Goal: Task Accomplishment & Management: Use online tool/utility

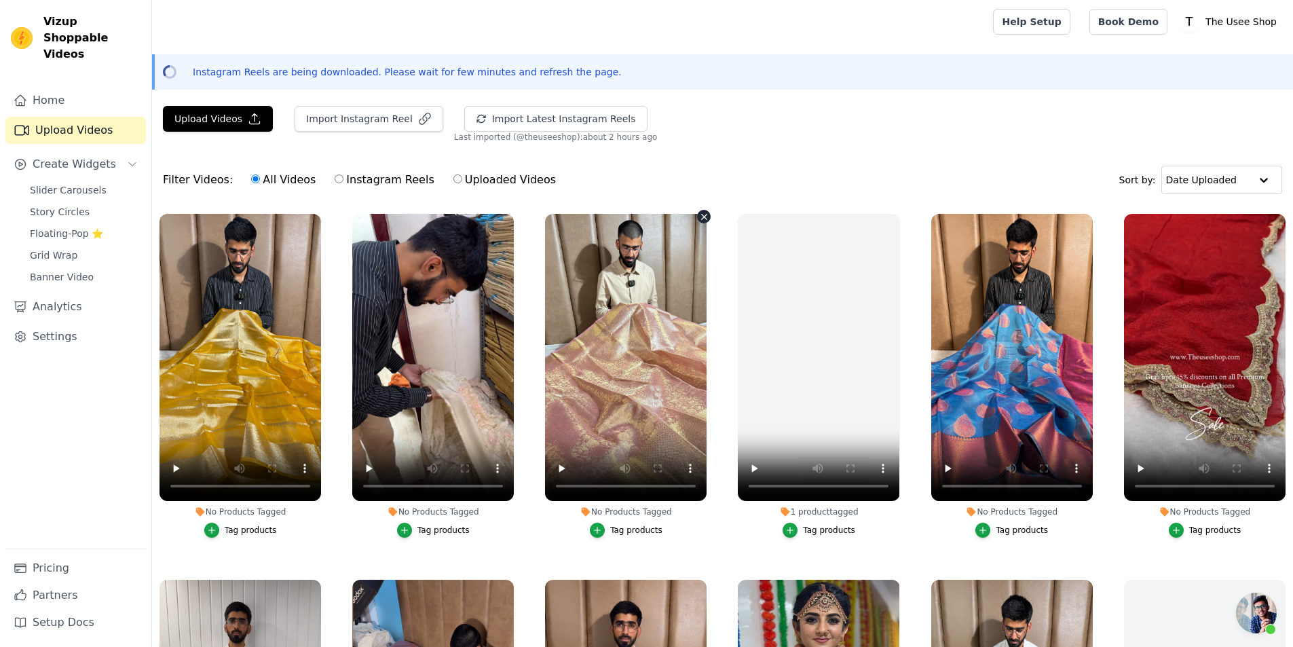
scroll to position [679, 0]
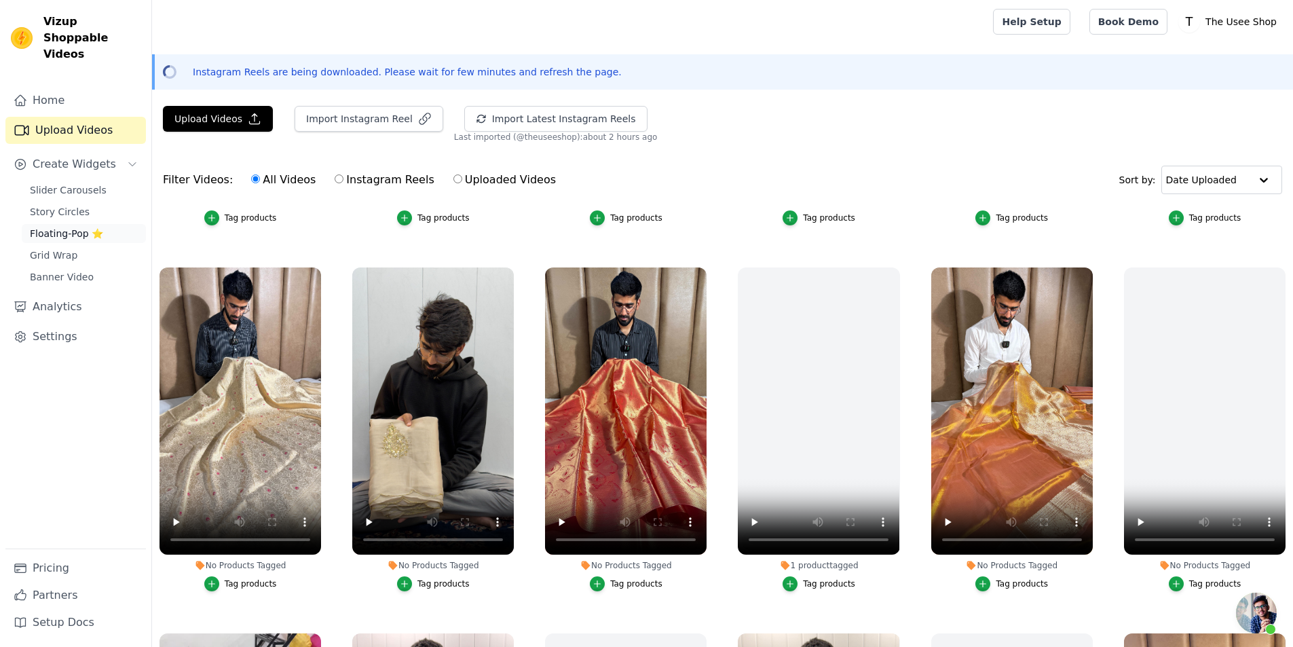
click at [91, 227] on span "Floating-Pop ⭐" at bounding box center [66, 234] width 73 height 14
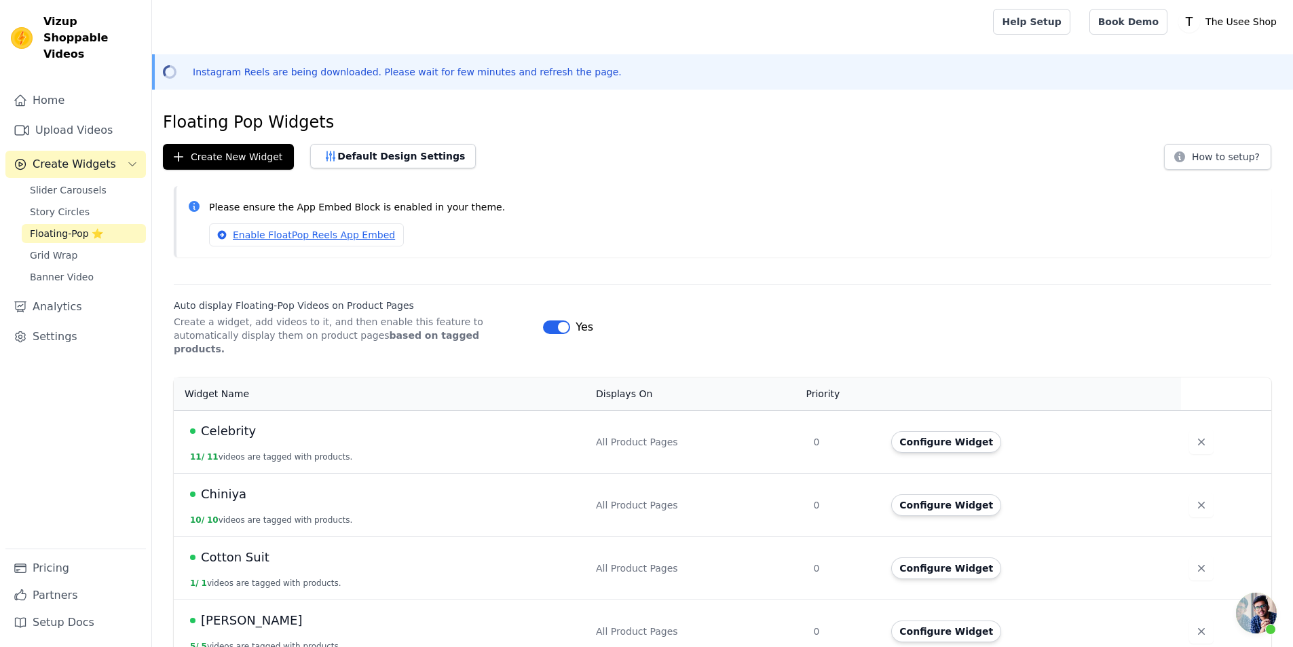
scroll to position [339, 0]
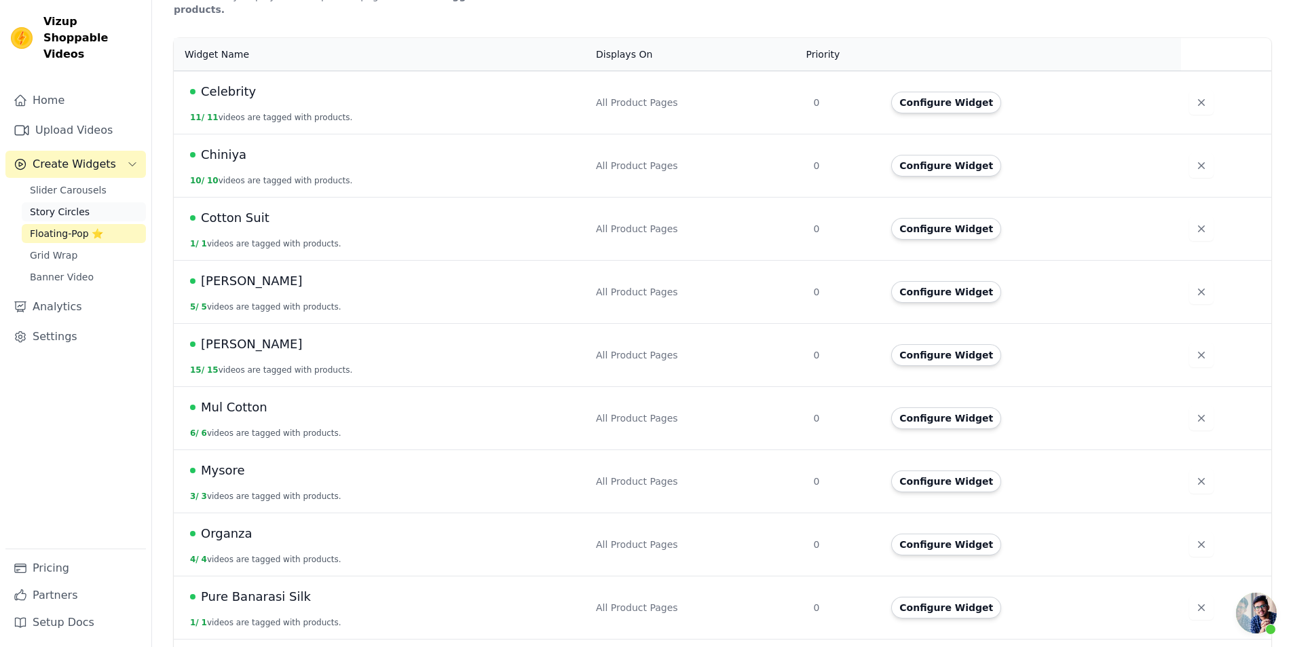
click at [104, 202] on link "Story Circles" at bounding box center [84, 211] width 124 height 19
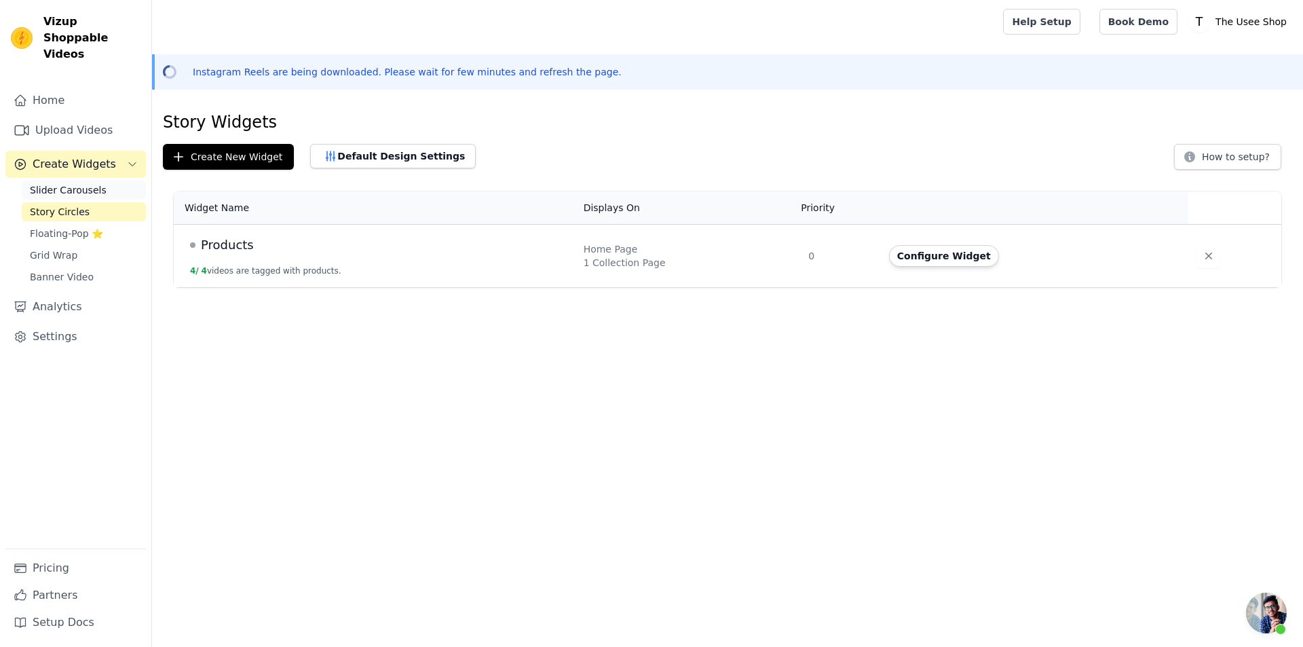
click at [103, 181] on link "Slider Carousels" at bounding box center [84, 190] width 124 height 19
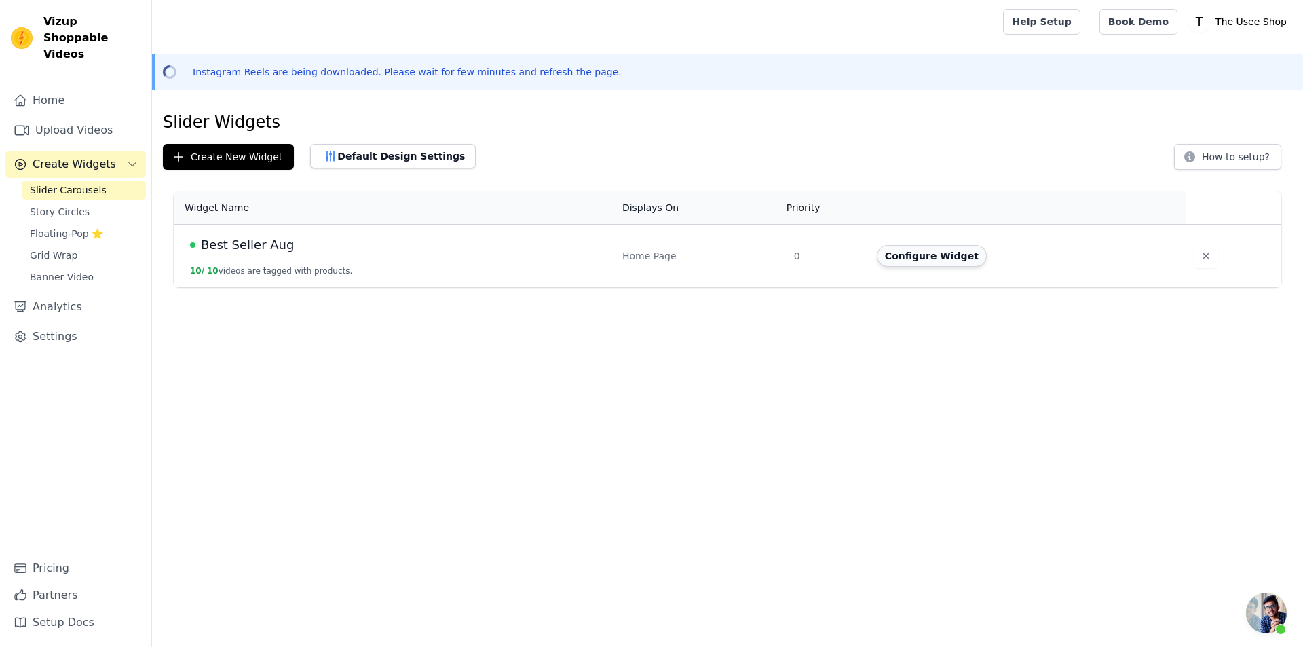
click at [927, 261] on button "Configure Widget" at bounding box center [932, 256] width 110 height 22
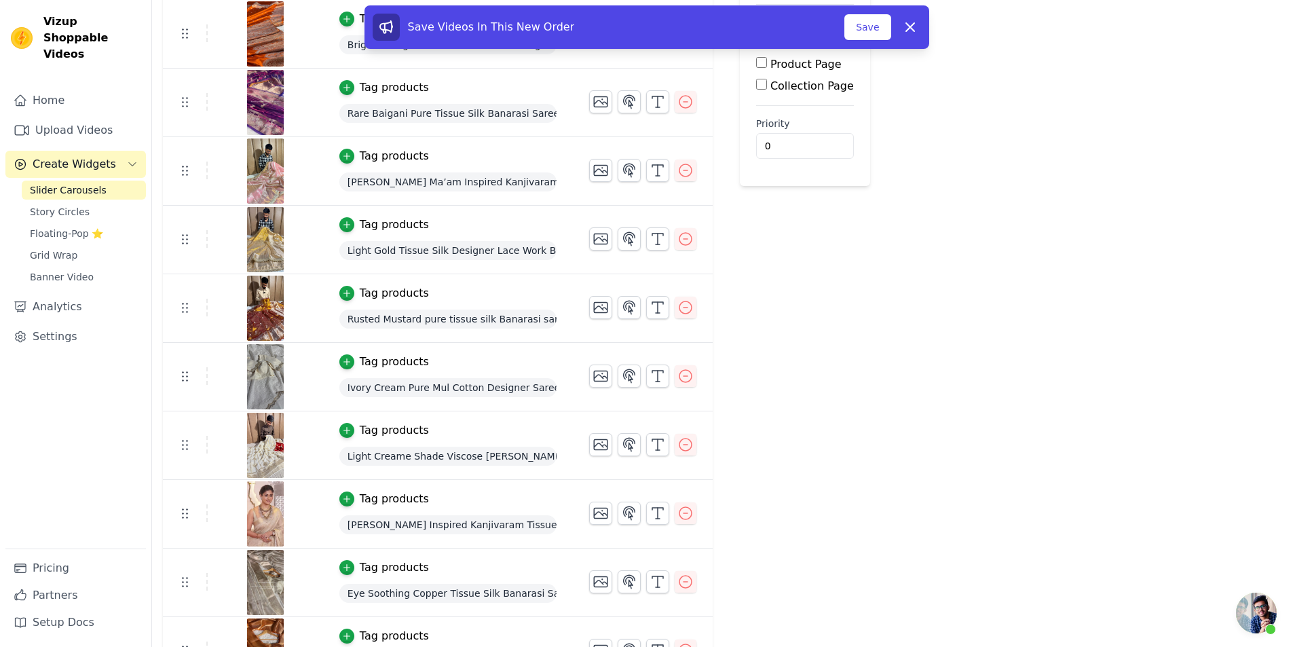
scroll to position [259, 0]
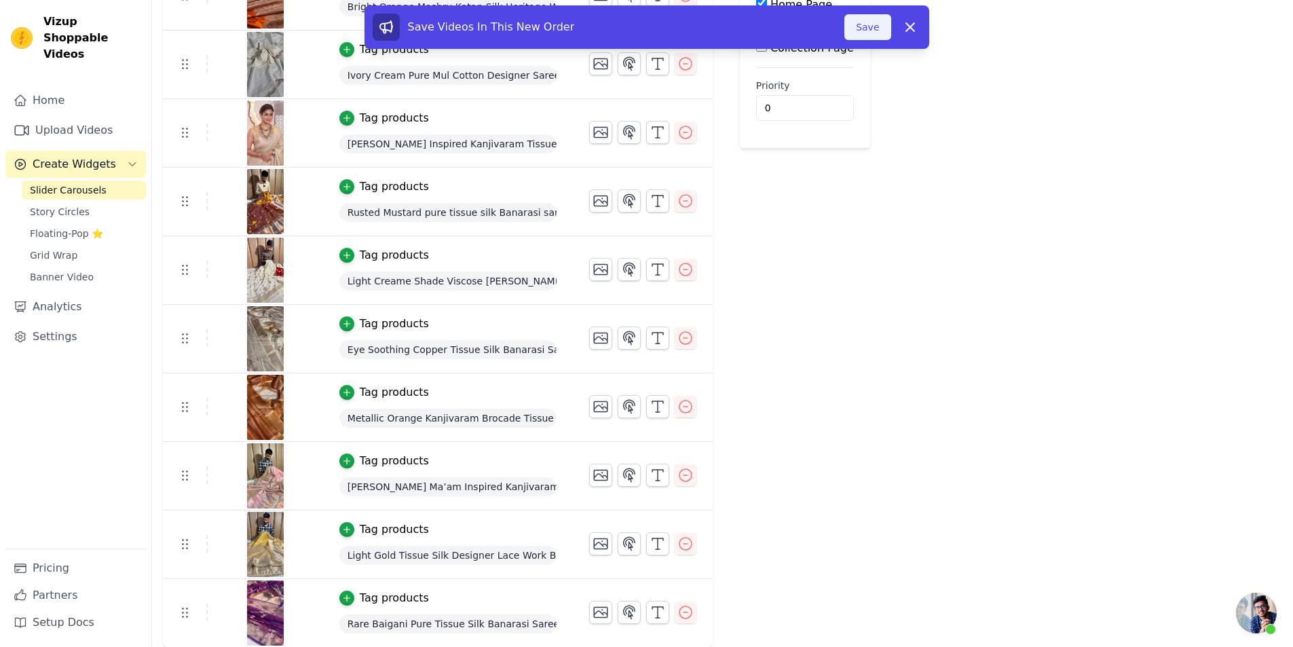
click at [857, 29] on button "Save" at bounding box center [868, 27] width 46 height 26
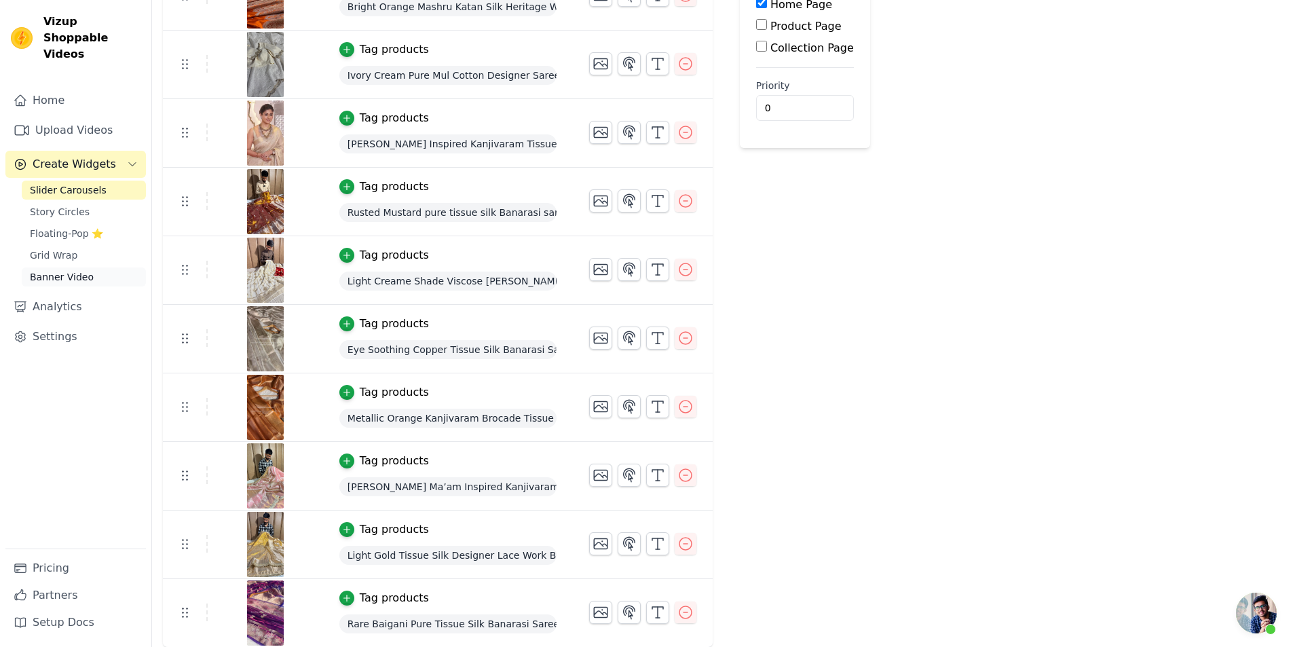
click at [109, 267] on link "Banner Video" at bounding box center [84, 276] width 124 height 19
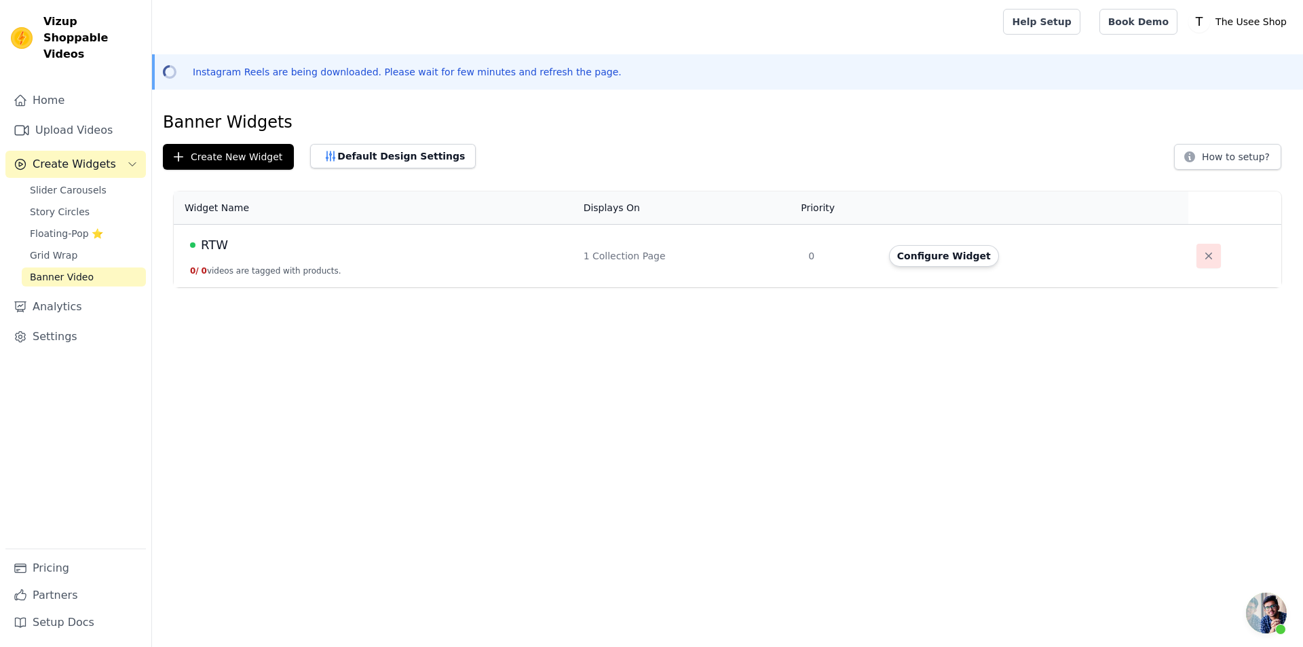
click at [1202, 260] on icon "button" at bounding box center [1209, 256] width 14 height 14
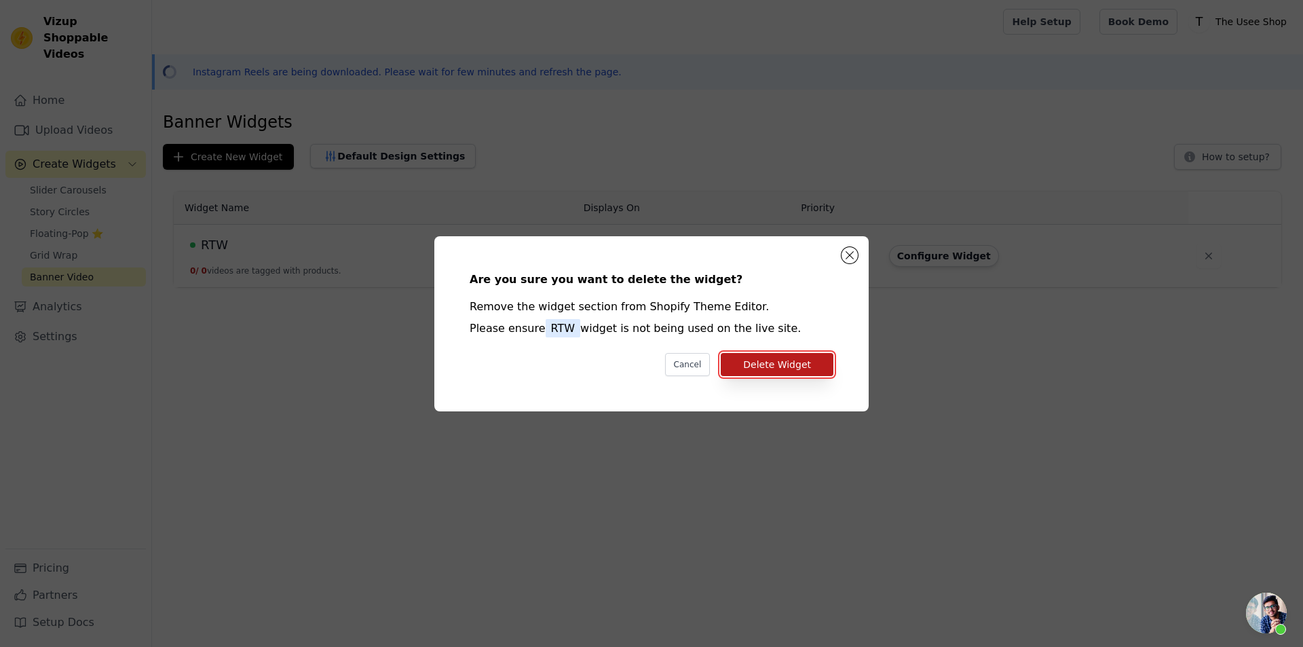
click at [760, 367] on button "Delete Widget" at bounding box center [777, 364] width 113 height 23
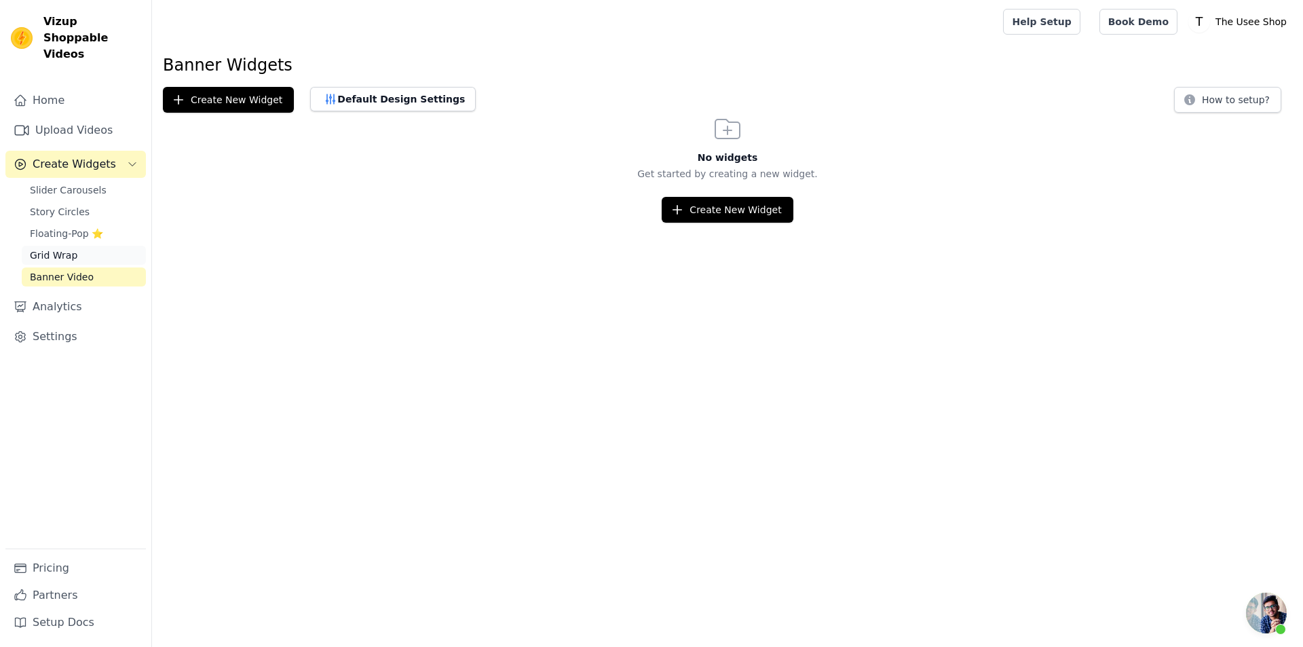
click at [83, 246] on link "Grid Wrap" at bounding box center [84, 255] width 124 height 19
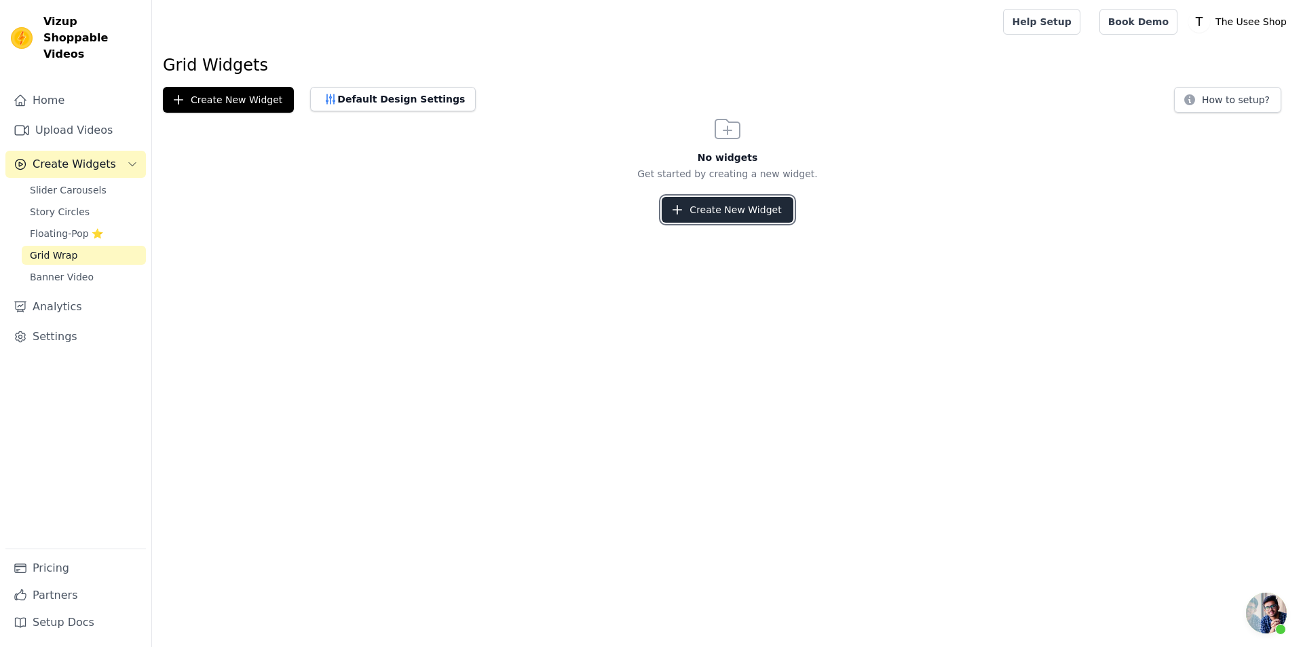
click at [764, 202] on button "Create New Widget" at bounding box center [727, 210] width 131 height 26
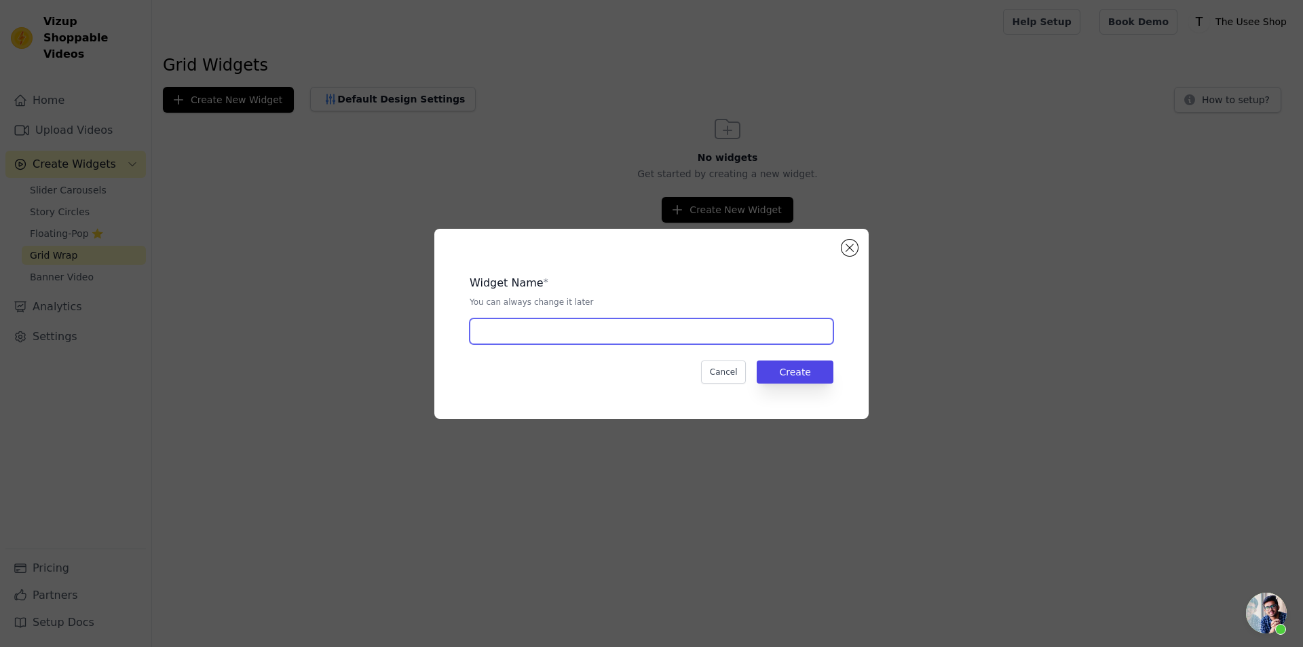
click at [531, 329] on input "text" at bounding box center [652, 331] width 364 height 26
click at [549, 333] on input "text" at bounding box center [652, 331] width 364 height 26
type input "c"
type input "Customer Review"
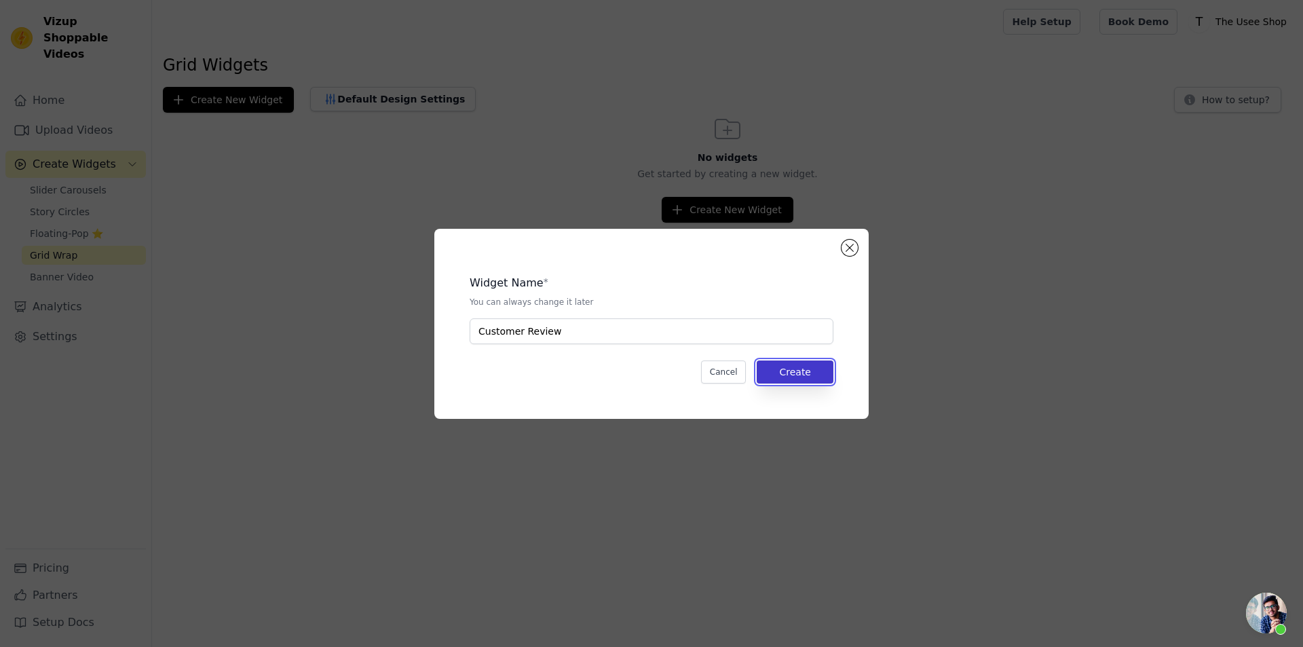
click at [802, 377] on button "Create" at bounding box center [795, 371] width 77 height 23
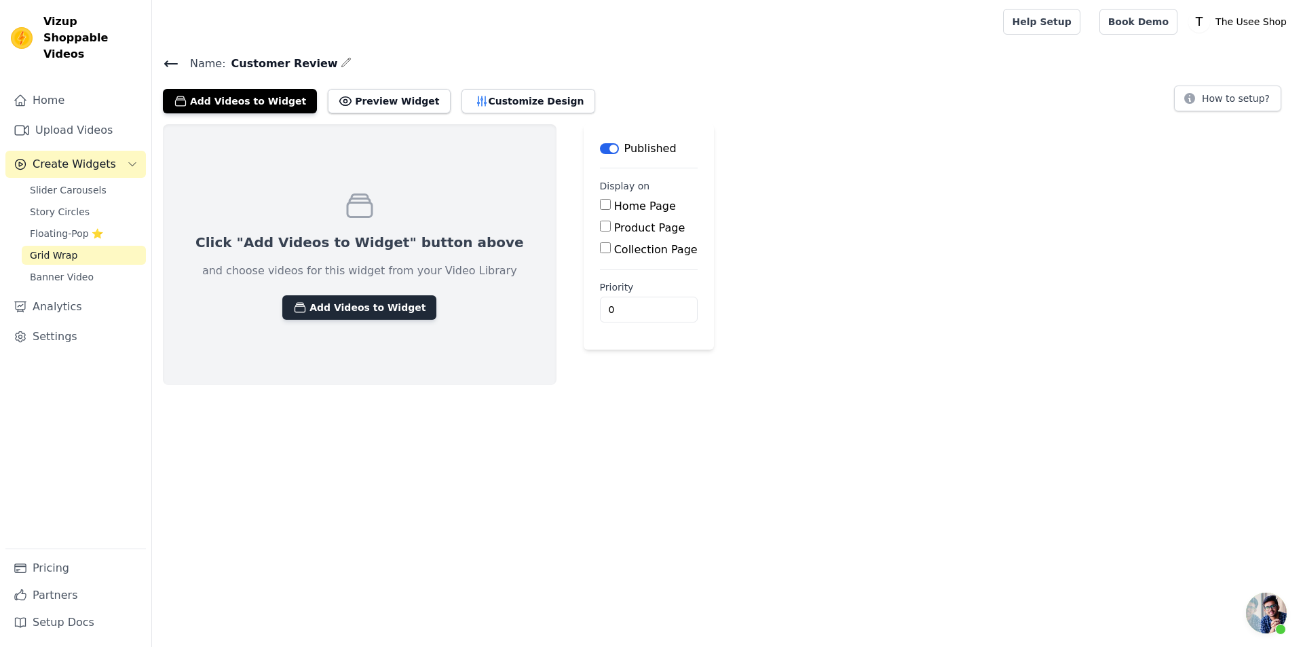
click at [371, 305] on button "Add Videos to Widget" at bounding box center [359, 307] width 154 height 24
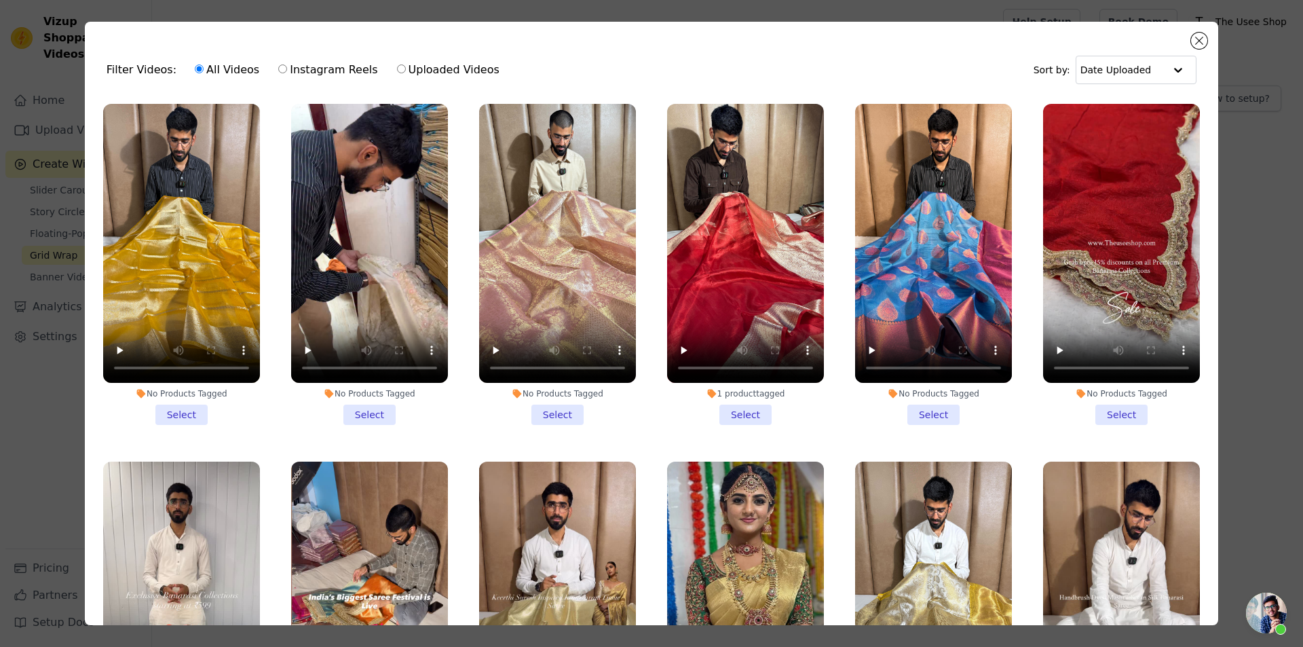
scroll to position [339, 0]
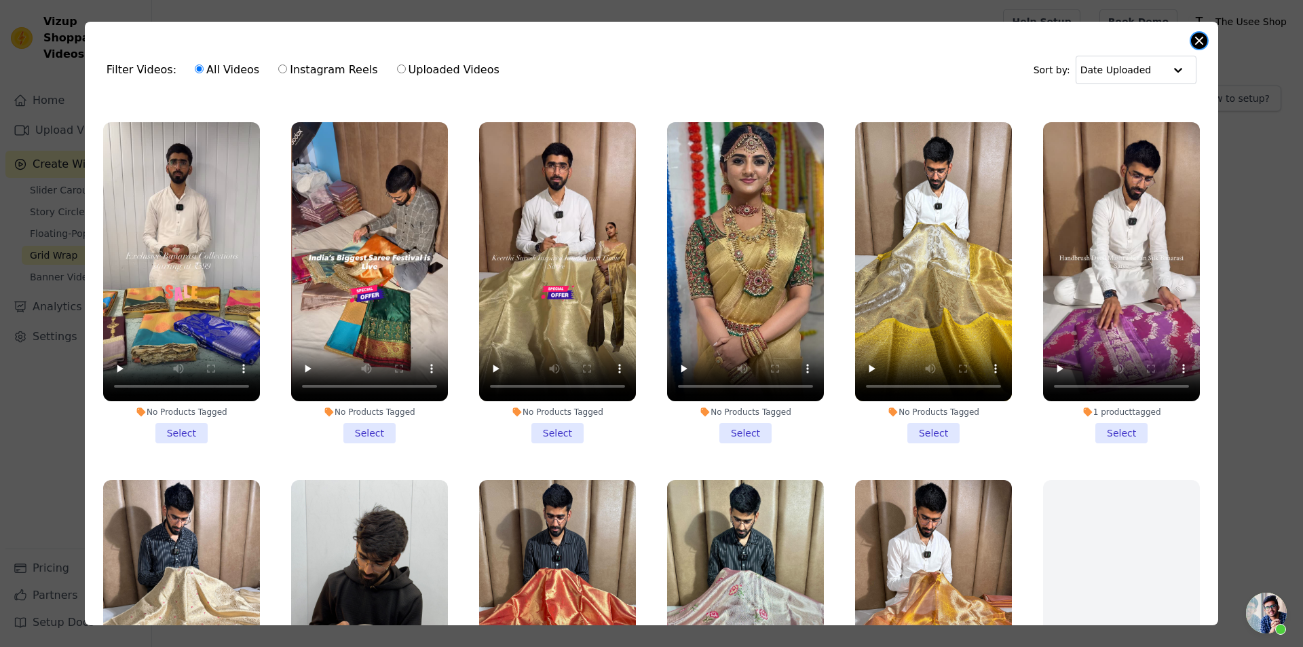
click at [1205, 43] on button "Close modal" at bounding box center [1199, 41] width 16 height 16
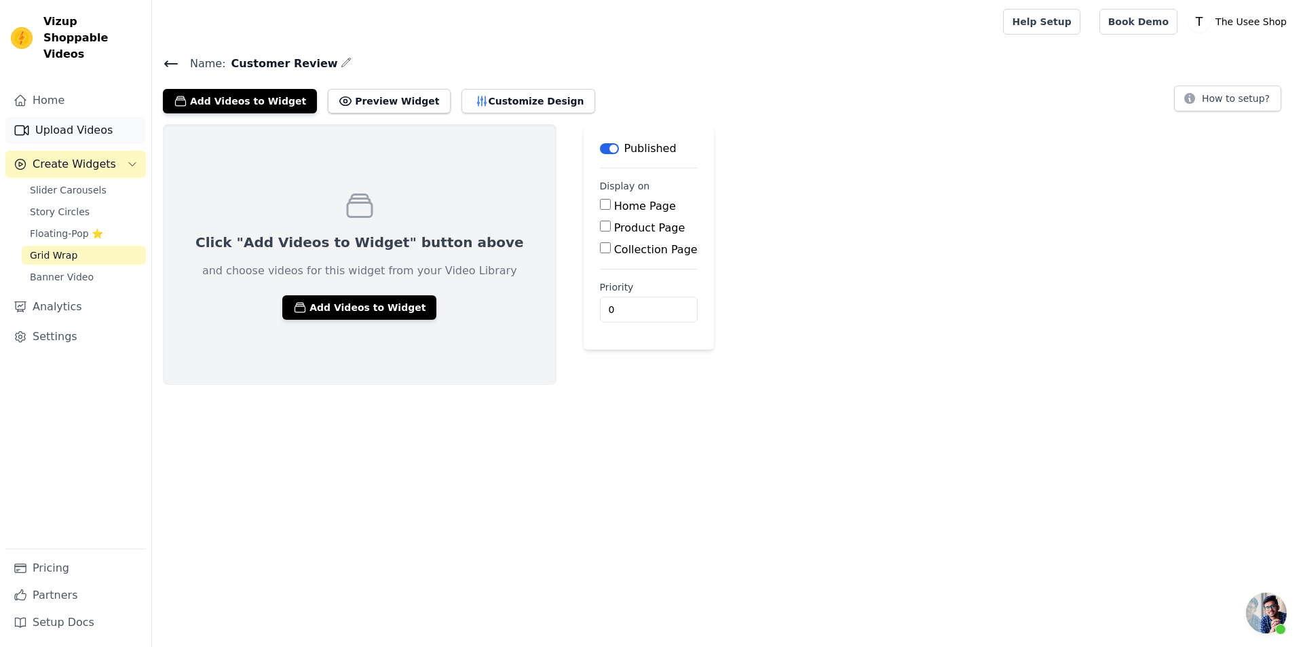
click at [93, 118] on link "Upload Videos" at bounding box center [75, 130] width 141 height 27
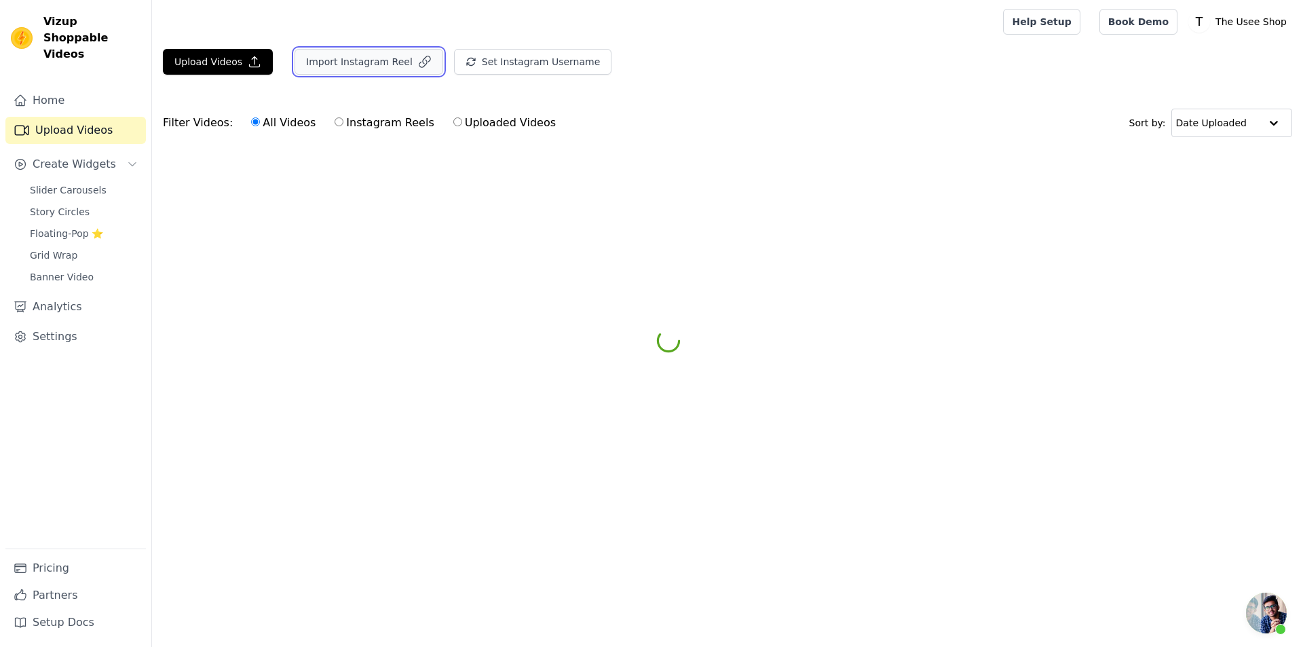
click at [420, 62] on icon "button" at bounding box center [425, 61] width 11 height 11
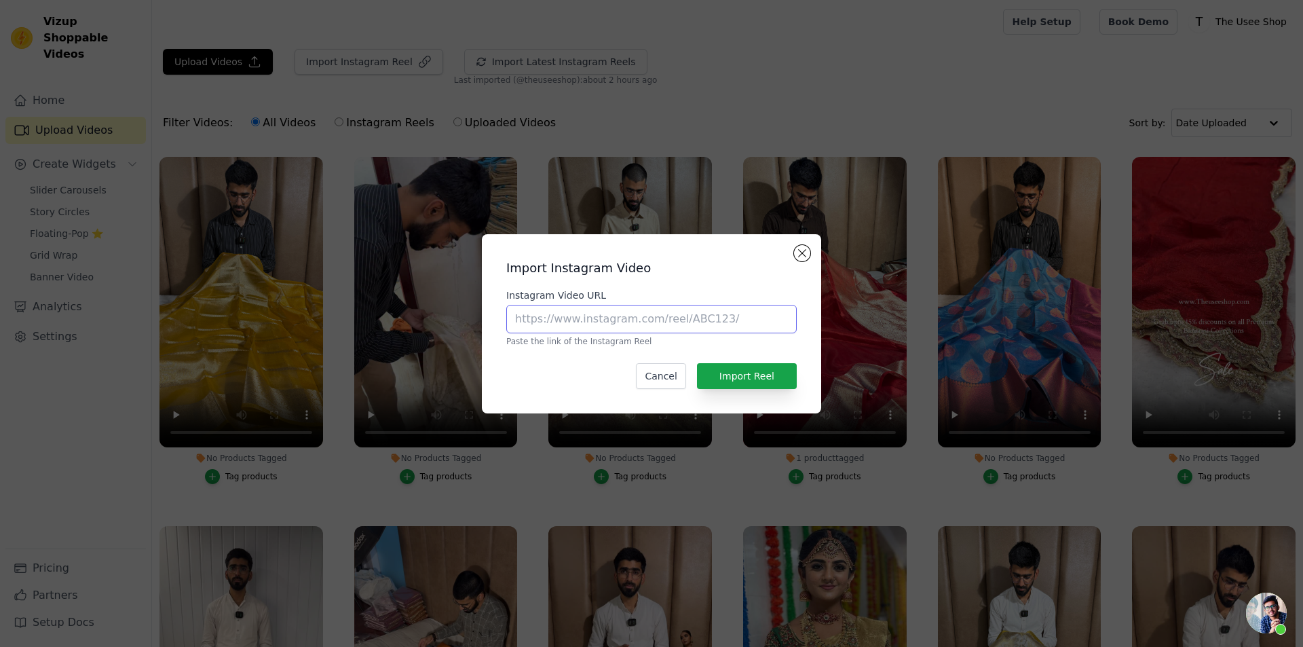
click at [658, 321] on input "Instagram Video URL" at bounding box center [651, 319] width 291 height 29
paste input "https://www.instagram.com/reel/DN4kIKKiDF_/?utm_source=ig_web_copy_link&igsh=MT…"
type input "https://www.instagram.com/reel/DN4kIKKiDF_/?utm_source=ig_web_copy_link&igsh=MT…"
click at [734, 375] on button "Import Reel" at bounding box center [747, 376] width 100 height 26
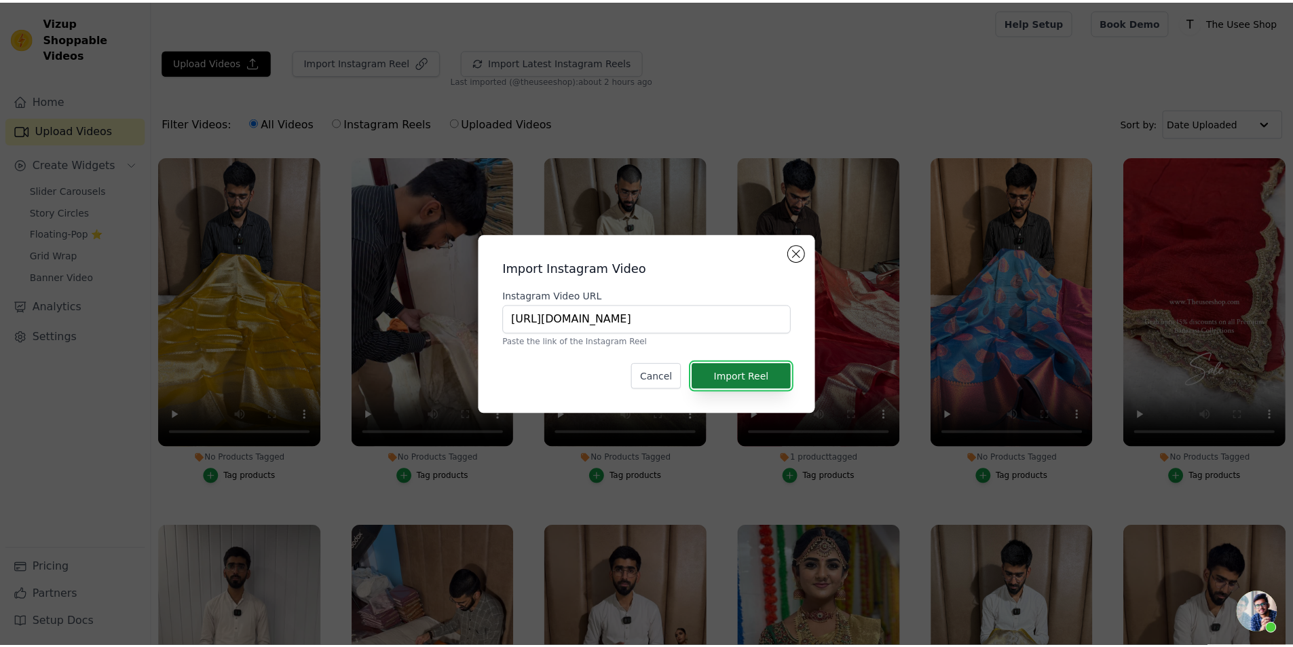
scroll to position [0, 0]
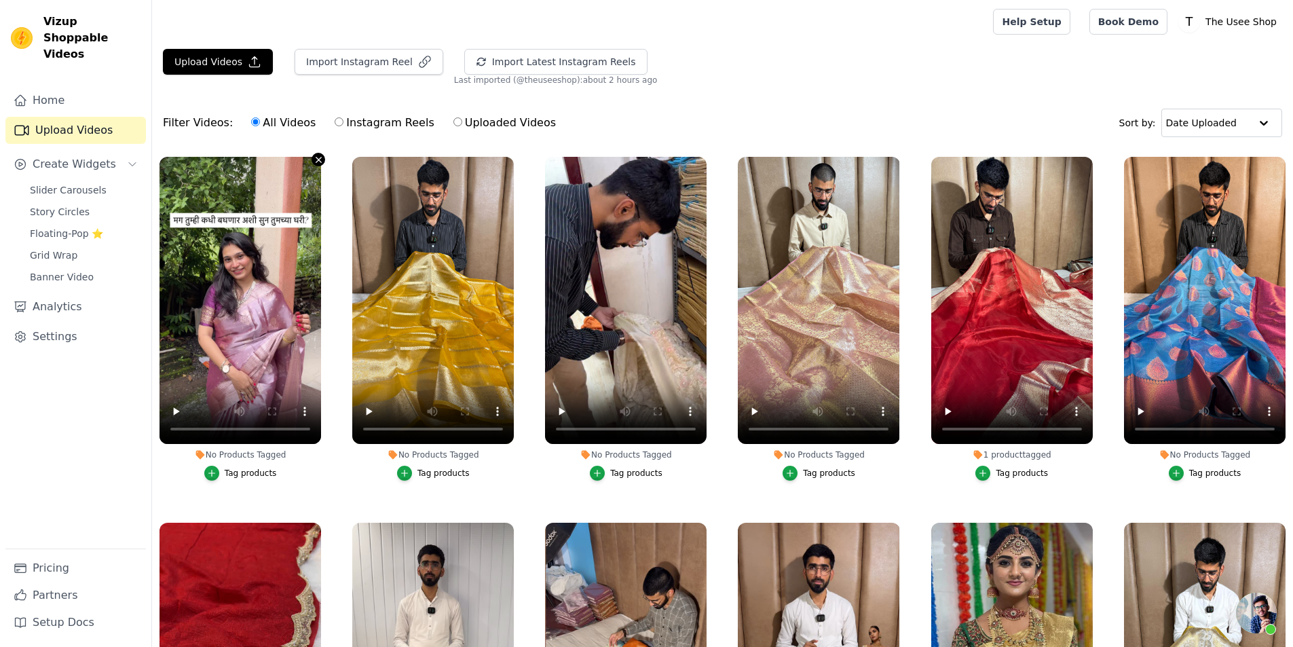
click at [316, 160] on icon "button" at bounding box center [318, 159] width 5 height 5
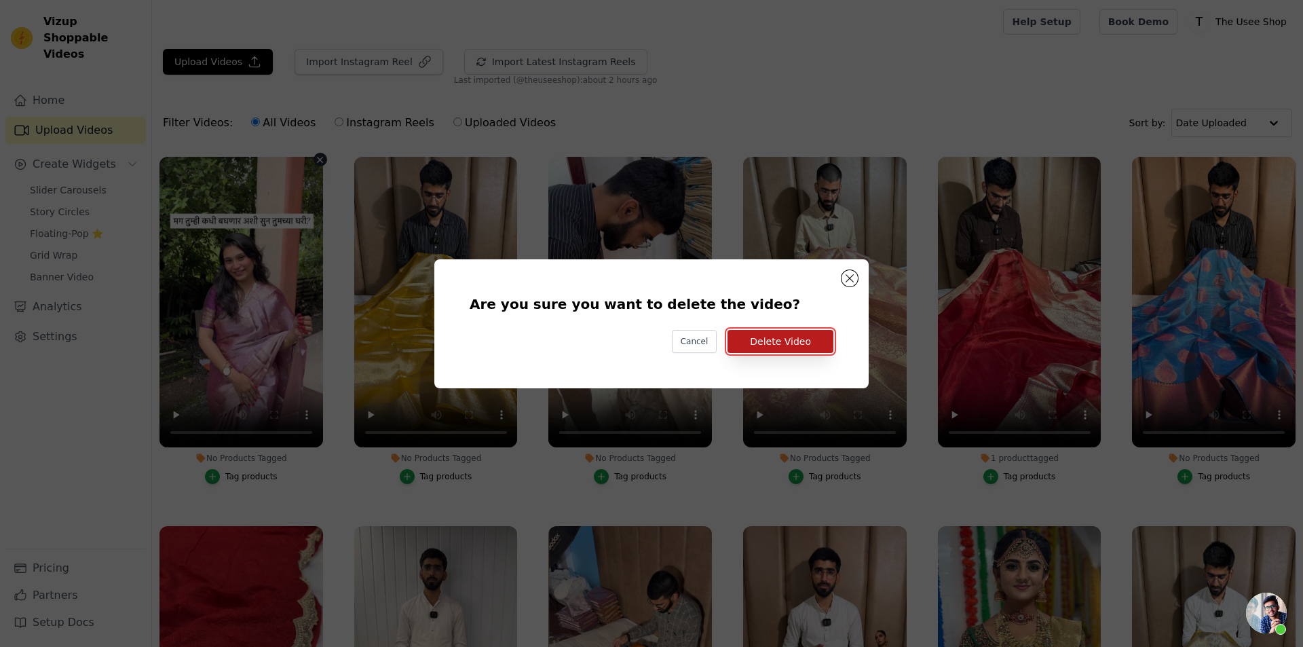
click at [788, 342] on button "Delete Video" at bounding box center [781, 341] width 106 height 23
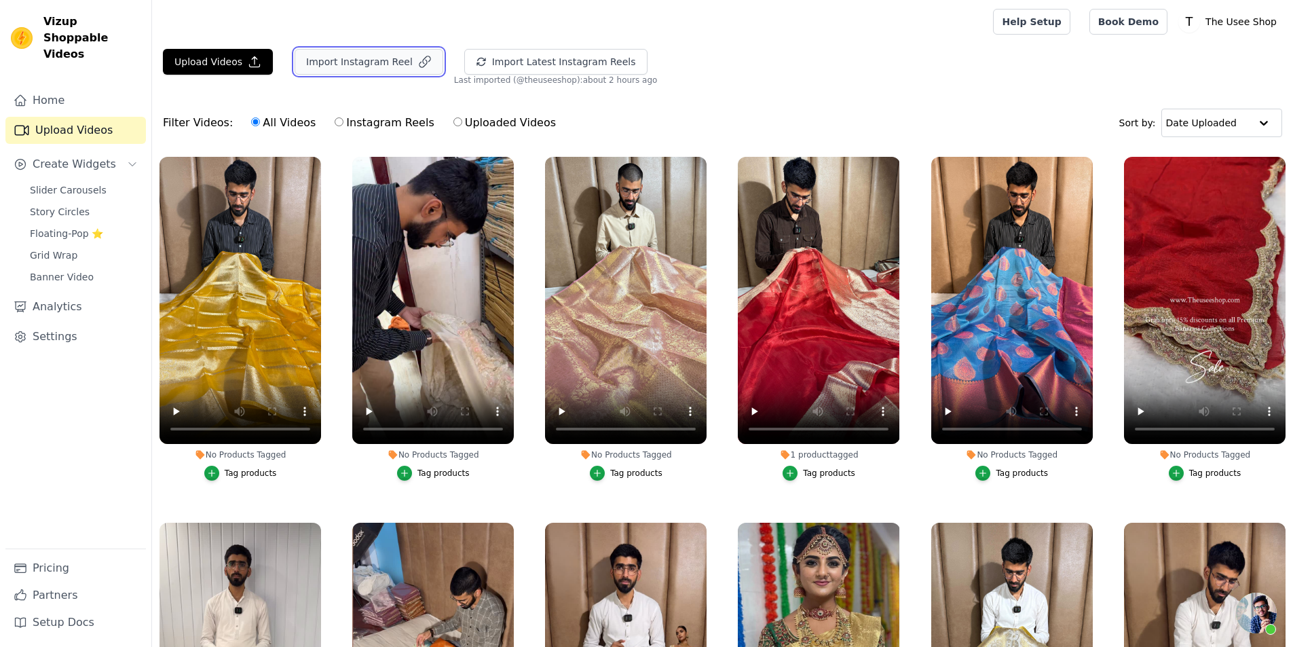
click at [328, 64] on button "Import Instagram Reel" at bounding box center [369, 62] width 149 height 26
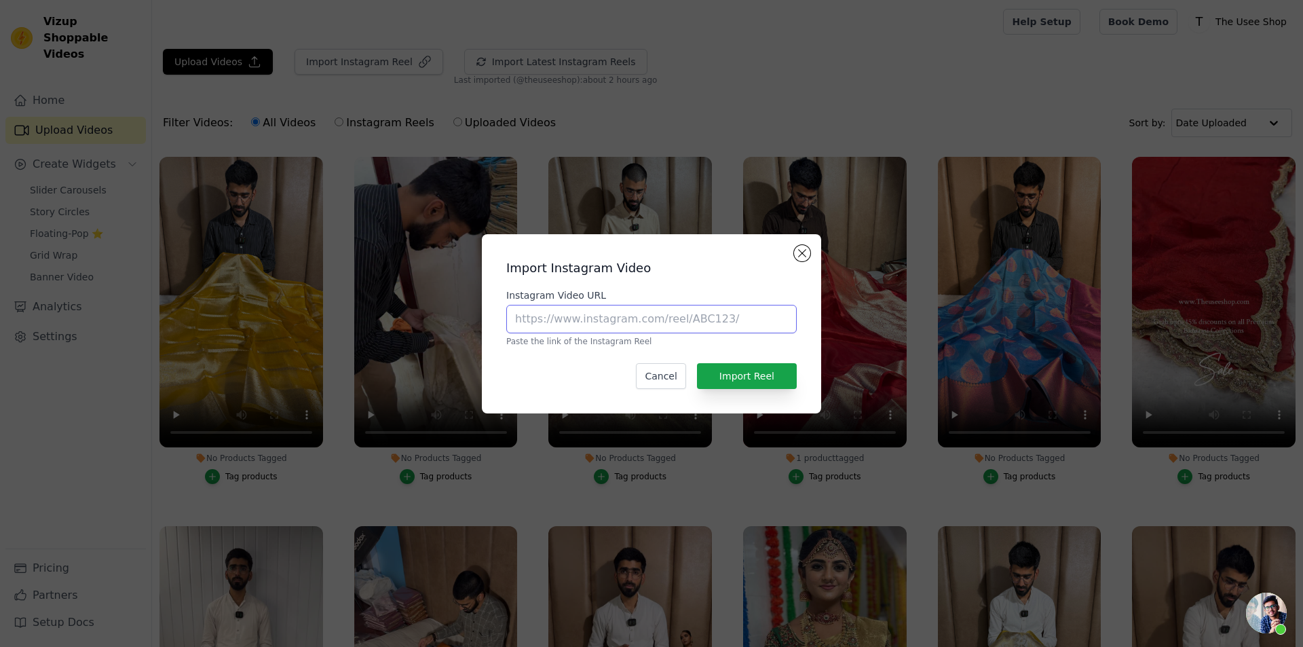
click at [627, 312] on input "Instagram Video URL" at bounding box center [651, 319] width 291 height 29
paste input "https://www.instagram.com/reel/DODCUC-EcST/?utm_source=ig_web_copy_link&igsh=ND…"
type input "https://www.instagram.com/reel/DODCUC-EcST/?utm_source=ig_web_copy_link&igsh=ND…"
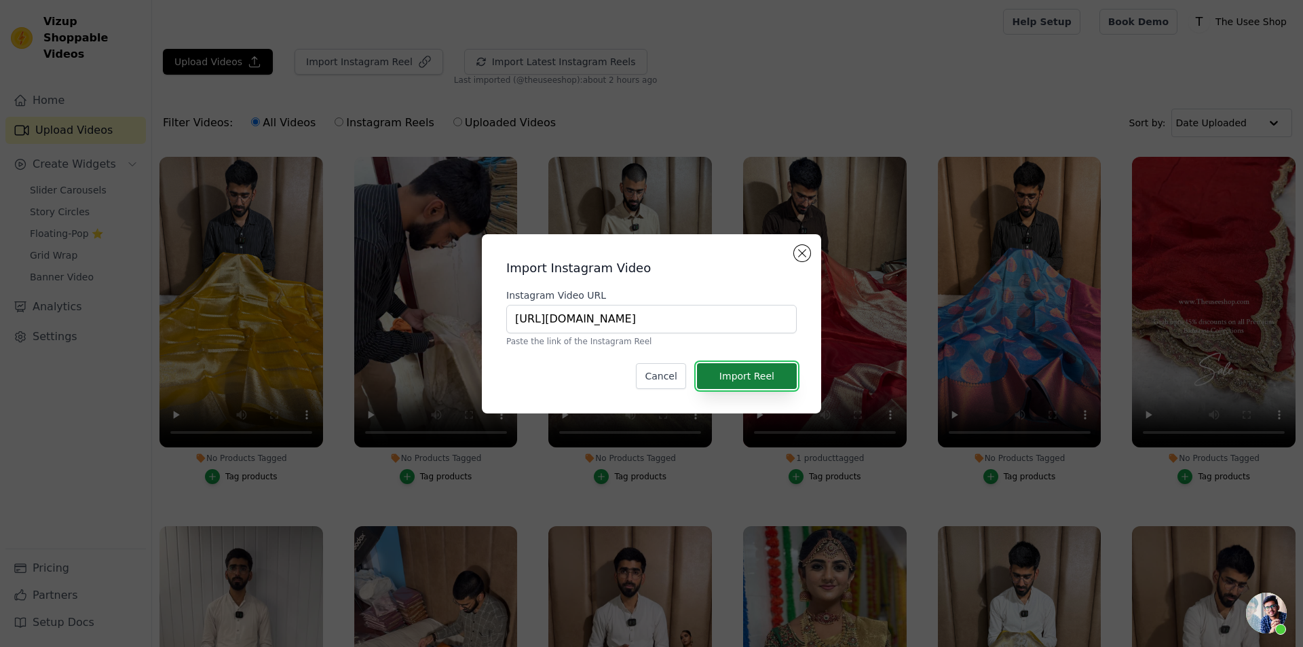
click at [785, 380] on button "Import Reel" at bounding box center [747, 376] width 100 height 26
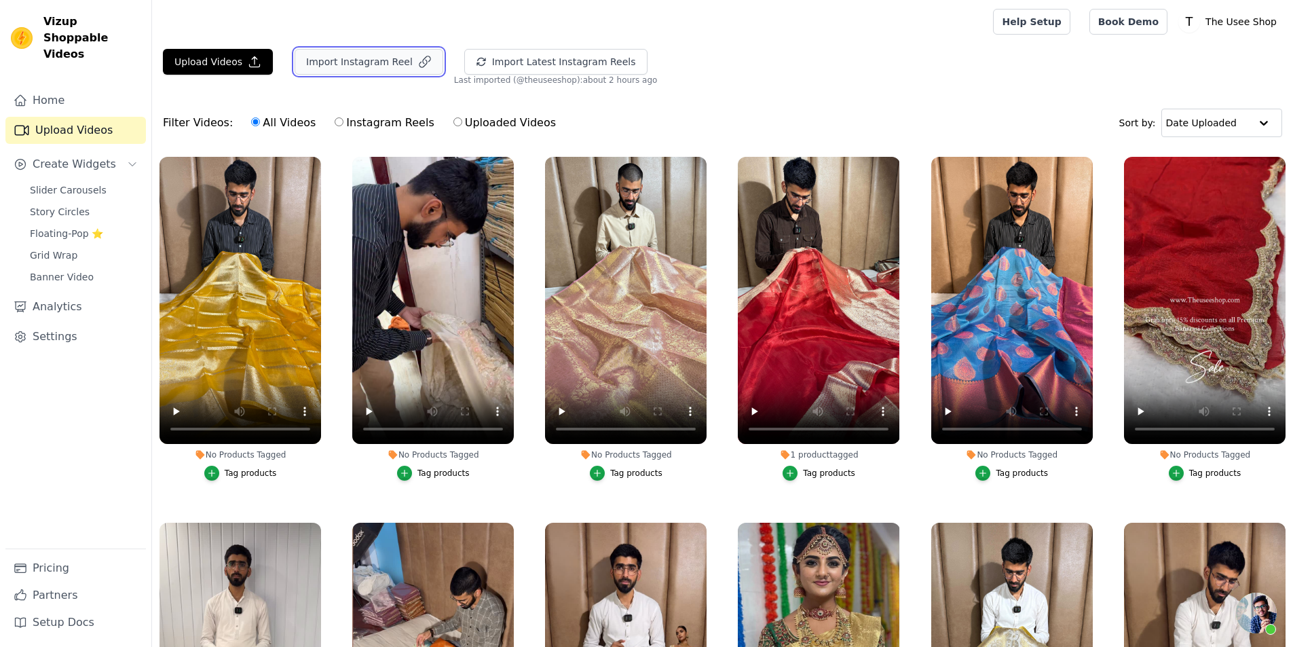
click at [348, 73] on button "Import Instagram Reel" at bounding box center [369, 62] width 149 height 26
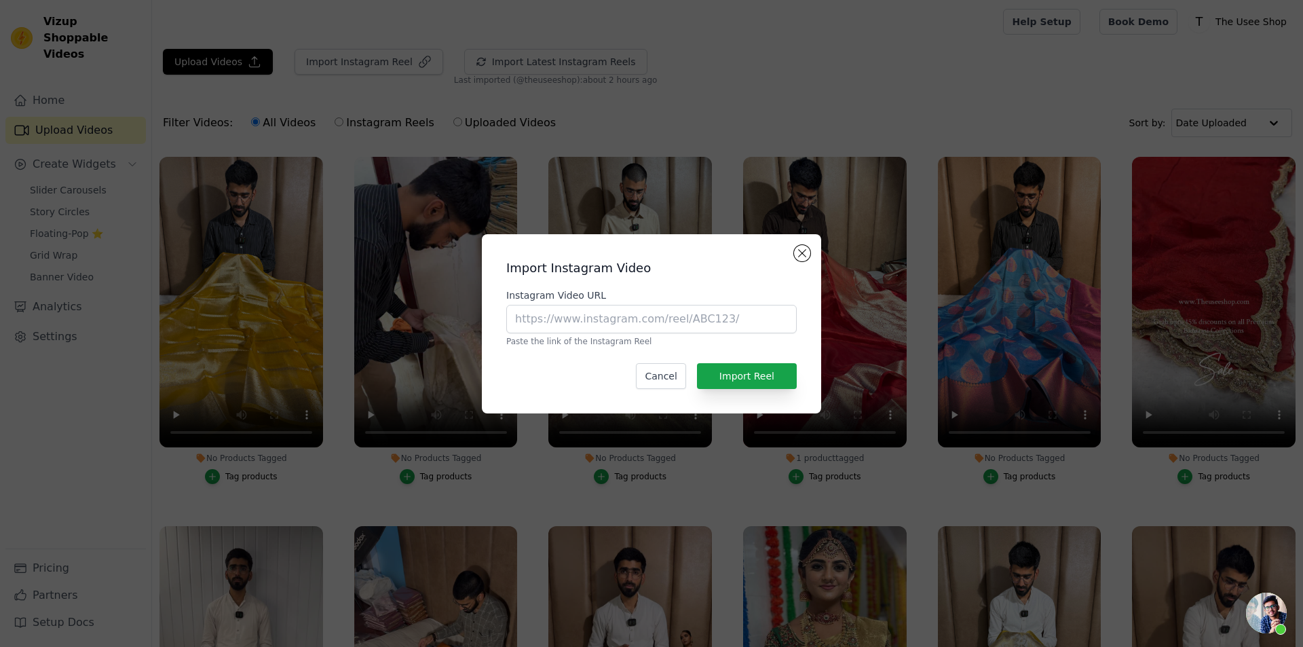
click at [608, 301] on label "Instagram Video URL" at bounding box center [651, 296] width 291 height 14
click at [608, 305] on input "Instagram Video URL" at bounding box center [651, 319] width 291 height 29
click at [606, 309] on input "Instagram Video URL" at bounding box center [651, 319] width 291 height 29
paste input "https://www.instagram.com/p/DN5ps2jj2JR/?utm_source=ig_web_copy_link&igsh=b3E3O…"
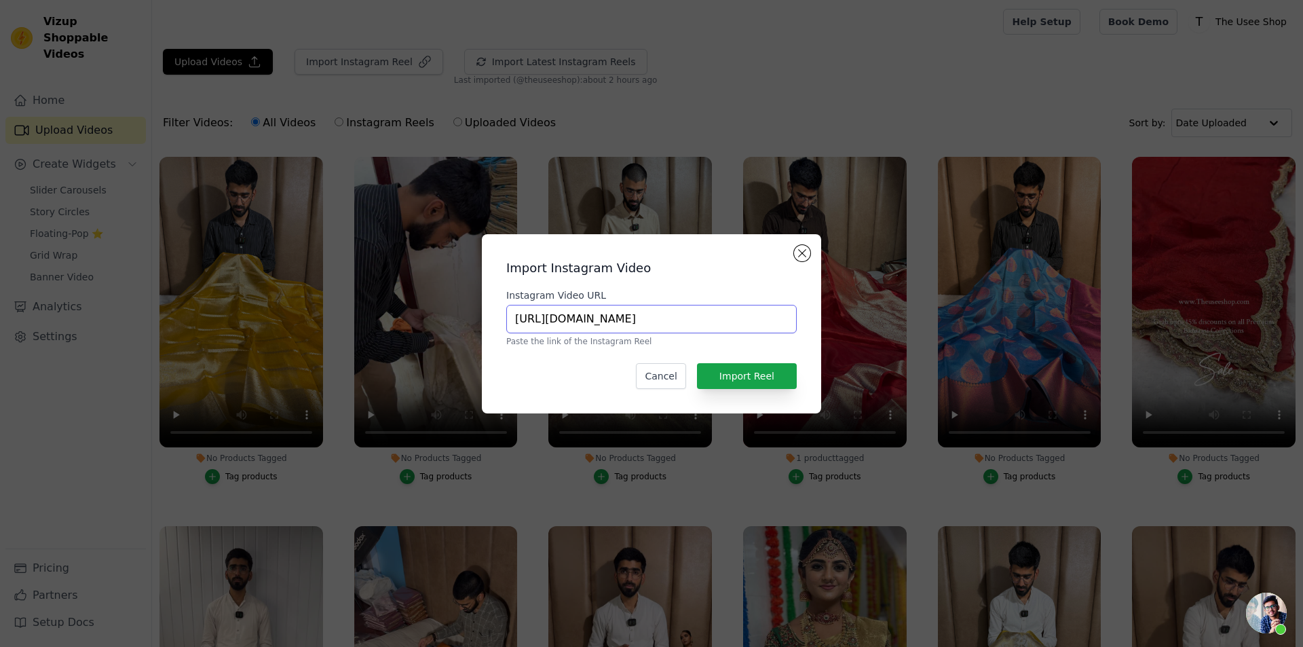
type input "https://www.instagram.com/p/DN5ps2jj2JR/?utm_source=ig_web_copy_link&igsh=b3E3O…"
click at [724, 367] on button "Import Reel" at bounding box center [747, 376] width 100 height 26
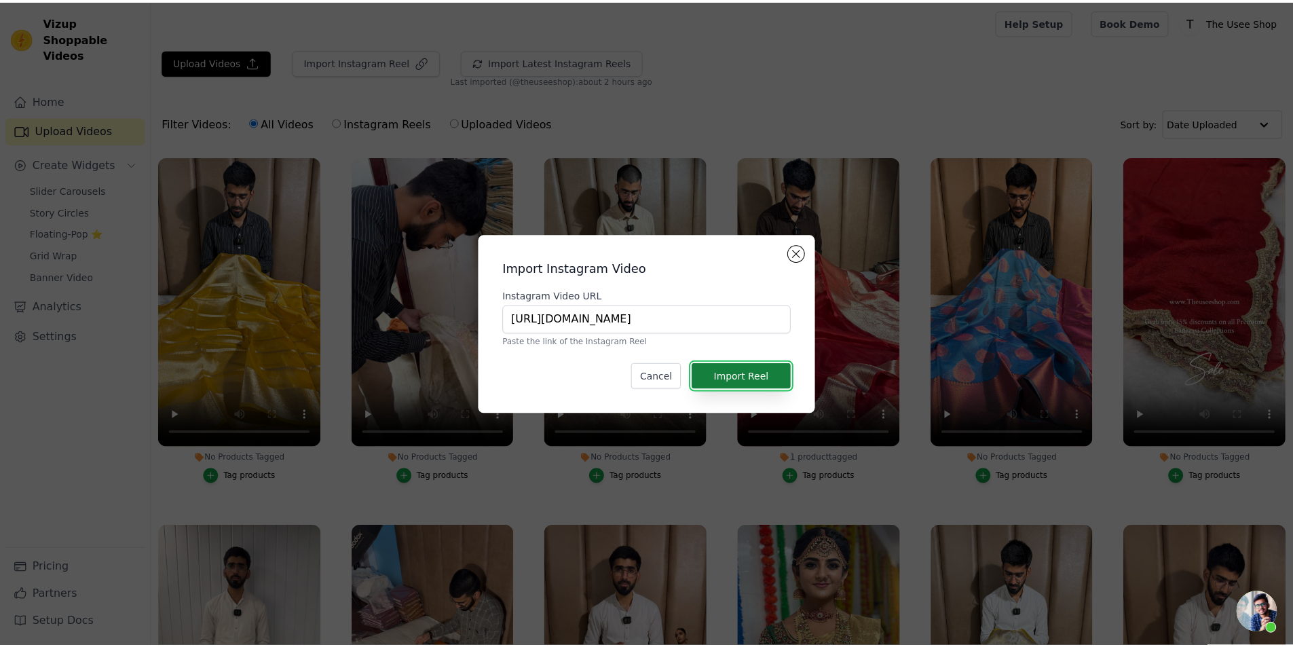
scroll to position [0, 0]
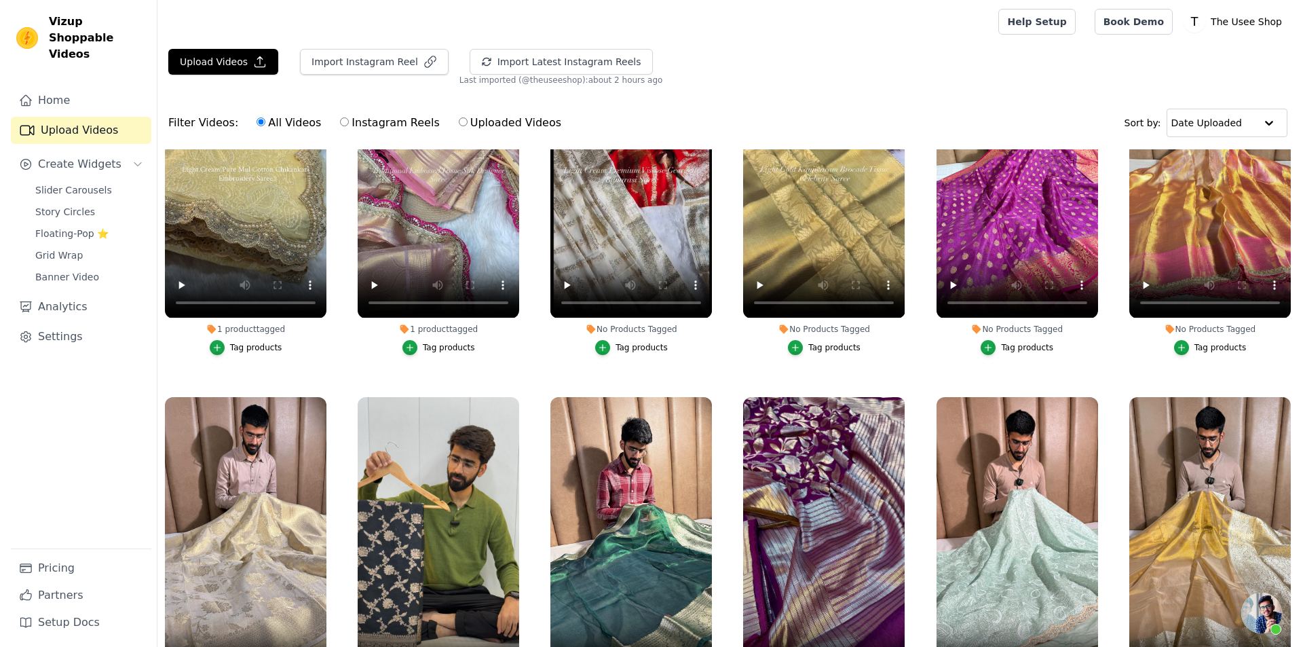
scroll to position [3055, 0]
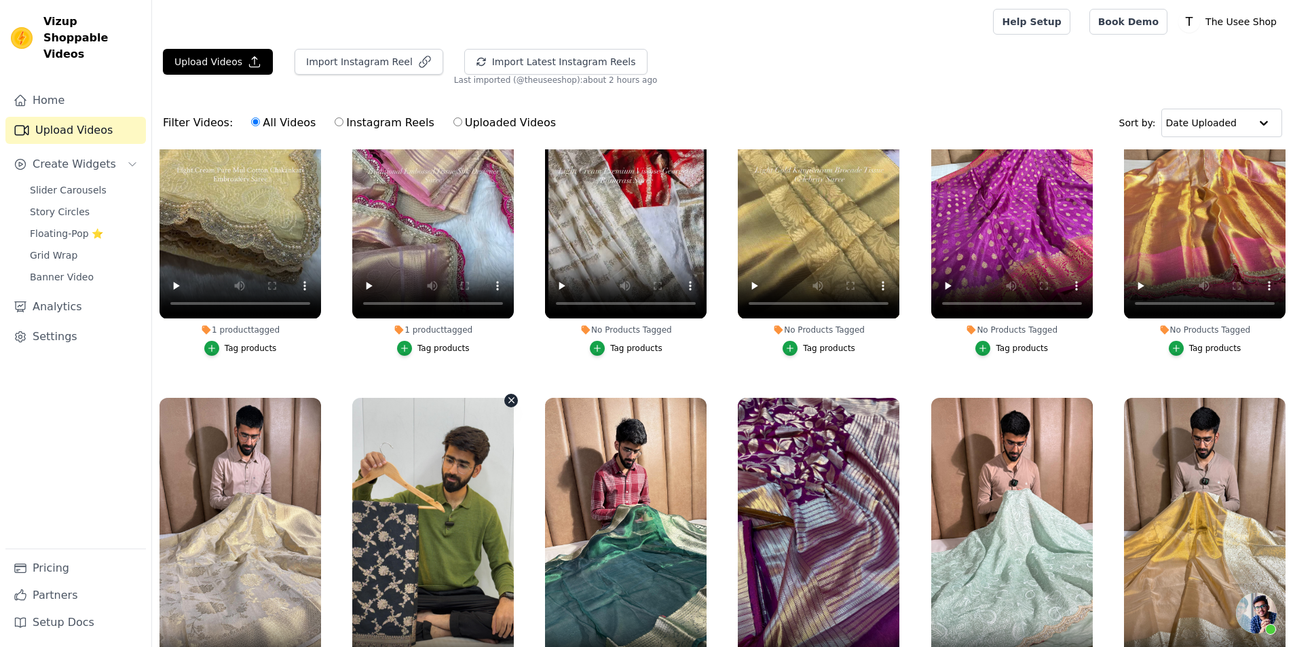
click at [508, 395] on icon "button" at bounding box center [511, 400] width 10 height 10
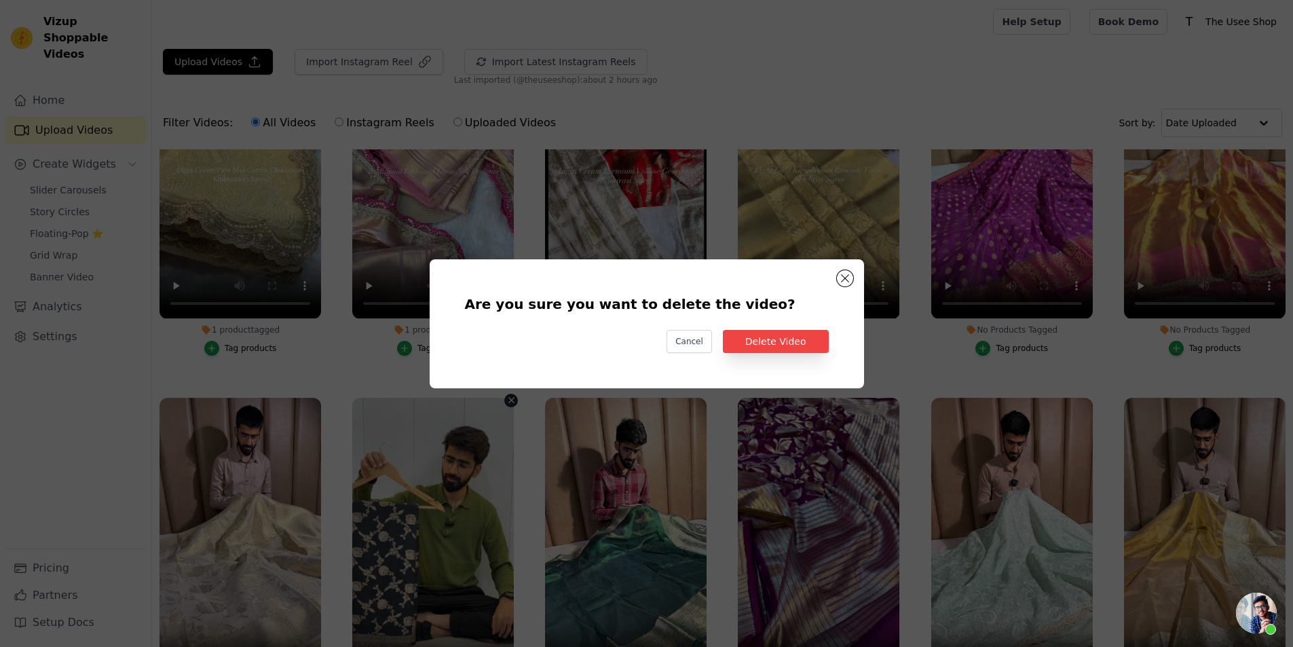
scroll to position [3079, 0]
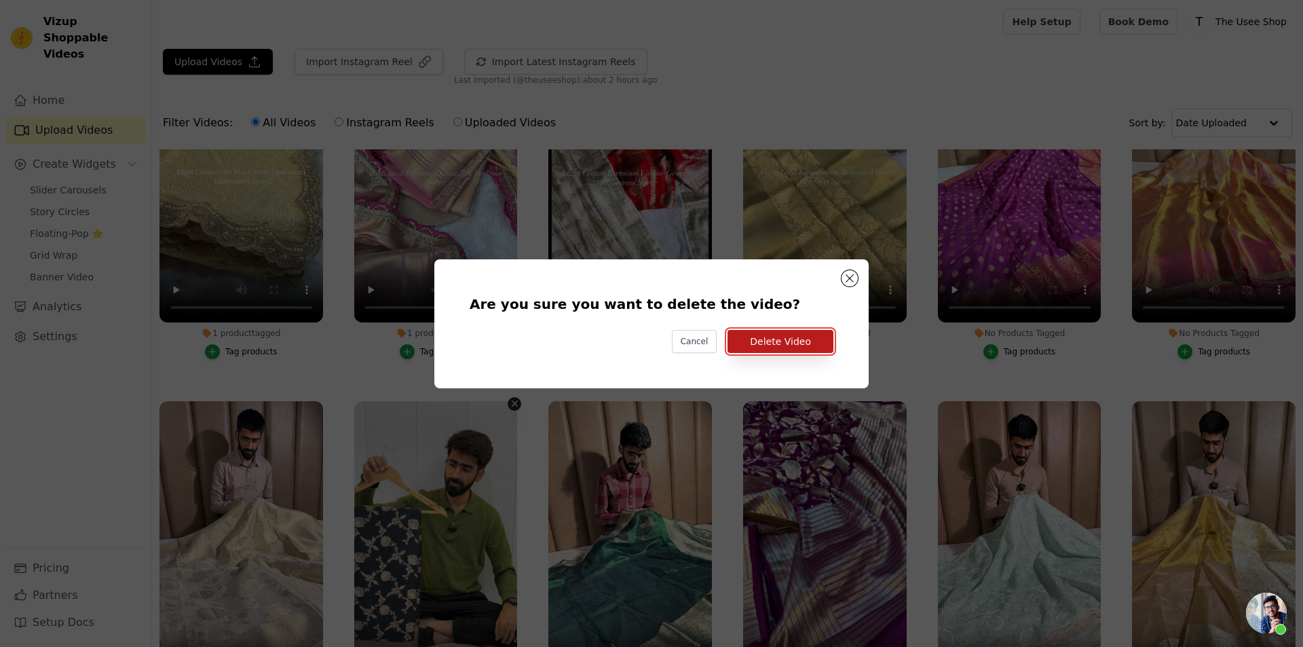
click at [781, 347] on button "Delete Video" at bounding box center [781, 341] width 106 height 23
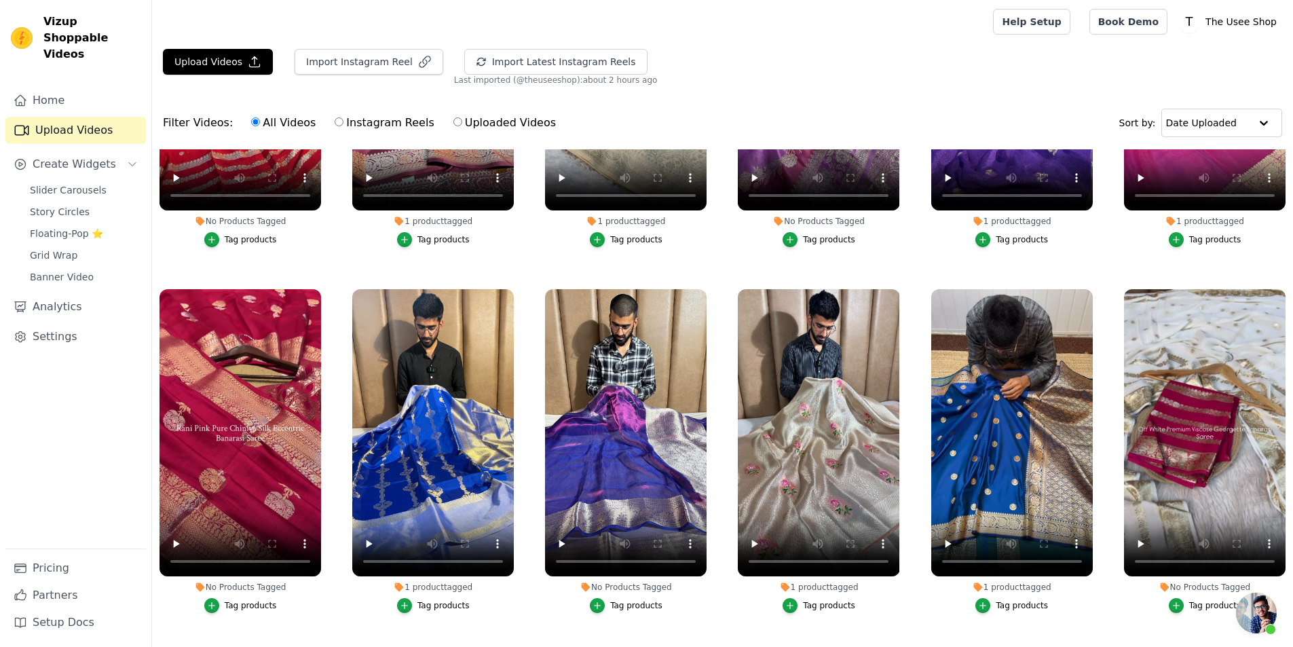
scroll to position [1697, 0]
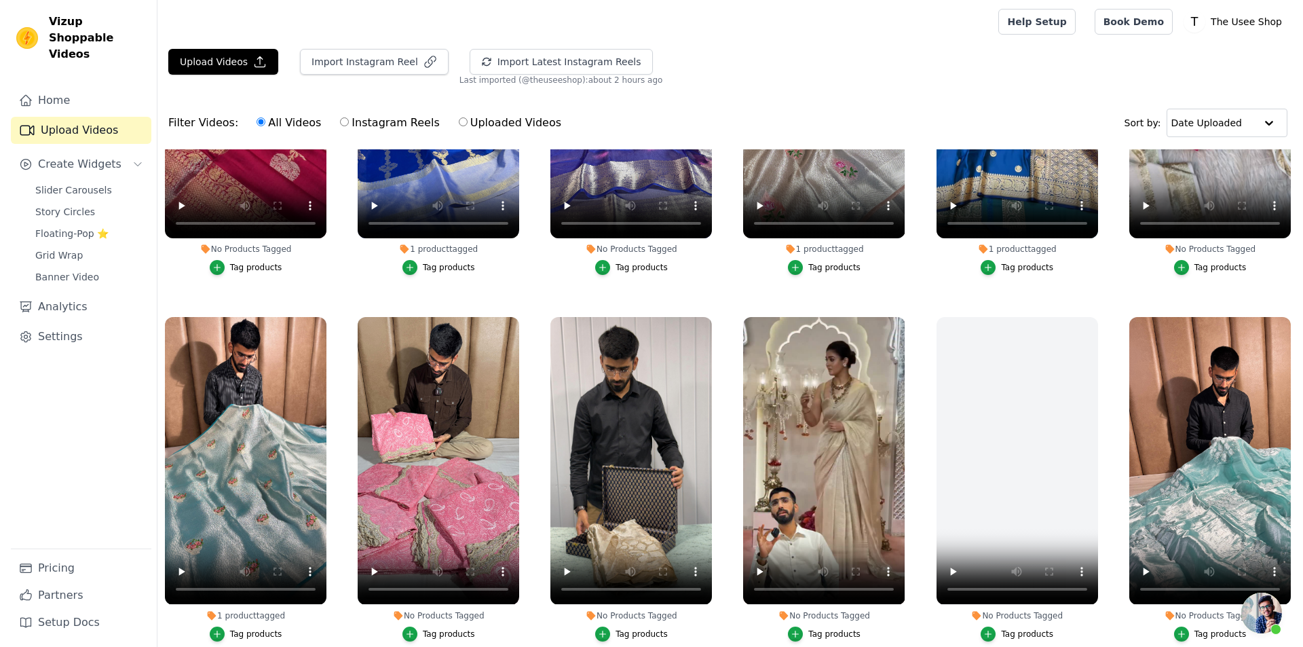
scroll to position [1697, 0]
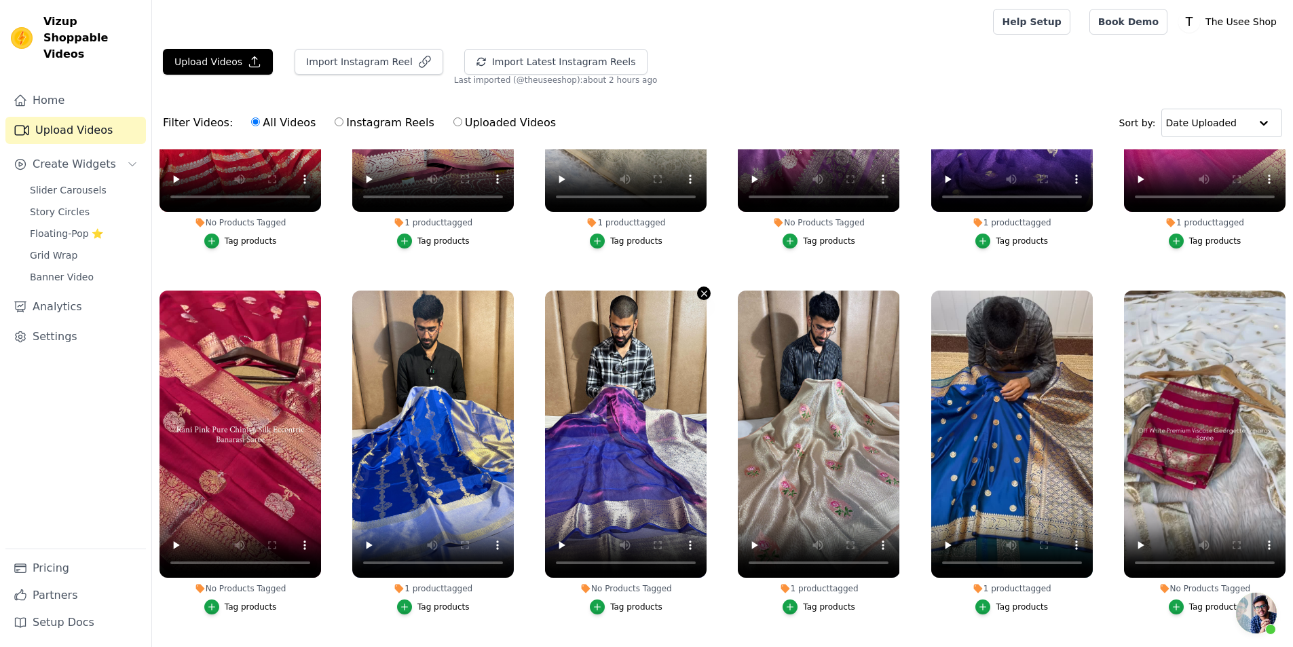
click at [702, 291] on icon "button" at bounding box center [704, 293] width 5 height 5
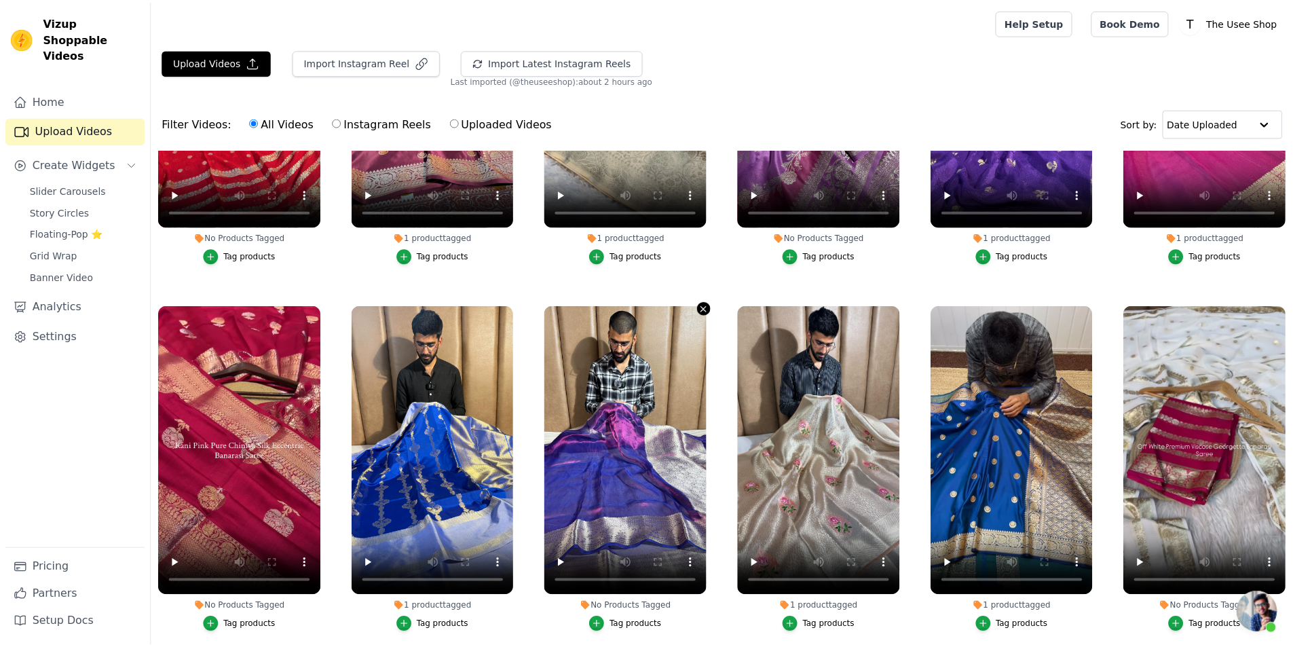
scroll to position [1709, 0]
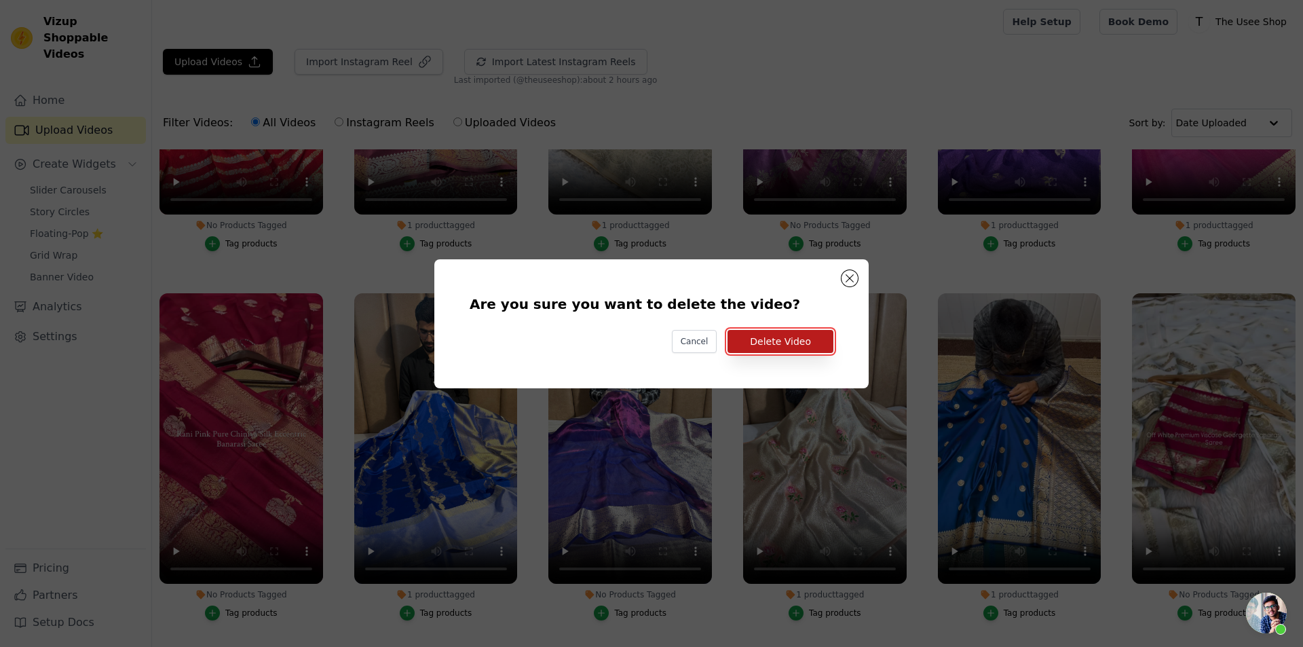
click at [787, 336] on button "Delete Video" at bounding box center [781, 341] width 106 height 23
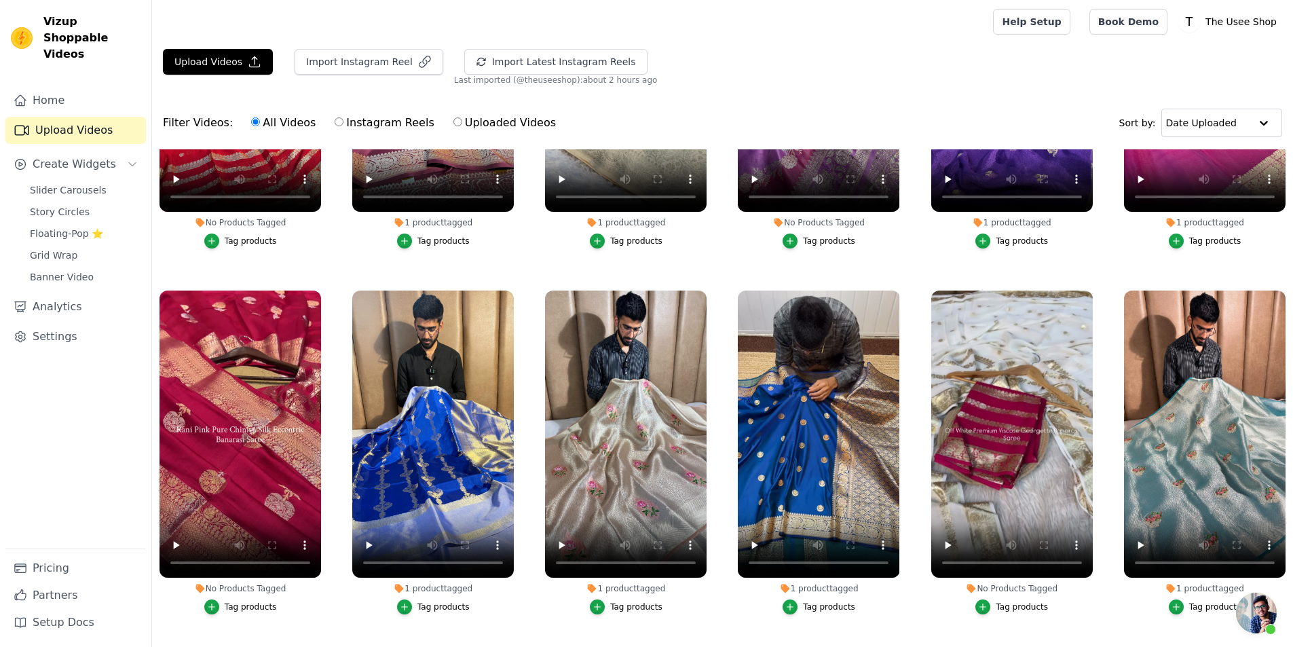
scroll to position [2037, 0]
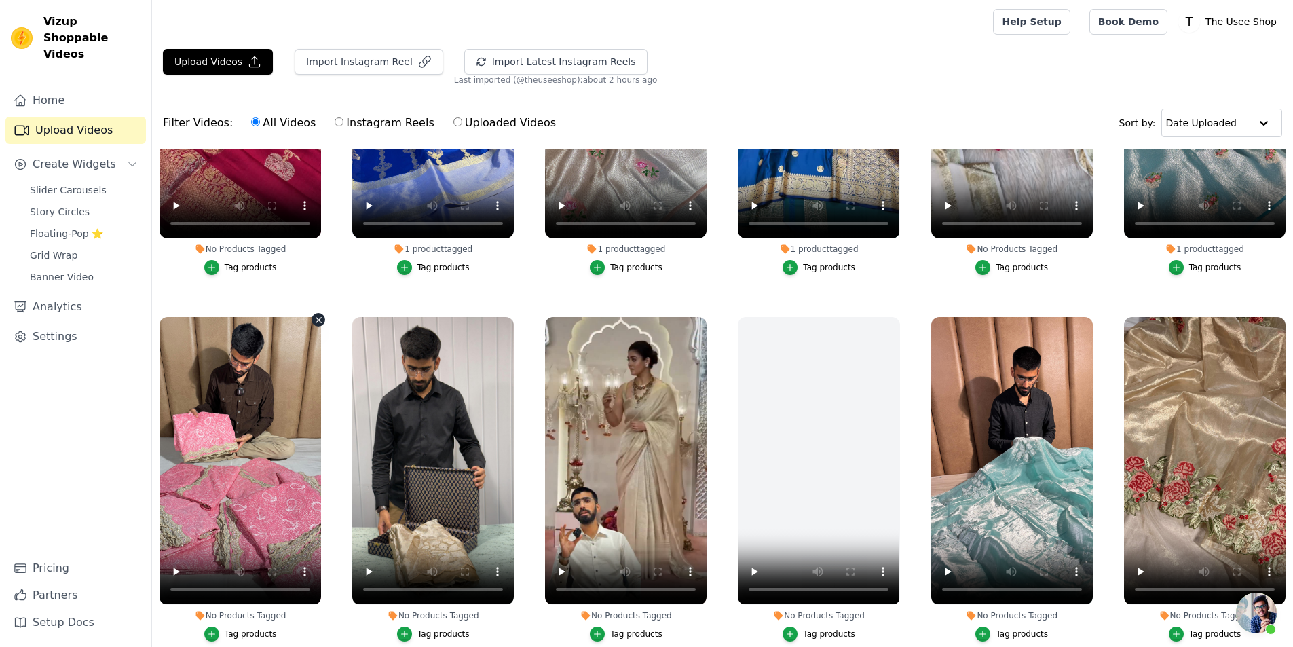
click at [314, 315] on icon "button" at bounding box center [319, 320] width 10 height 10
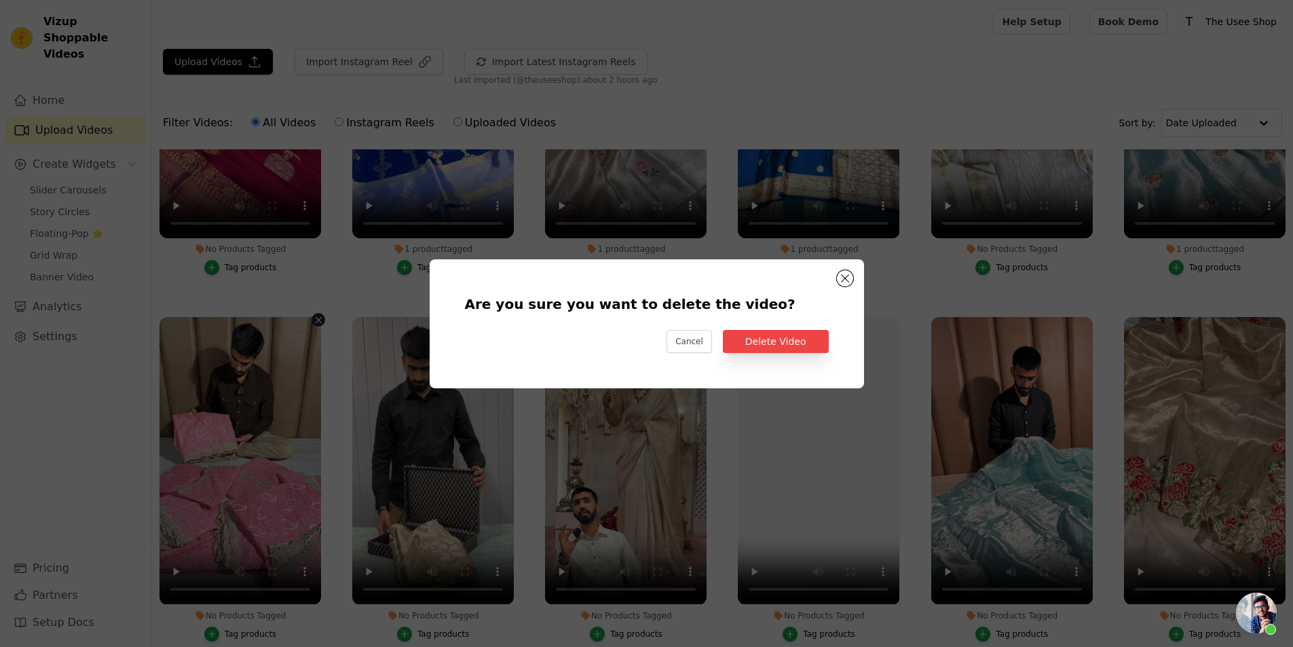
scroll to position [2052, 0]
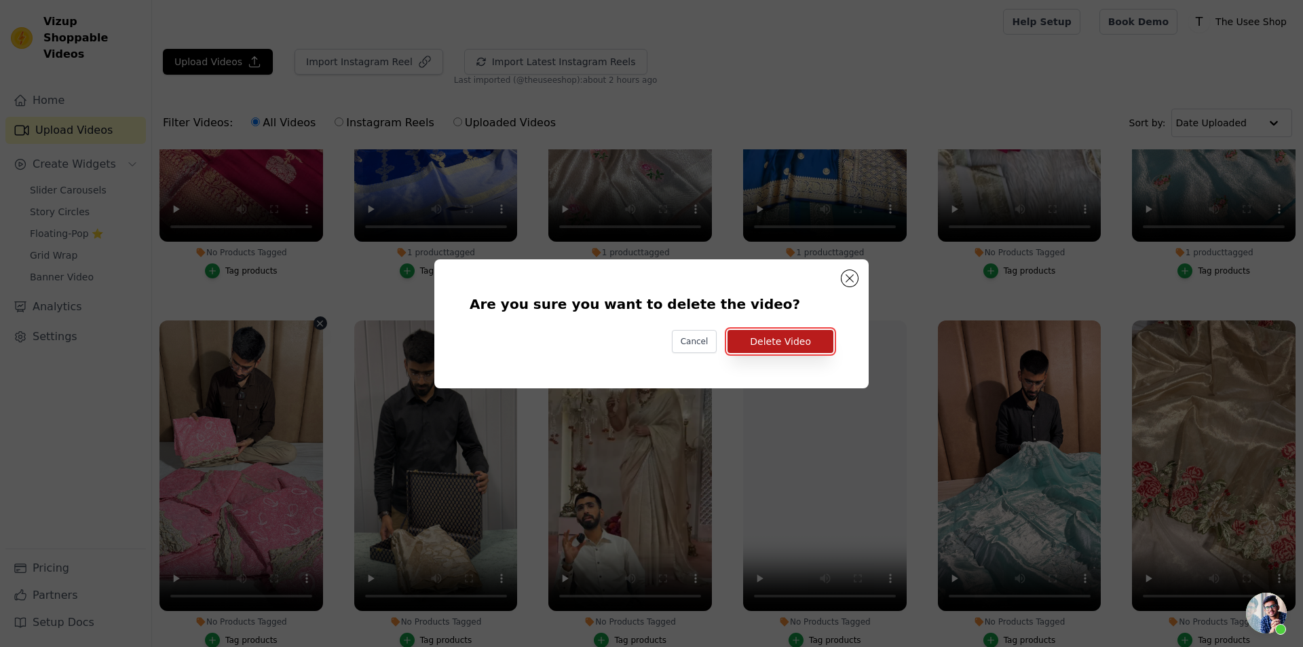
click at [791, 348] on button "Delete Video" at bounding box center [781, 341] width 106 height 23
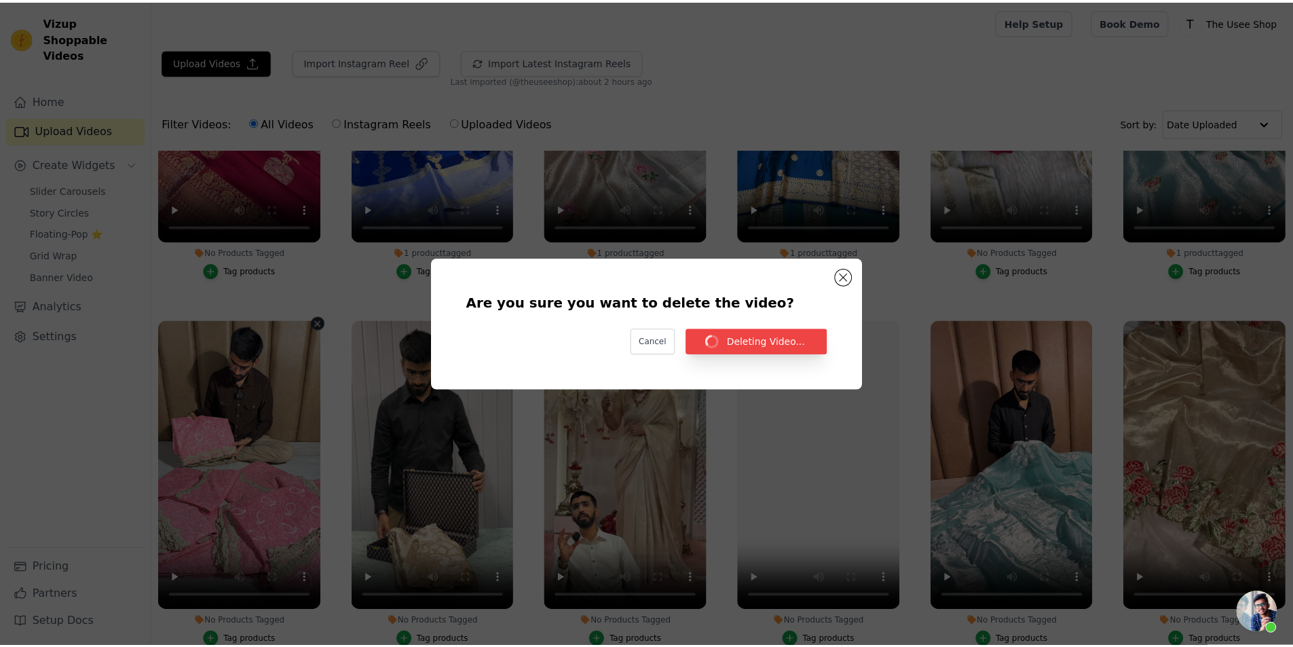
scroll to position [2037, 0]
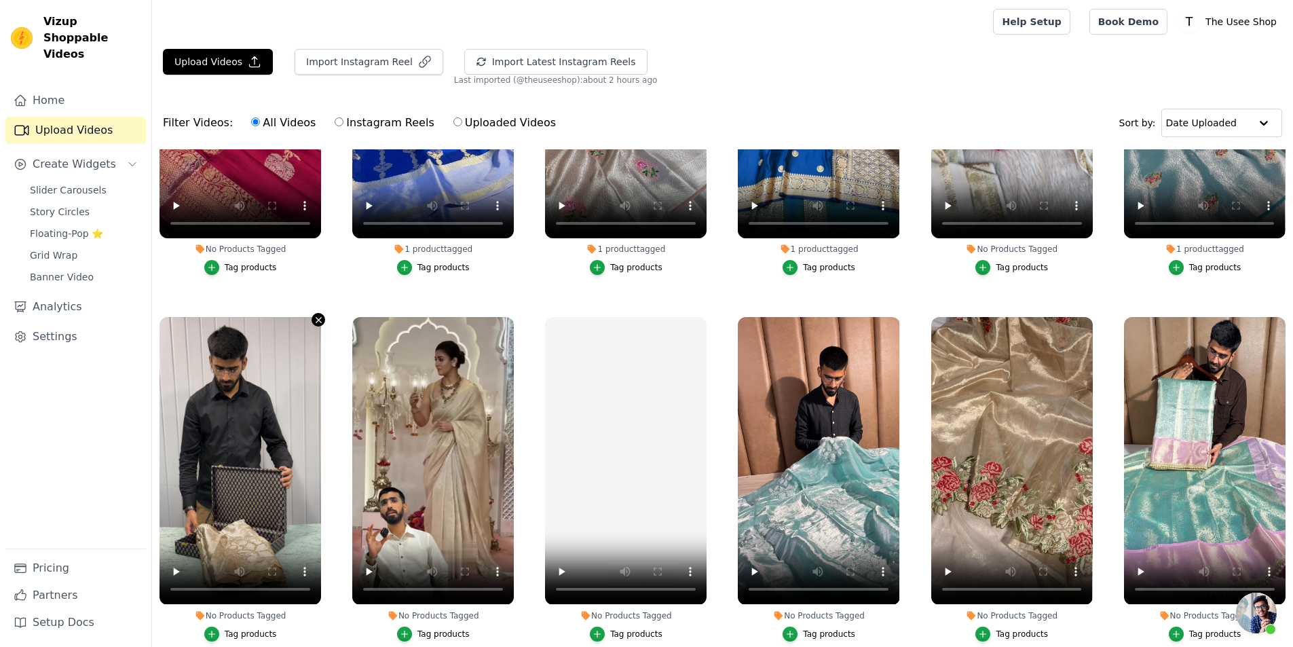
click at [316, 315] on icon "button" at bounding box center [319, 320] width 10 height 10
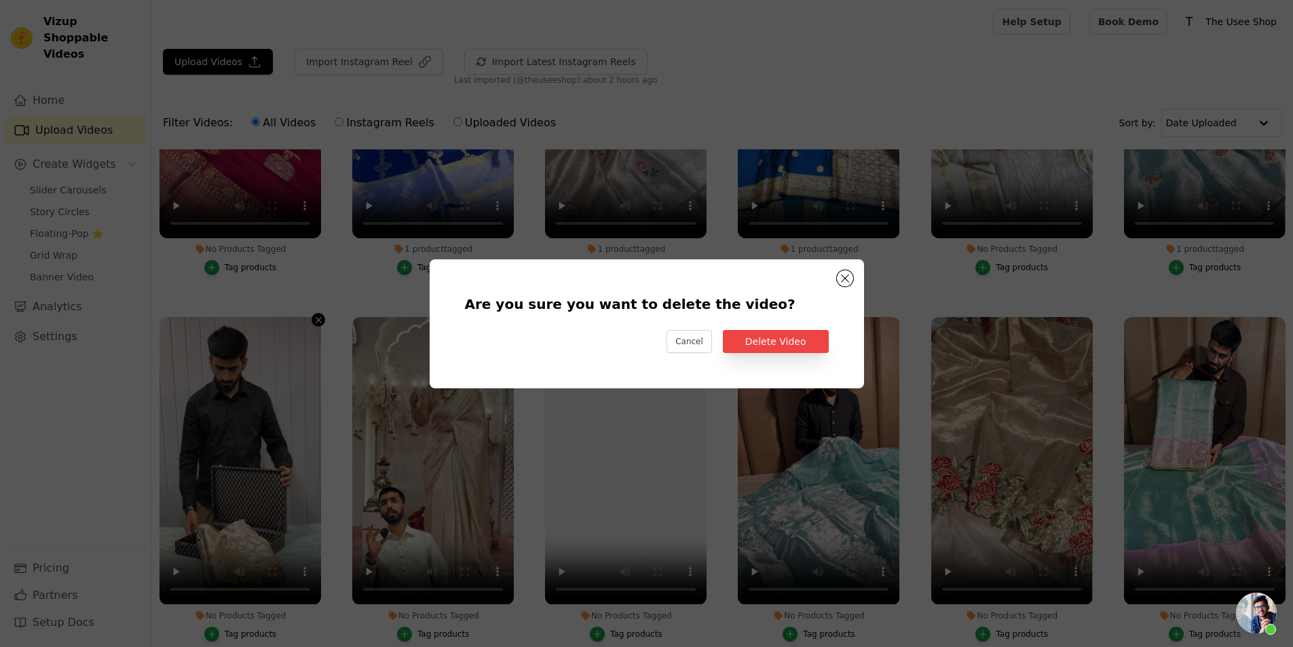
scroll to position [2052, 0]
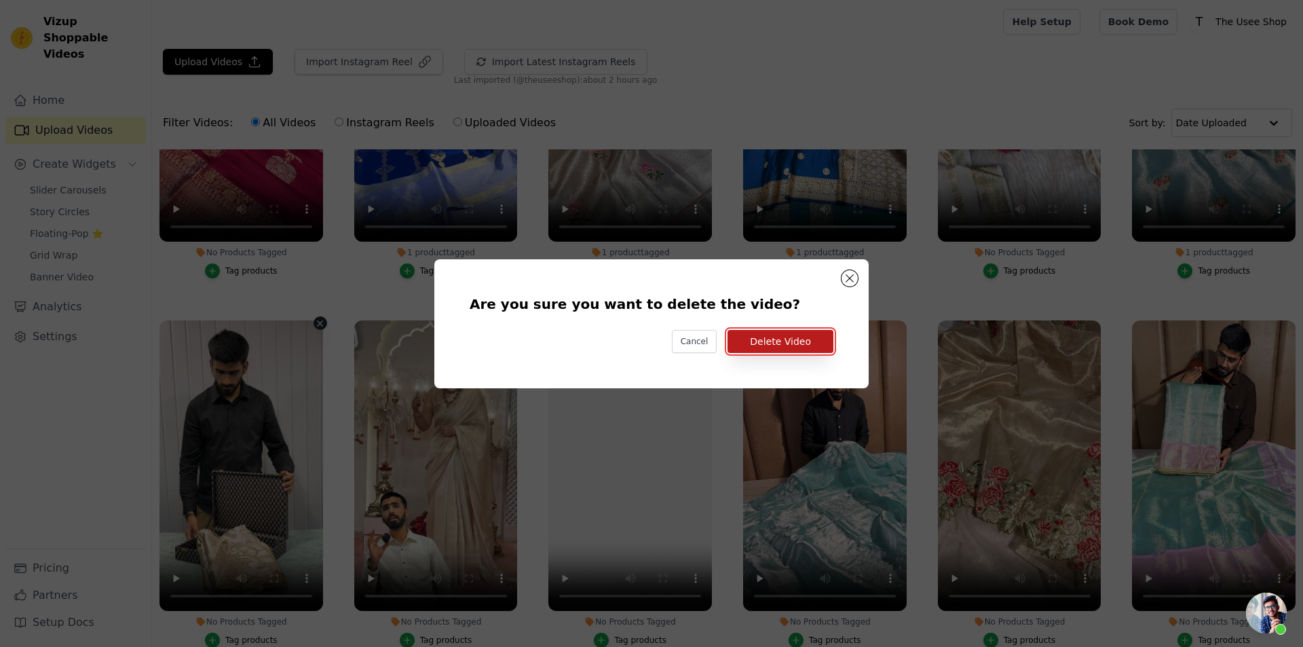
click at [753, 346] on button "Delete Video" at bounding box center [781, 341] width 106 height 23
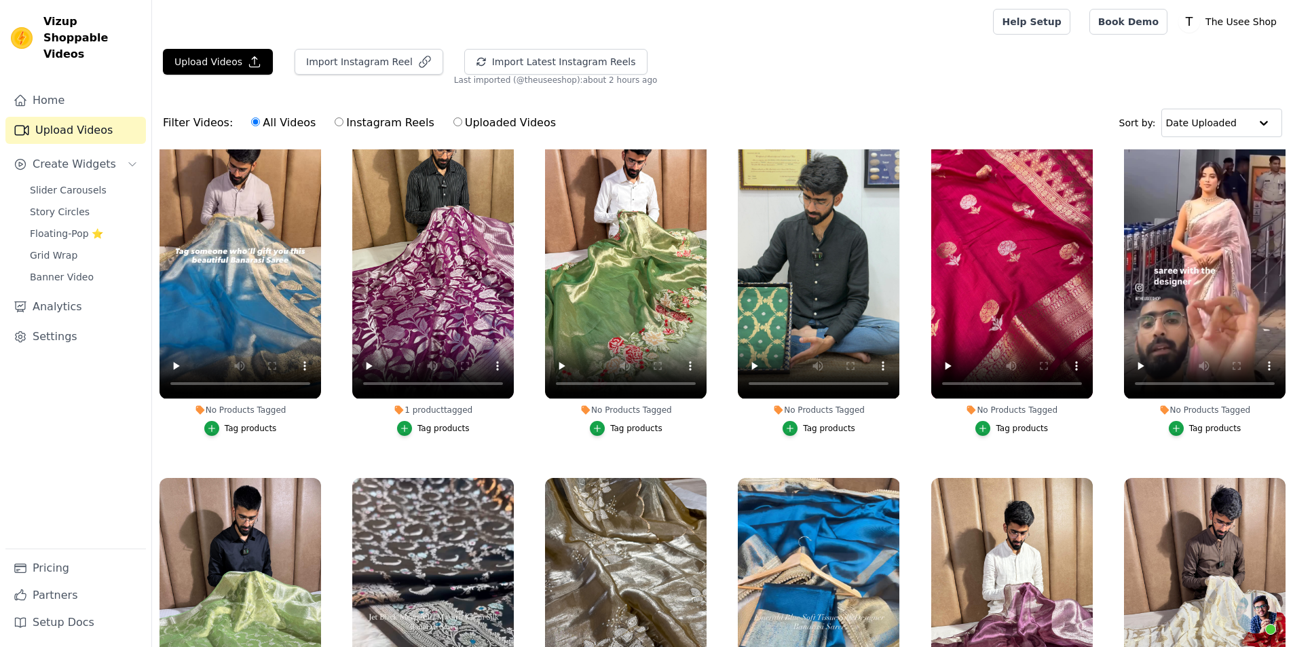
scroll to position [3734, 0]
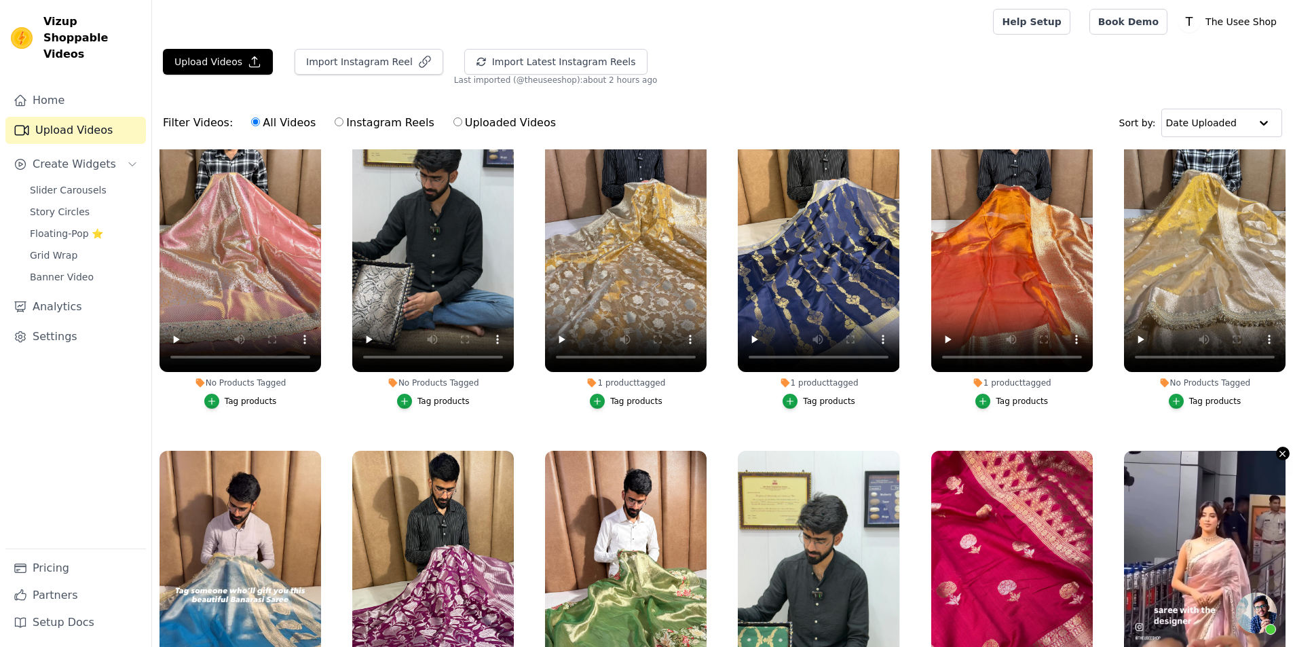
click at [1280, 451] on icon "button" at bounding box center [1282, 453] width 5 height 5
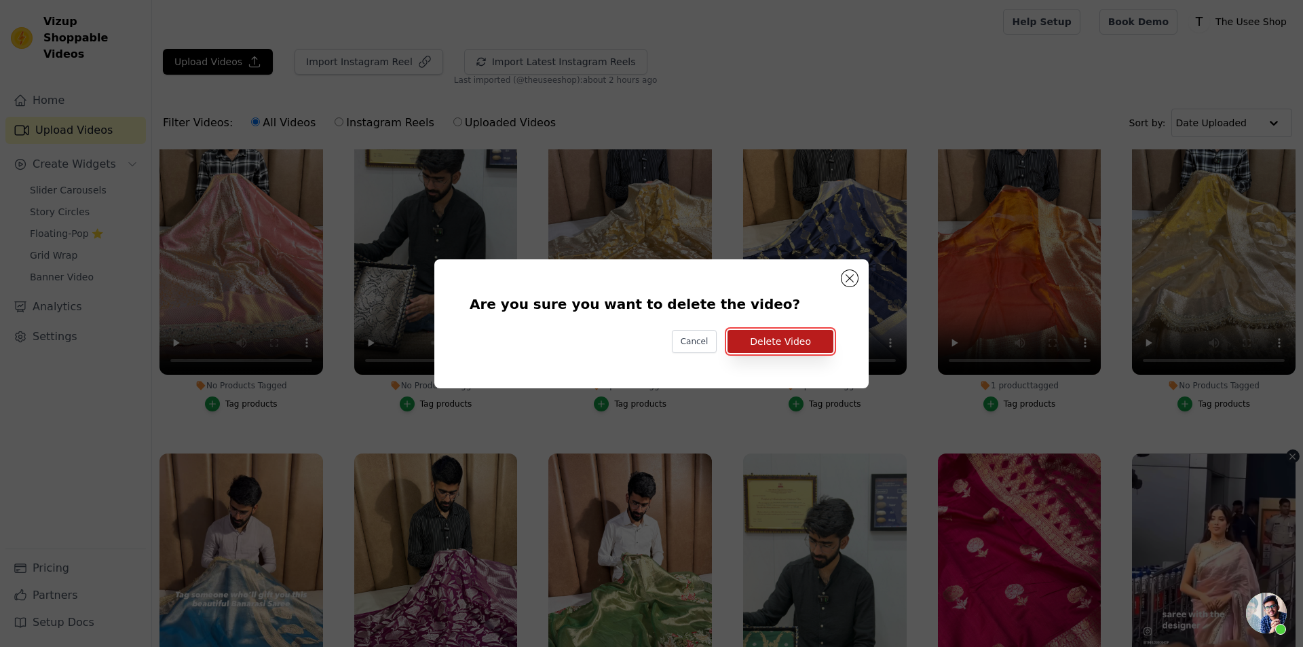
click at [807, 344] on button "Delete Video" at bounding box center [781, 341] width 106 height 23
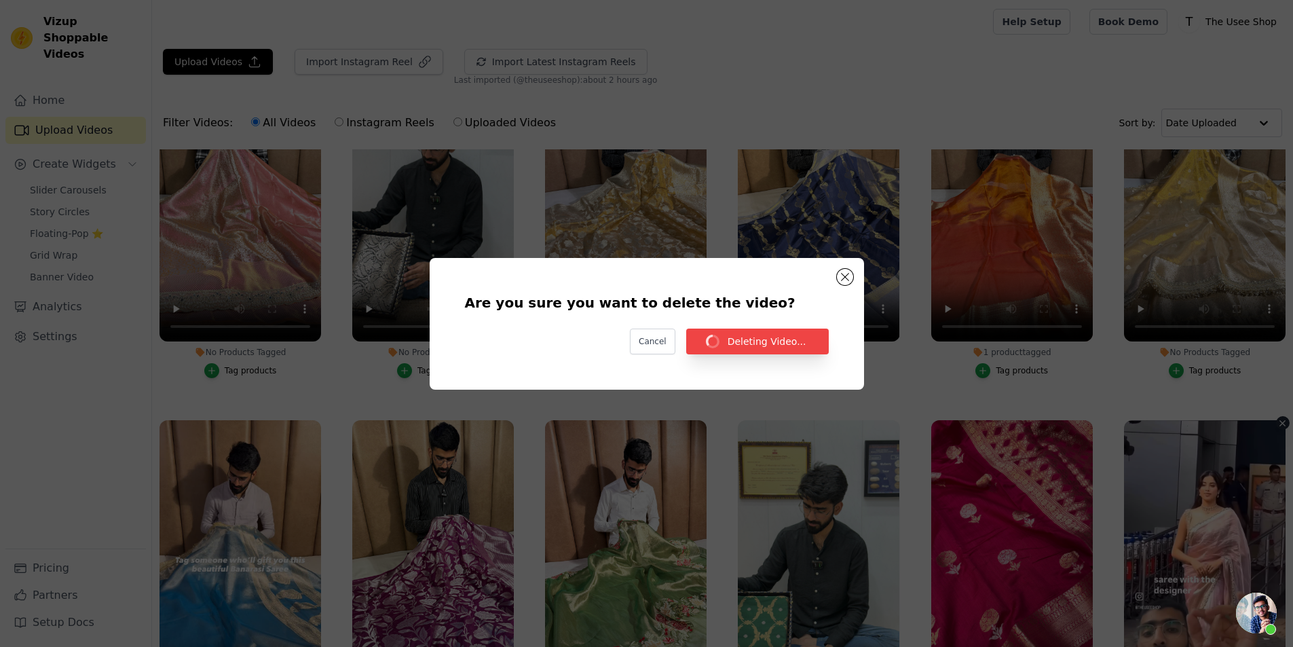
scroll to position [3734, 0]
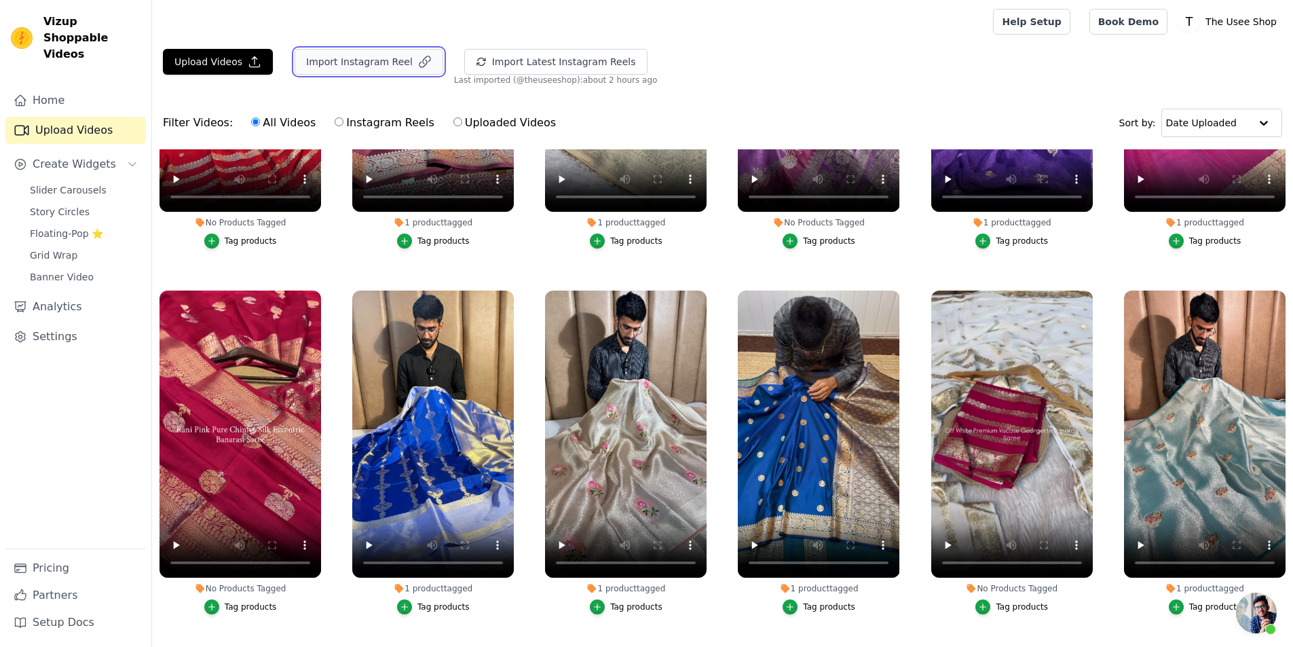
click at [367, 67] on button "Import Instagram Reel" at bounding box center [369, 62] width 149 height 26
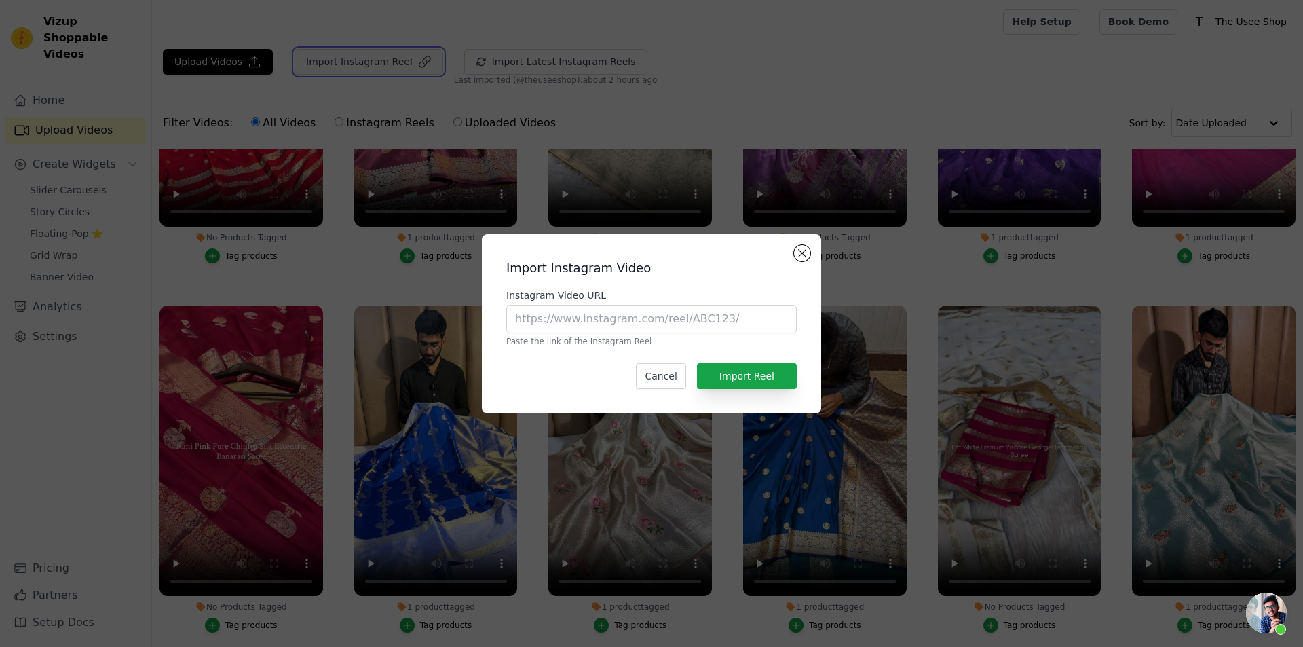
scroll to position [1709, 0]
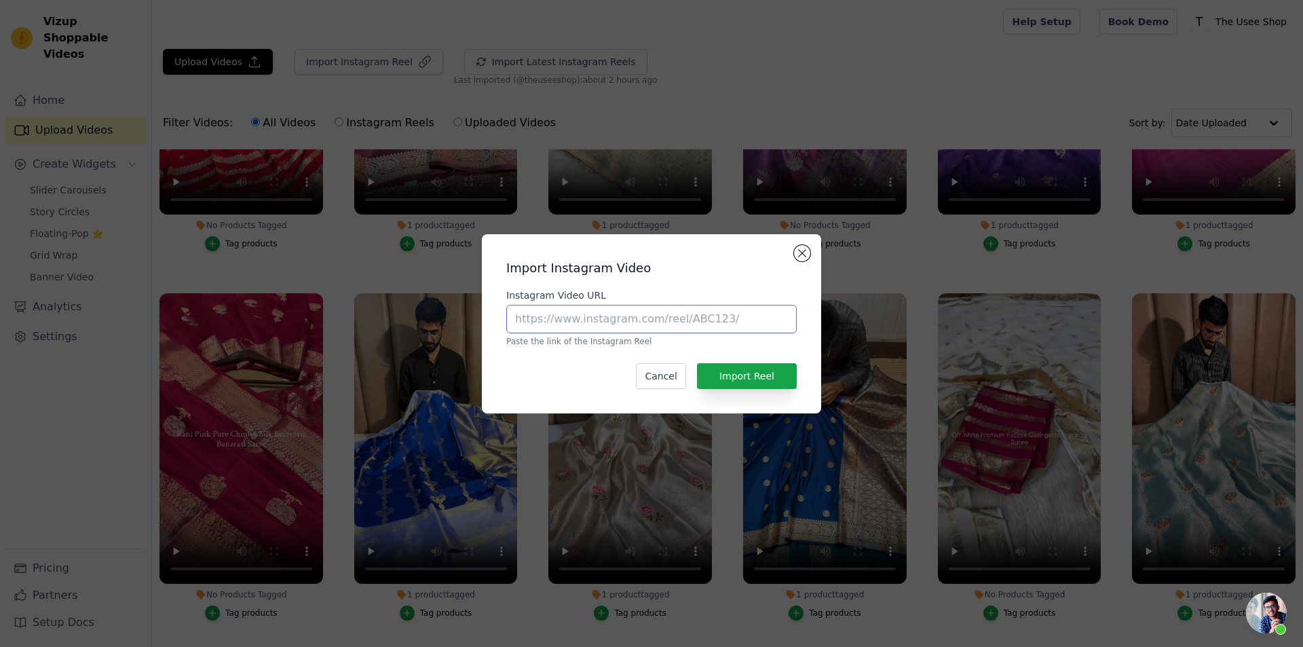
click at [741, 327] on input "Instagram Video URL" at bounding box center [651, 319] width 291 height 29
paste input "https://www.instagram.com/reel/DNe9v95i00E/?utm_source=ig_web_copy_link&igsh=MW…"
type input "https://www.instagram.com/reel/DNe9v95i00E/?utm_source=ig_web_copy_link&igsh=MW…"
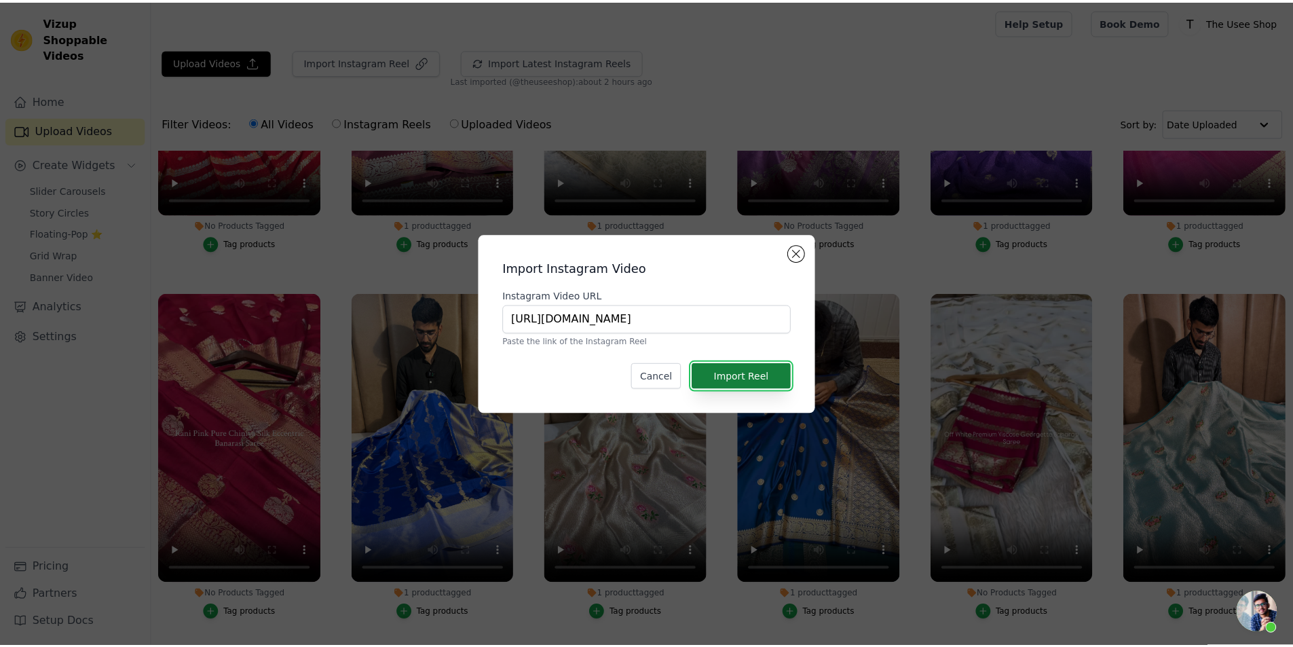
scroll to position [0, 0]
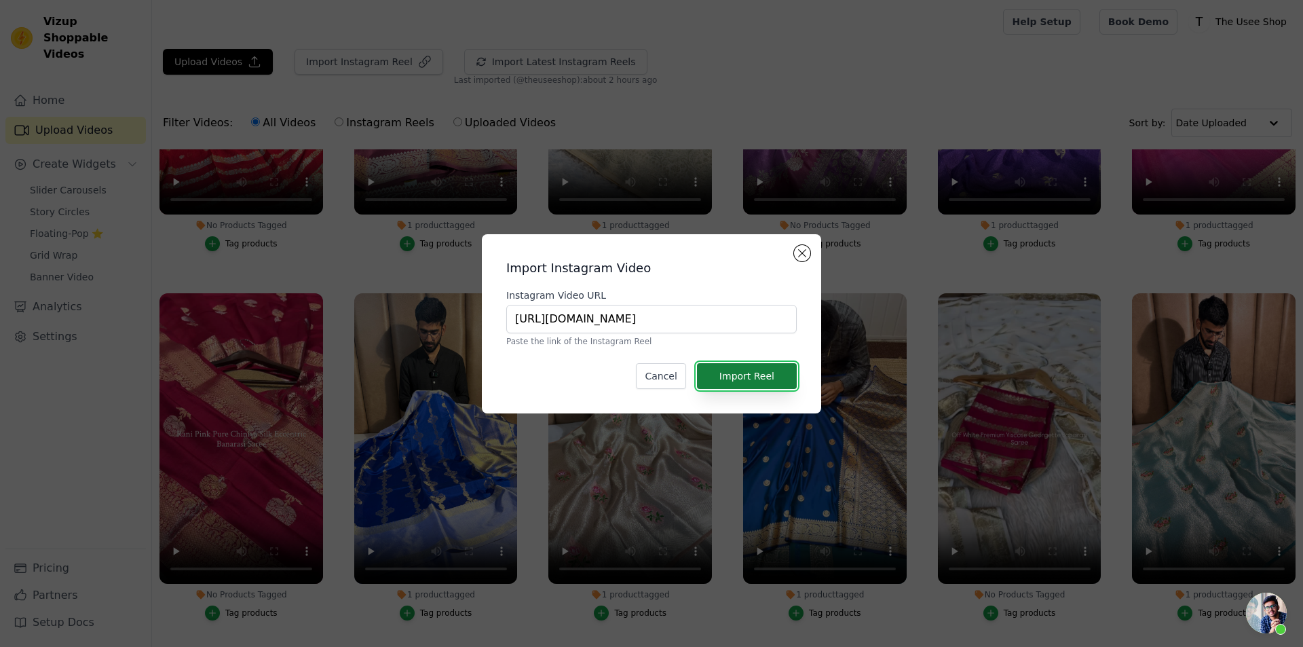
click at [767, 365] on button "Import Reel" at bounding box center [747, 376] width 100 height 26
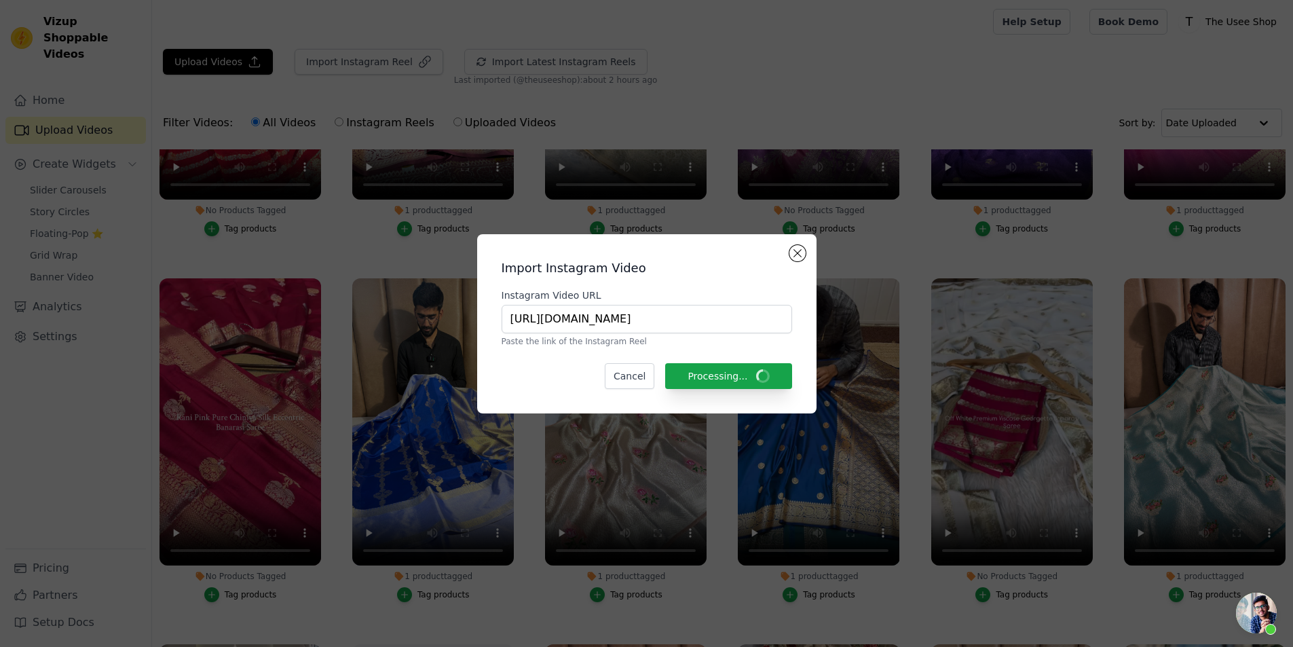
scroll to position [1697, 0]
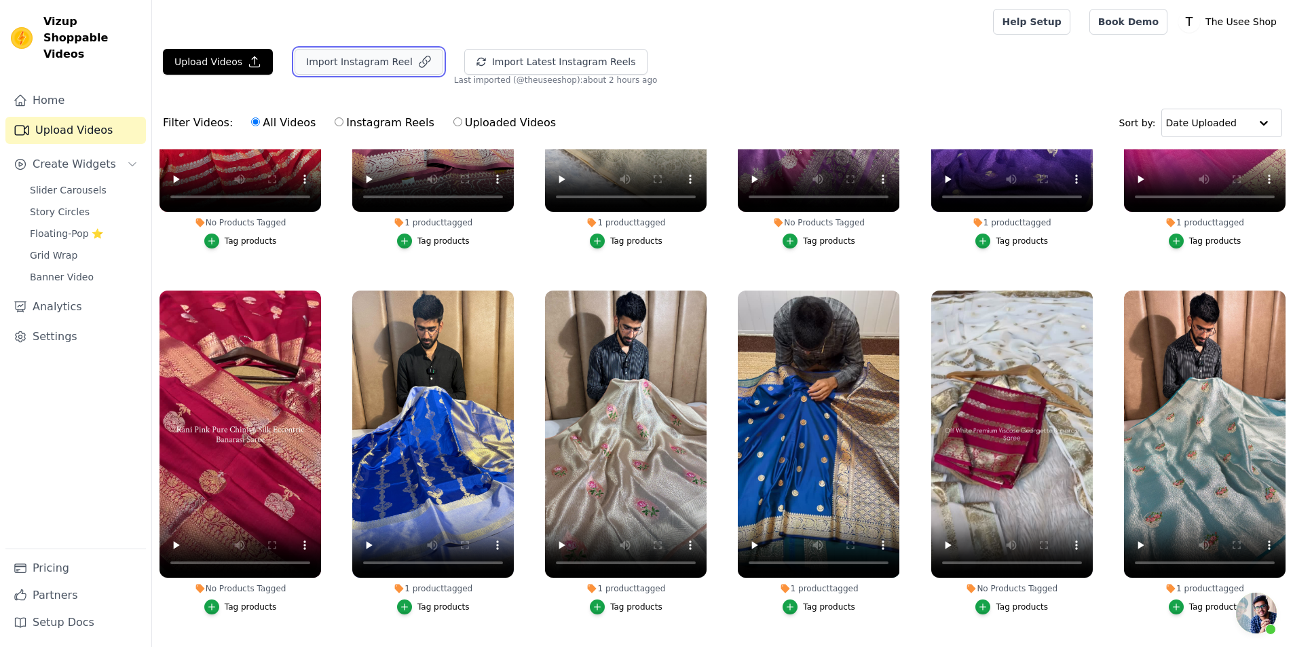
click at [351, 60] on button "Import Instagram Reel" at bounding box center [369, 62] width 149 height 26
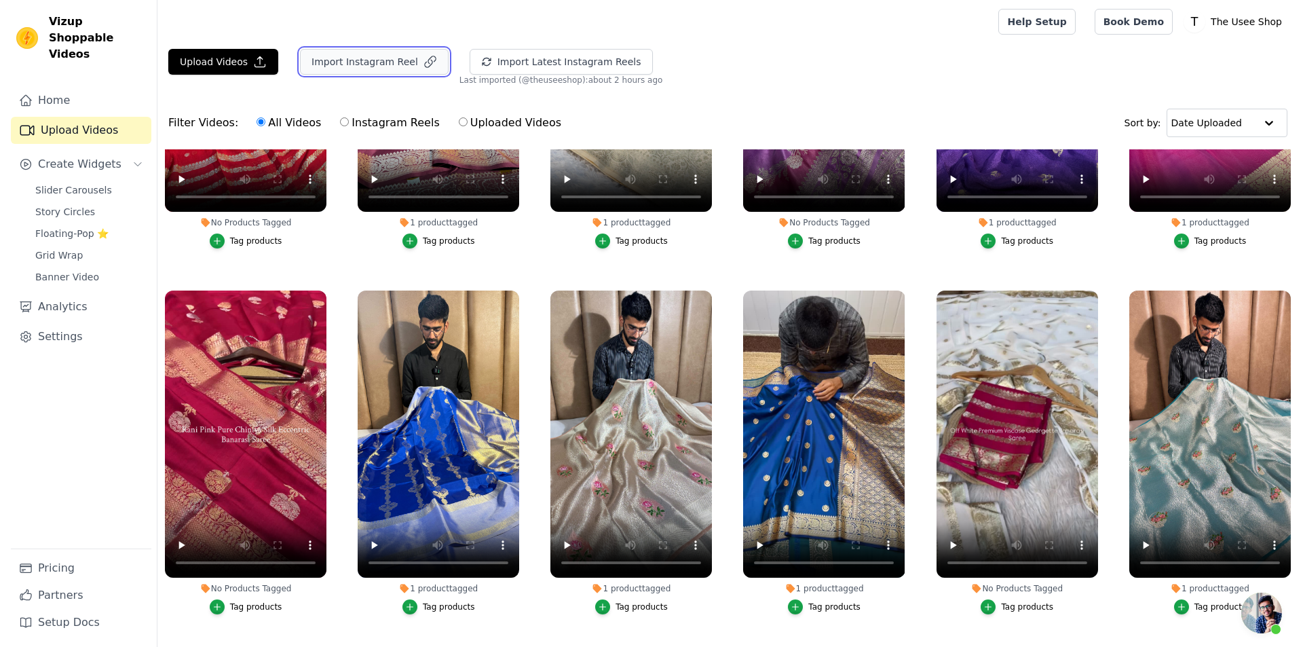
scroll to position [1709, 0]
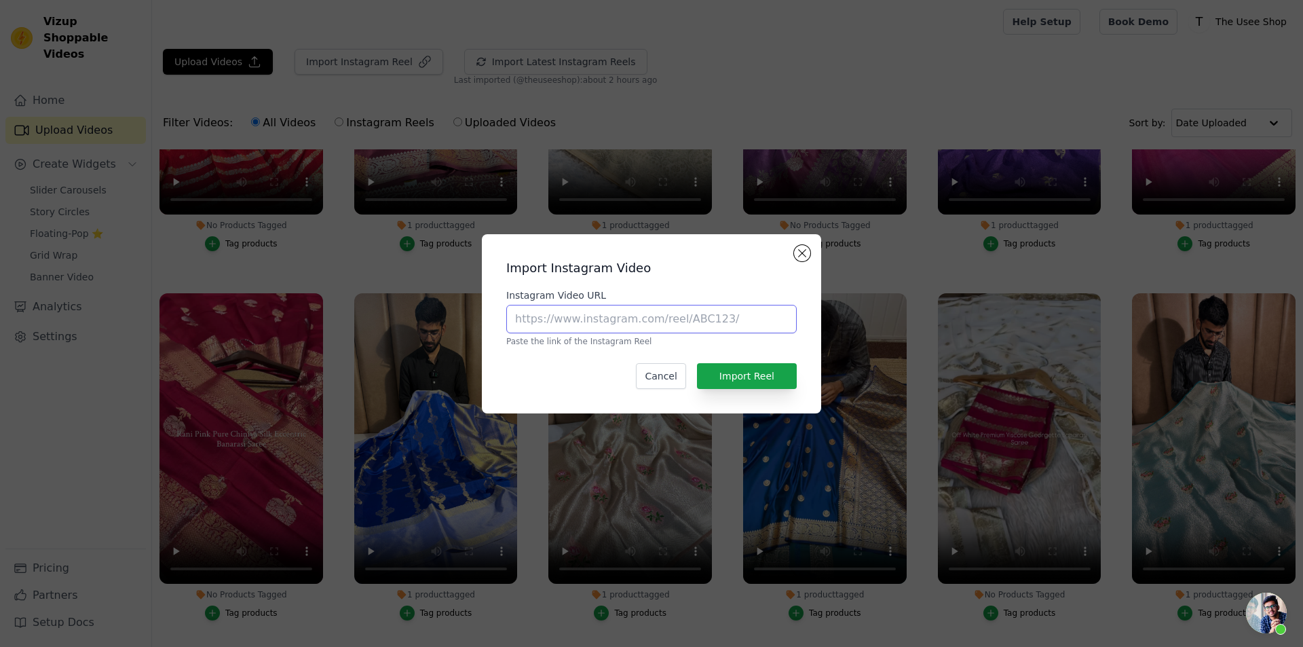
click at [676, 310] on input "Instagram Video URL" at bounding box center [651, 319] width 291 height 29
paste input "https://www.instagram.com/reel/DNay1GRS-7G/?utm_source=ig_web_copy_link&igsh=dG…"
type input "https://www.instagram.com/reel/DNay1GRS-7G/?utm_source=ig_web_copy_link&igsh=dG…"
click at [760, 381] on button "Import Reel" at bounding box center [747, 376] width 100 height 26
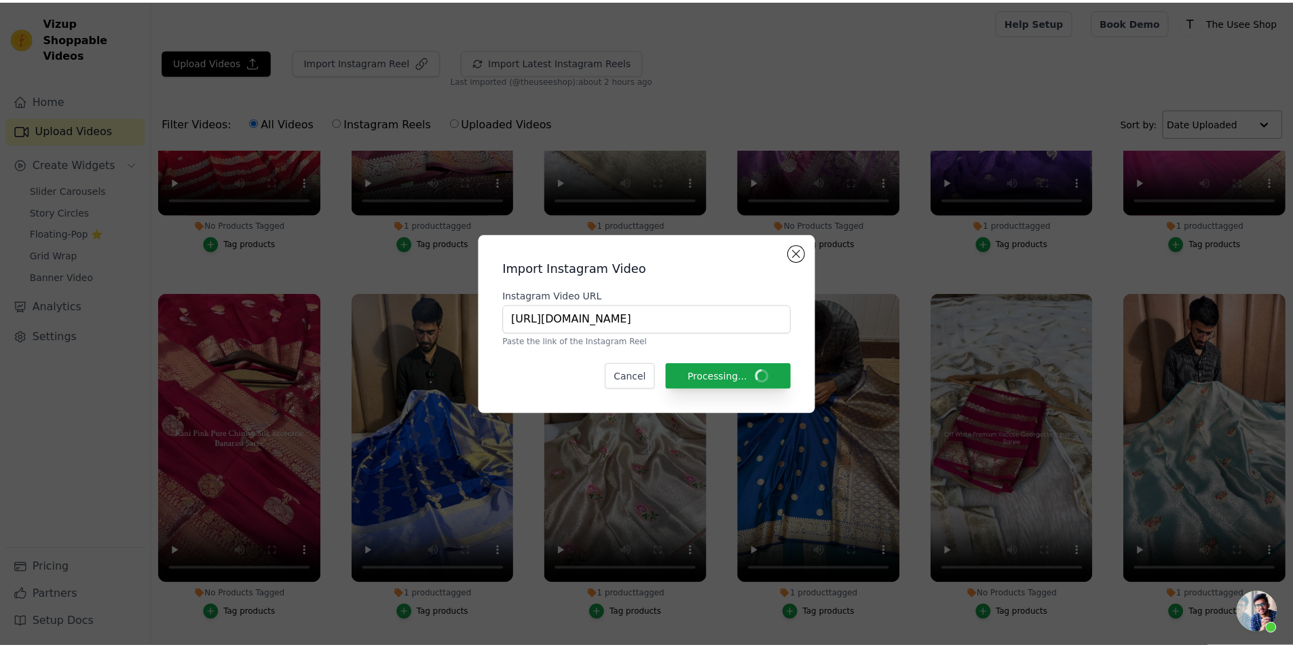
scroll to position [1697, 0]
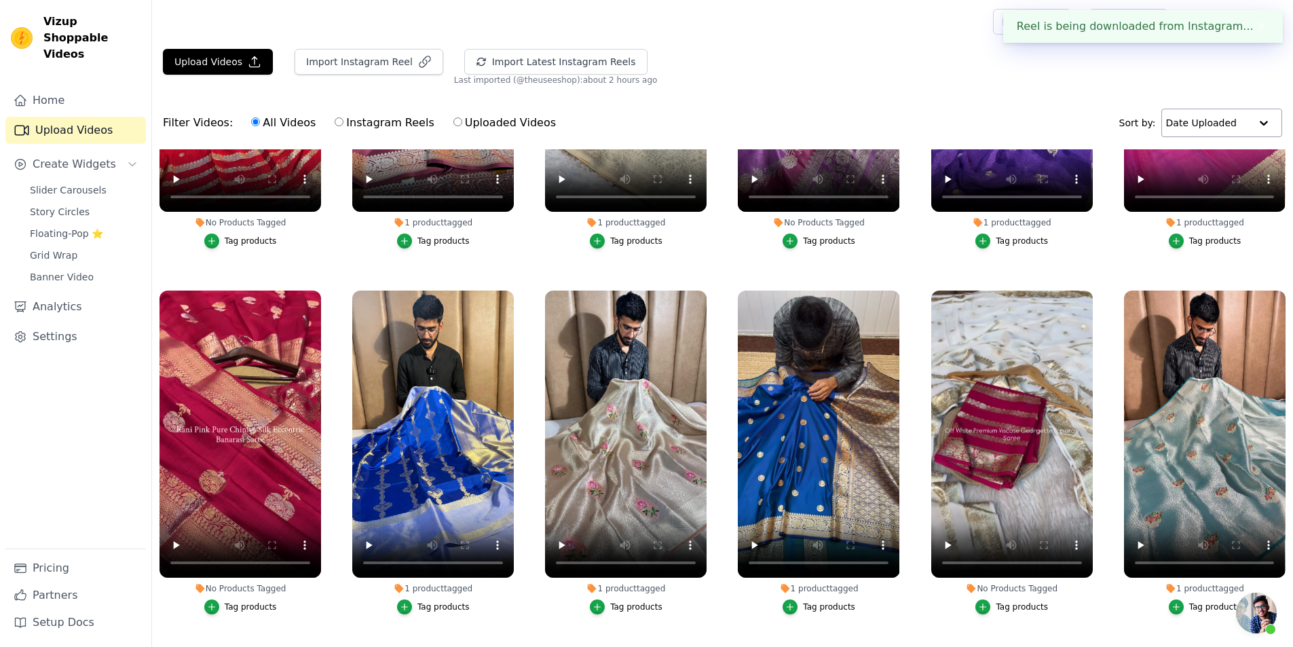
click at [1218, 112] on input "text" at bounding box center [1208, 122] width 84 height 27
click at [1239, 166] on div "Date Created" at bounding box center [1217, 165] width 115 height 16
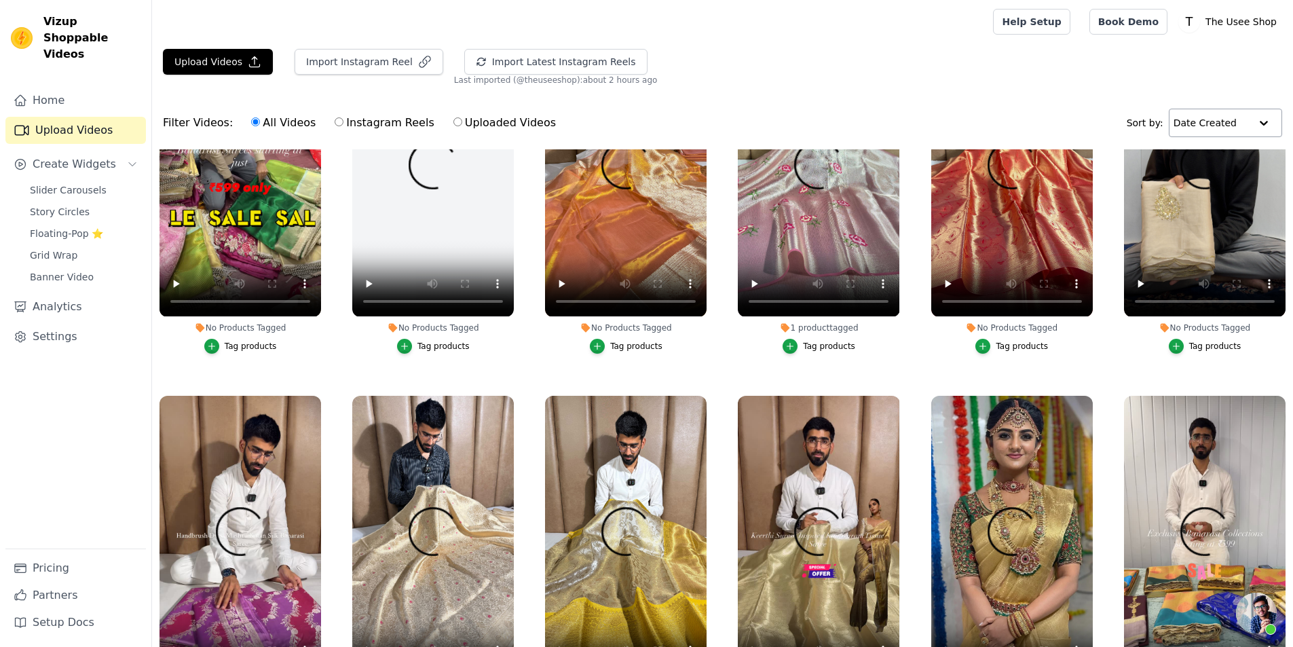
scroll to position [0, 0]
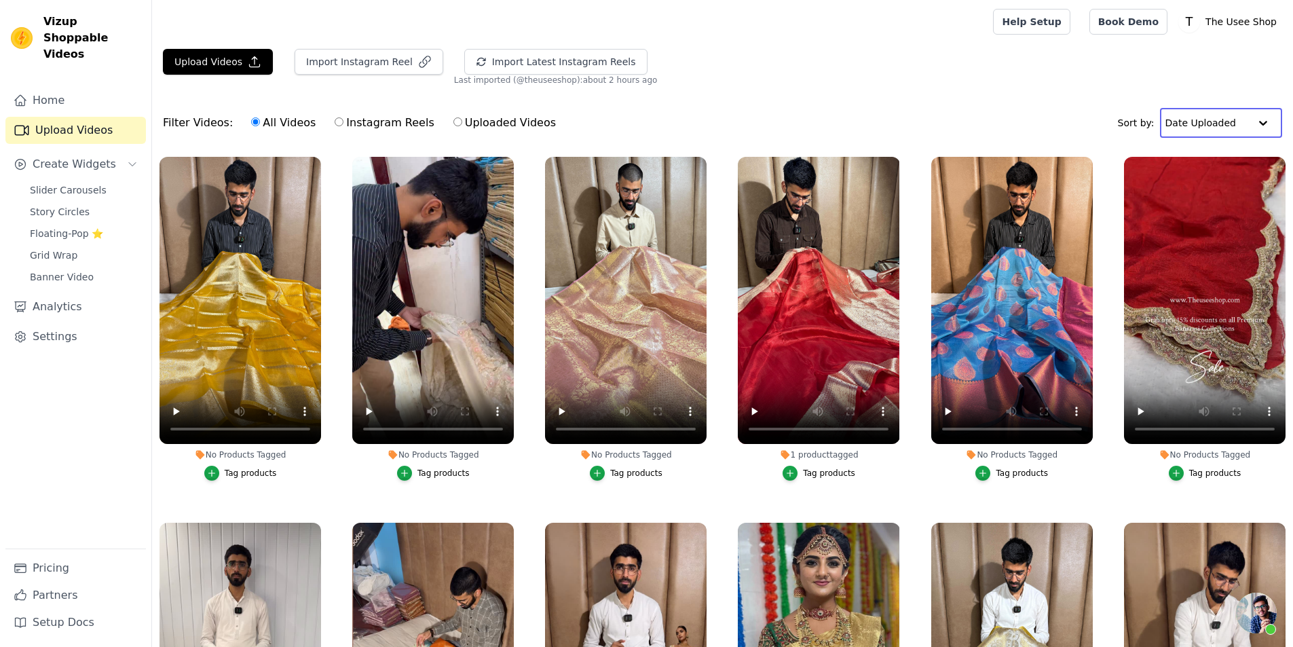
click at [1210, 134] on input "text" at bounding box center [1208, 122] width 84 height 27
click at [1202, 173] on div "Date Created" at bounding box center [1217, 165] width 115 height 16
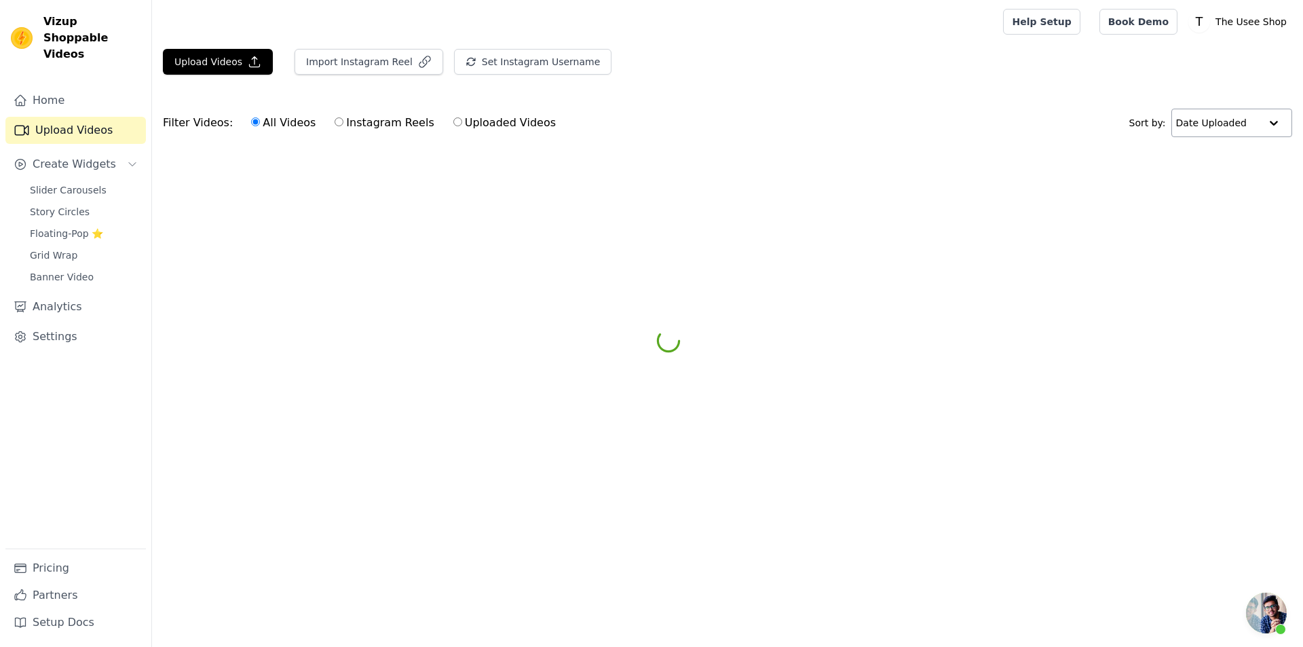
click at [1231, 121] on input "text" at bounding box center [1218, 122] width 84 height 27
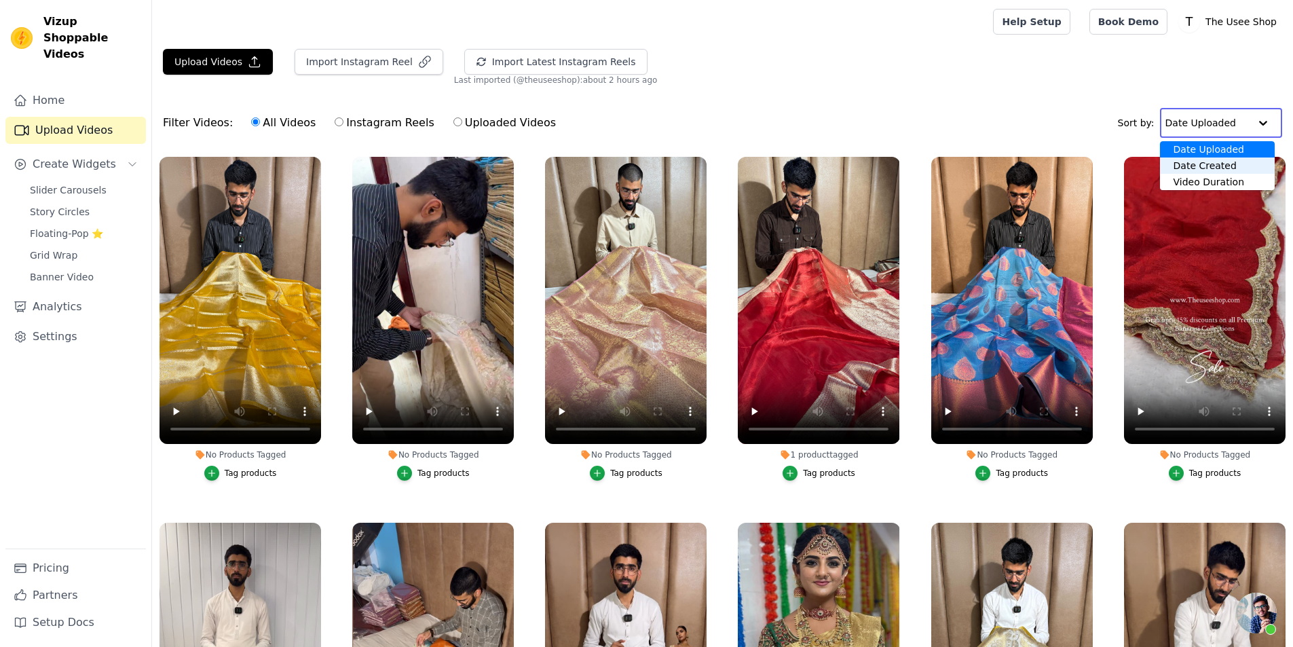
click at [1211, 168] on div "Date Created" at bounding box center [1217, 165] width 115 height 16
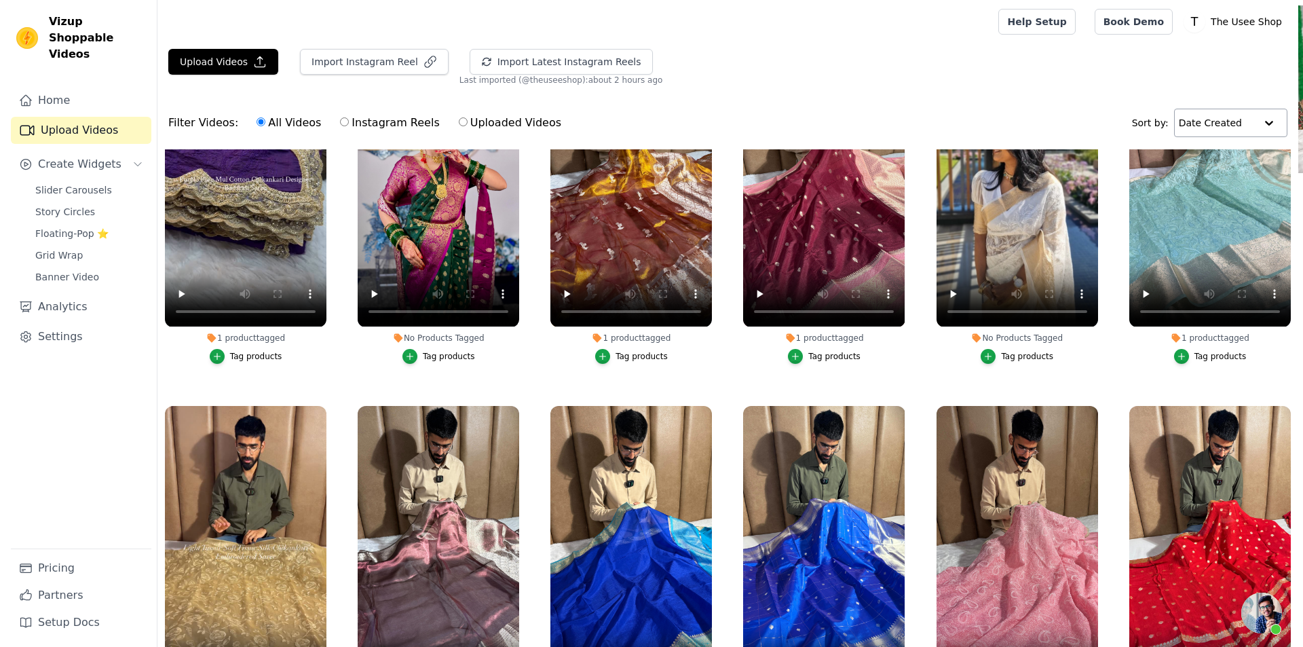
scroll to position [6369, 0]
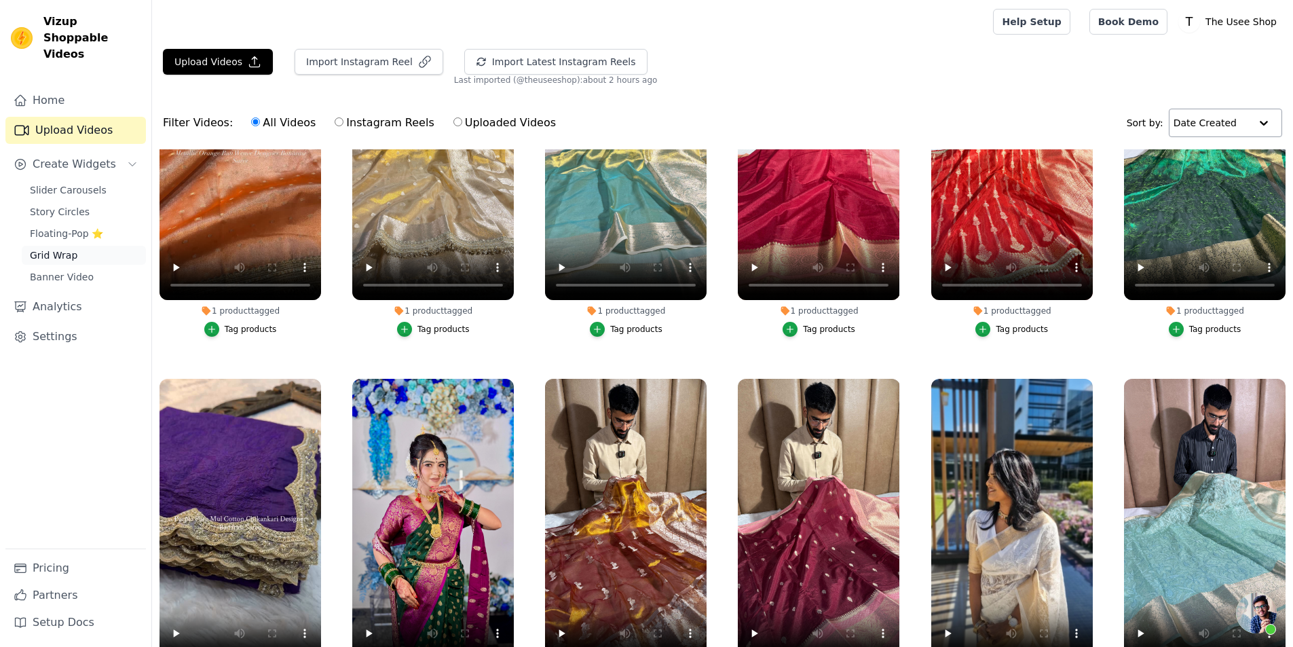
click at [52, 248] on span "Grid Wrap" at bounding box center [54, 255] width 48 height 14
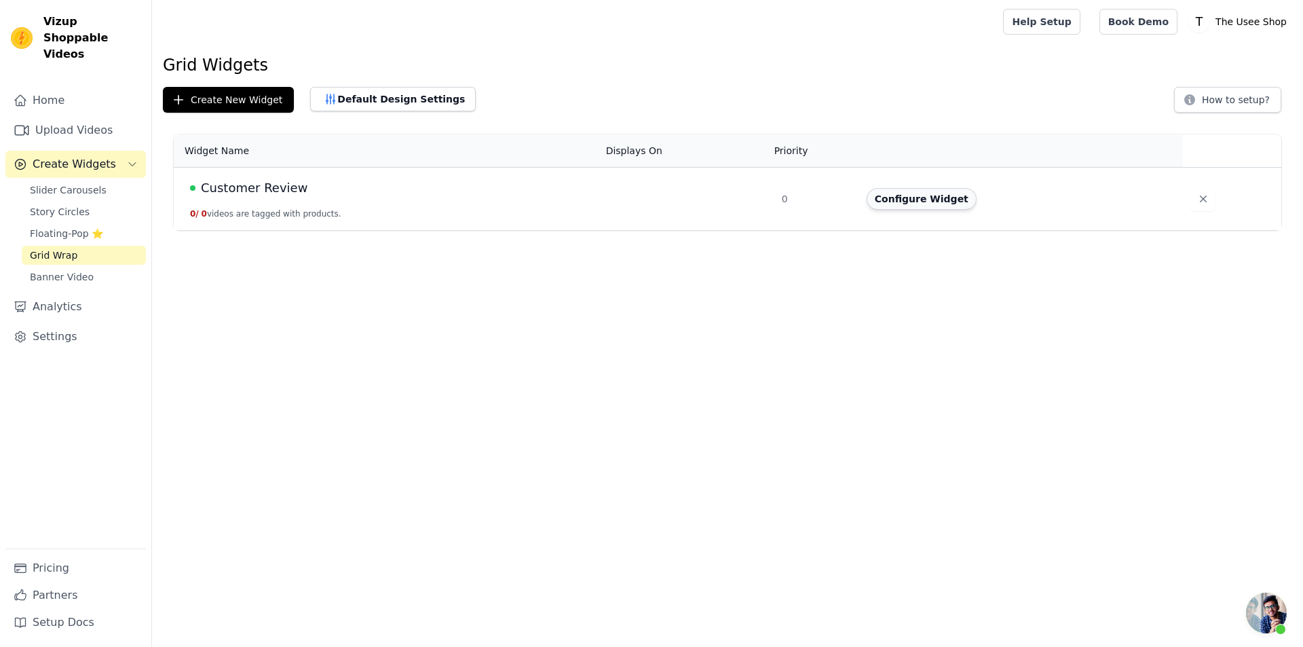
click at [939, 195] on button "Configure Widget" at bounding box center [922, 199] width 110 height 22
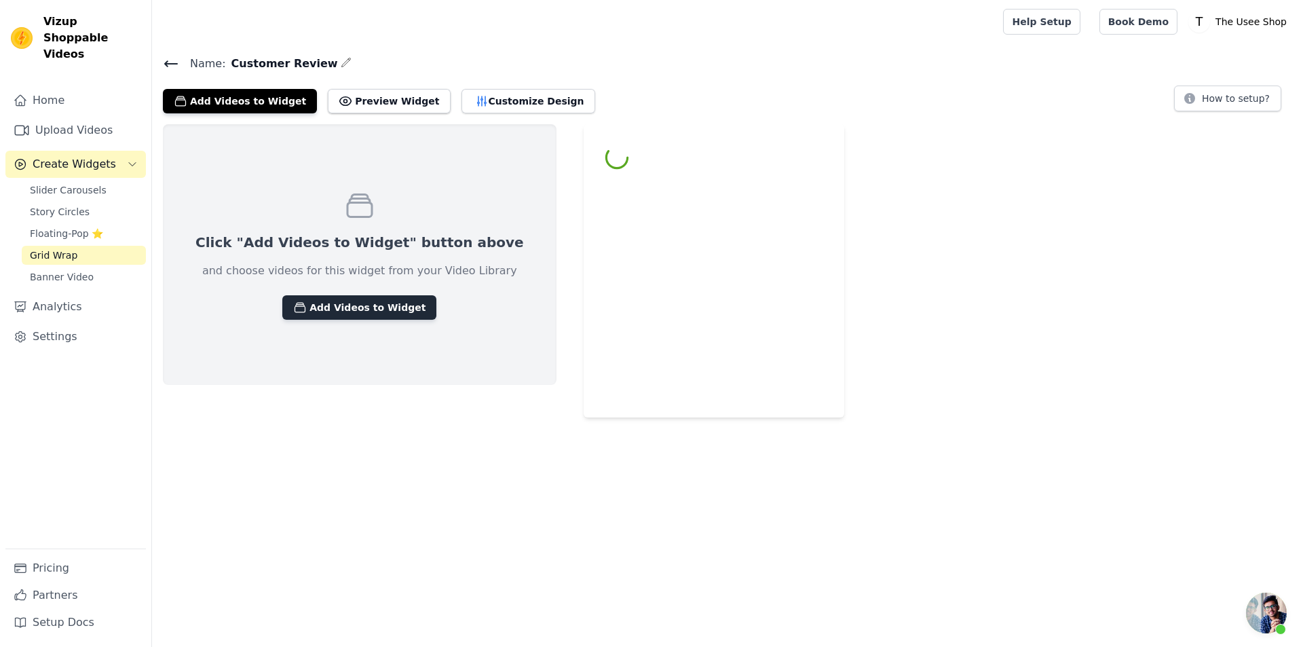
click at [375, 303] on button "Add Videos to Widget" at bounding box center [359, 307] width 154 height 24
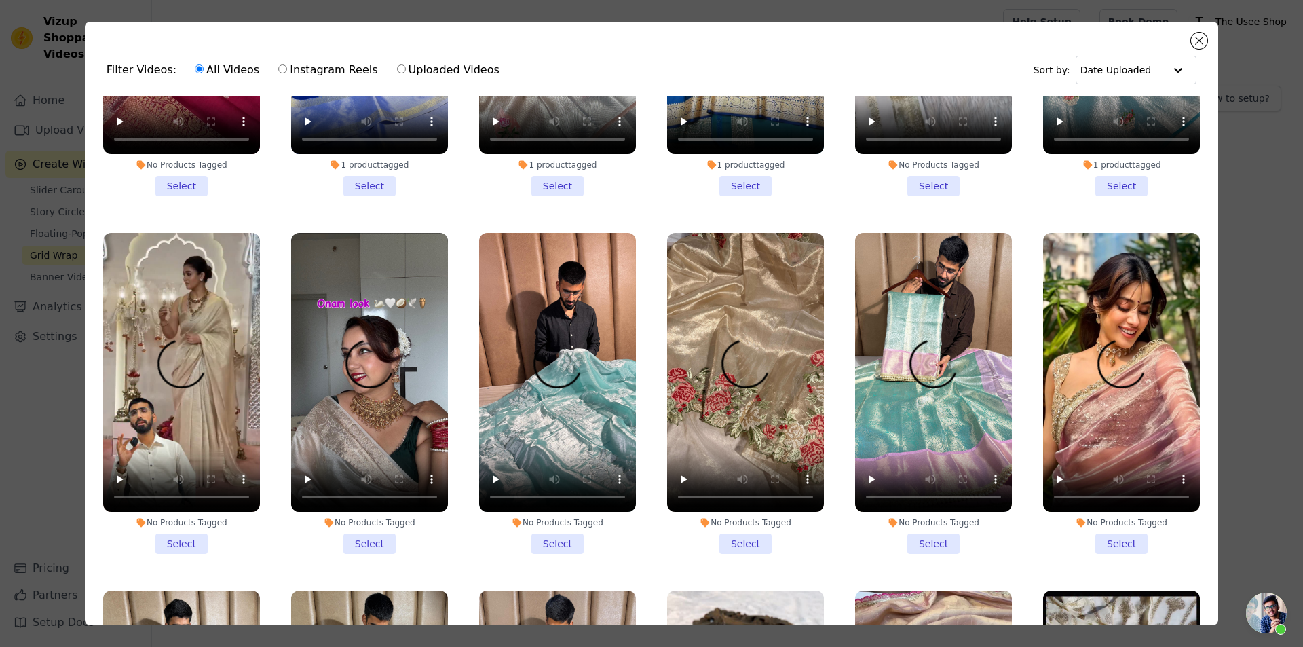
scroll to position [2037, 0]
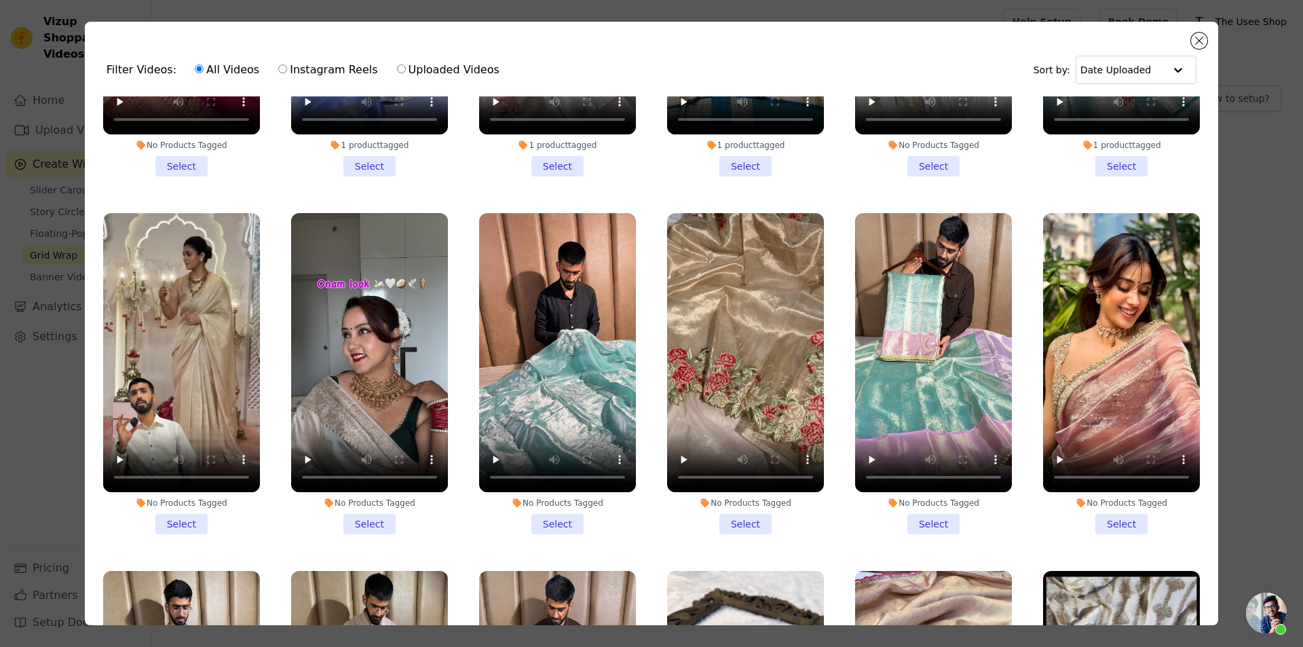
click at [382, 489] on li "No Products Tagged Select" at bounding box center [369, 373] width 157 height 321
click at [0, 0] on input "No Products Tagged Select" at bounding box center [0, 0] width 0 height 0
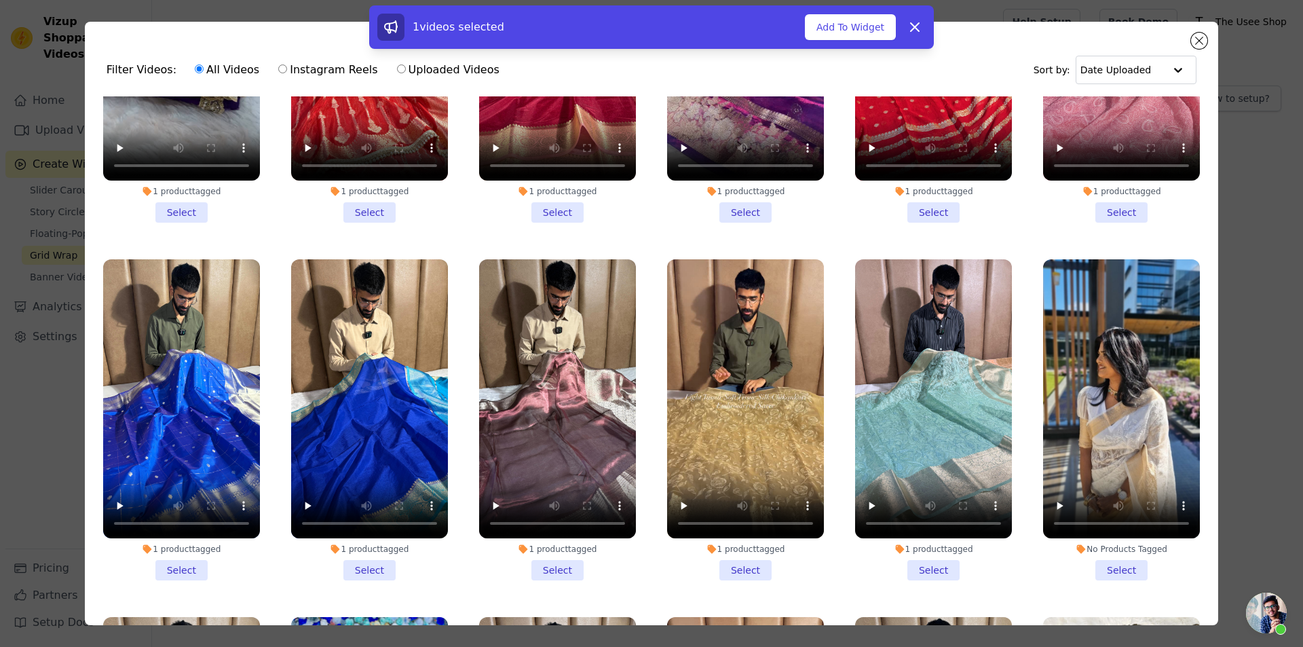
scroll to position [6789, 0]
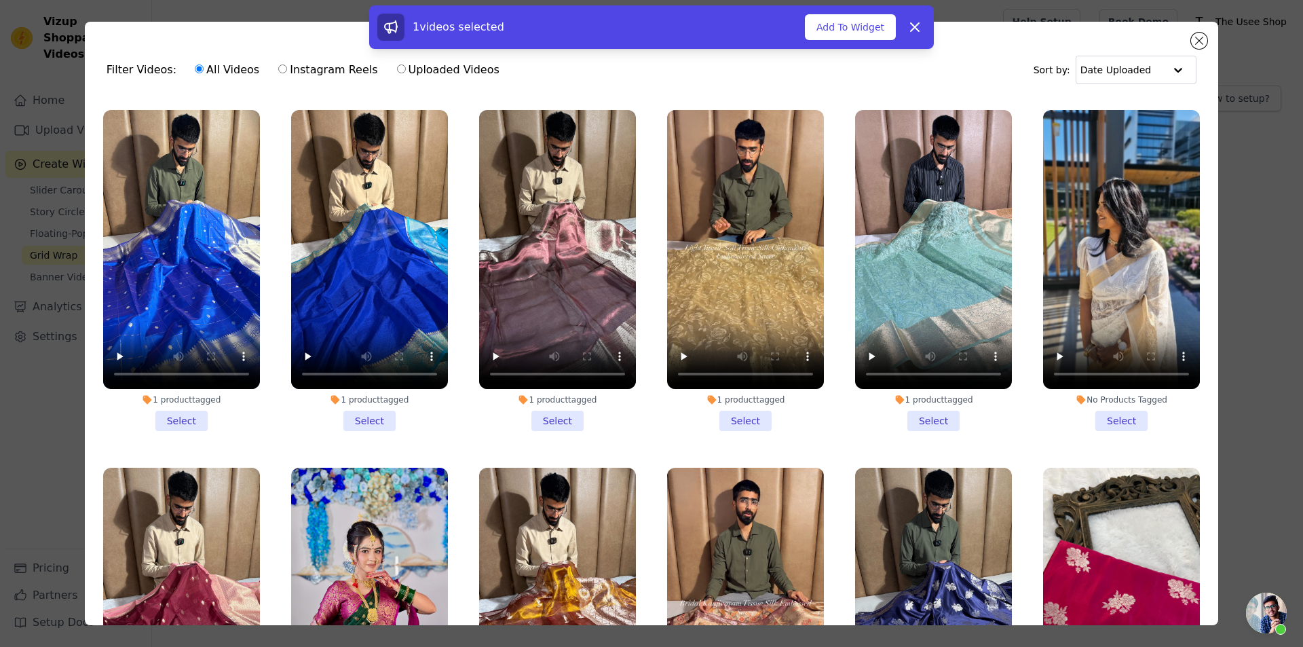
click at [1115, 316] on li "No Products Tagged Select" at bounding box center [1121, 270] width 157 height 321
click at [0, 0] on input "No Products Tagged Select" at bounding box center [0, 0] width 0 height 0
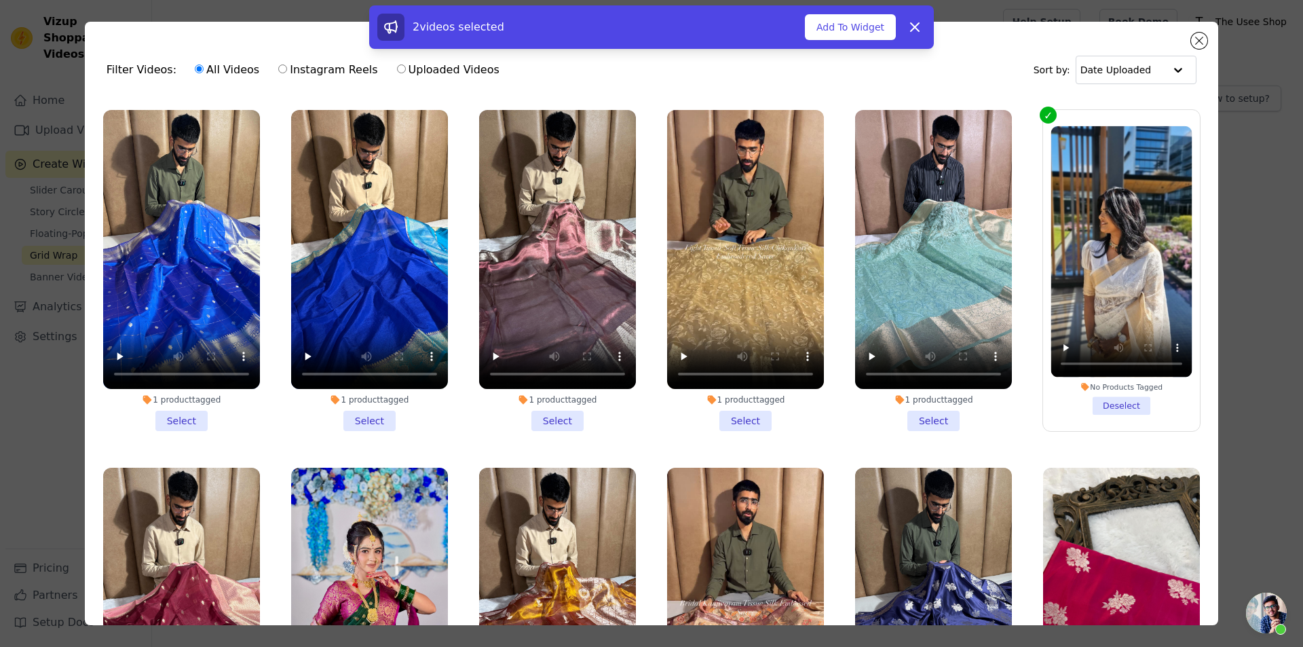
scroll to position [7128, 0]
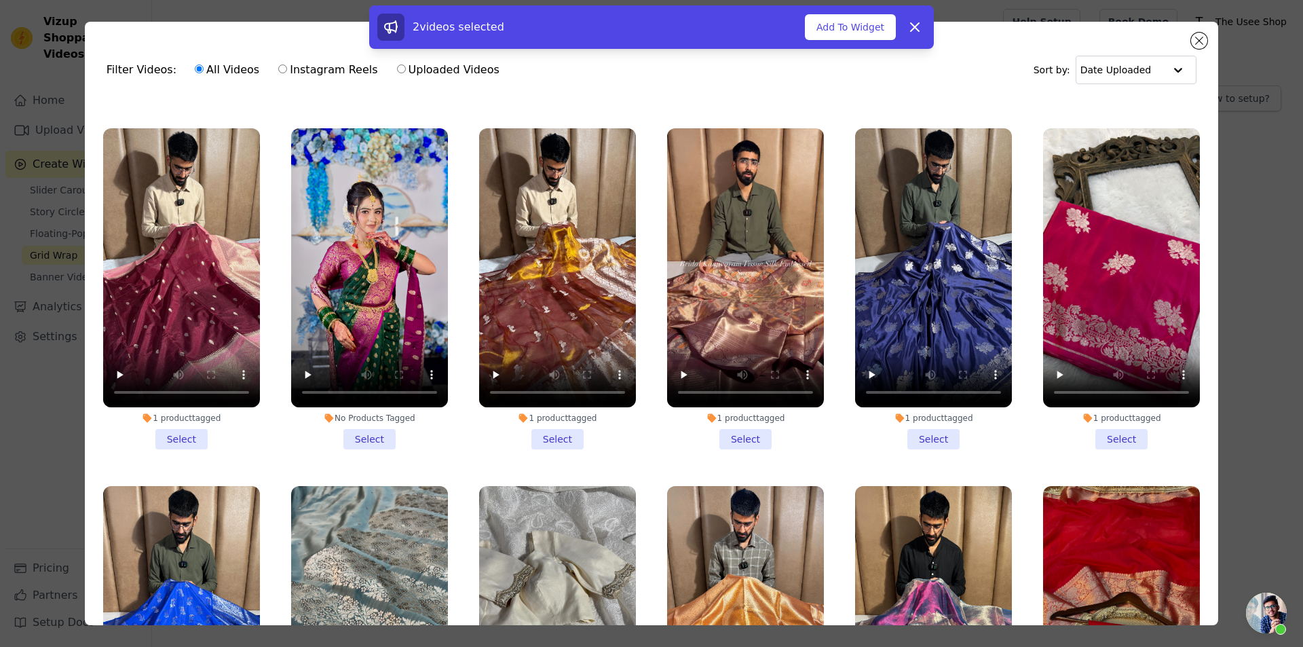
click at [373, 333] on li "No Products Tagged Select" at bounding box center [369, 288] width 157 height 321
click at [0, 0] on input "No Products Tagged Select" at bounding box center [0, 0] width 0 height 0
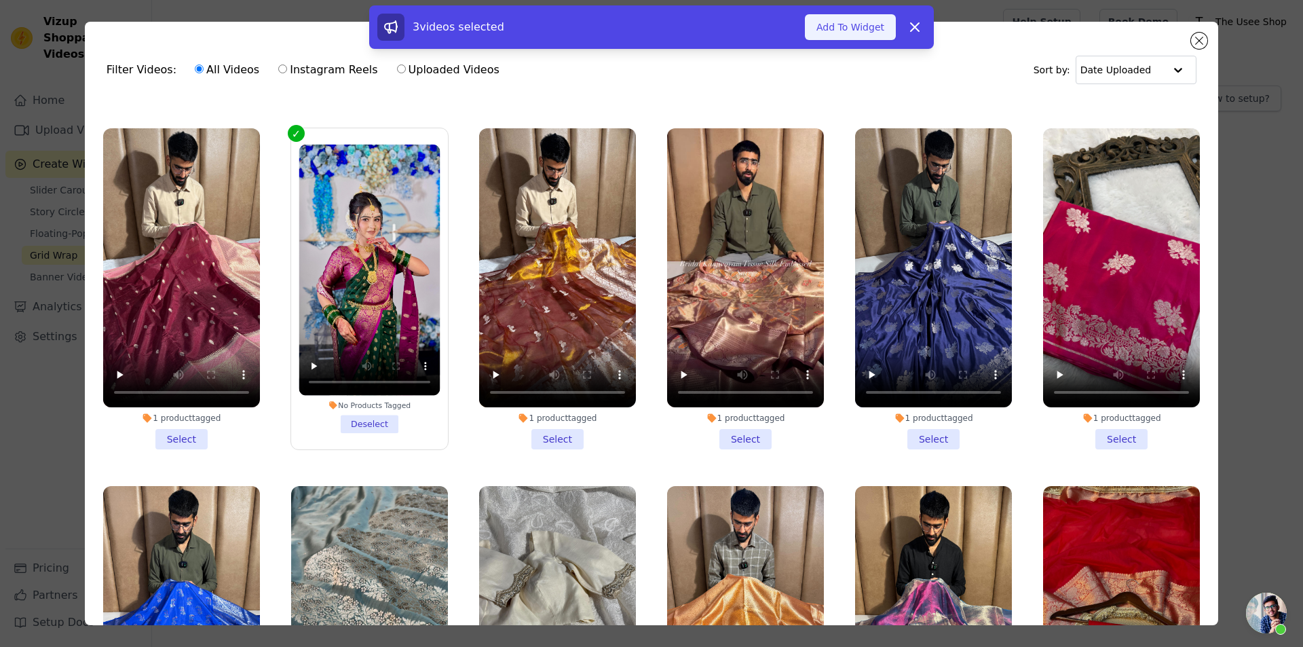
click at [845, 28] on button "Add To Widget" at bounding box center [850, 27] width 91 height 26
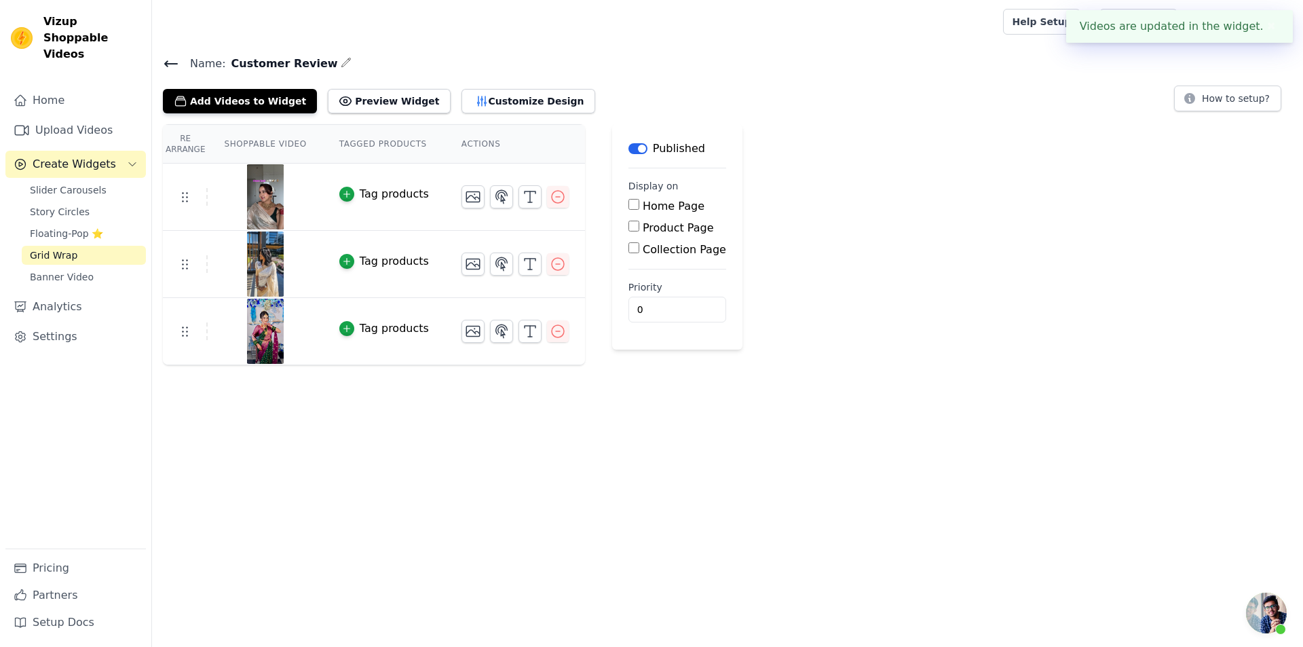
click at [381, 200] on div "Tag products" at bounding box center [394, 194] width 69 height 16
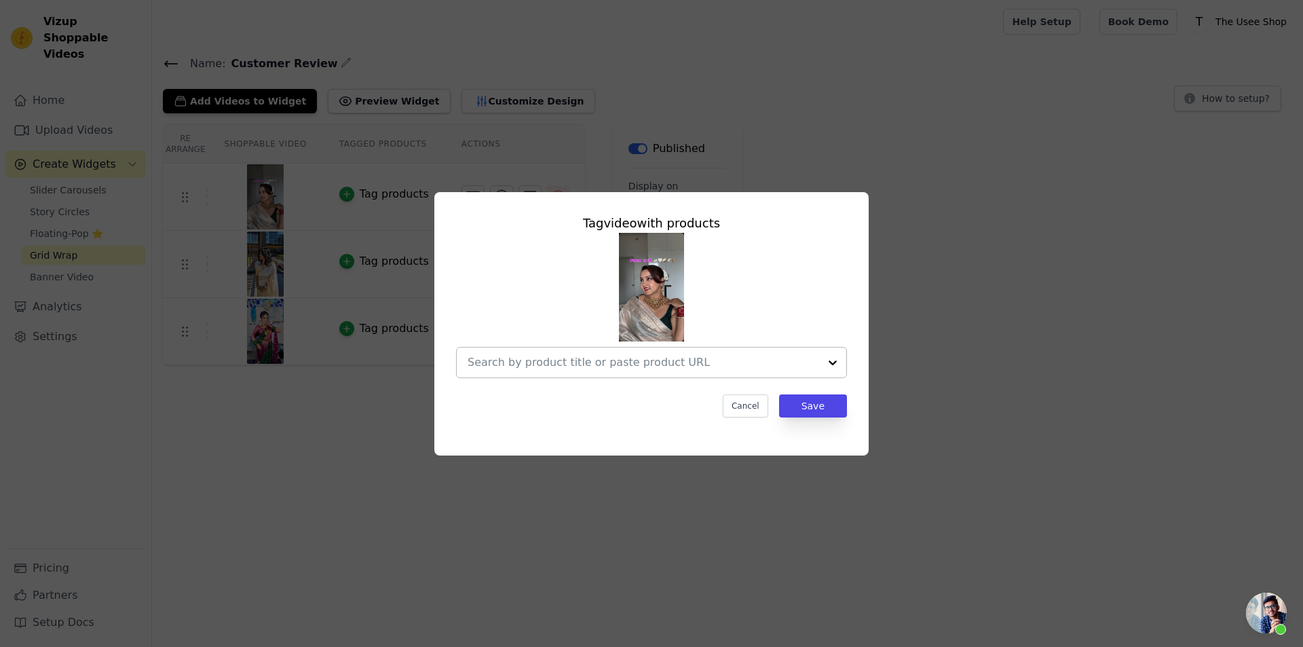
click at [749, 348] on div at bounding box center [644, 363] width 352 height 30
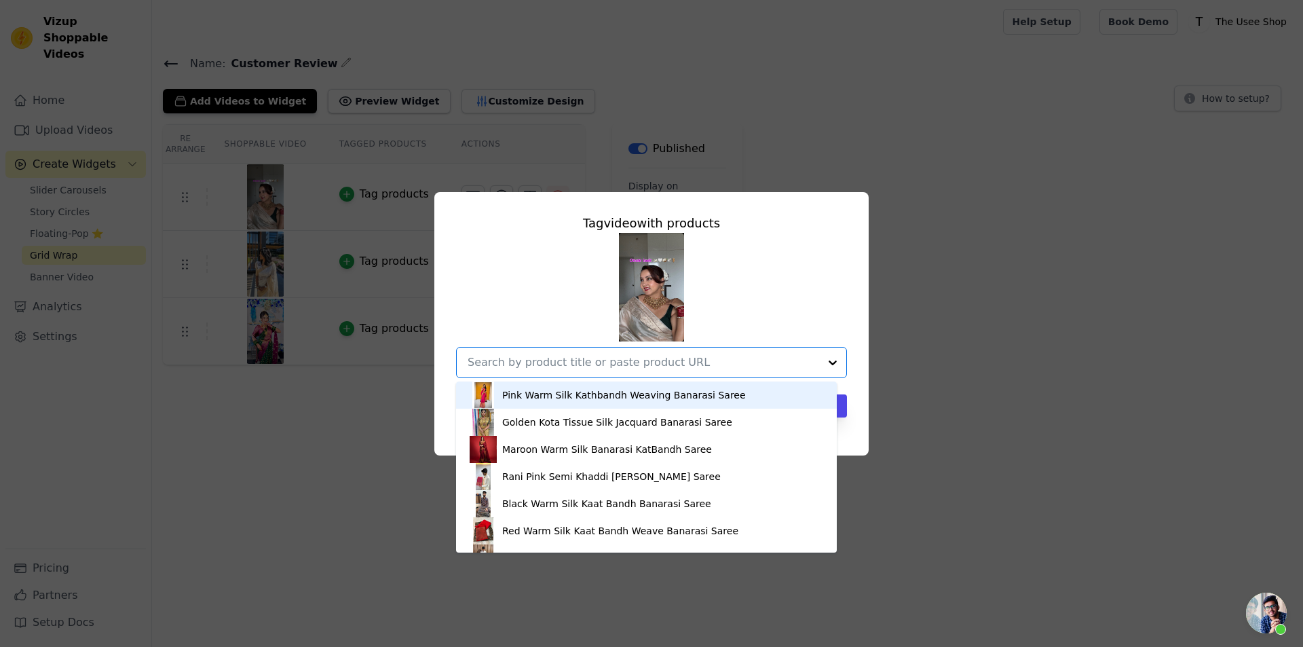
click at [718, 371] on div at bounding box center [644, 363] width 352 height 30
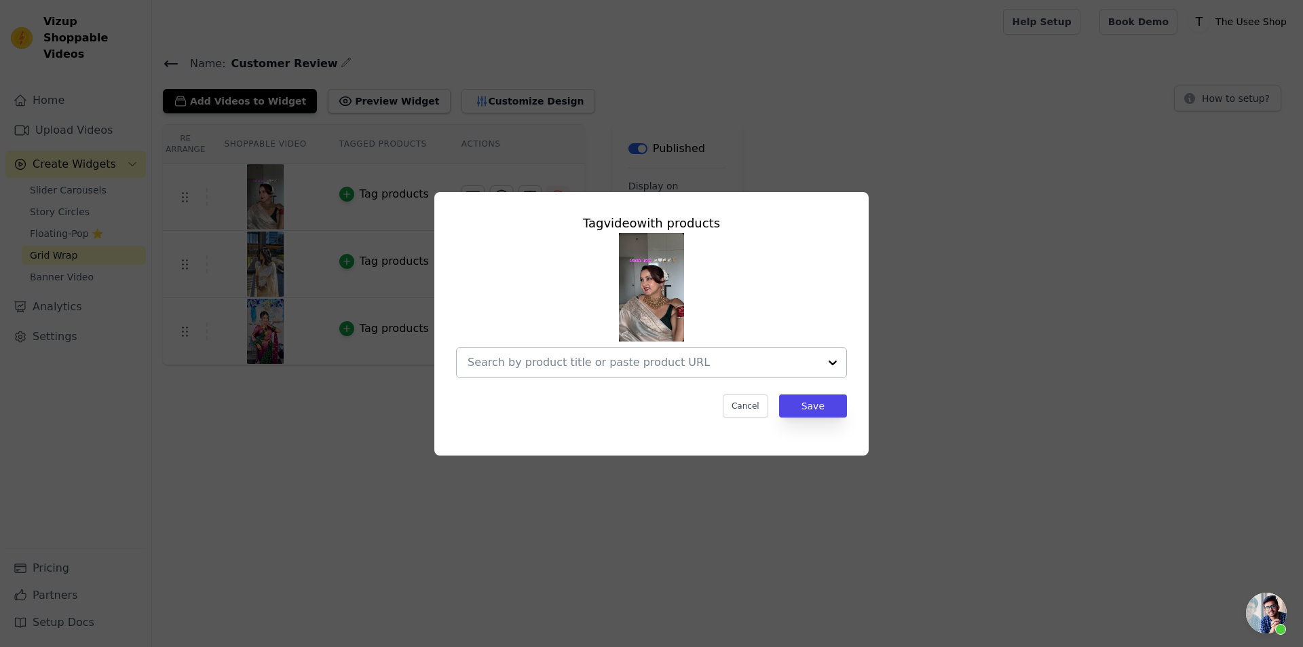
click at [718, 371] on div at bounding box center [644, 363] width 352 height 30
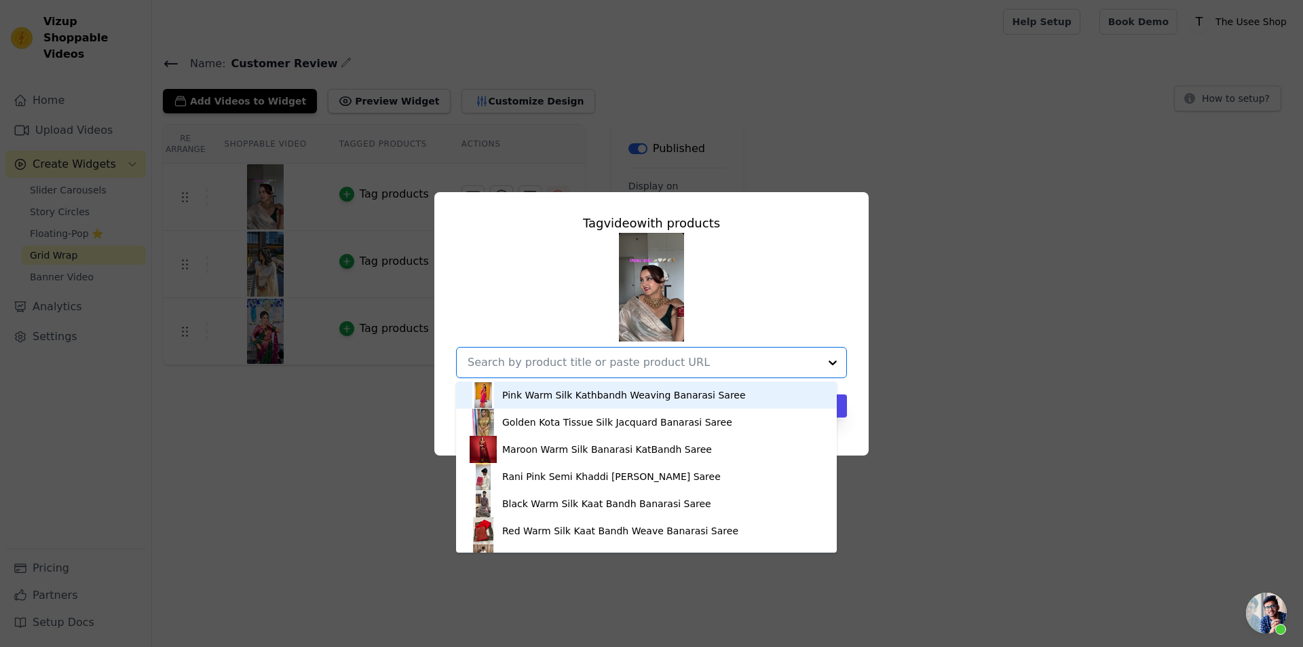
paste input "https://theuseeshop.com/products/eye-soothing-copper-tissue-silk-banarasi-saree…"
type input "https://theuseeshop.com/products/eye-soothing-copper-tissue-silk-banarasi-saree…"
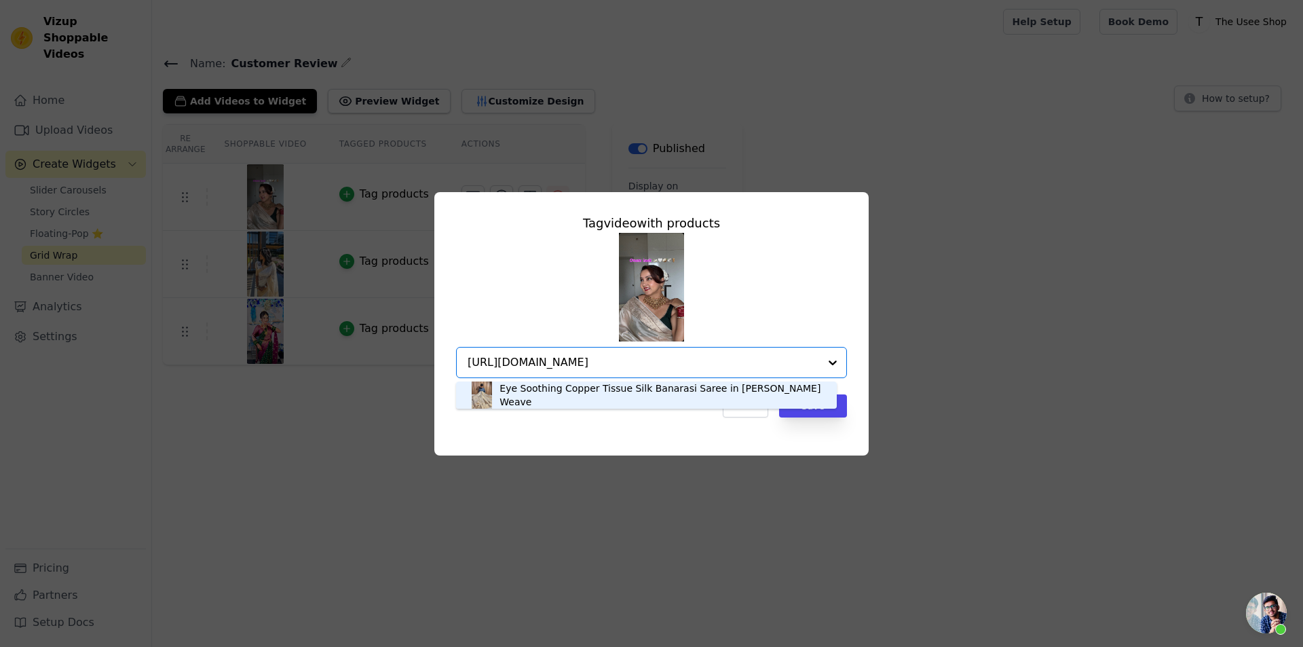
click at [679, 392] on div "Eye Soothing Copper Tissue Silk Banarasi Saree in Zari Buti Weave" at bounding box center [662, 395] width 324 height 27
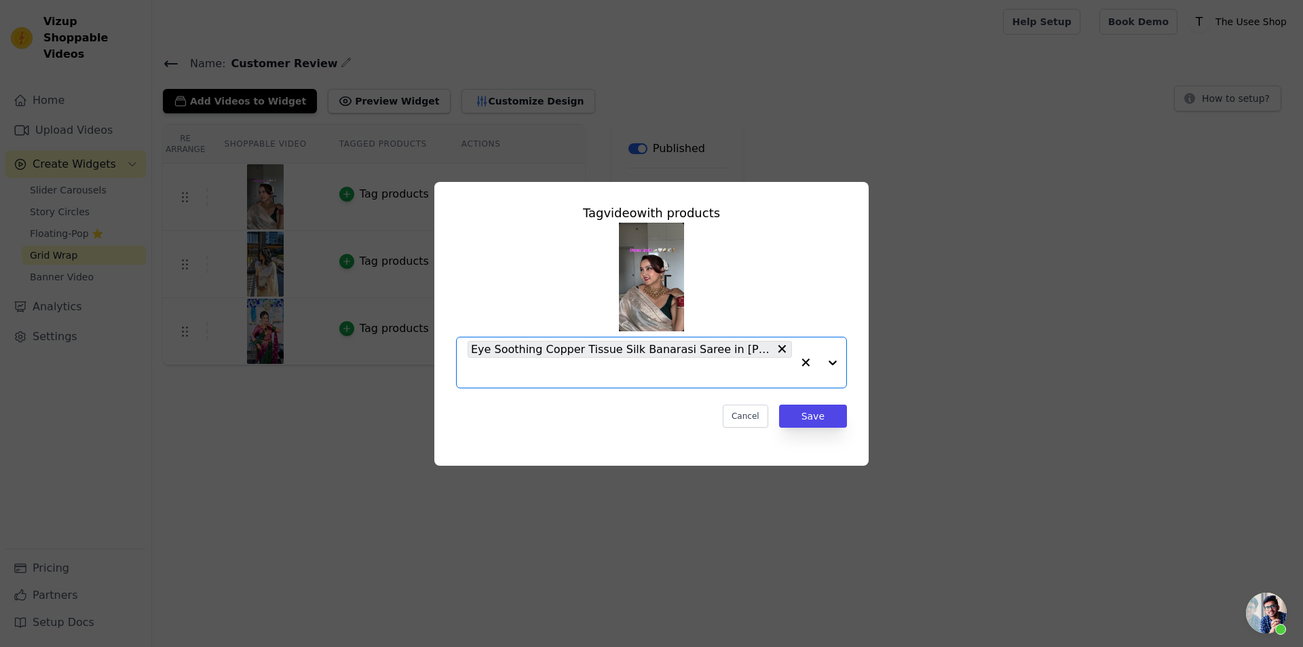
scroll to position [0, 0]
click at [806, 407] on button "Save" at bounding box center [813, 416] width 68 height 23
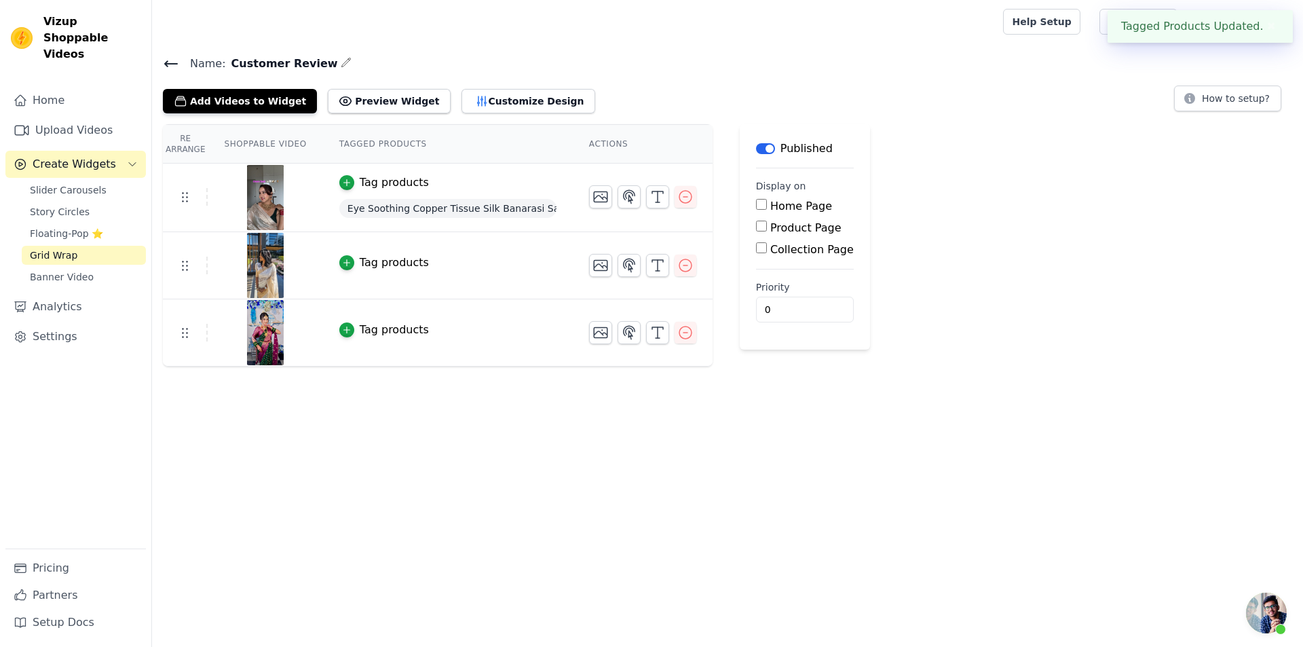
click at [367, 266] on div "Tag products" at bounding box center [394, 263] width 69 height 16
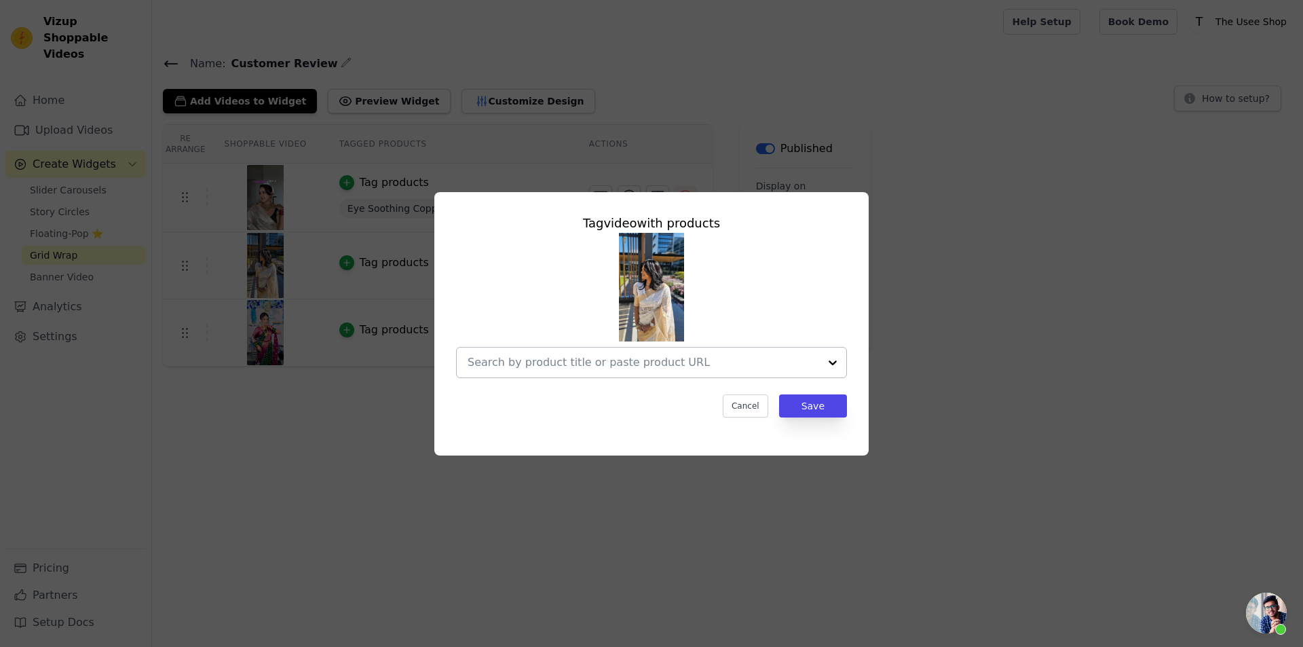
click at [648, 369] on input "text" at bounding box center [644, 362] width 352 height 16
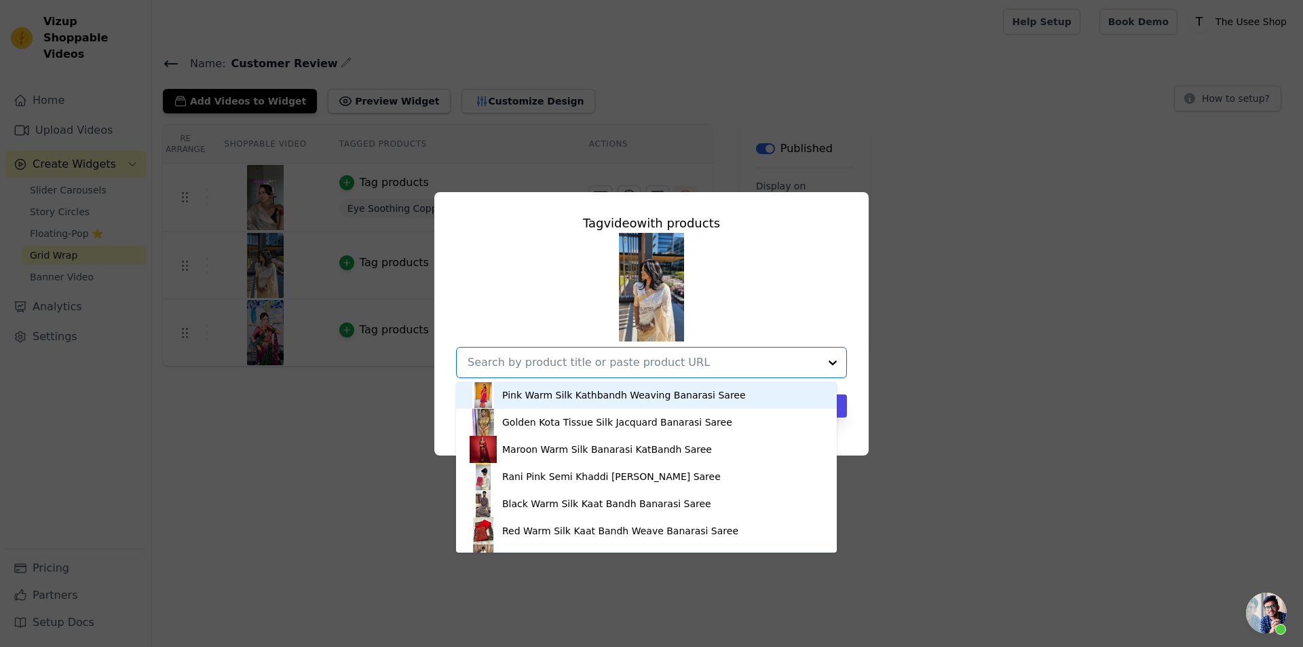
paste input "https://theuseeshop.com/products/kora-organza-saree-5?_pos=1&_sid=1d0882fb6&_ss…"
type input "https://theuseeshop.com/products/kora-organza-saree-5?_pos=1&_sid=1d0882fb6&_ss…"
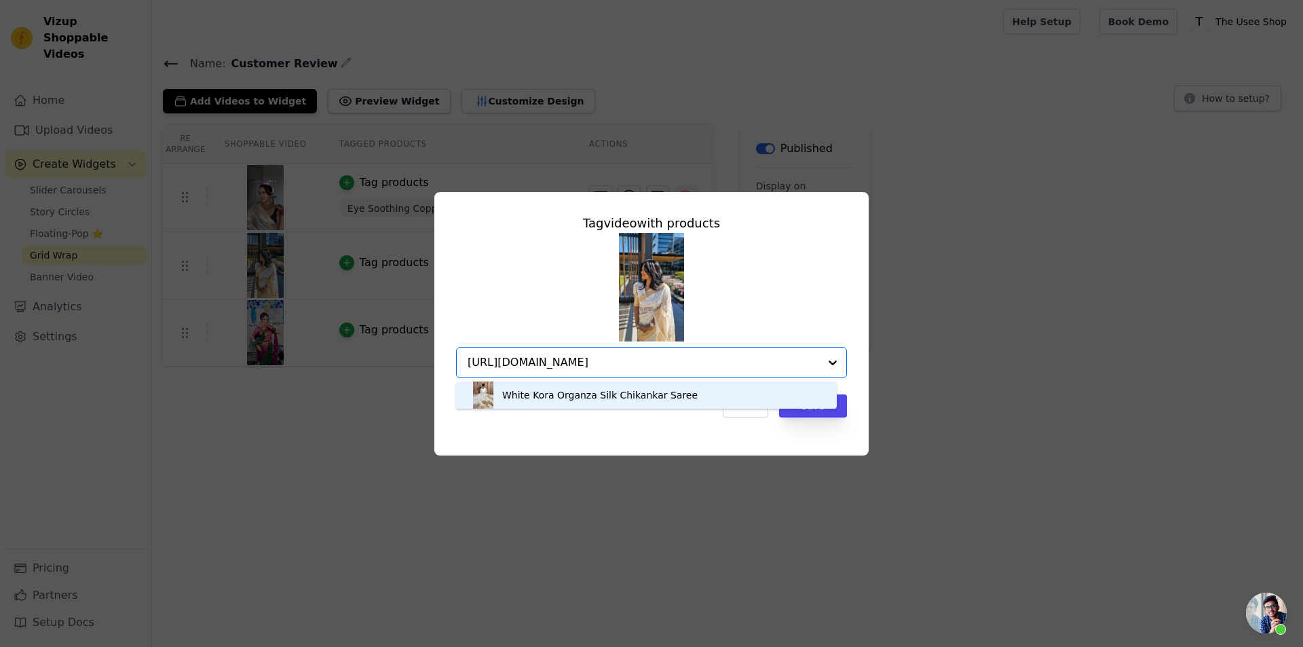
click at [626, 398] on div "White Kora Organza Silk Chikankar Saree" at bounding box center [600, 395] width 196 height 14
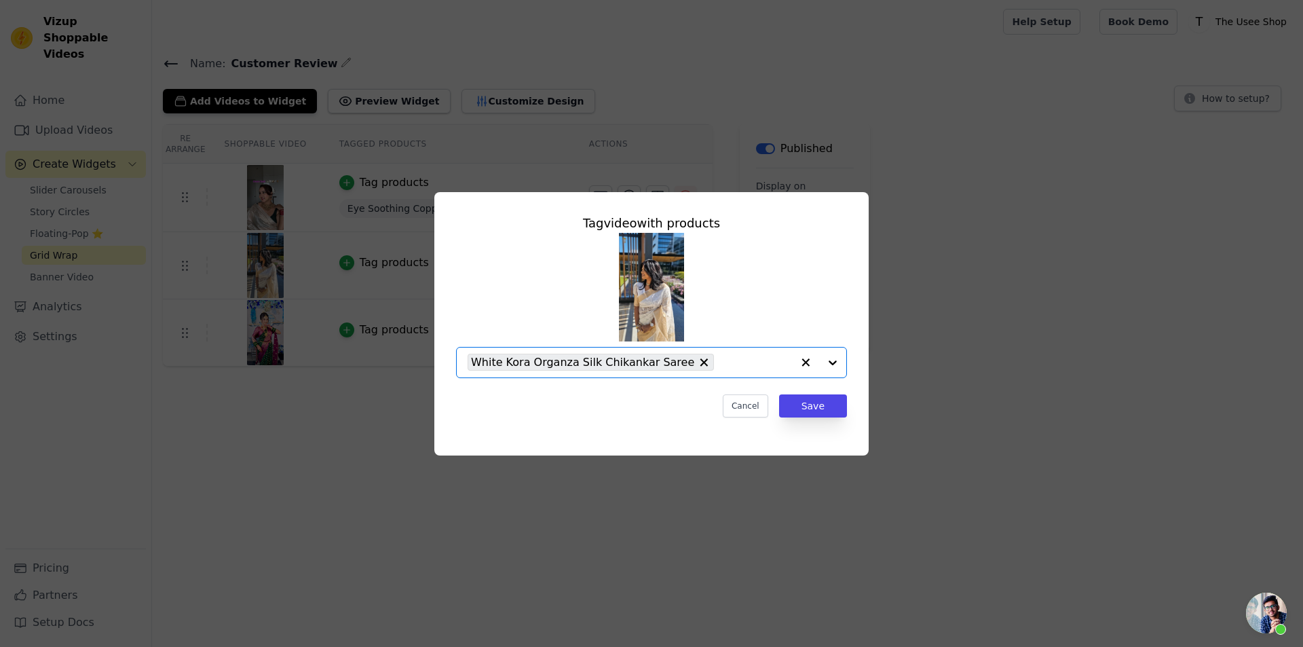
scroll to position [0, 0]
click at [832, 403] on button "Save" at bounding box center [813, 405] width 68 height 23
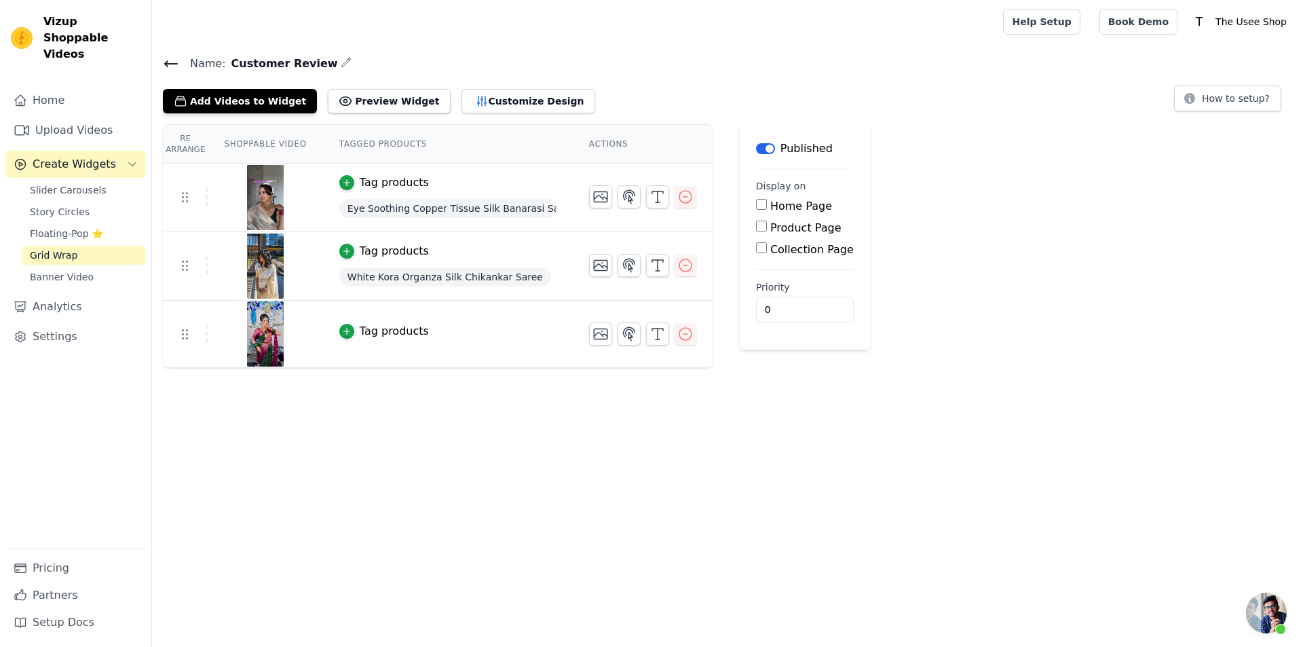
click at [365, 335] on div "Tag products" at bounding box center [394, 331] width 69 height 16
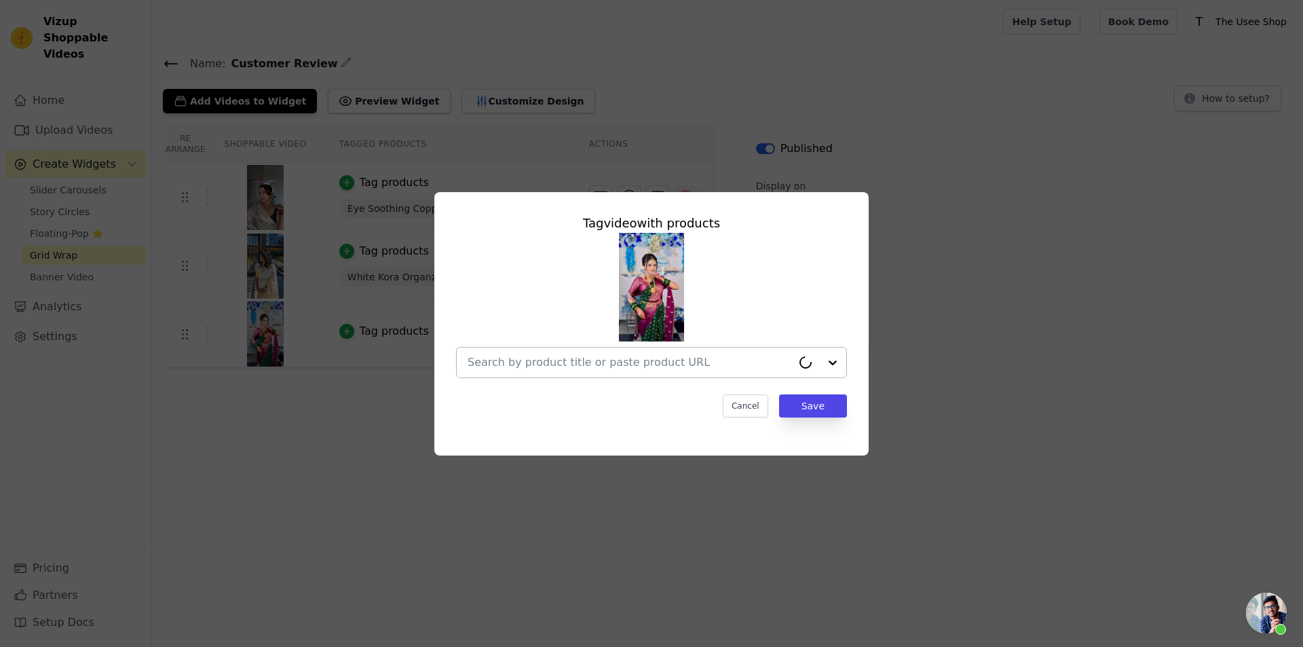
click at [602, 357] on input "text" at bounding box center [630, 362] width 324 height 16
paste input "https://theuseeshop.com/products/dark-green-georgette-silk-khaddi-buti-banarasi…"
type input "https://theuseeshop.com/products/dark-green-georgette-silk-khaddi-buti-banarasi…"
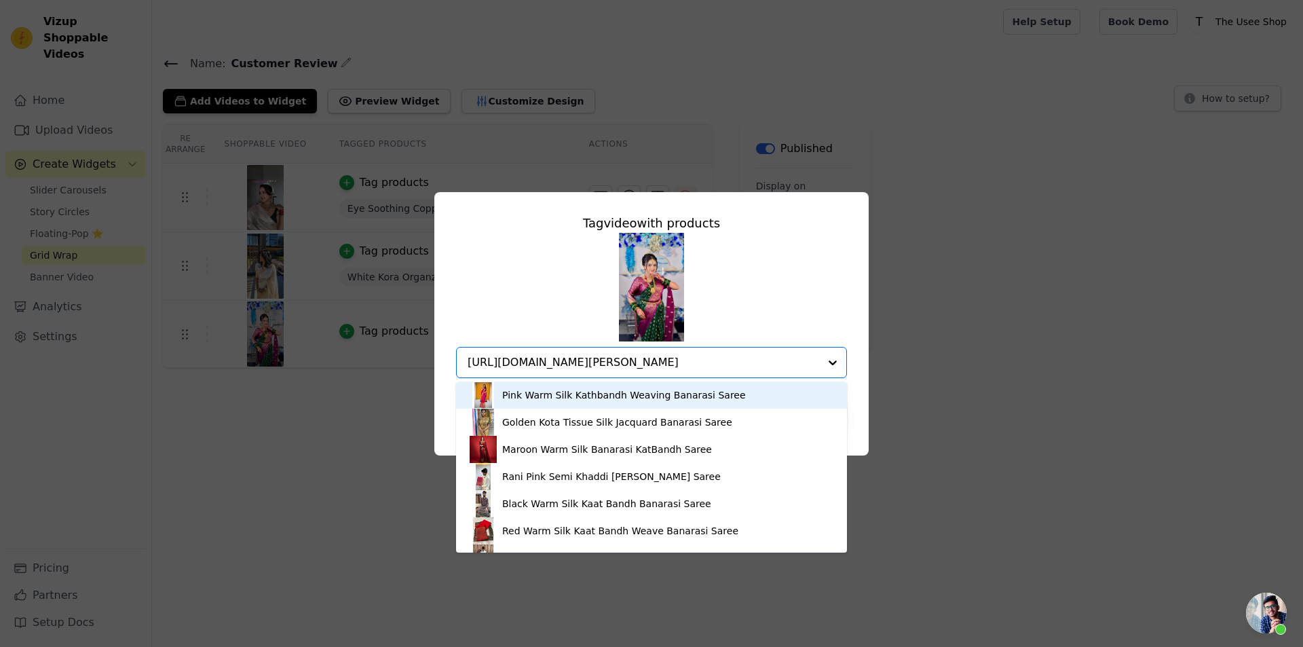
scroll to position [0, 77]
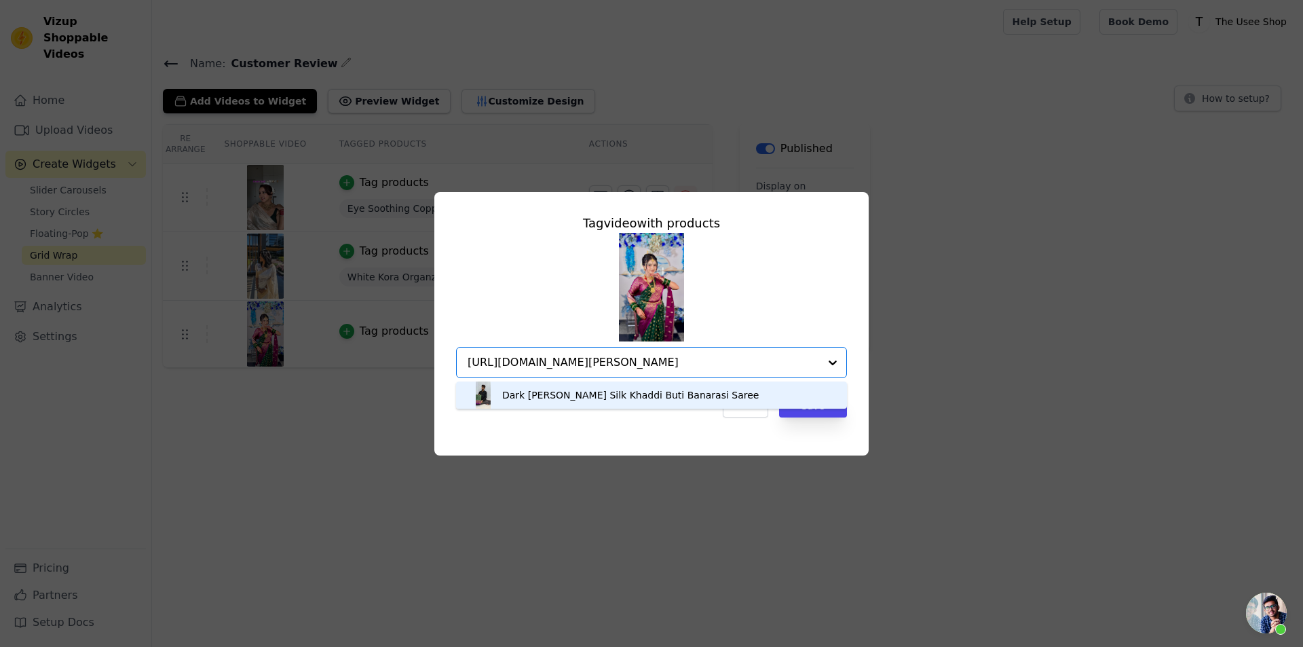
click at [636, 396] on div "Dark Green Georgette Silk Khaddi Buti Banarasi Saree" at bounding box center [630, 395] width 257 height 14
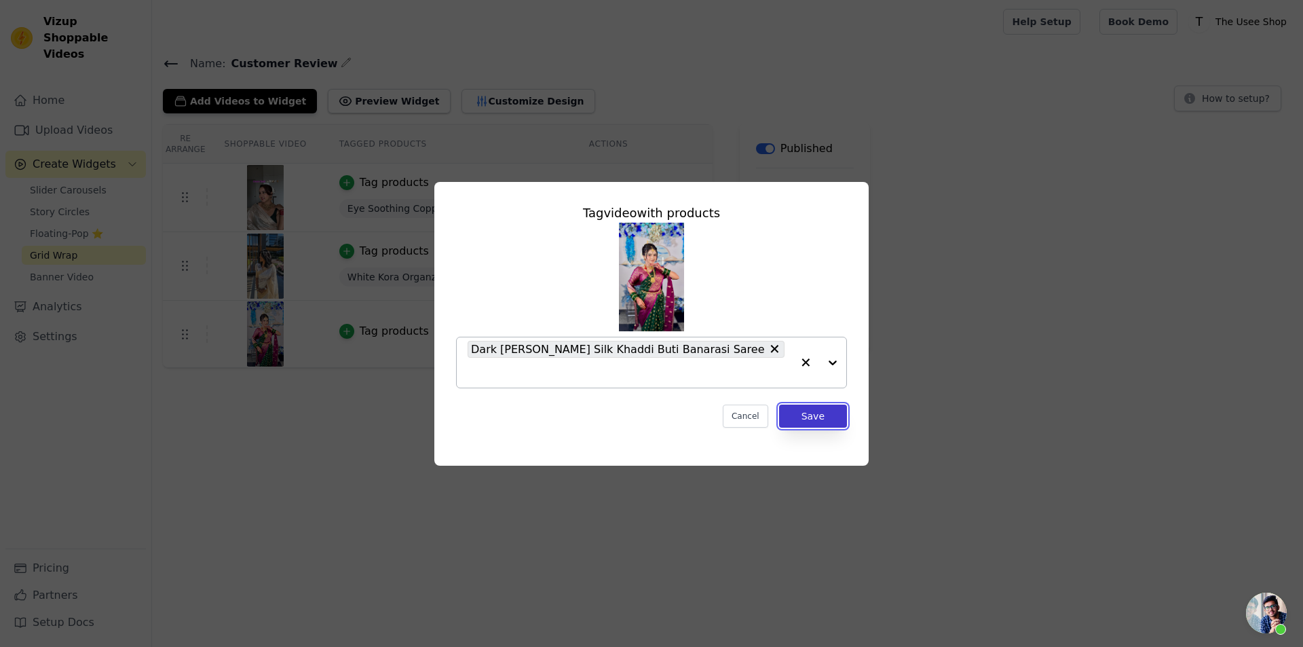
click at [825, 405] on button "Save" at bounding box center [813, 416] width 68 height 23
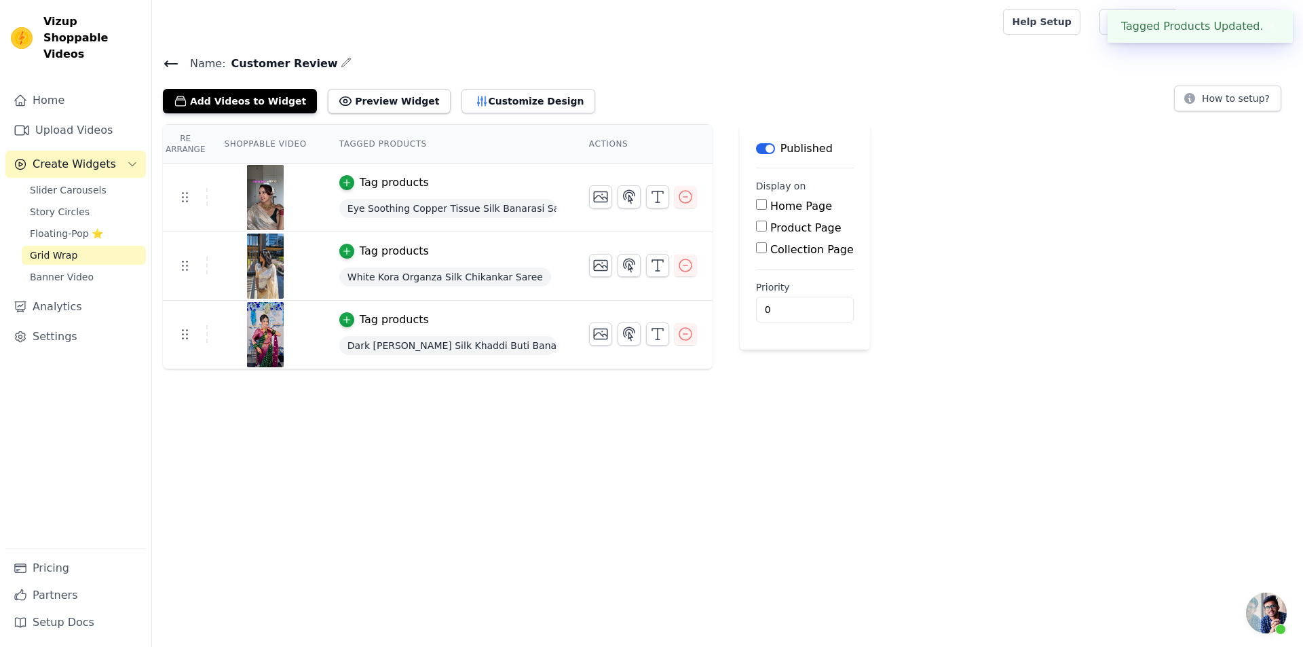
click at [771, 204] on label "Home Page" at bounding box center [802, 206] width 62 height 13
click at [761, 204] on input "Home Page" at bounding box center [761, 204] width 11 height 11
checkbox input "true"
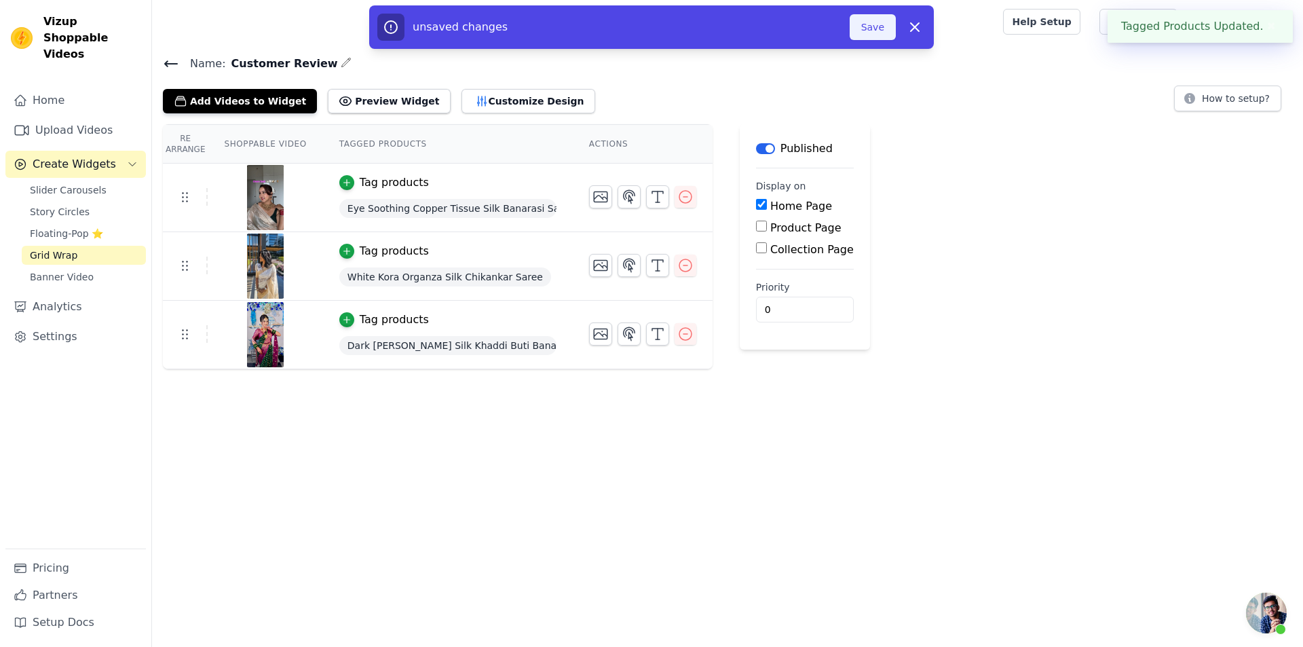
click at [880, 22] on button "Save" at bounding box center [873, 27] width 46 height 26
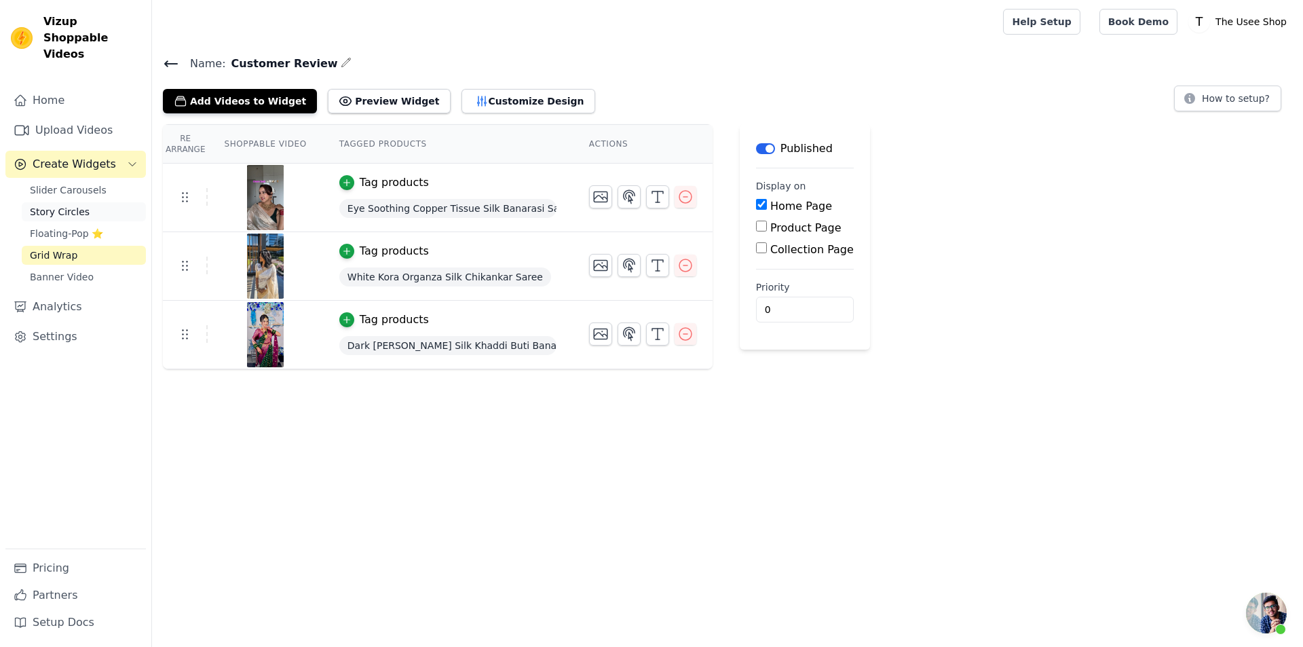
click at [80, 205] on span "Story Circles" at bounding box center [60, 212] width 60 height 14
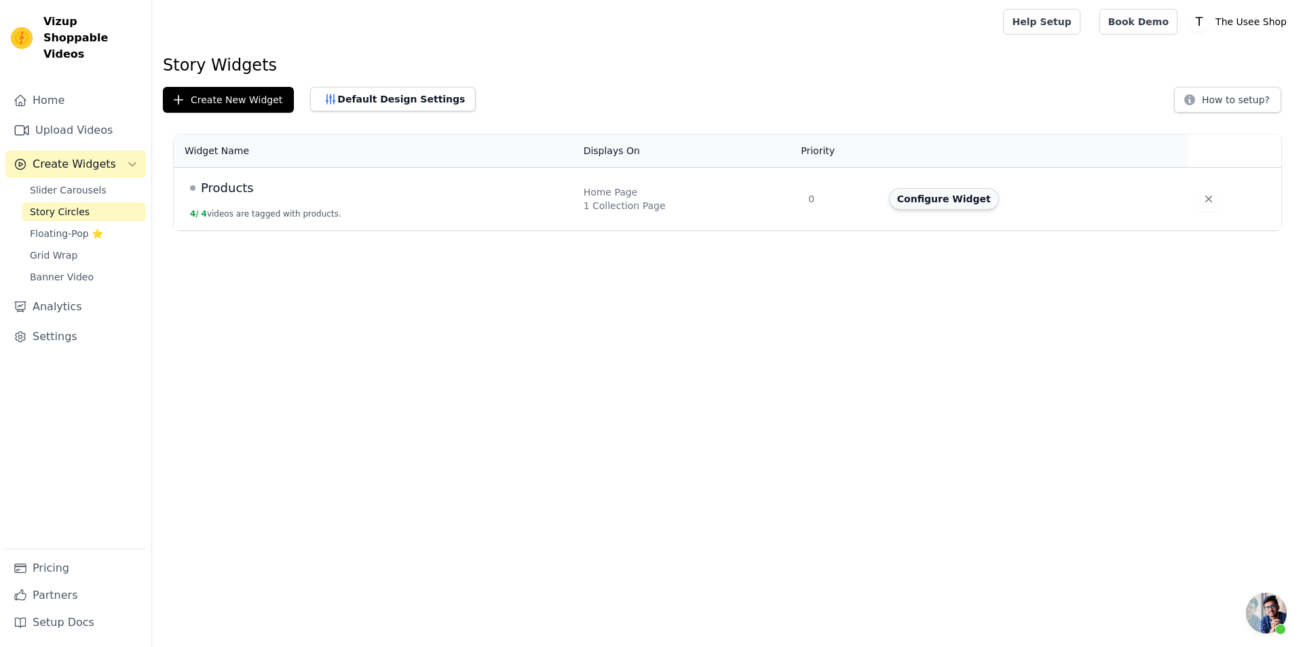
click at [944, 198] on button "Configure Widget" at bounding box center [944, 199] width 110 height 22
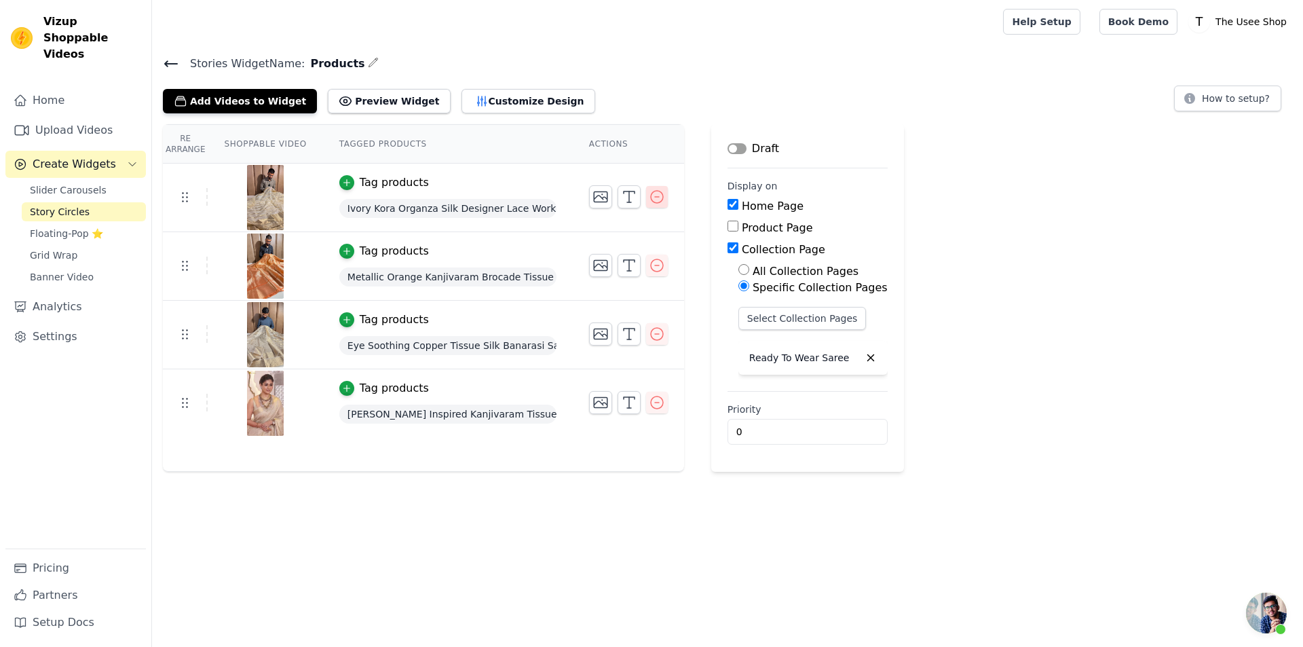
click at [652, 198] on icon "button" at bounding box center [657, 197] width 16 height 16
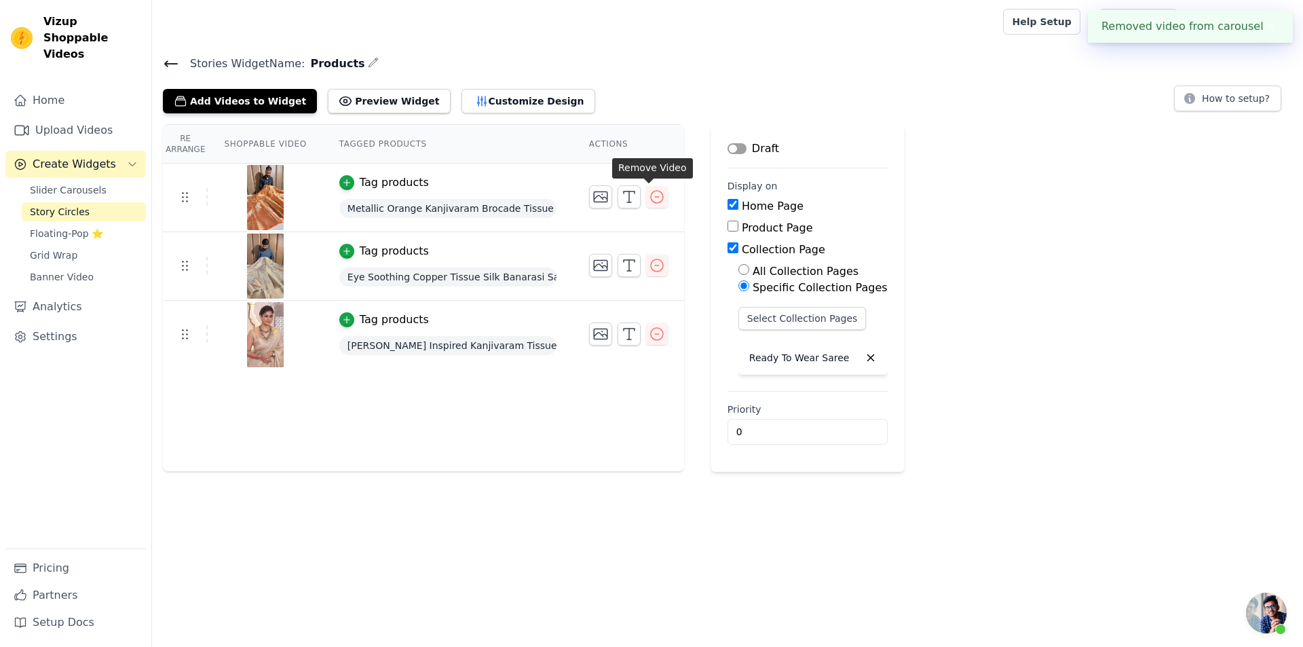
click at [650, 204] on icon "button" at bounding box center [657, 197] width 16 height 16
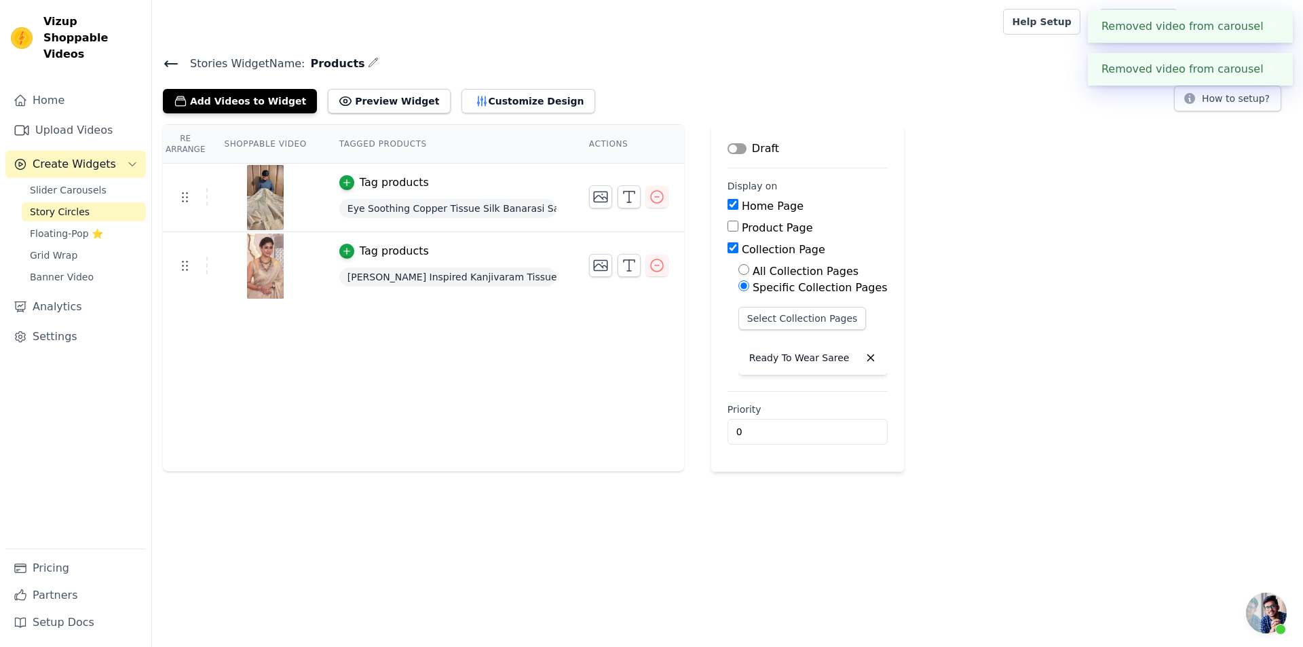
click at [650, 204] on icon "button" at bounding box center [657, 197] width 16 height 16
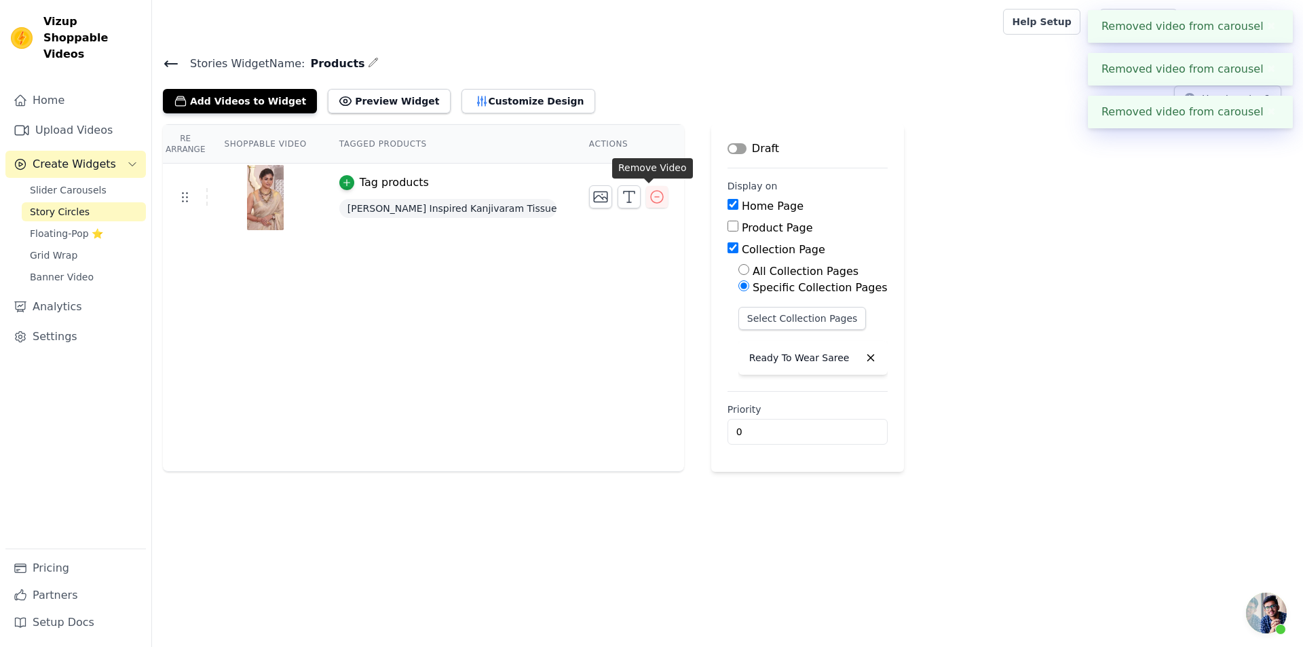
click at [650, 204] on icon "button" at bounding box center [657, 197] width 16 height 16
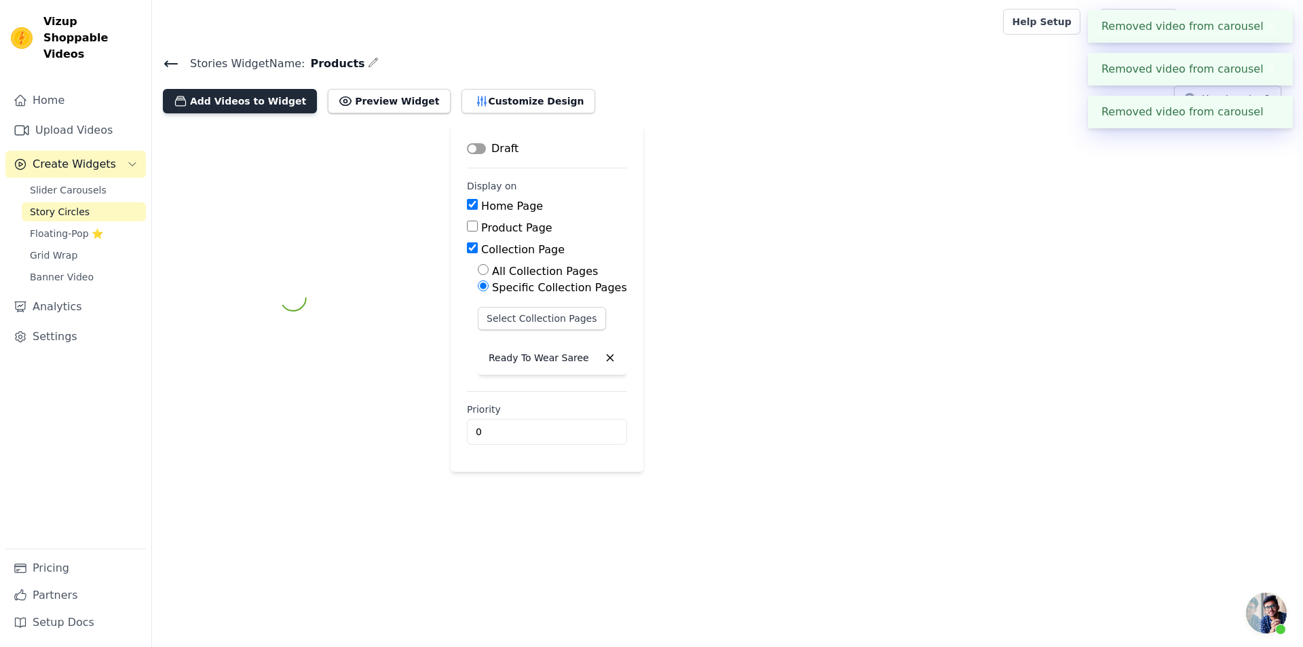
click at [251, 105] on button "Add Videos to Widget" at bounding box center [240, 101] width 154 height 24
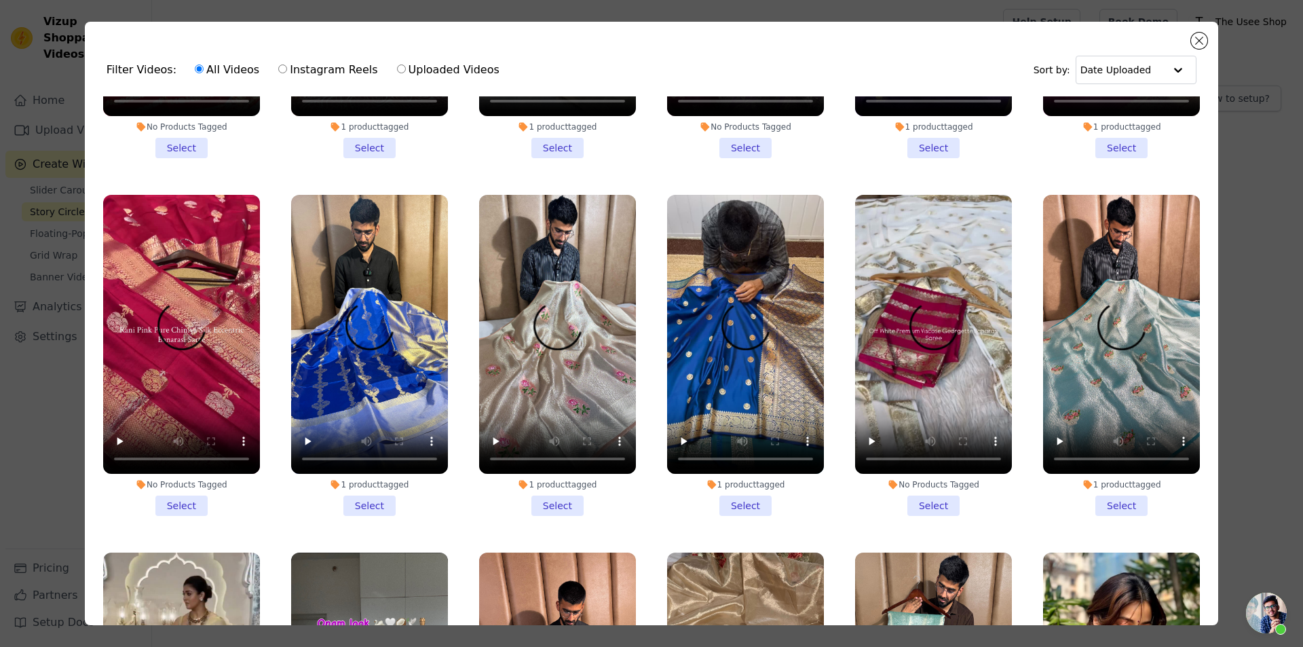
scroll to position [2037, 0]
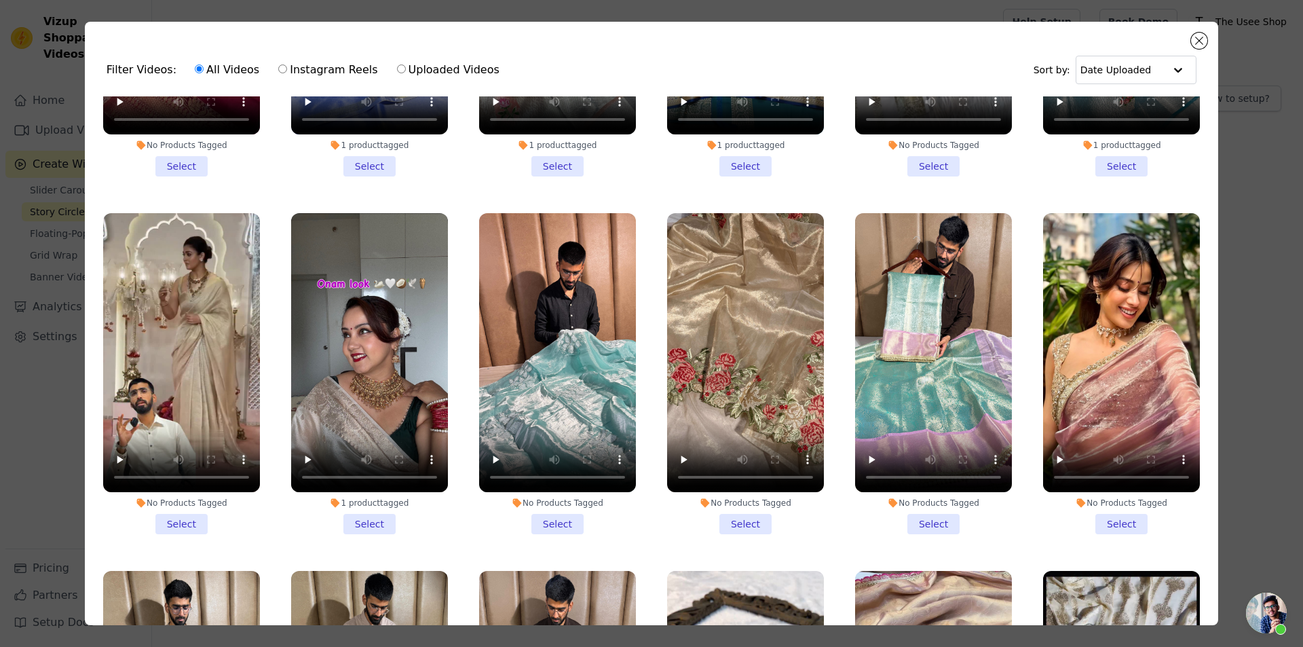
click at [373, 477] on li "1 product tagged Select" at bounding box center [369, 373] width 157 height 321
click at [0, 0] on input "1 product tagged Select" at bounding box center [0, 0] width 0 height 0
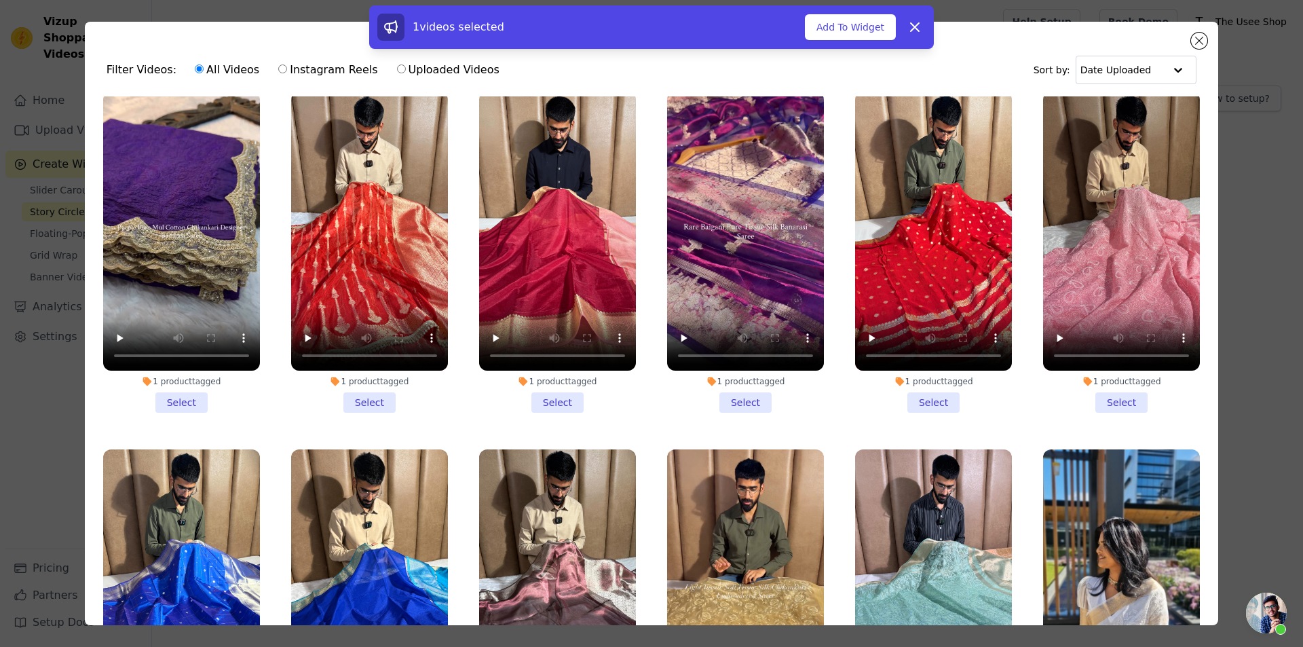
scroll to position [6789, 0]
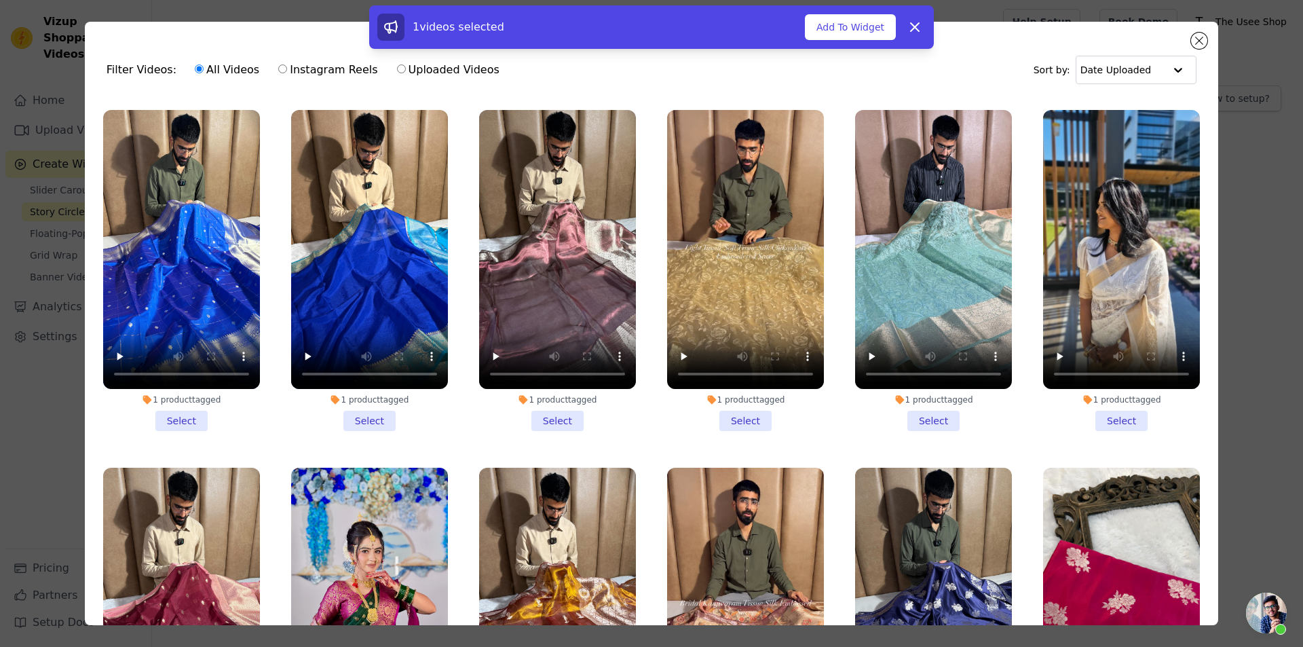
click at [1112, 314] on li "1 product tagged Select" at bounding box center [1121, 270] width 157 height 321
click at [0, 0] on input "1 product tagged Select" at bounding box center [0, 0] width 0 height 0
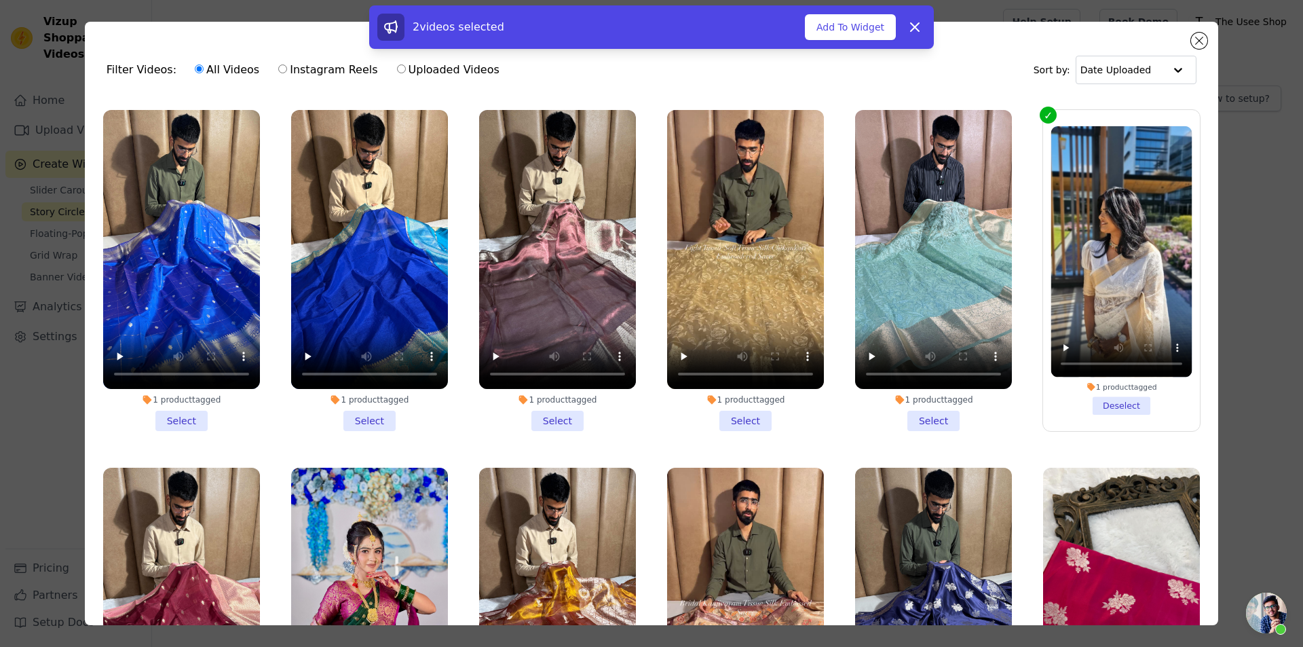
scroll to position [7128, 0]
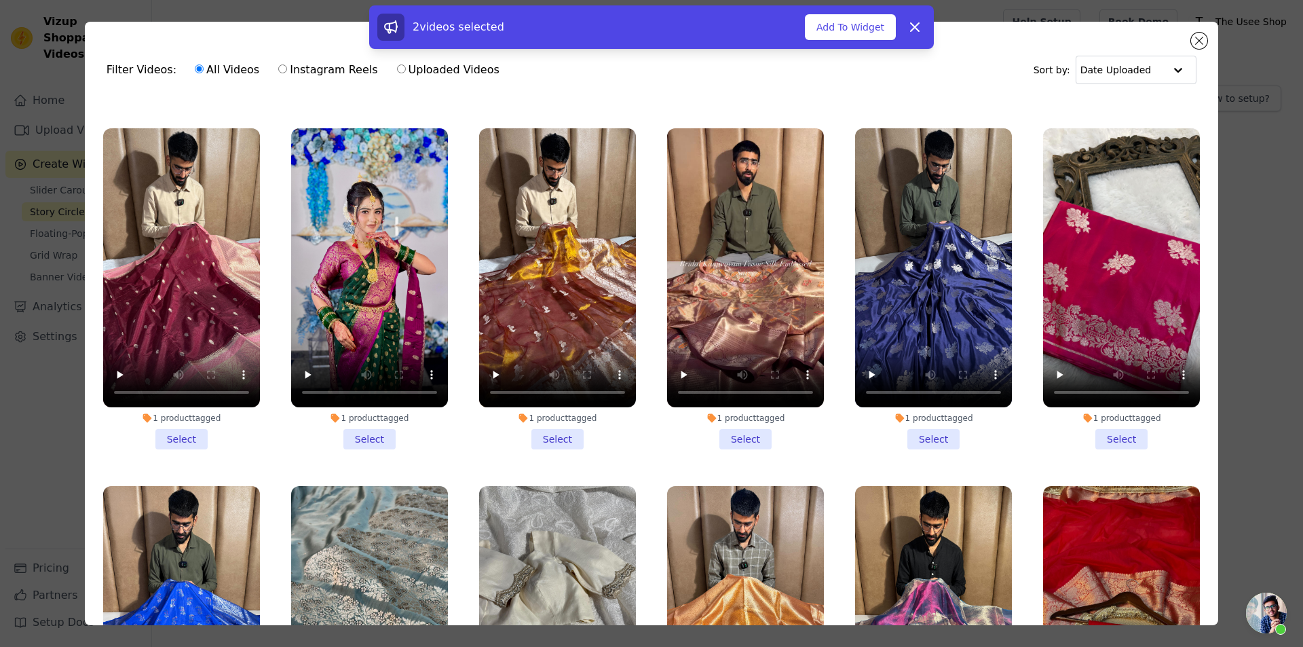
click at [382, 336] on li "1 product tagged Select" at bounding box center [369, 288] width 157 height 321
click at [0, 0] on input "1 product tagged Select" at bounding box center [0, 0] width 0 height 0
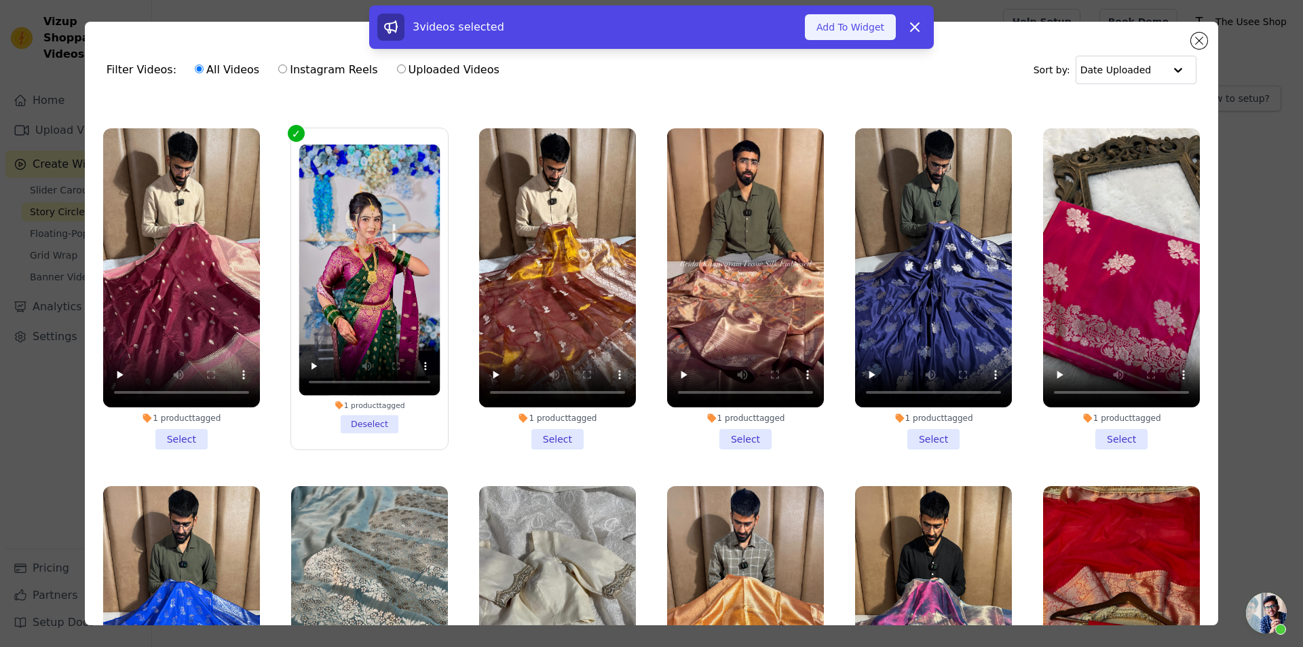
click at [847, 26] on button "Add To Widget" at bounding box center [850, 27] width 91 height 26
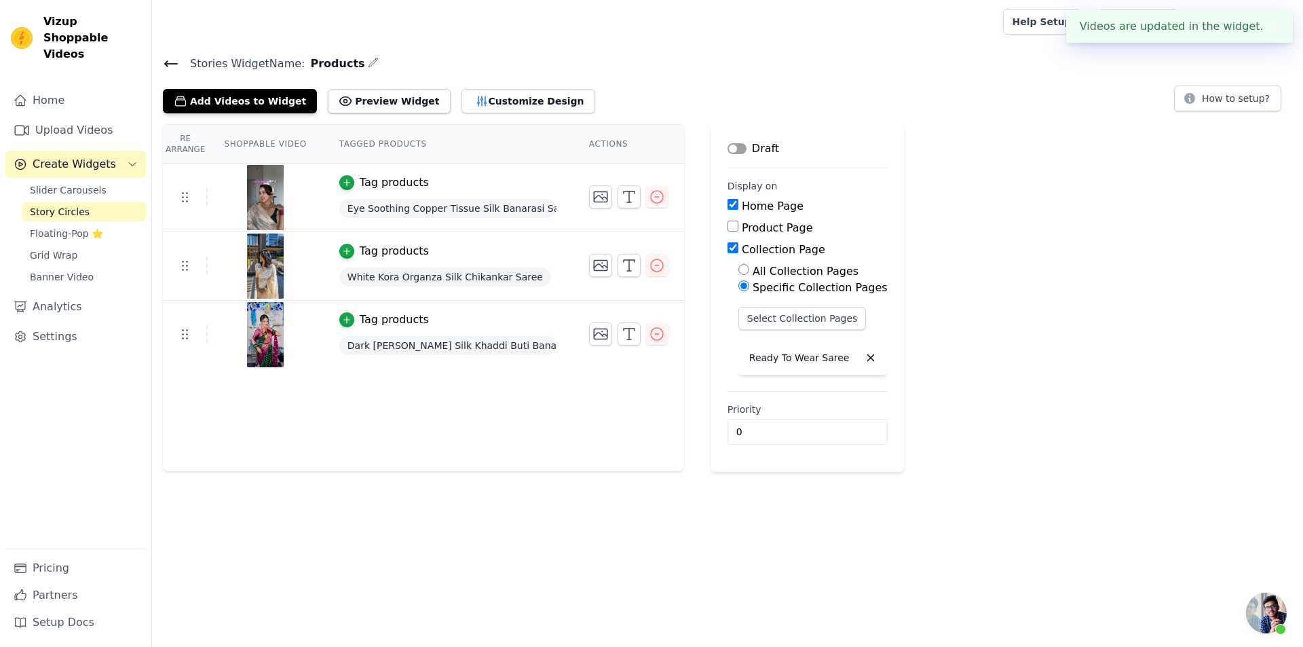
click at [728, 247] on input "Collection Page" at bounding box center [733, 247] width 11 height 11
checkbox input "false"
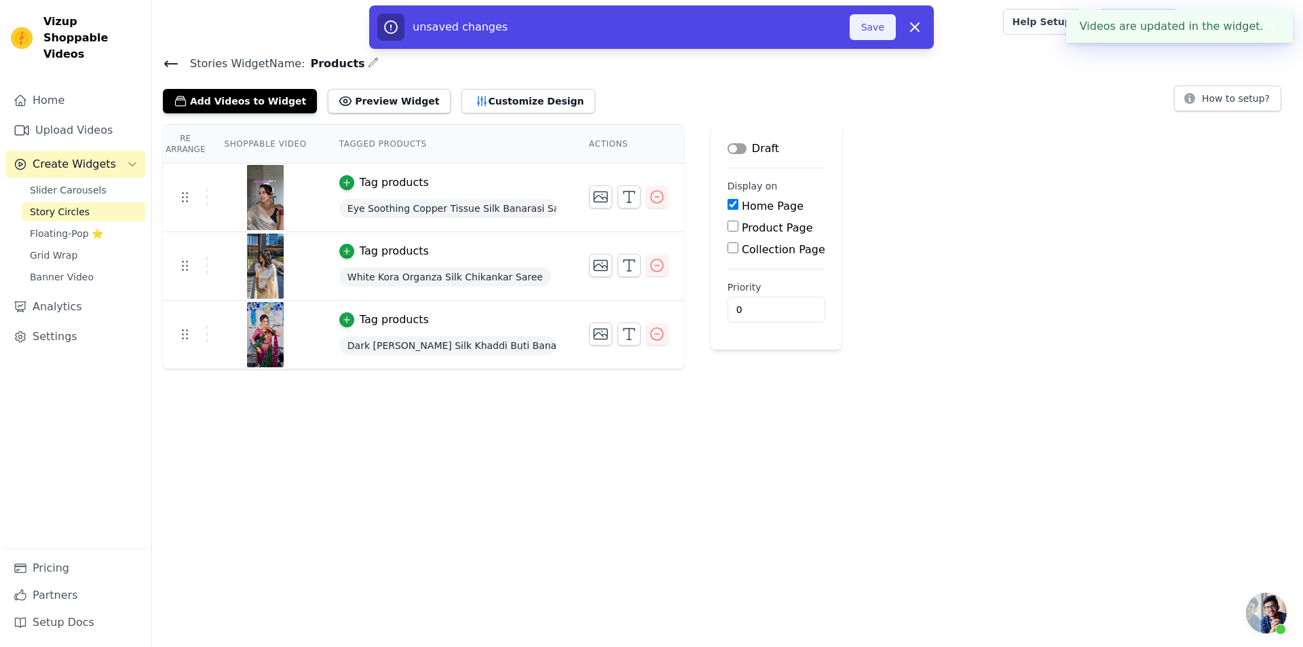
click at [879, 18] on button "Save" at bounding box center [873, 27] width 46 height 26
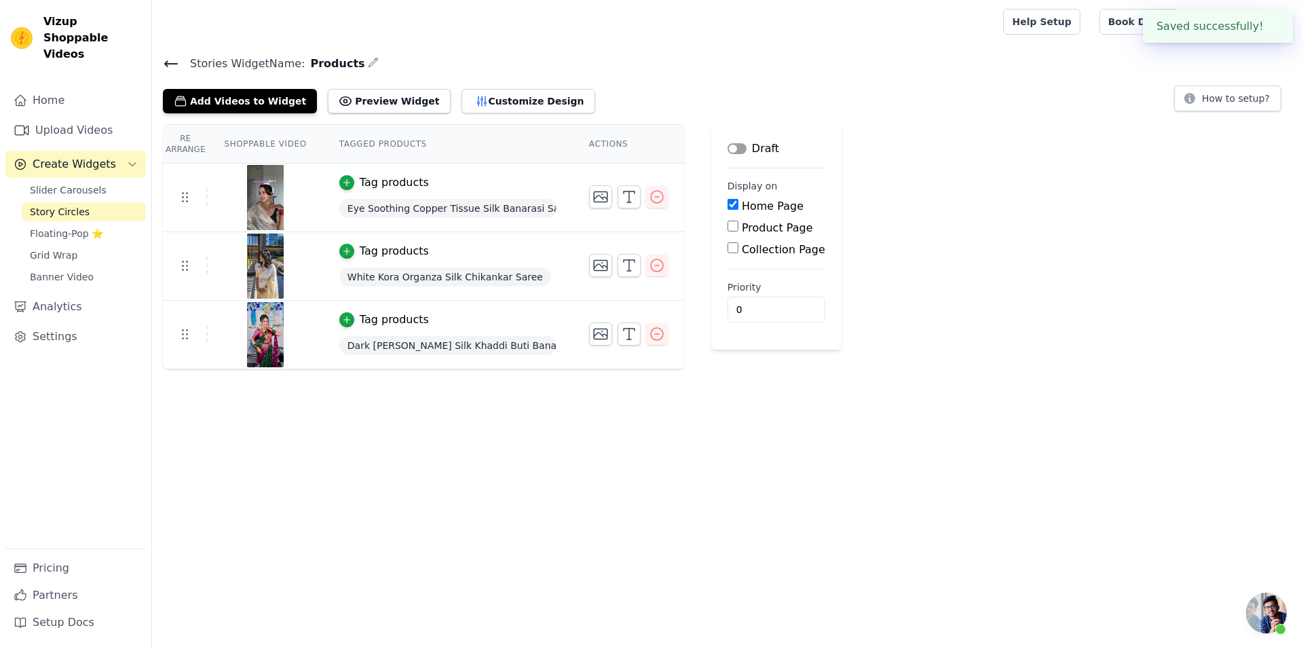
click at [732, 148] on button "Label" at bounding box center [737, 148] width 19 height 11
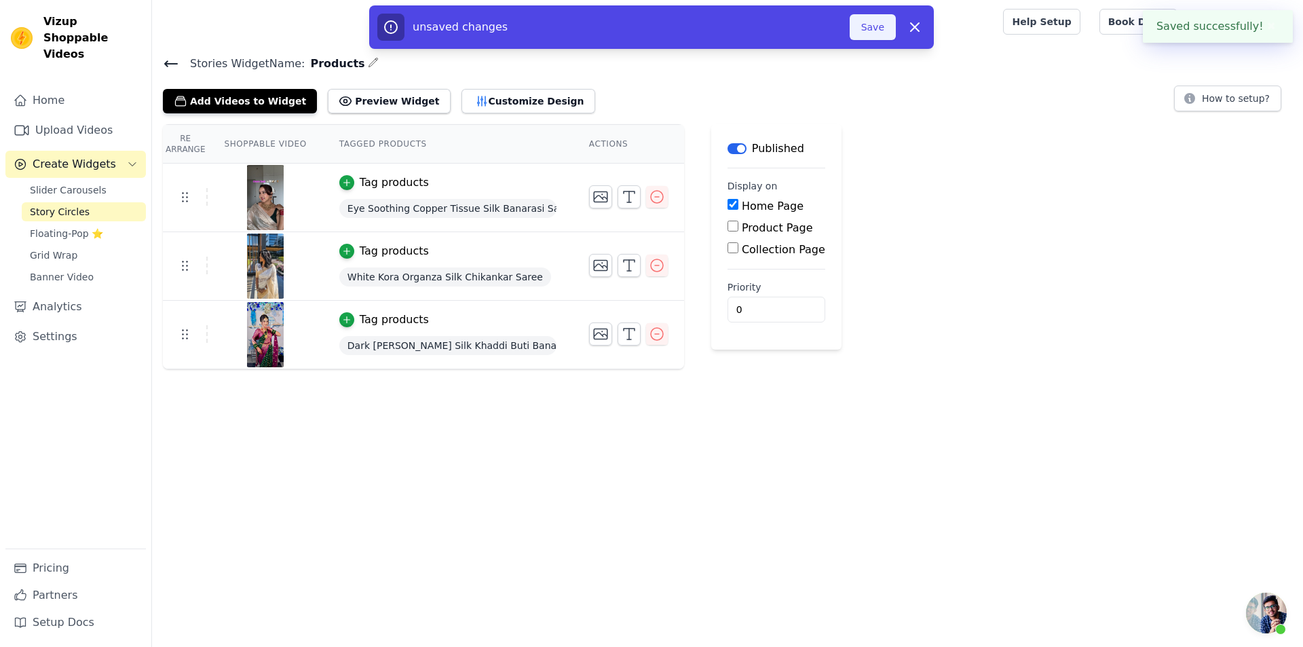
click at [879, 33] on button "Save" at bounding box center [873, 27] width 46 height 26
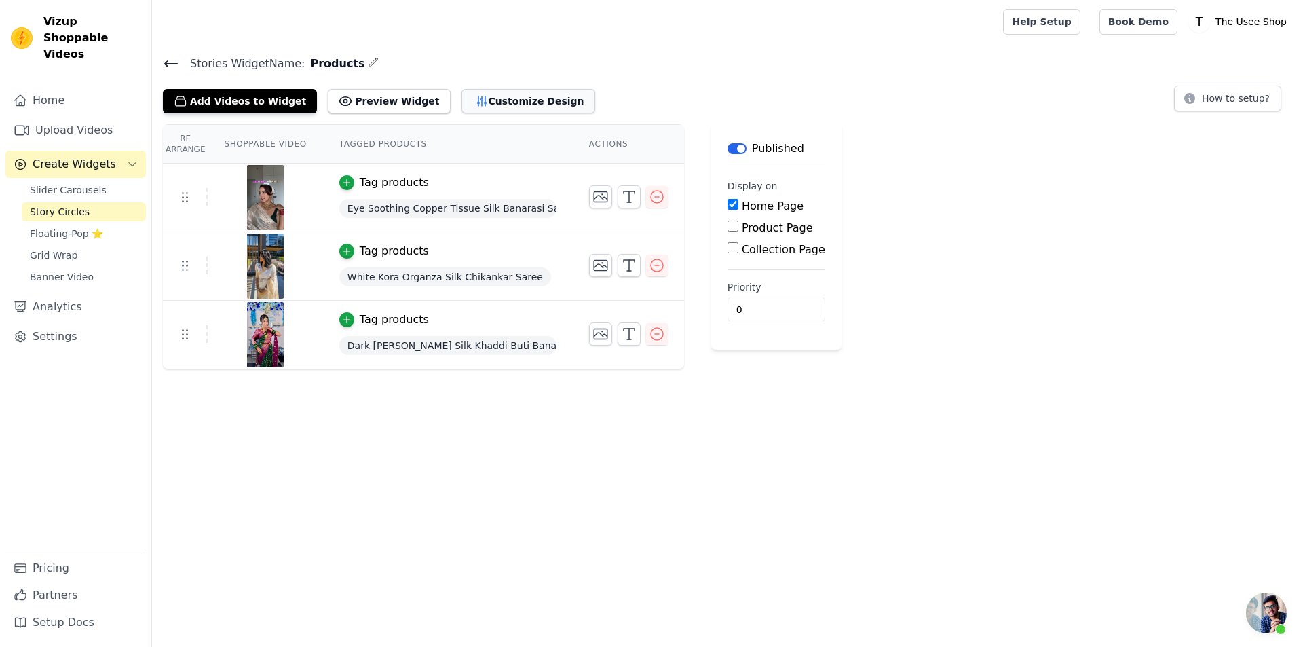
click at [474, 96] on button "Customize Design" at bounding box center [529, 101] width 134 height 24
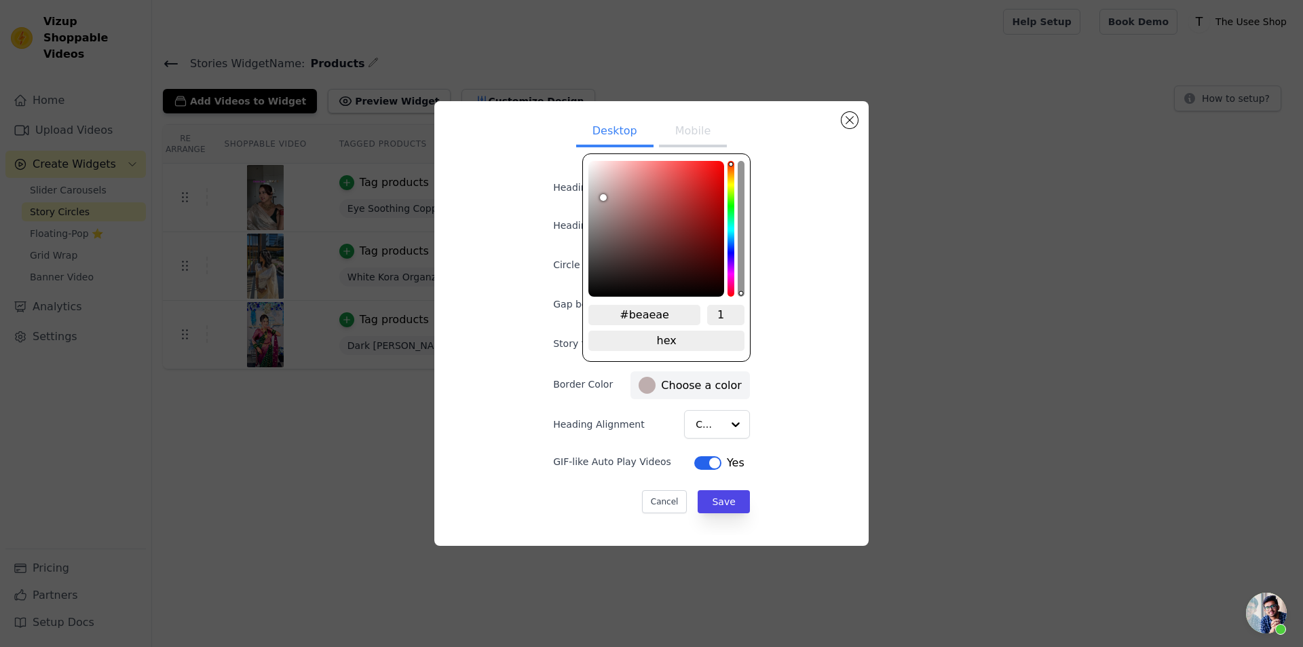
click at [711, 380] on label "#beaeae Choose a color" at bounding box center [690, 385] width 103 height 17
type input "#8b0808"
type input "#8e0808"
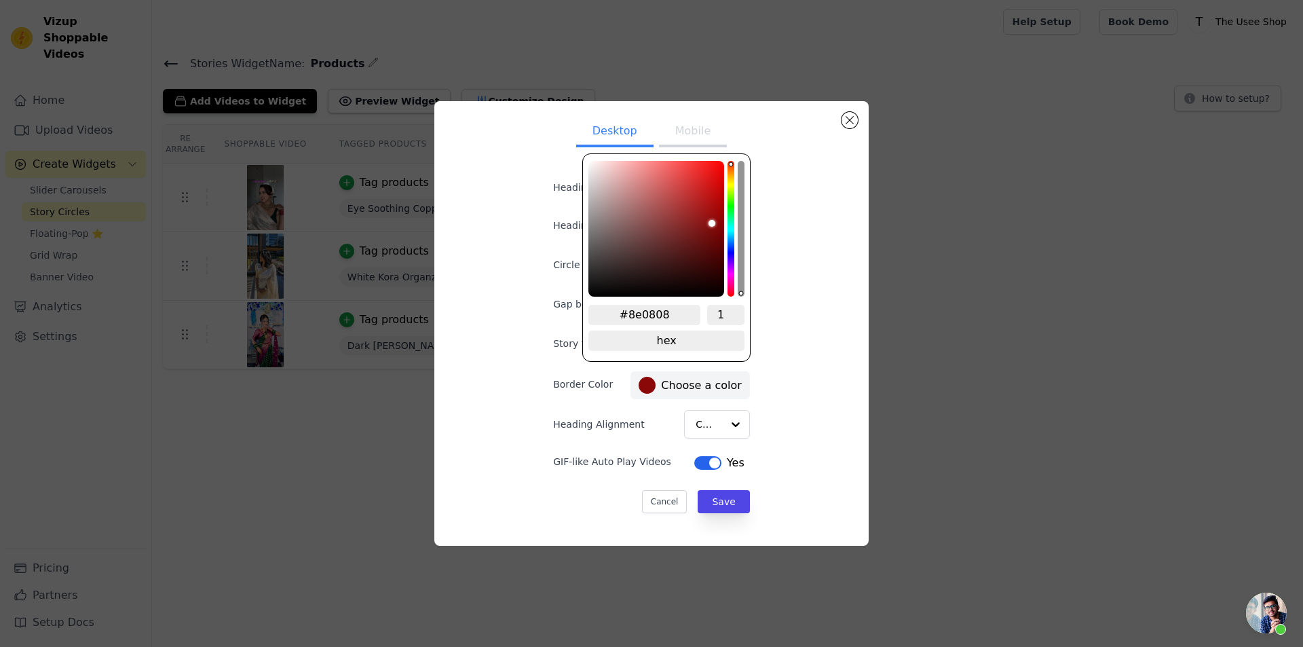
type input "#930707"
type input "#950606"
type input "#9a0505"
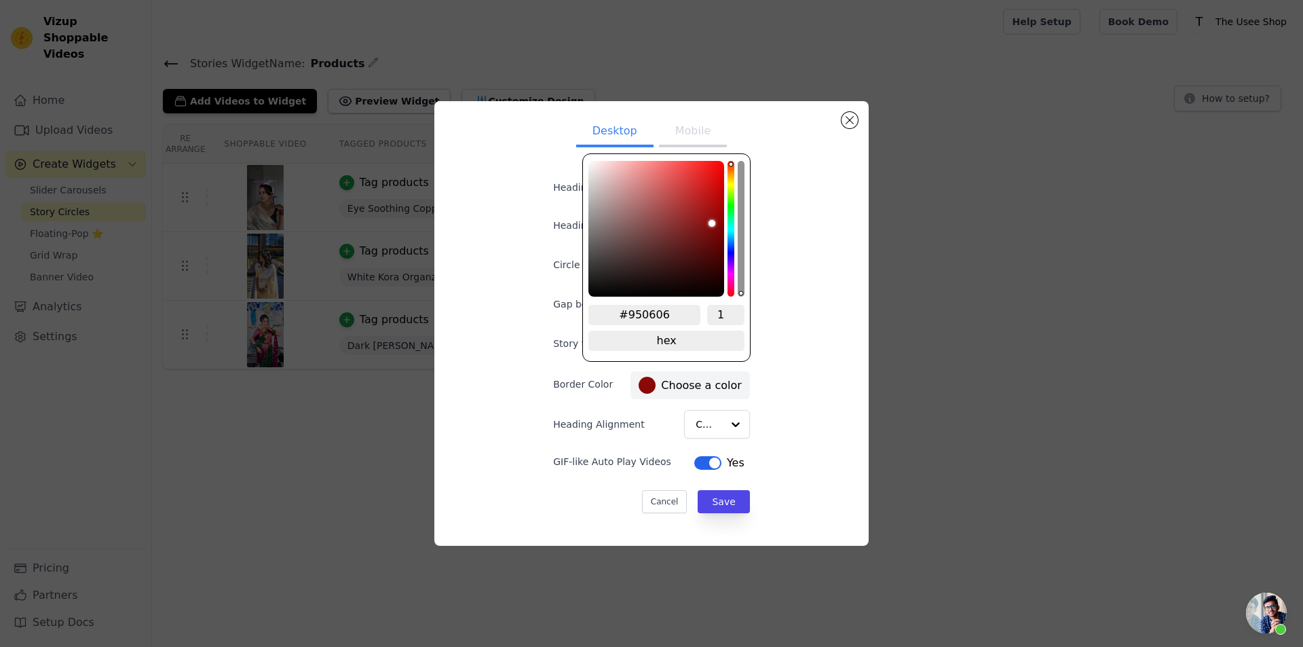
type input "#9a0505"
type input "#9f0404"
type input "#9f0303"
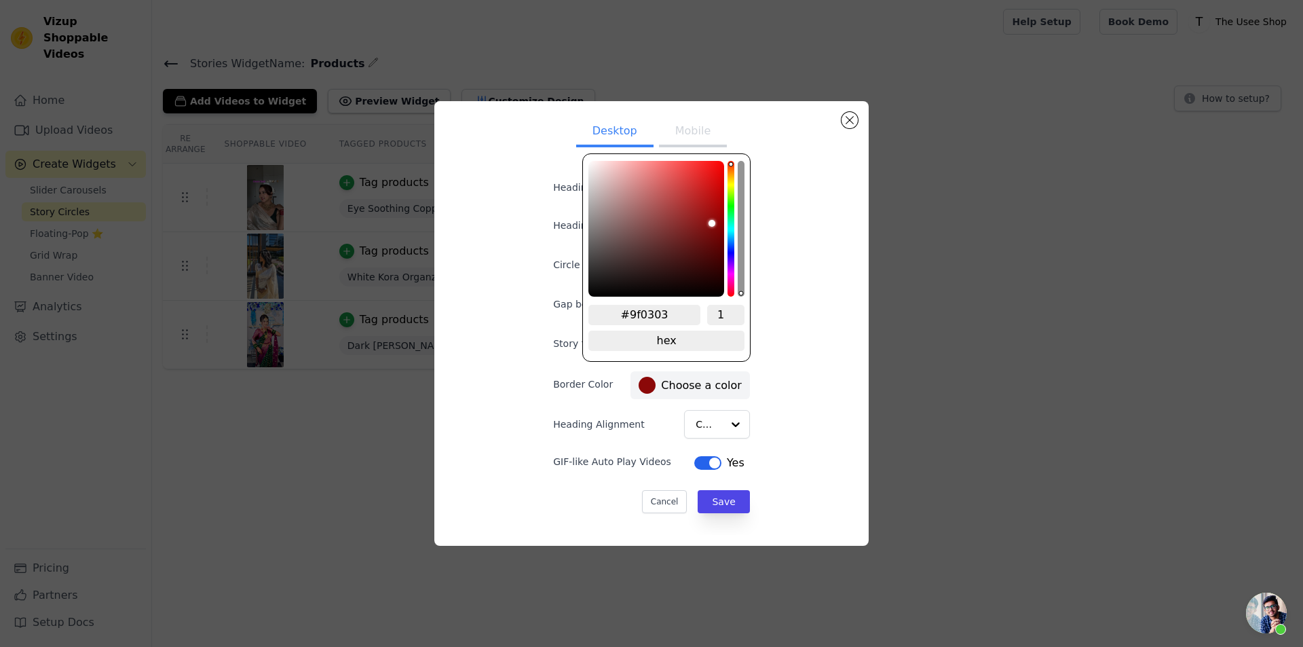
type input "#9f0202"
drag, startPoint x: 716, startPoint y: 223, endPoint x: 722, endPoint y: 212, distance: 12.5
click at [722, 212] on div "color picker" at bounding box center [657, 229] width 136 height 136
click at [722, 418] on div at bounding box center [735, 424] width 27 height 27
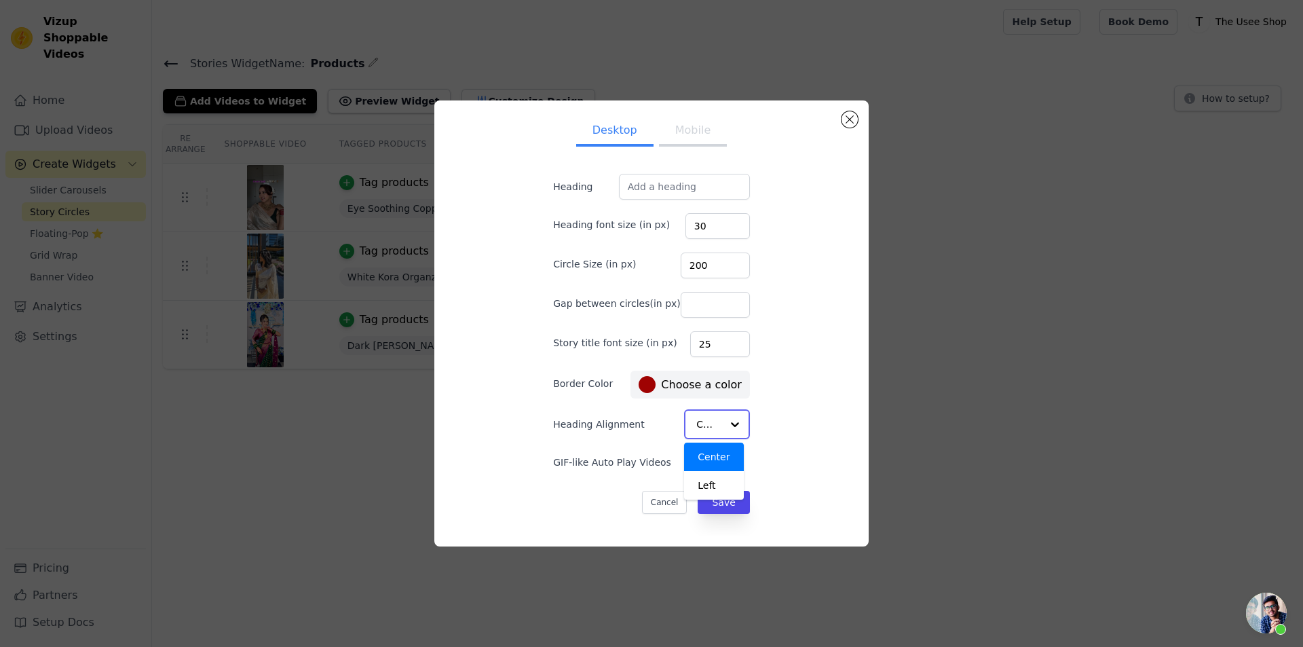
click at [722, 418] on div at bounding box center [735, 424] width 27 height 27
click at [725, 418] on div at bounding box center [735, 424] width 27 height 27
click at [792, 428] on div "Desktop Mobile Heading Heading font size (in px) 30 Circle Size (in px) 200 Gap…" at bounding box center [651, 323] width 413 height 423
click at [671, 181] on input "Heading" at bounding box center [684, 187] width 131 height 26
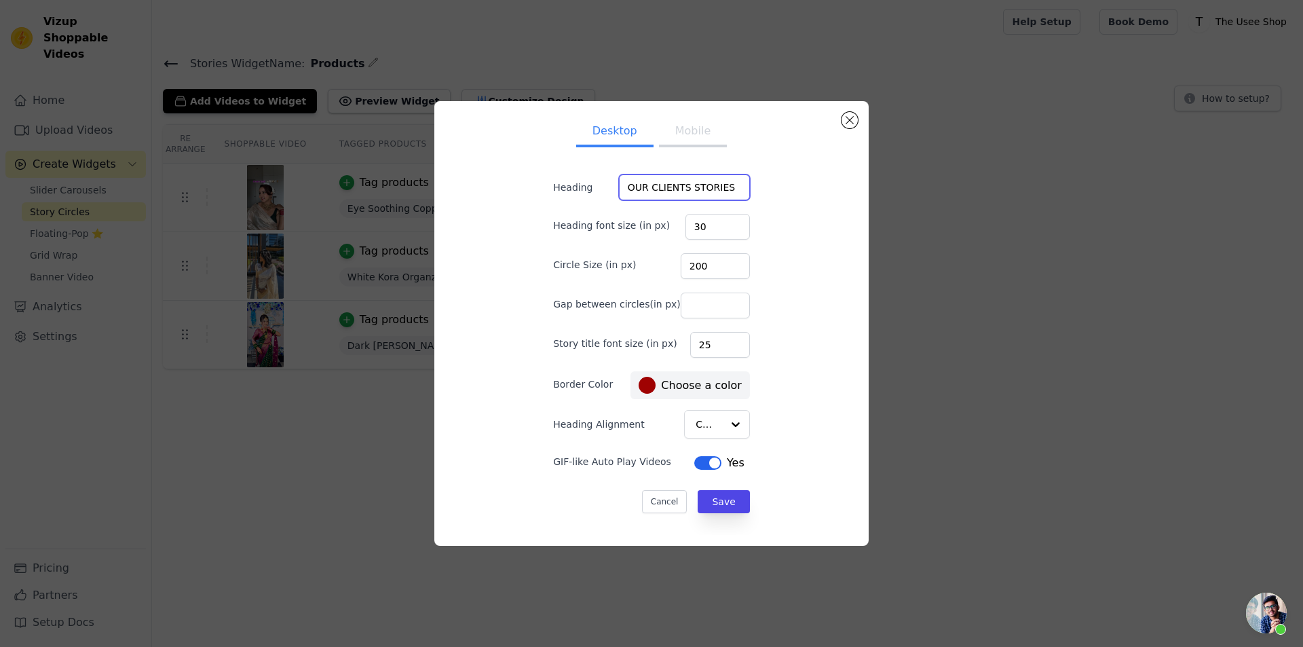
click at [682, 183] on input "OUR CLIENTS STORIES" at bounding box center [684, 187] width 131 height 26
type input "OUR CLIENT'S STORIES"
click at [683, 138] on button "Mobile" at bounding box center [693, 132] width 68 height 30
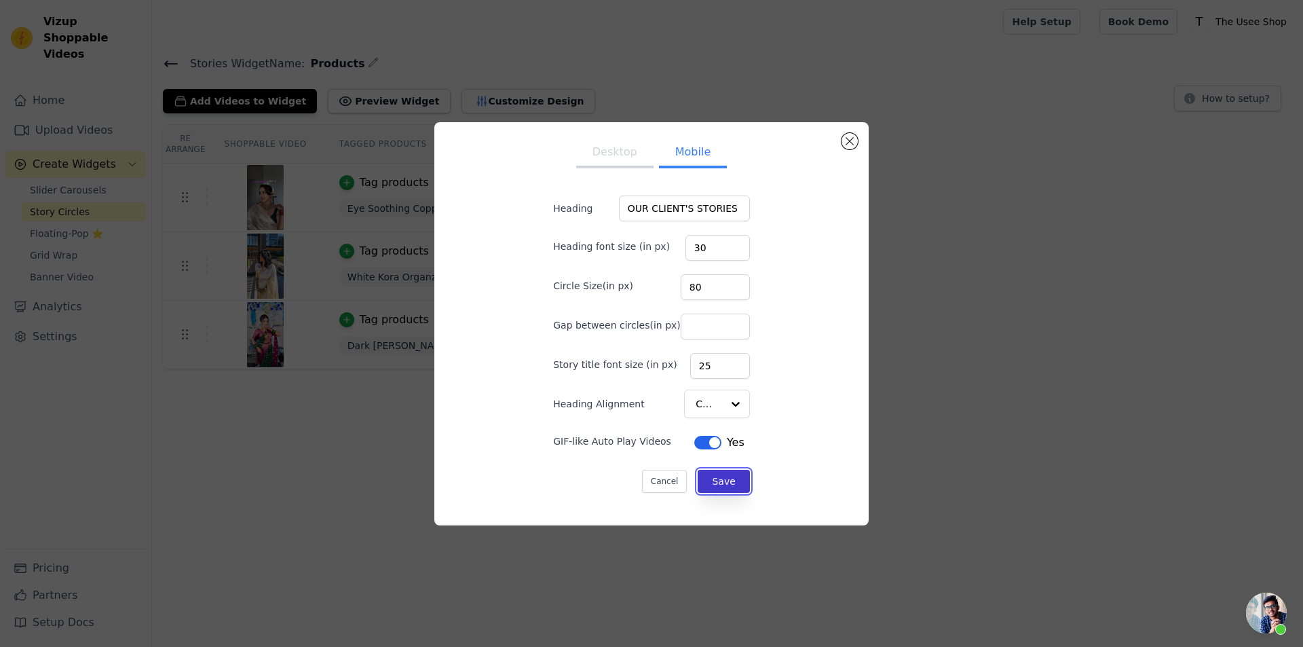
click at [705, 489] on button "Save" at bounding box center [724, 481] width 52 height 23
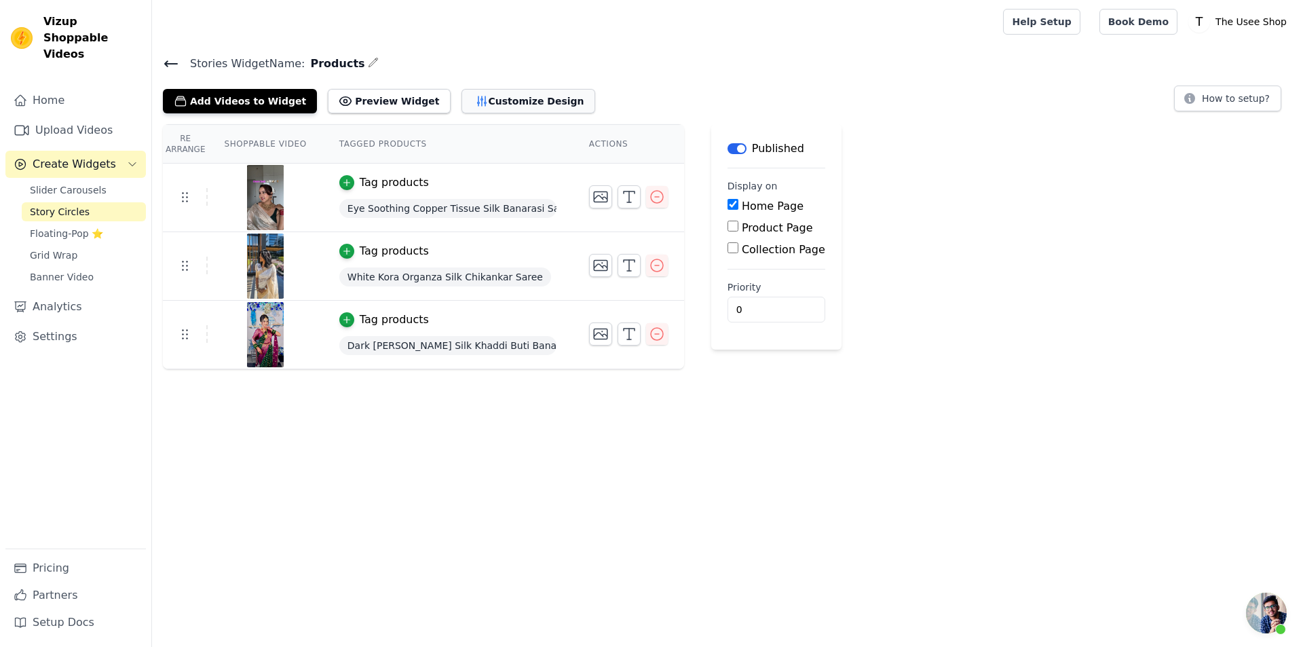
click at [472, 100] on button "Customize Design" at bounding box center [529, 101] width 134 height 24
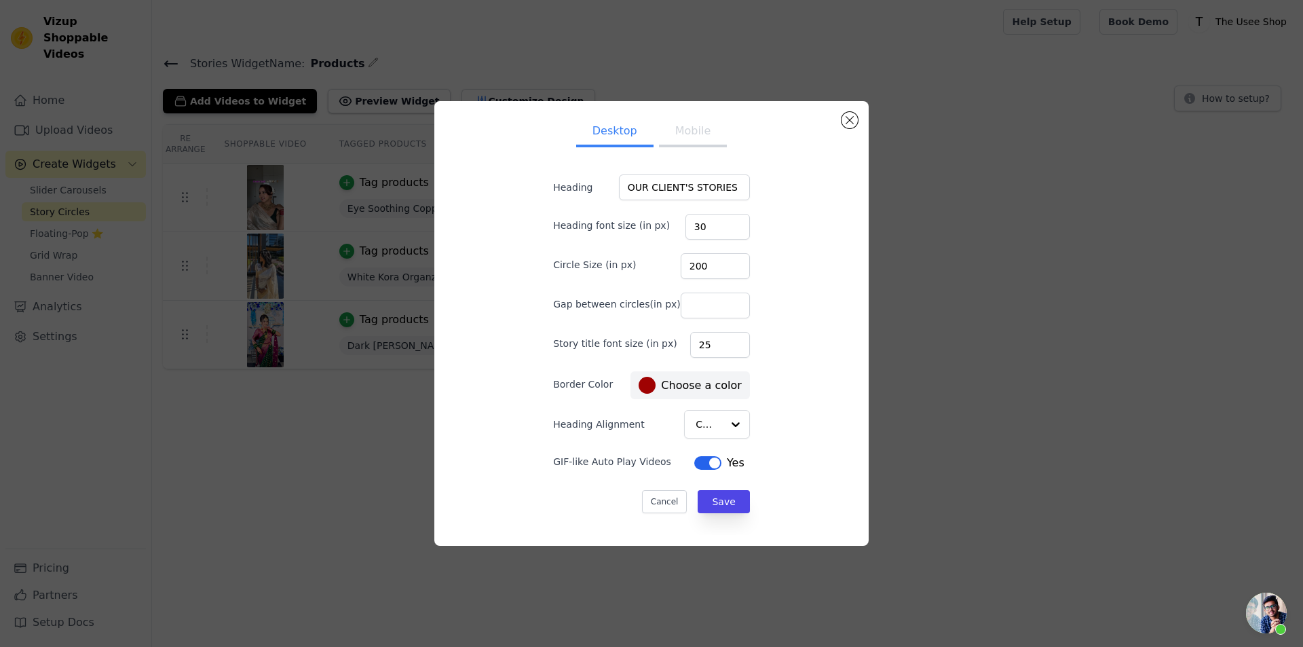
click at [682, 386] on label "#9f0202 Choose a color" at bounding box center [690, 385] width 103 height 17
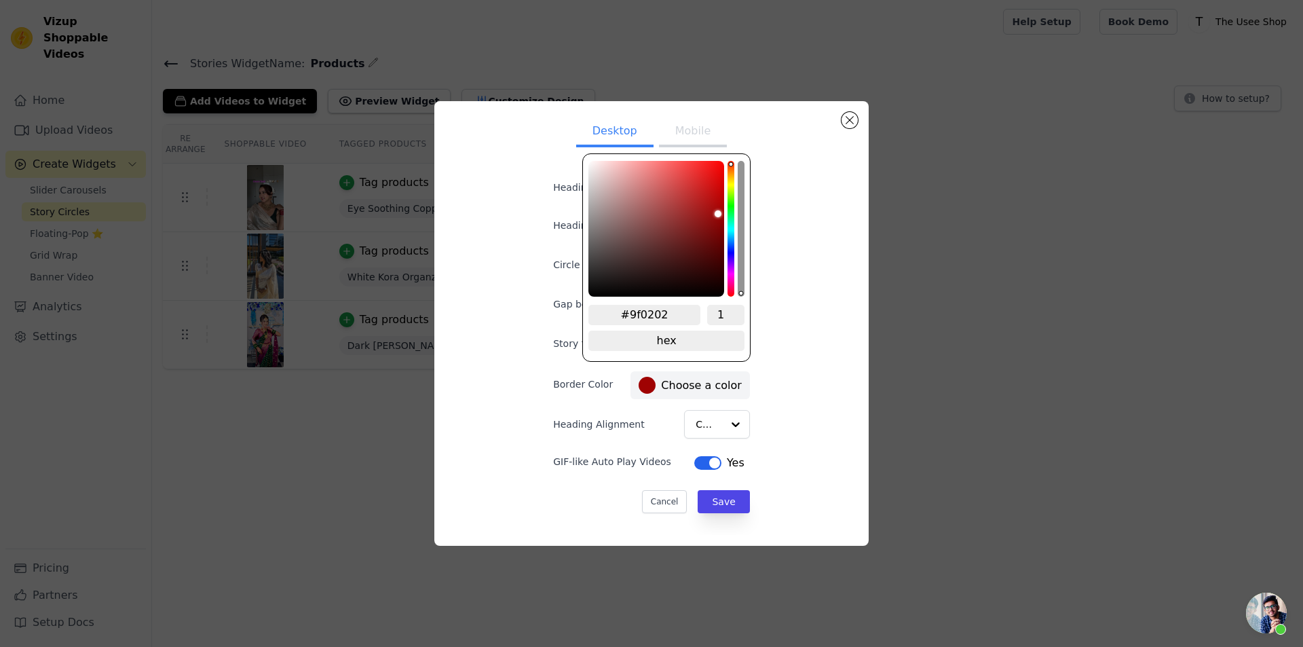
click at [726, 225] on div "#9f0202 1 hex change to rgb" at bounding box center [666, 257] width 168 height 208
type input "#029e87"
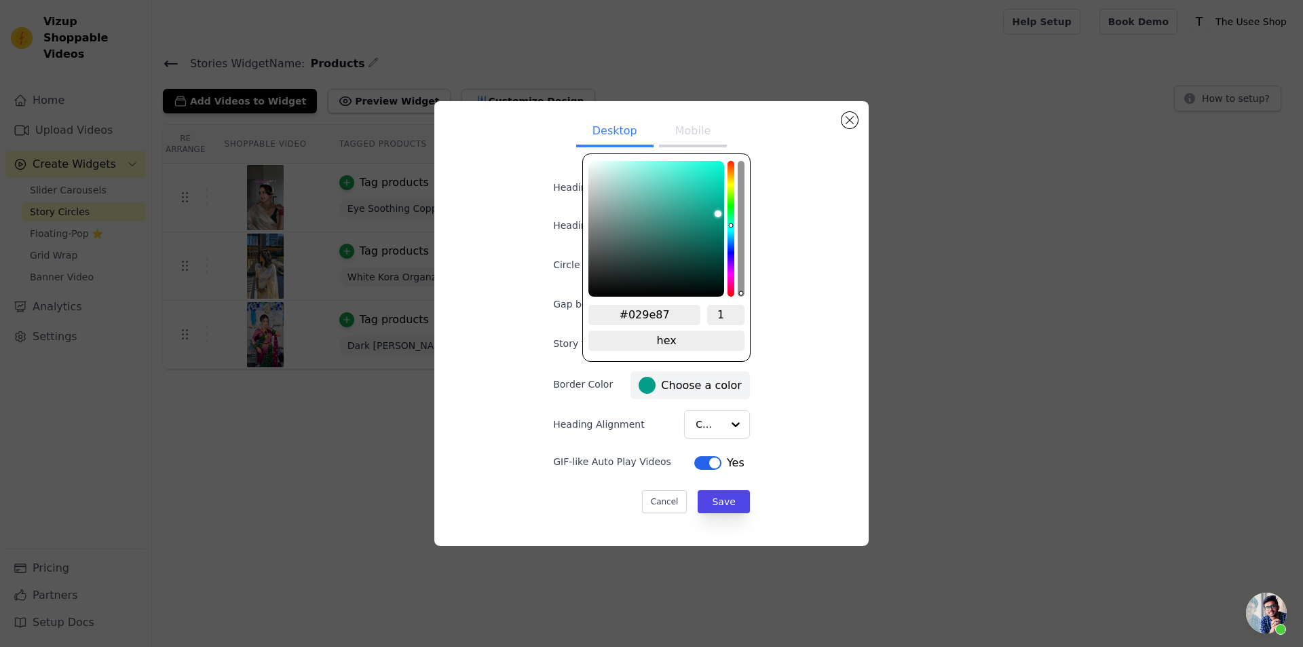
click at [731, 225] on div "hue channel" at bounding box center [731, 229] width 7 height 136
type input "#1db39c"
type input "#1eb59e"
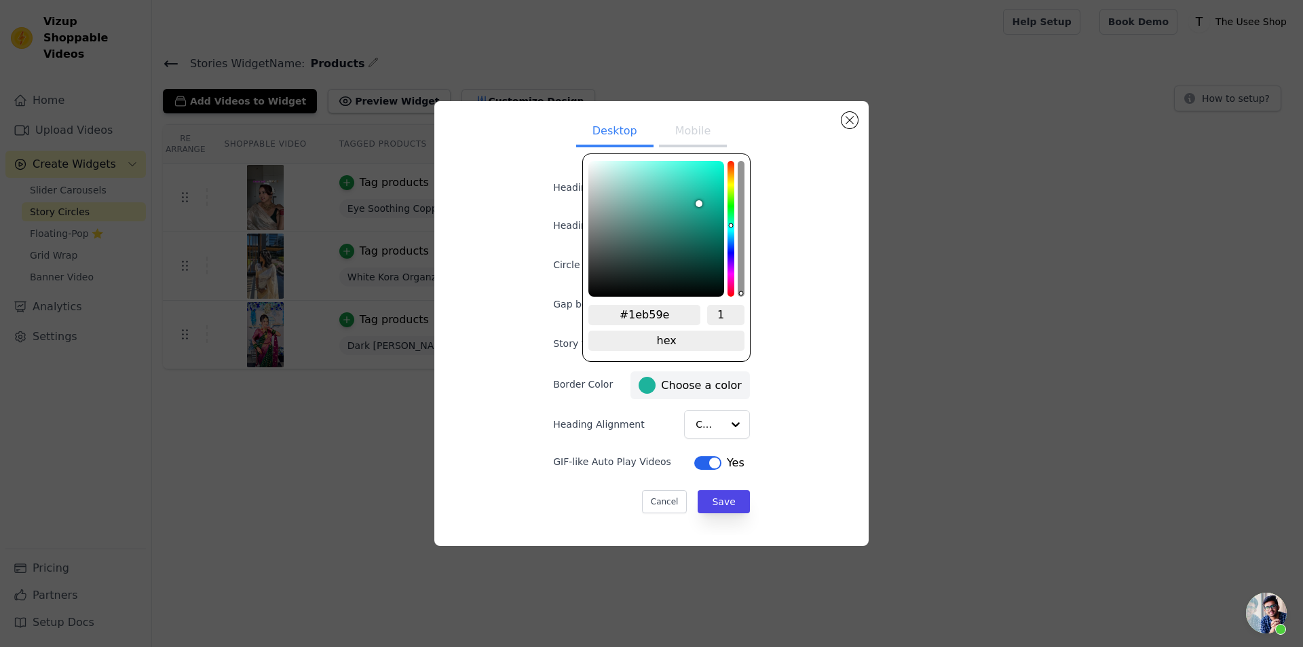
type input "#20b6a0"
type input "#2ab9a3"
type input "#3cc2ae"
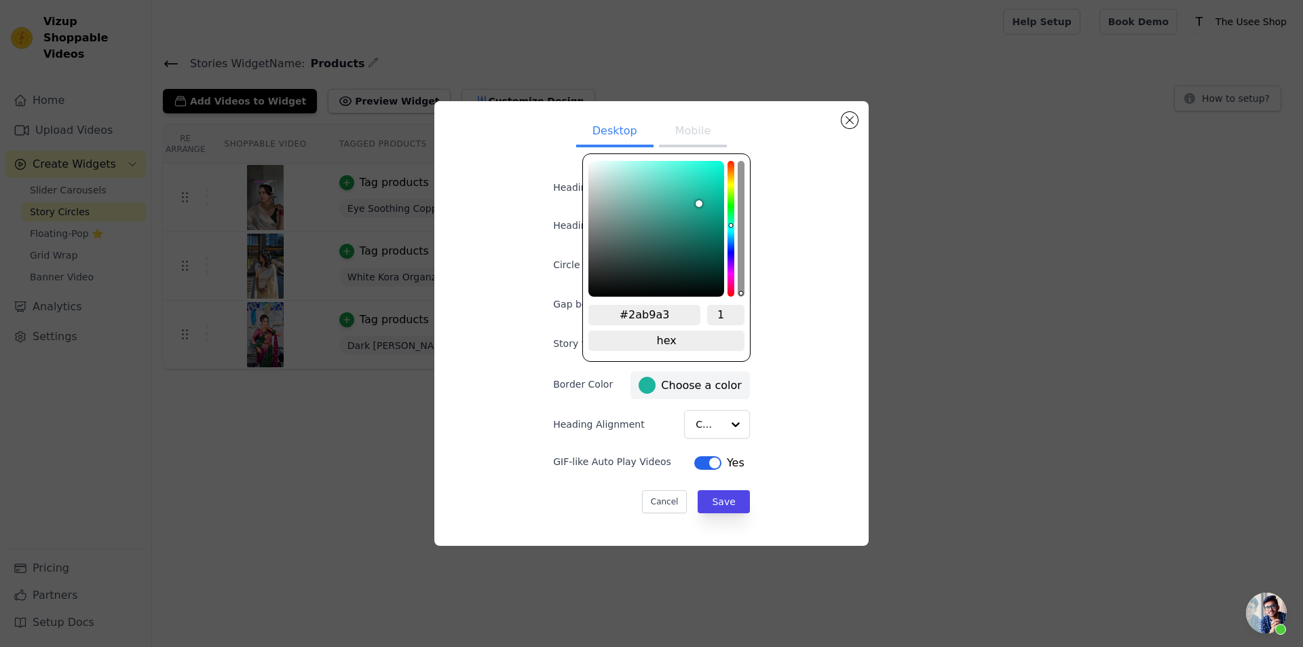
type input "#3cc2ae"
type input "#48c7b4"
type input "#5acdbc"
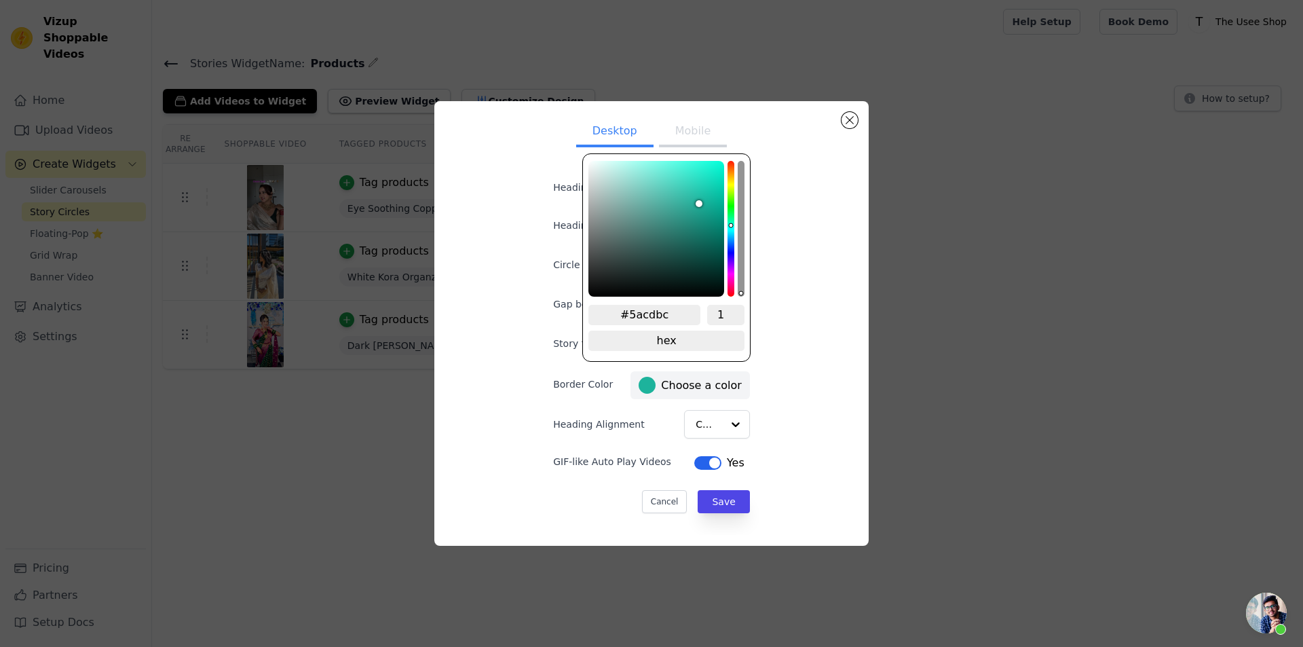
type input "#6fd7c8"
type input "#75dbcc"
type input "#83e0d2"
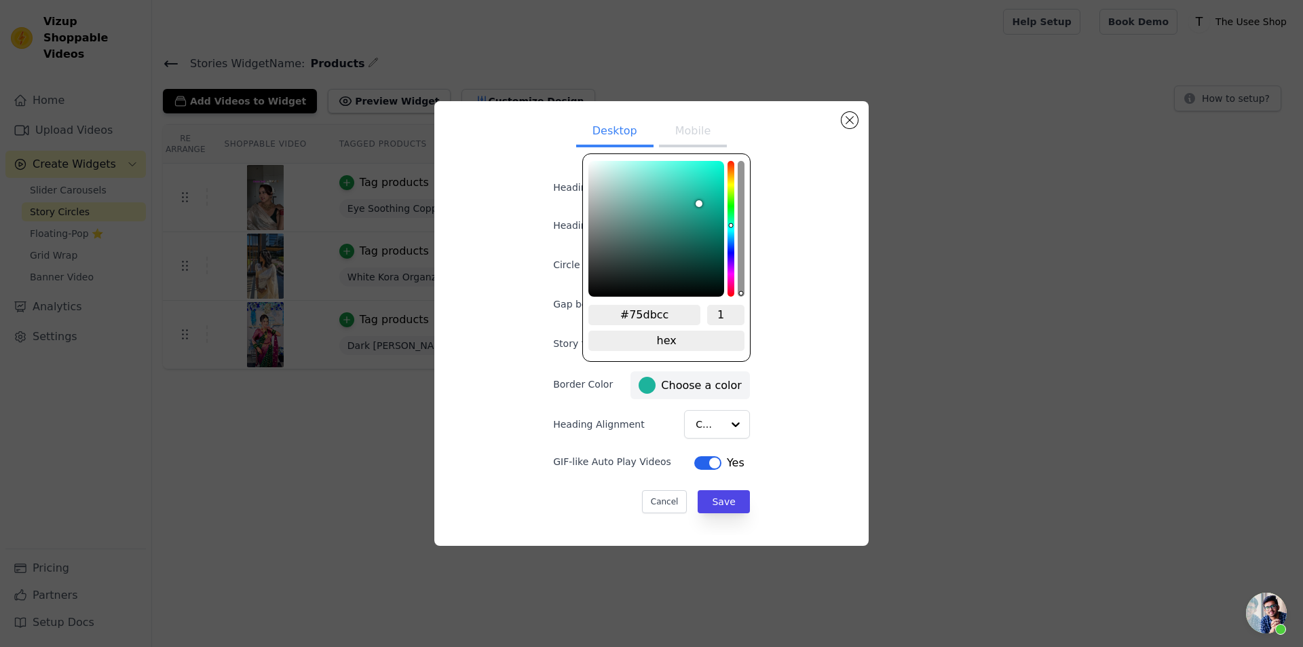
type input "#83e0d2"
type input "#8fe6d9"
type input "#95e7da"
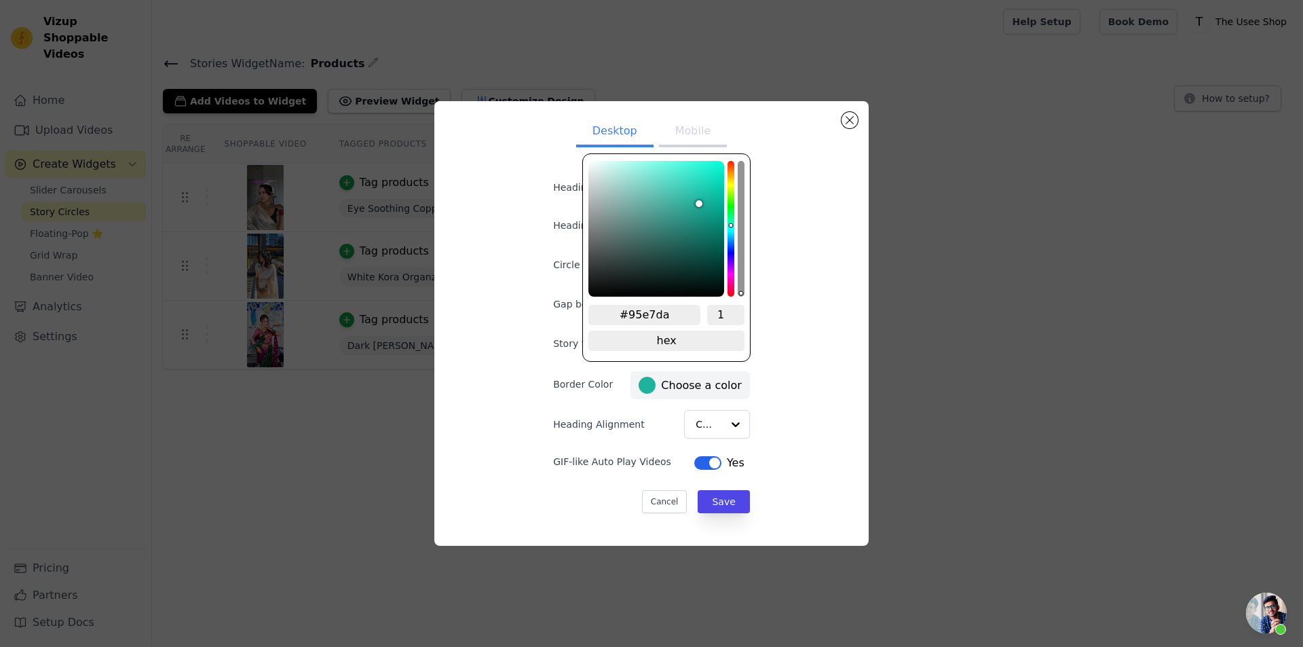
type input "#9eebdf"
type input "#a5ede2"
type input "#a8eee4"
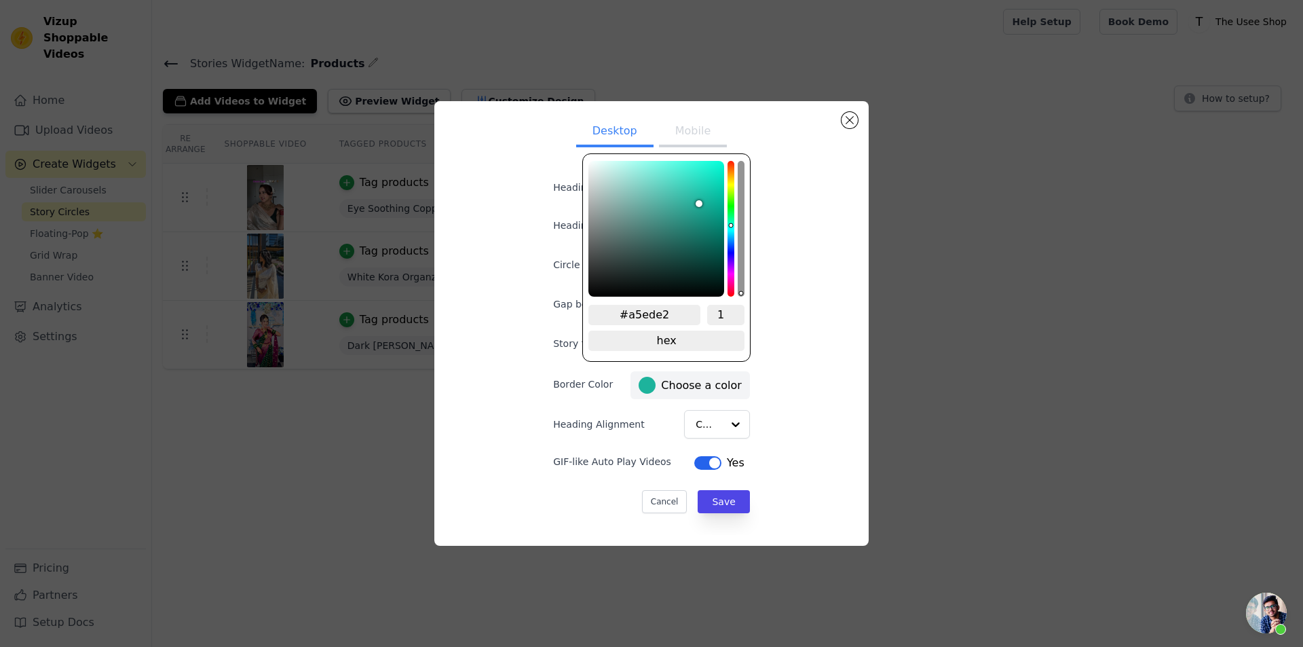
type input "#a8eee4"
type input "#a9eee4"
type input "#aaeee4"
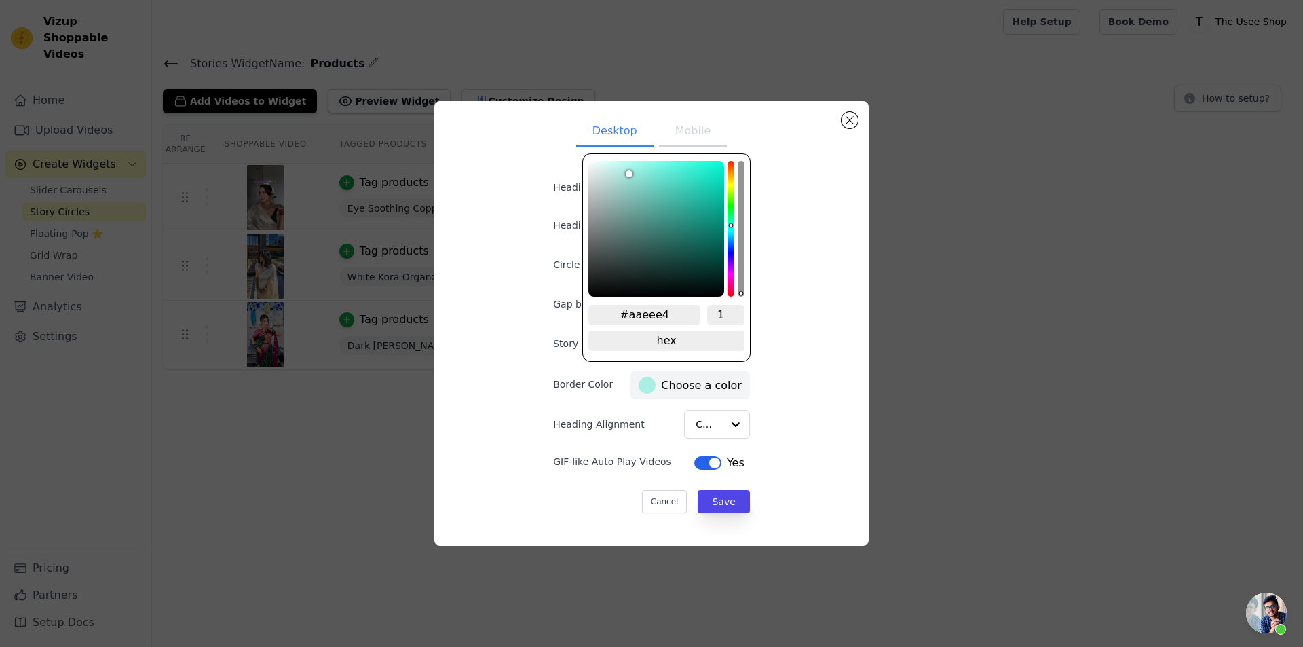
type input "#acf1e7"
type input "#aff5ea"
type input "#b0f6ec"
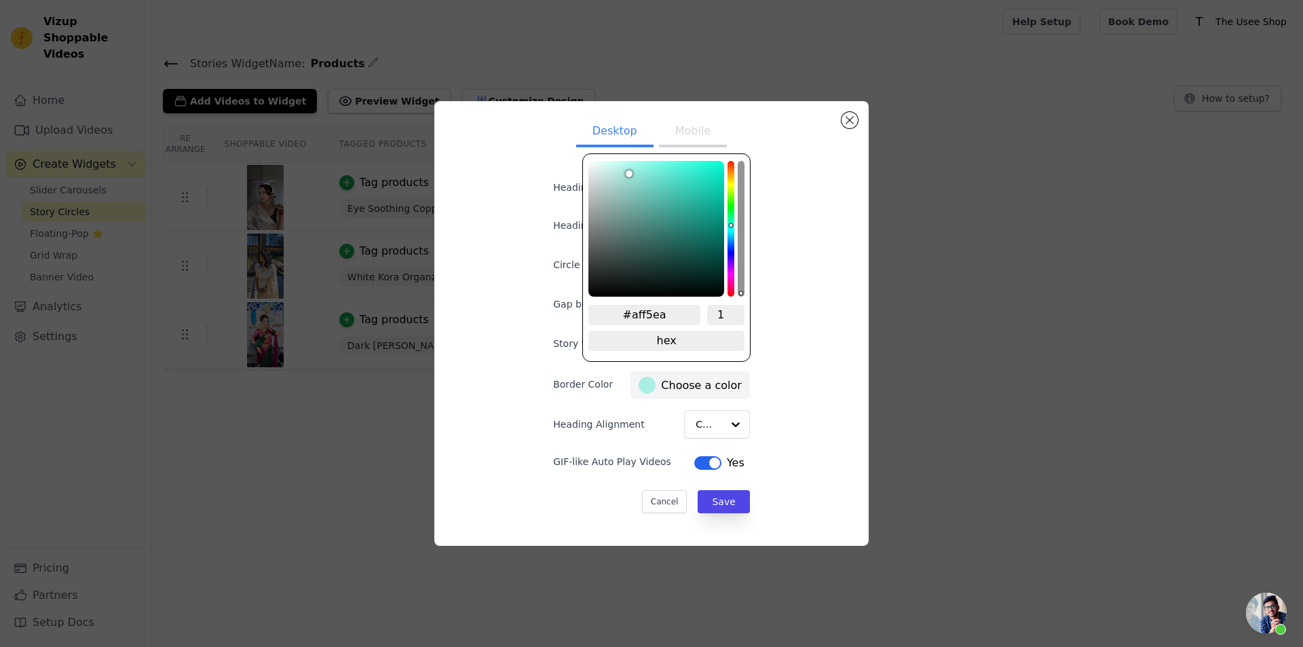
type input "#b0f6ec"
type input "#b2f9ee"
type input "#b2fbf0"
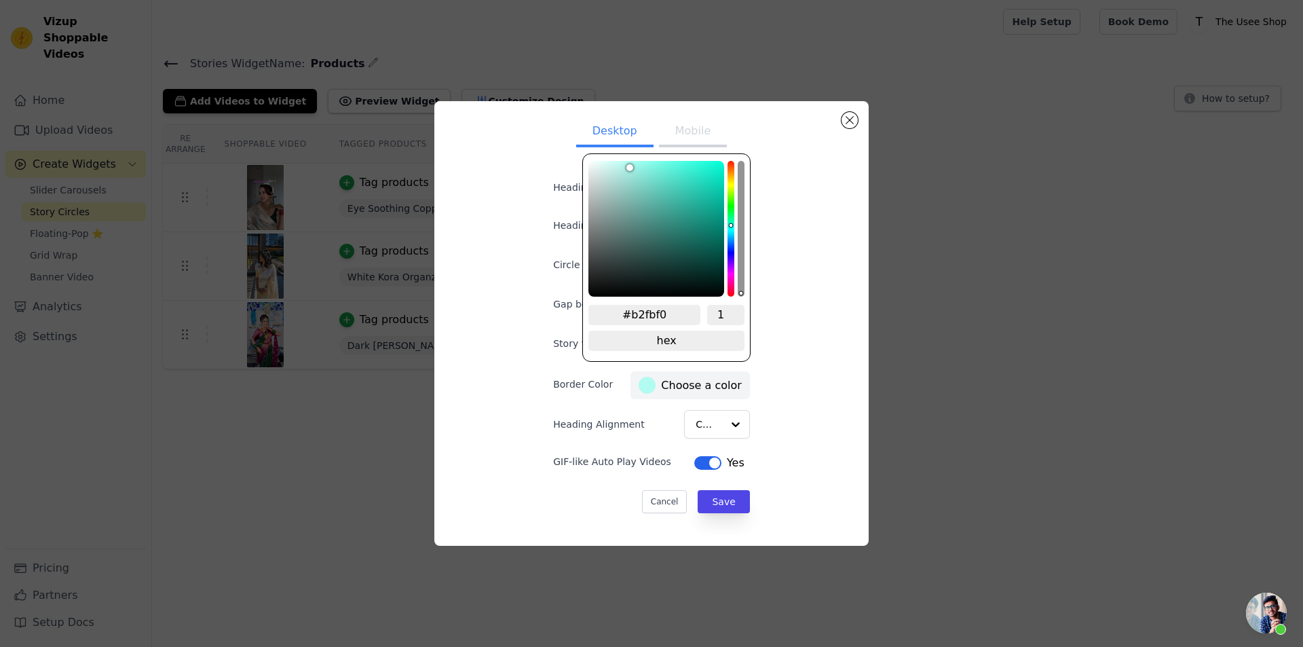
type input "#b2fef2"
type input "#adfef2"
type input "#abfef1"
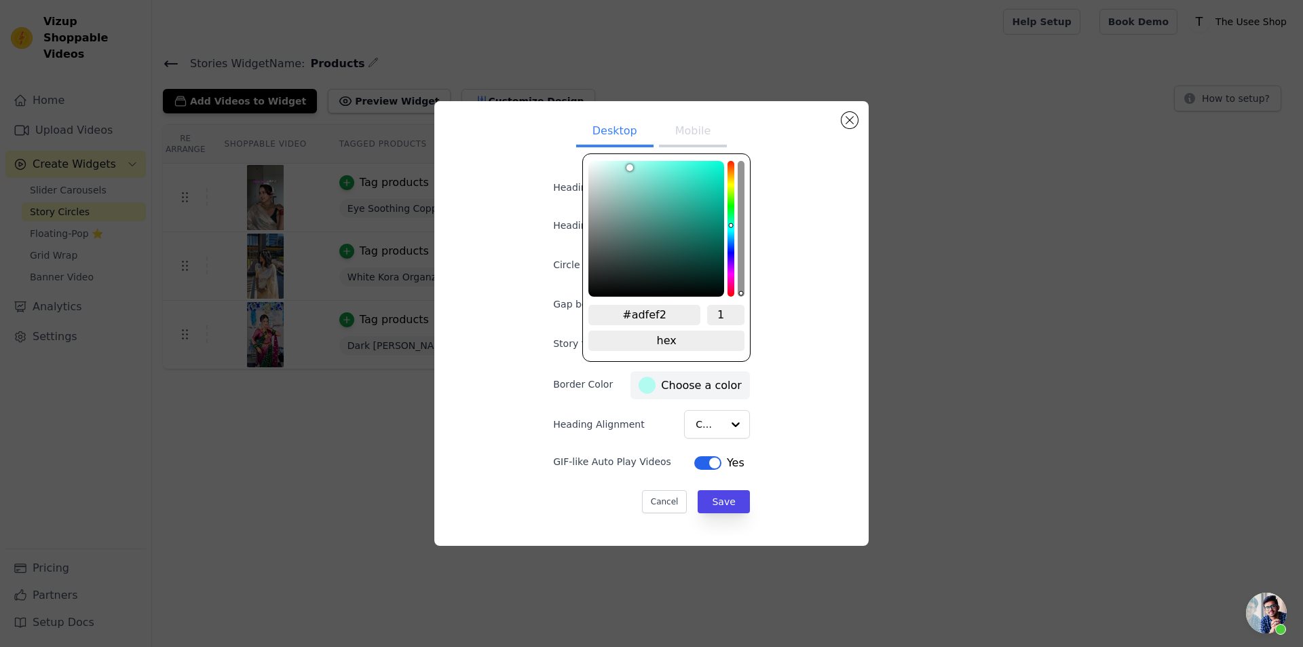
type input "#abfef1"
type input "#aafef1"
type input "#a7fef1"
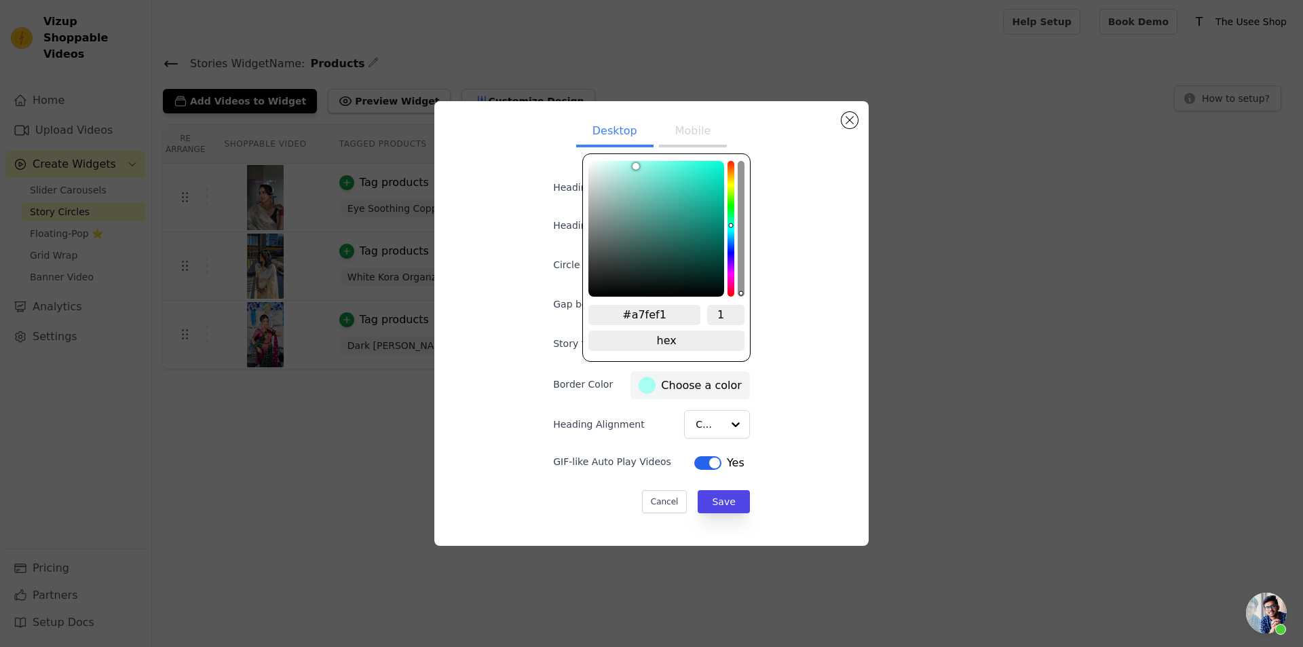
type input "#abfef1"
type input "#b5fef3"
type input "#b9fef3"
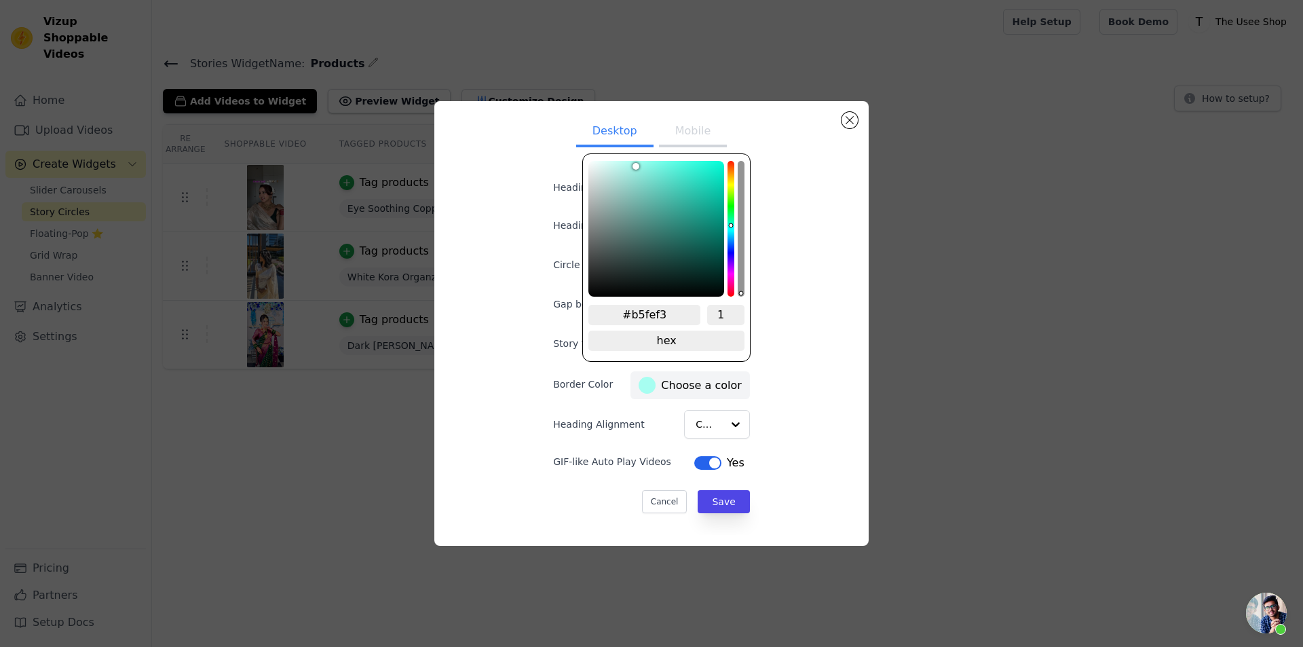
type input "#b9fef3"
type input "#bafef4"
type input "#bcfef4"
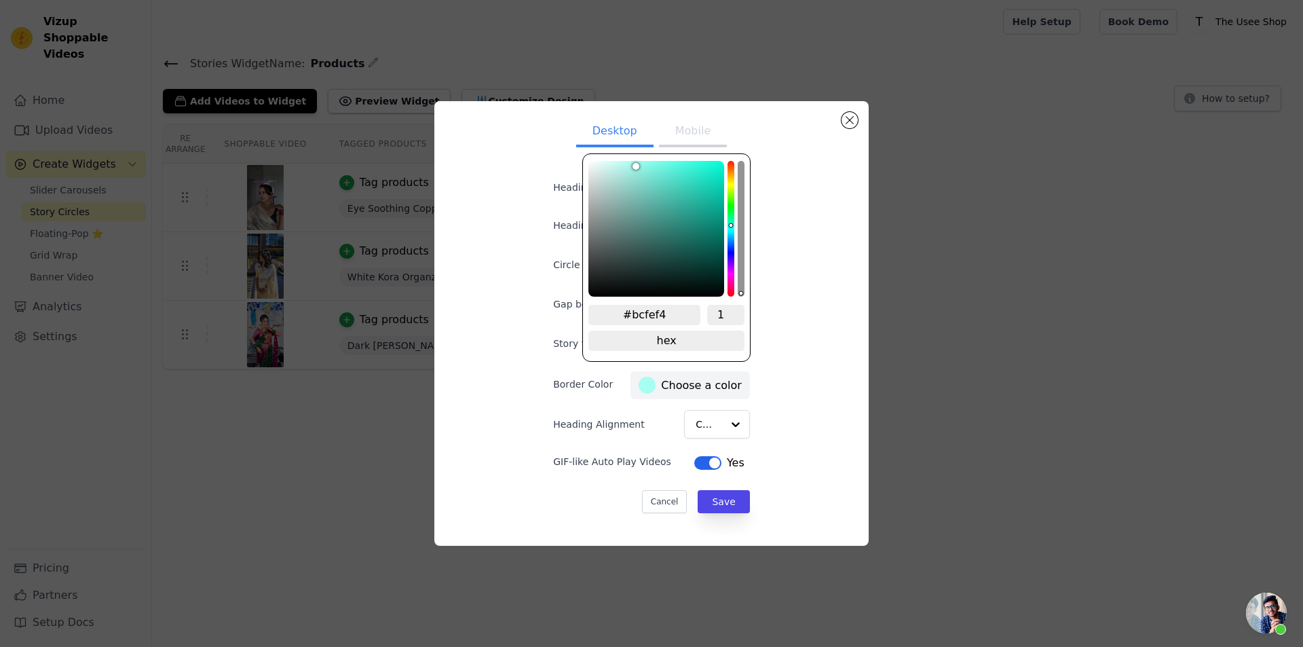
type input "#bdfef4"
type input "#befef4"
type input "#c1fef5"
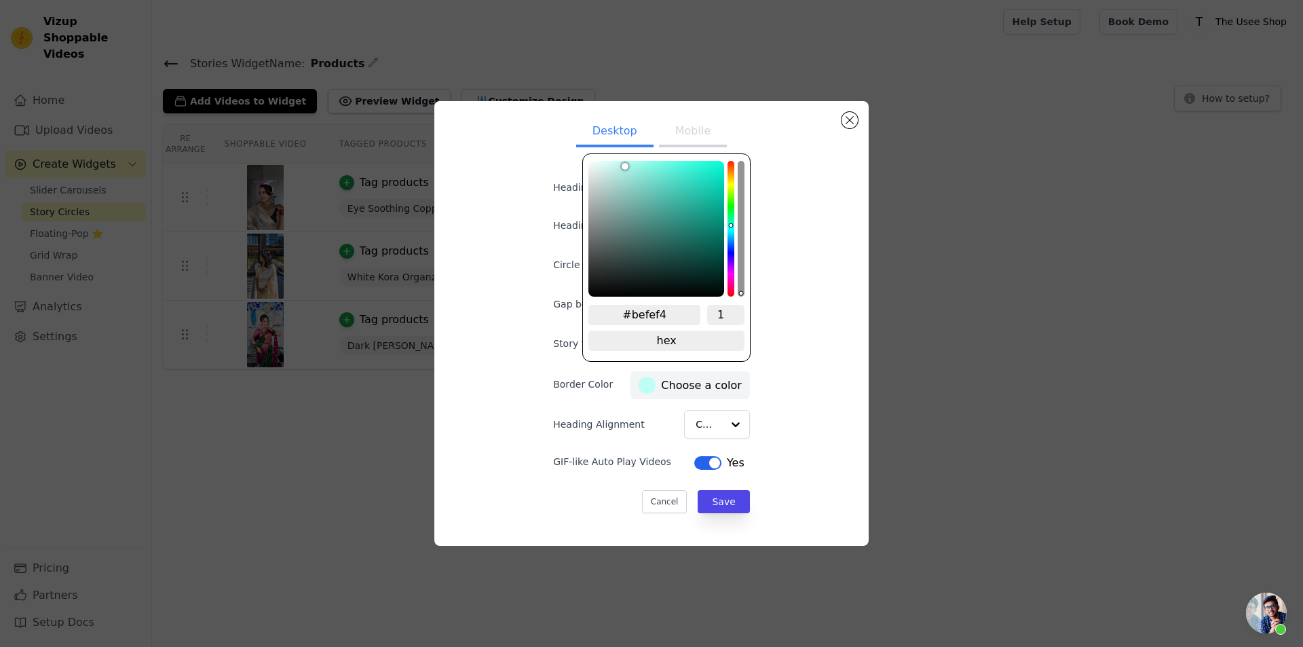
type input "#c1fef5"
type input "#c5fef5"
type input "#c7fef6"
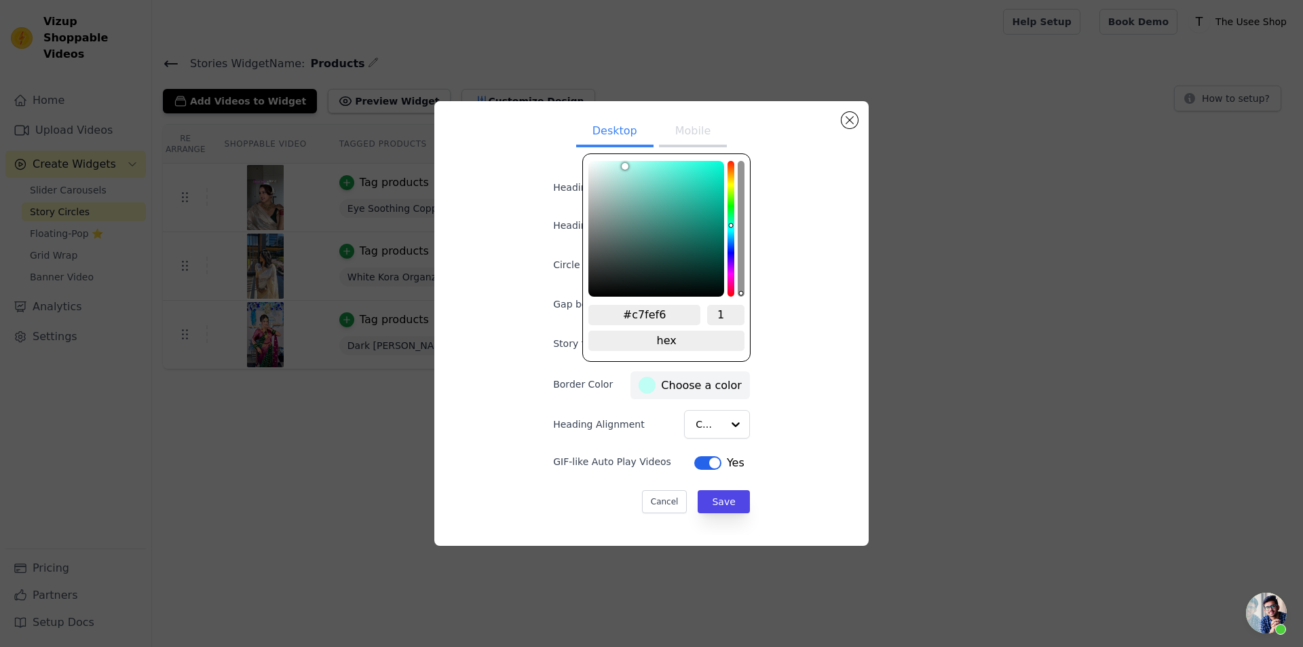
type input "#cdfff8"
type input "#d2fff8"
type input "#d4fff8"
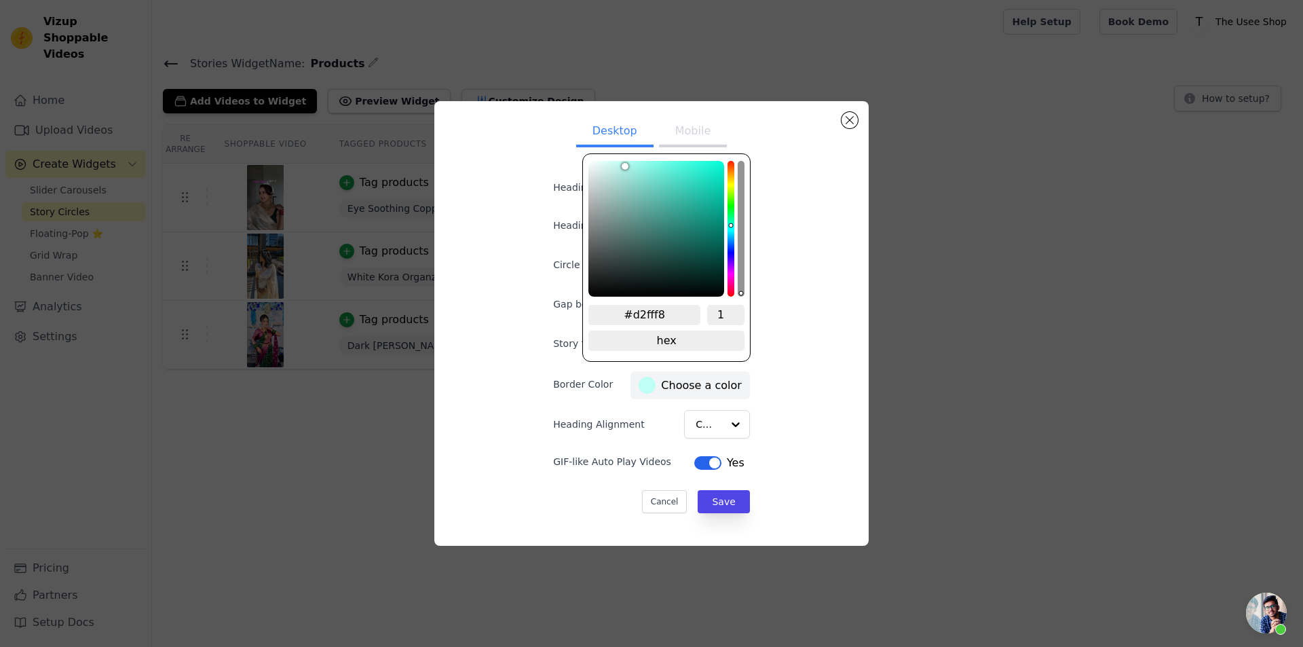
type input "#d4fff8"
type input "#d7fff9"
type input "#d9fff9"
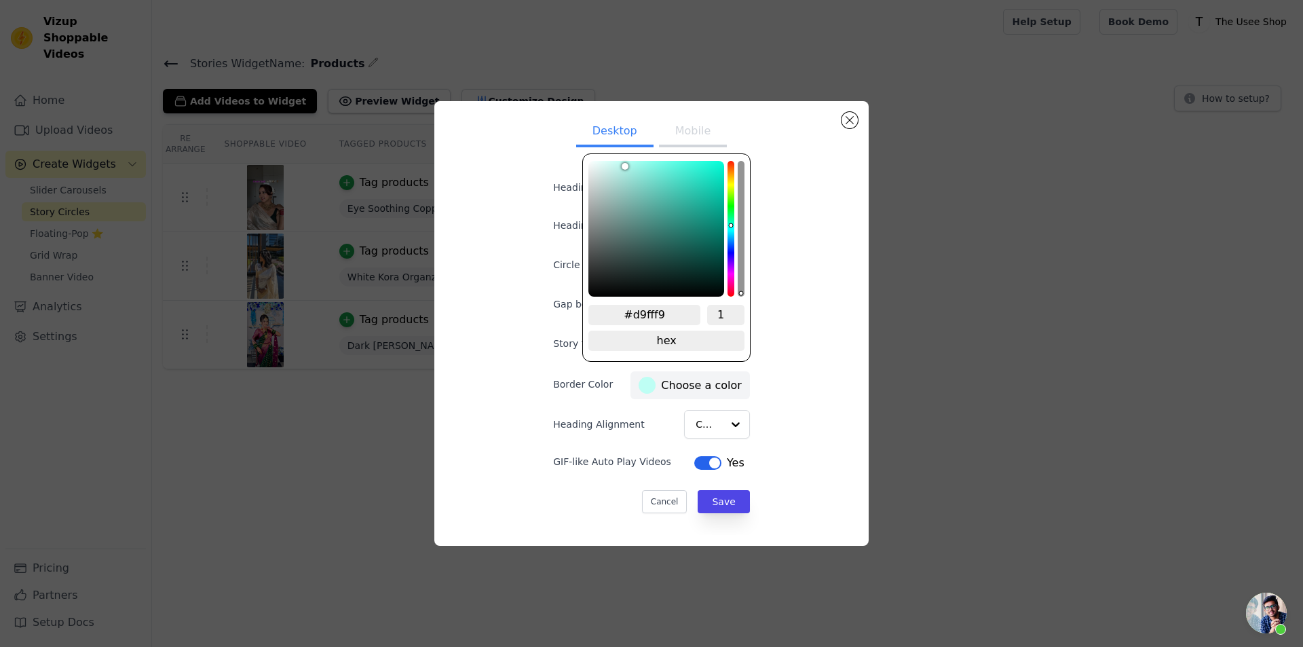
type input "#dafff9"
type input "#dbfffa"
type input "#defffa"
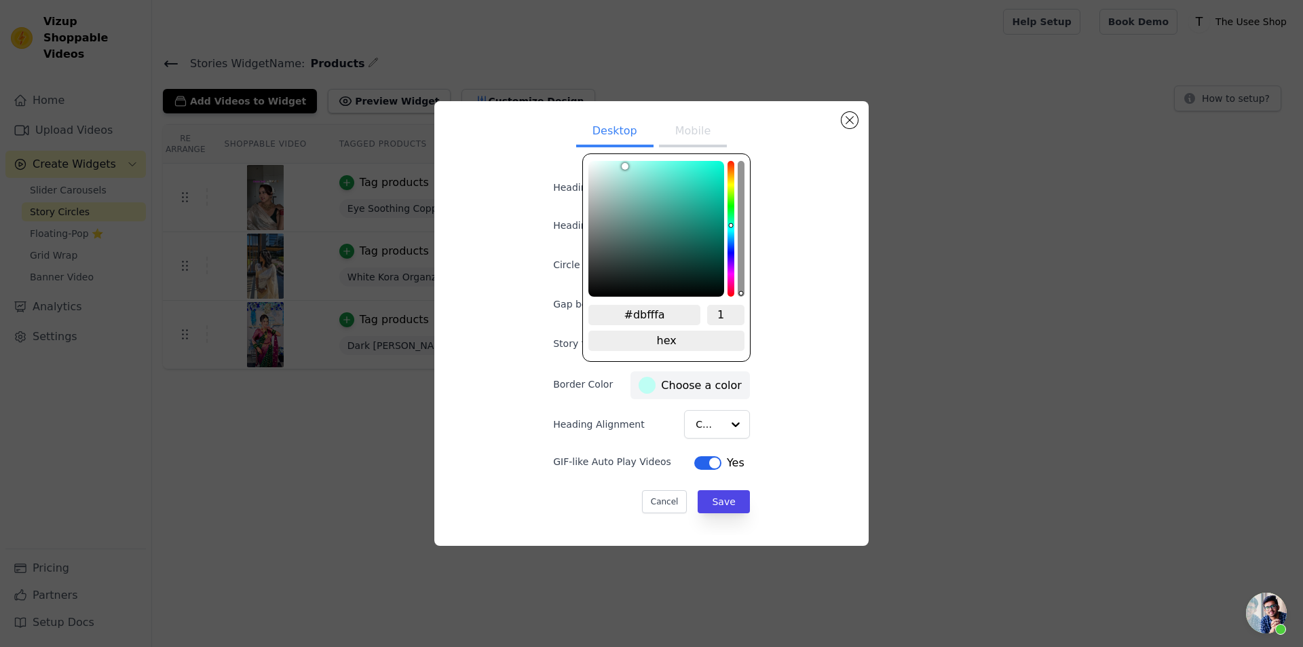
type input "#defffa"
type input "#dffffa"
type input "#dbfffa"
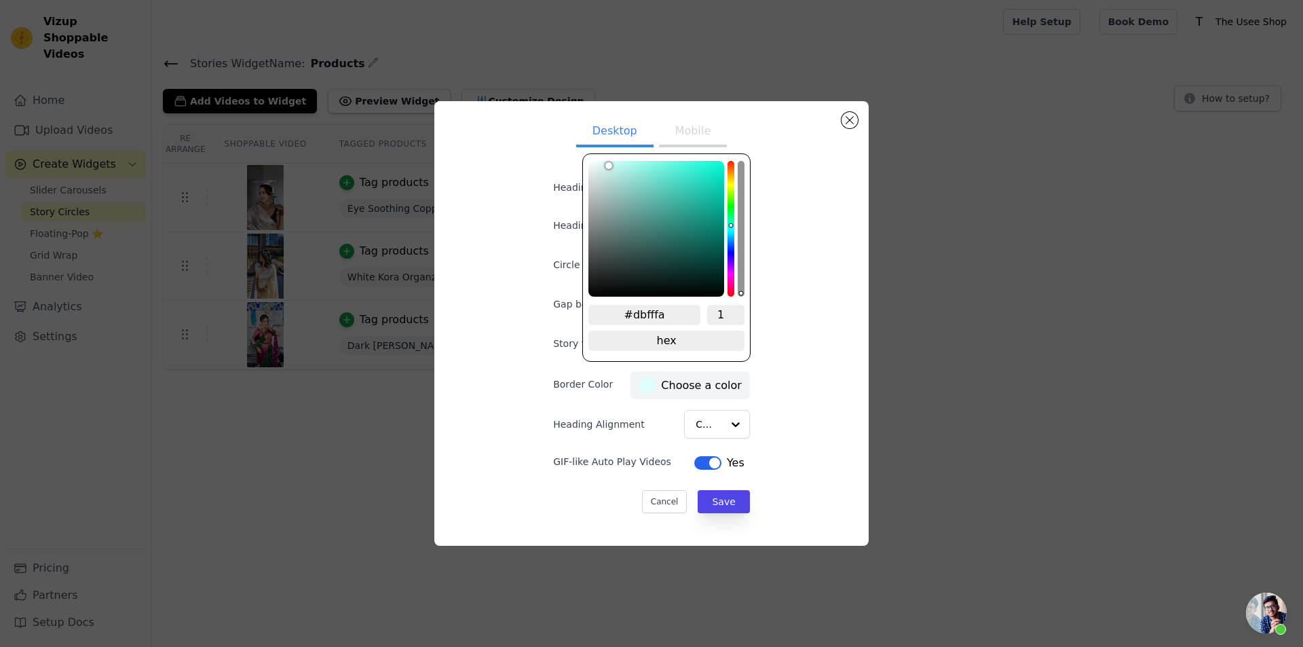
type input "#d9fff9"
type input "#d5fff9"
type input "#d0fff8"
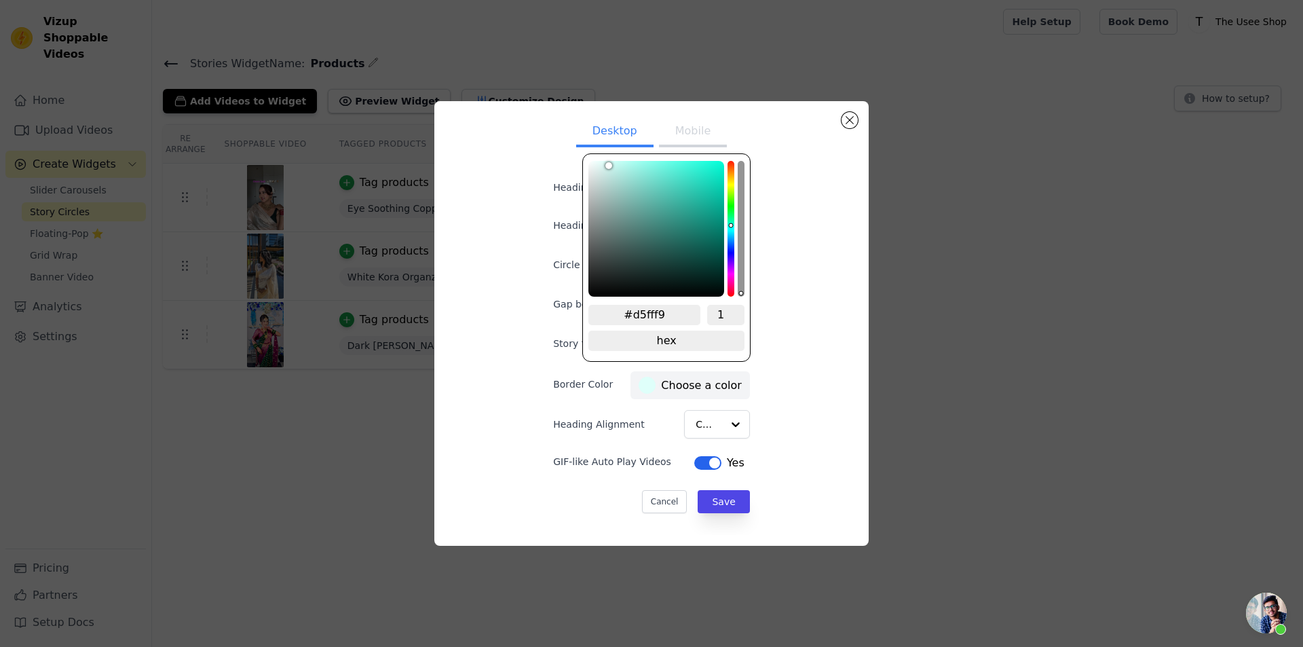
type input "#d0fff8"
type input "#cffff8"
type input "#cdfff8"
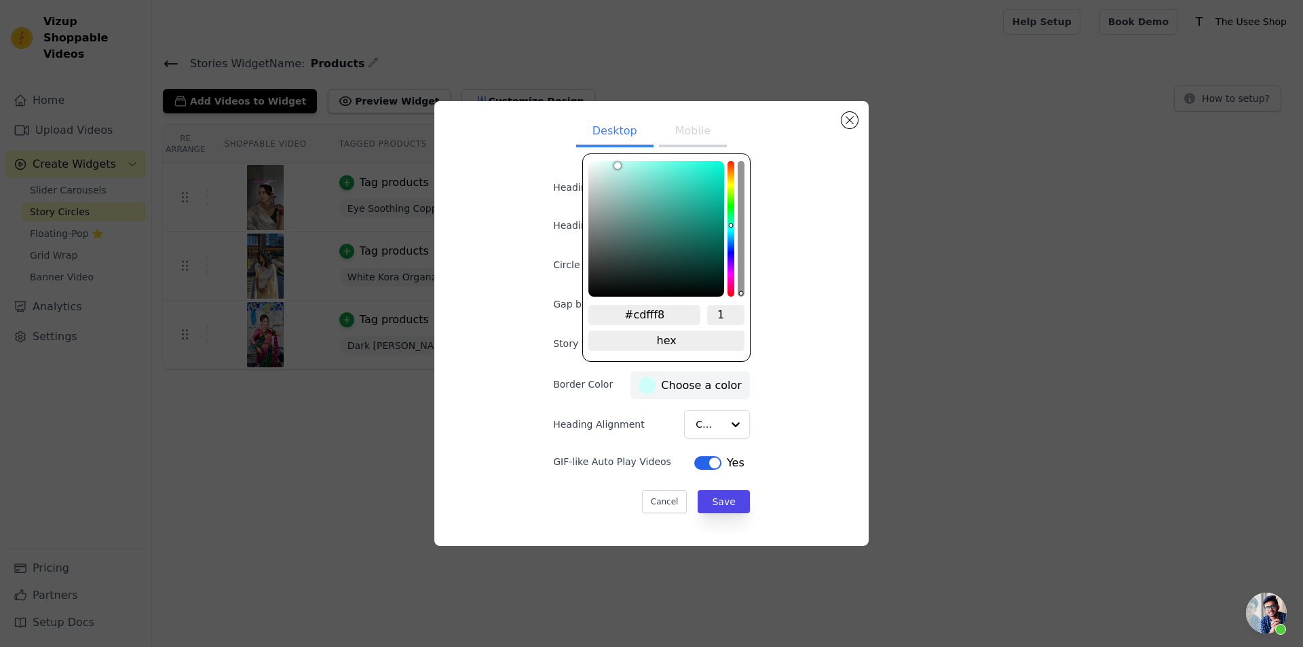
drag, startPoint x: 703, startPoint y: 202, endPoint x: 615, endPoint y: 160, distance: 97.2
click at [615, 160] on div "#cdfff8 1 hex change to rgb" at bounding box center [666, 257] width 168 height 208
click at [724, 501] on button "Save" at bounding box center [724, 501] width 52 height 23
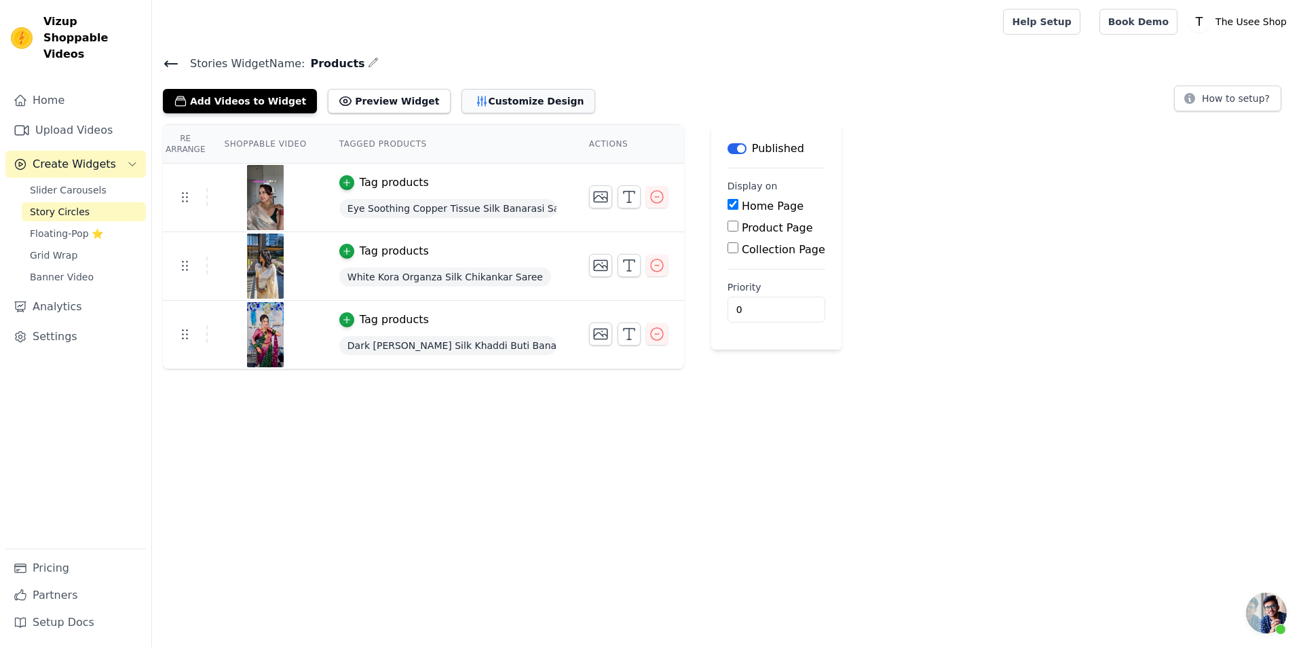
click at [508, 94] on button "Customize Design" at bounding box center [529, 101] width 134 height 24
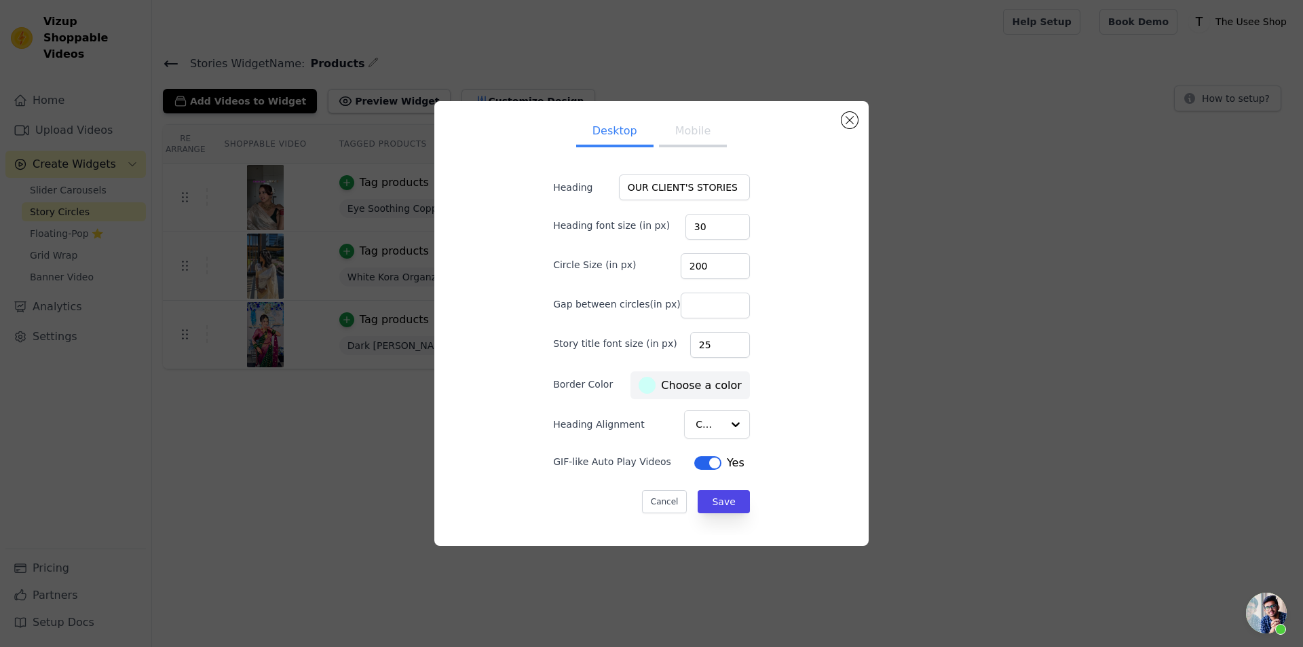
click at [702, 140] on button "Mobile" at bounding box center [693, 132] width 68 height 30
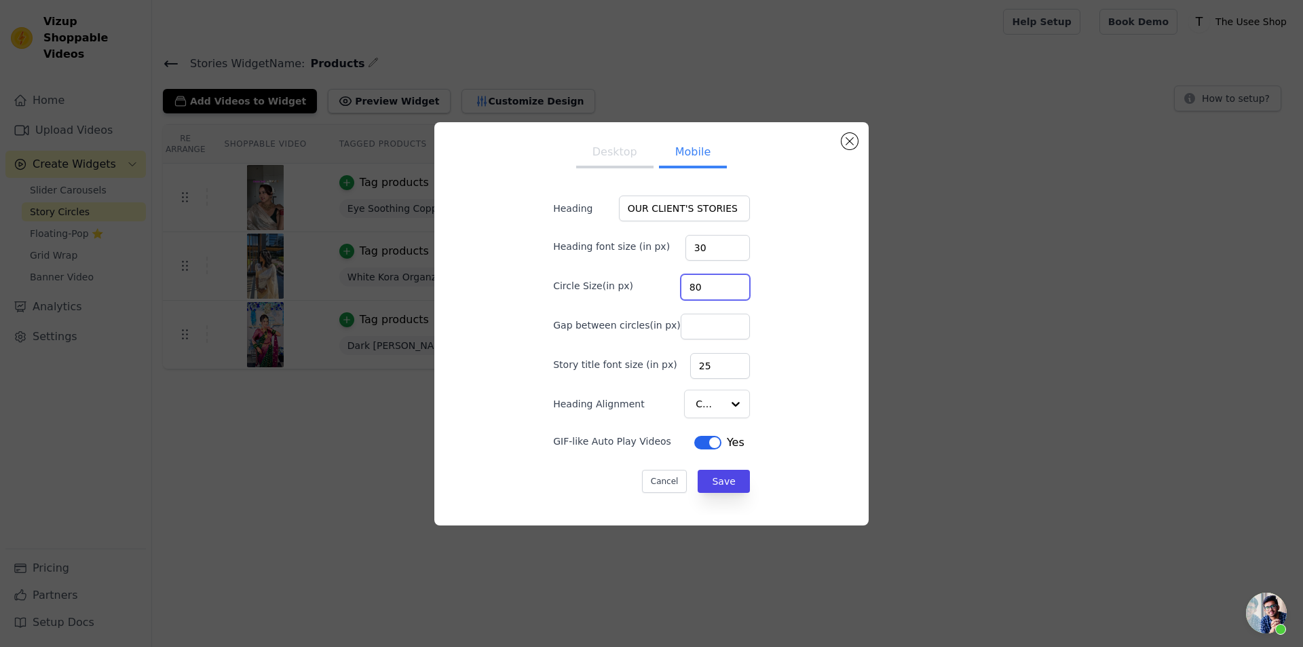
click at [697, 286] on input "80" at bounding box center [715, 287] width 69 height 26
type input "65"
click at [706, 252] on input "30" at bounding box center [718, 248] width 64 height 26
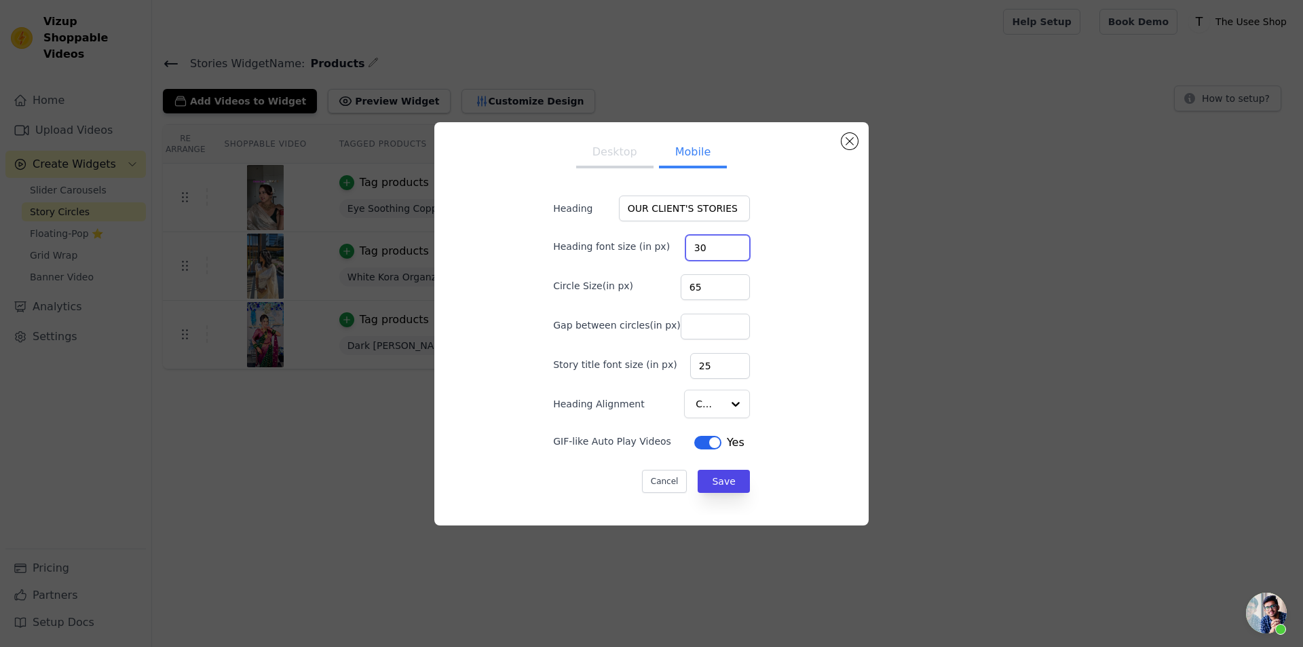
click at [706, 252] on input "30" at bounding box center [718, 248] width 64 height 26
type input "25"
click at [722, 486] on button "Save" at bounding box center [724, 481] width 52 height 23
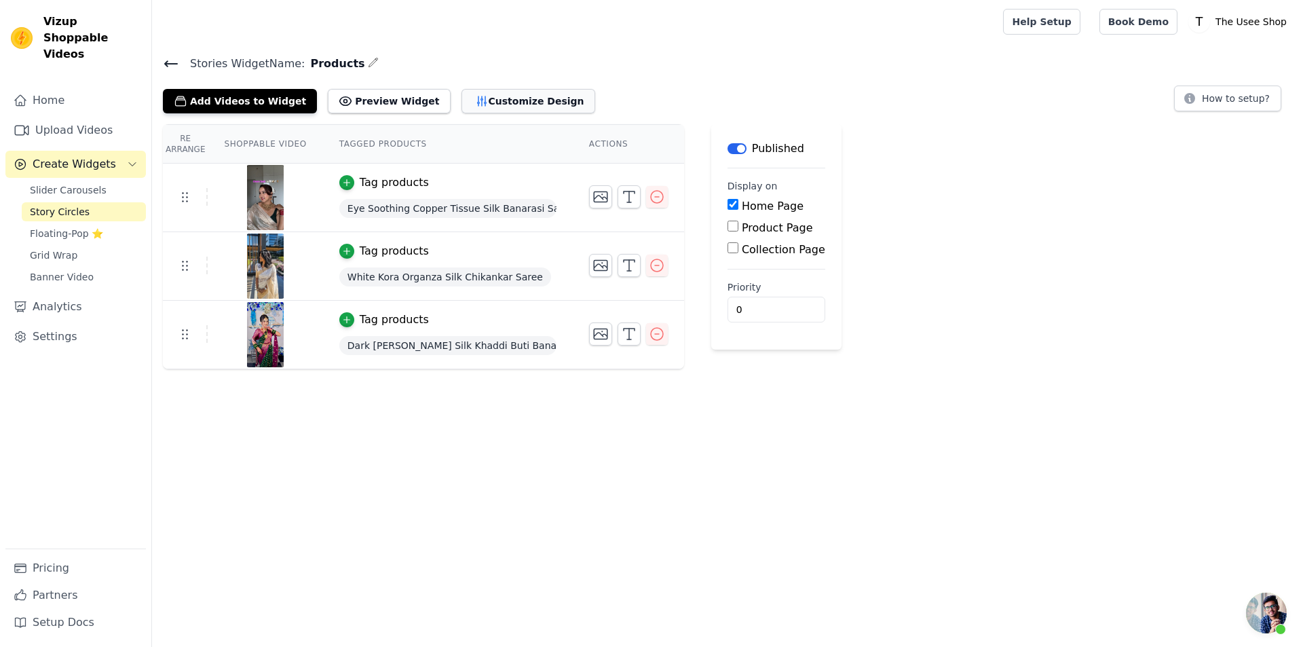
click at [507, 96] on button "Customize Design" at bounding box center [529, 101] width 134 height 24
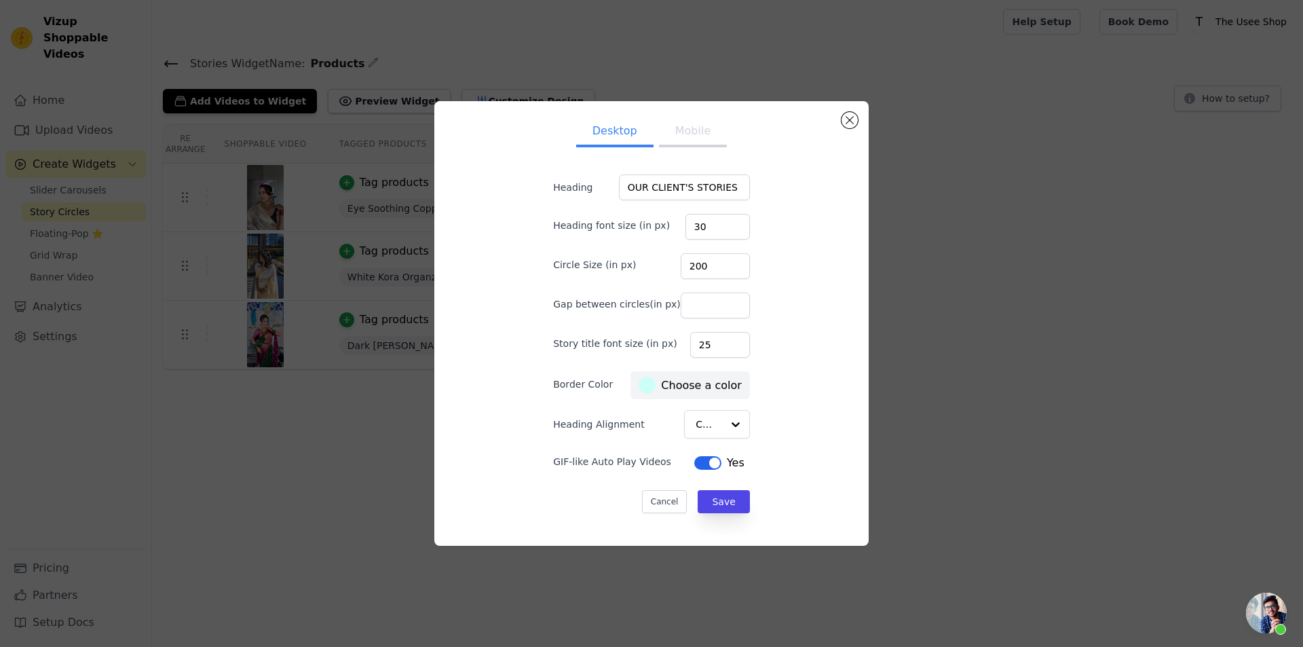
click at [673, 138] on button "Mobile" at bounding box center [693, 132] width 68 height 30
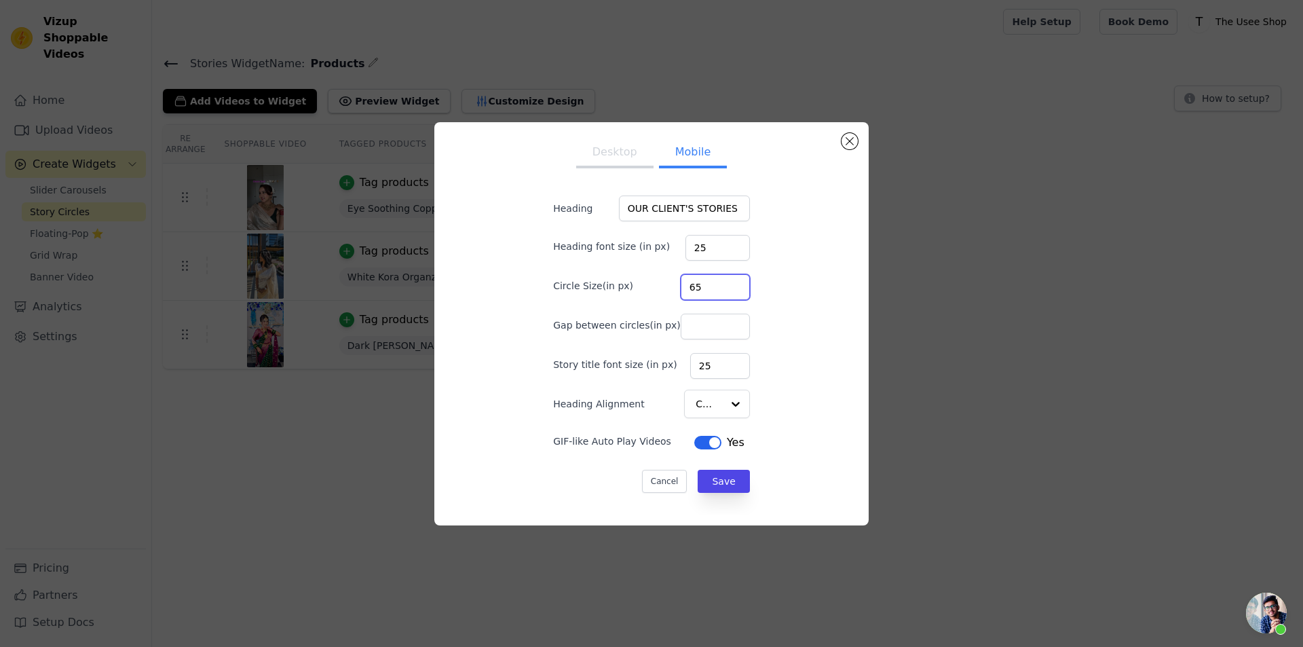
drag, startPoint x: 701, startPoint y: 285, endPoint x: 673, endPoint y: 285, distance: 27.8
click at [681, 285] on input "65" at bounding box center [715, 287] width 69 height 26
type input "75"
click at [704, 483] on button "Save" at bounding box center [724, 481] width 52 height 23
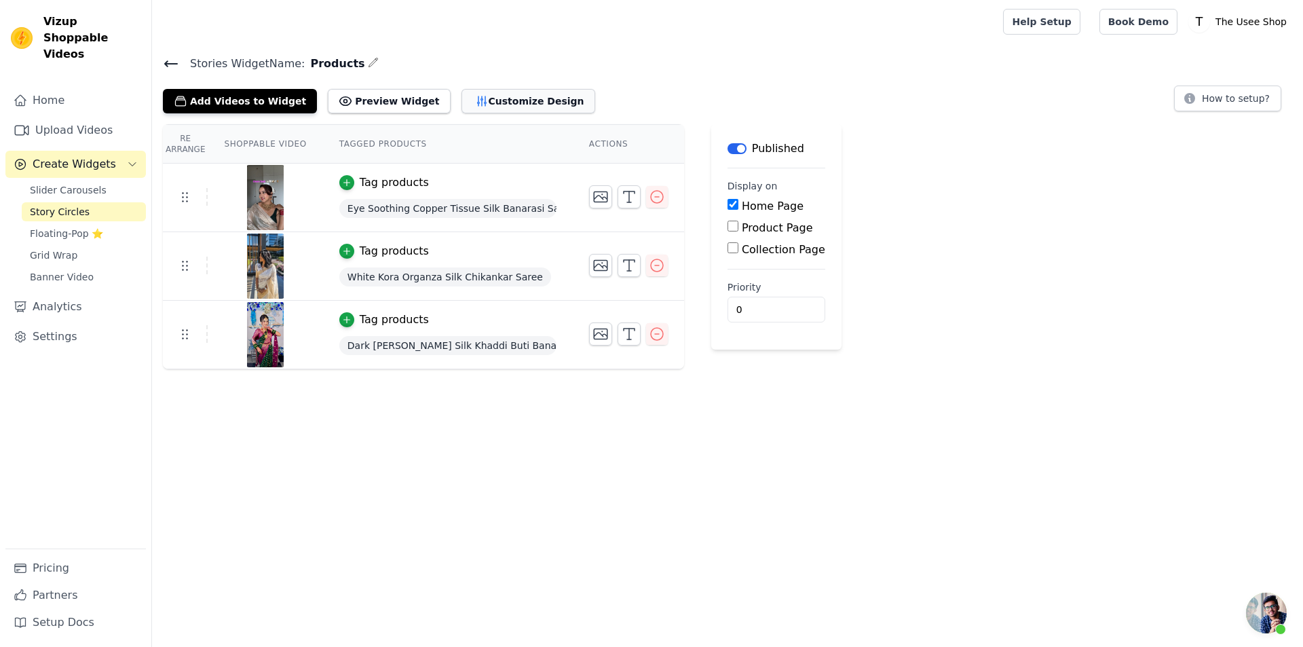
click at [519, 103] on button "Customize Design" at bounding box center [529, 101] width 134 height 24
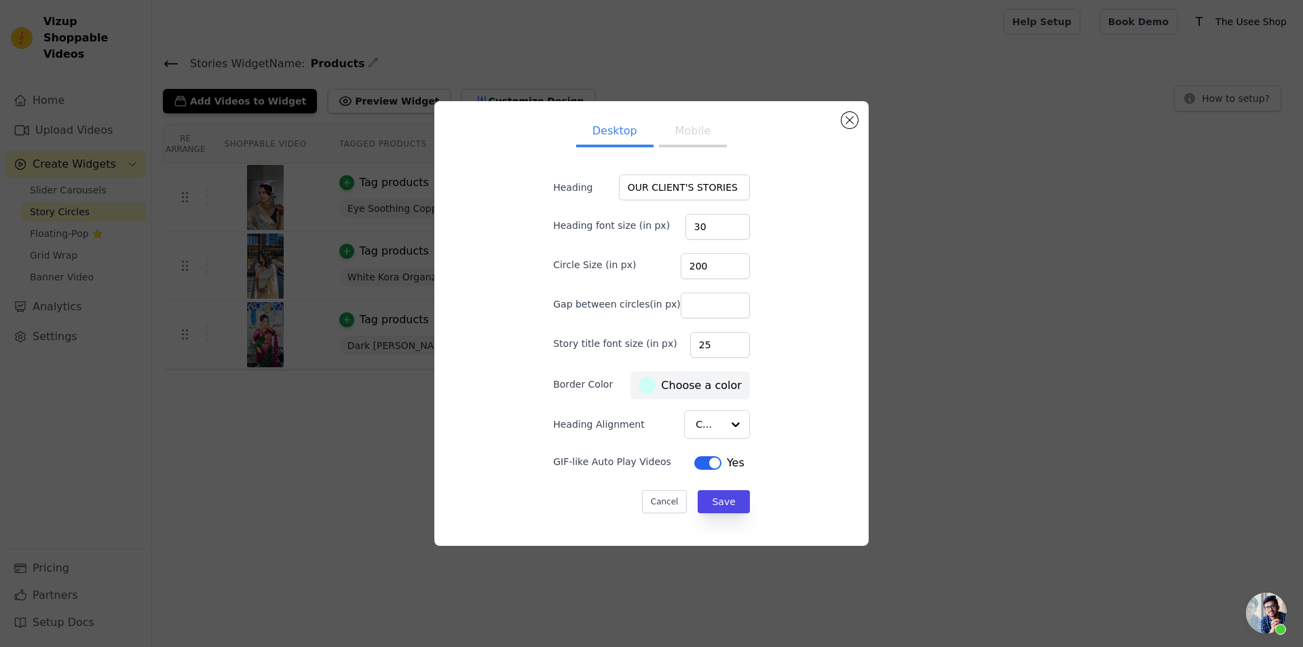
click at [672, 130] on button "Mobile" at bounding box center [693, 132] width 68 height 30
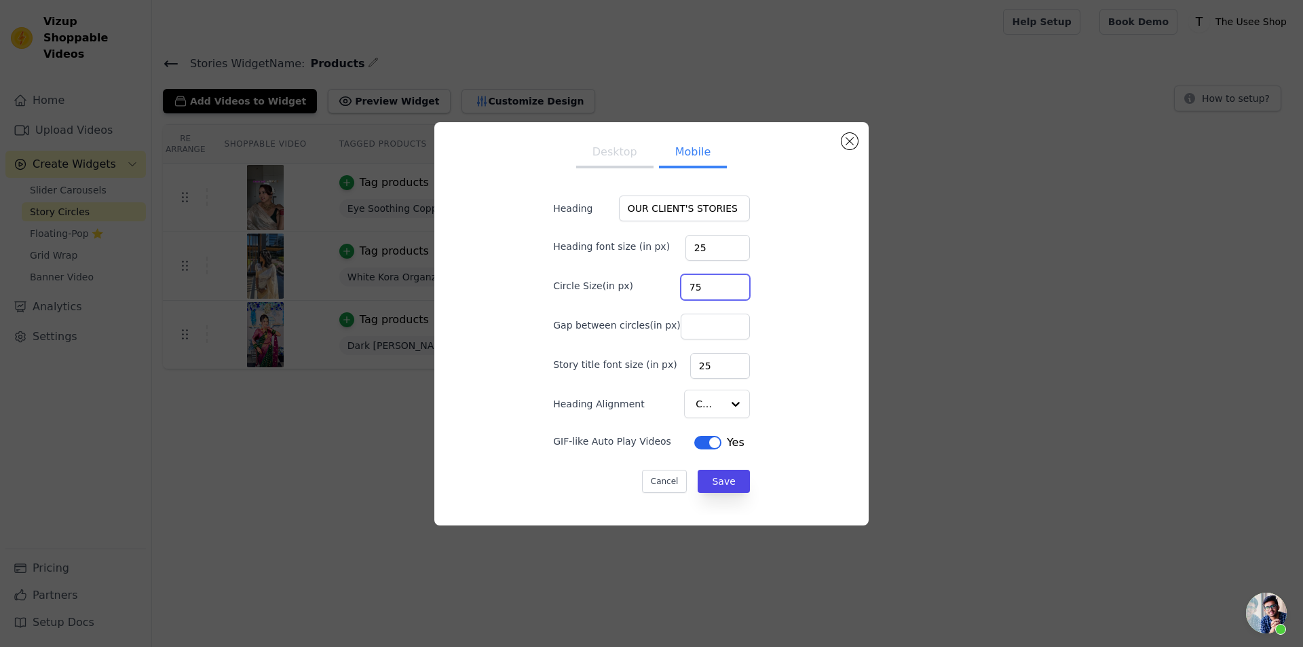
drag, startPoint x: 703, startPoint y: 292, endPoint x: 669, endPoint y: 292, distance: 33.3
click at [669, 292] on div "Circle Size(in px) 75" at bounding box center [651, 286] width 197 height 29
type input "80"
click at [713, 475] on button "Save" at bounding box center [724, 481] width 52 height 23
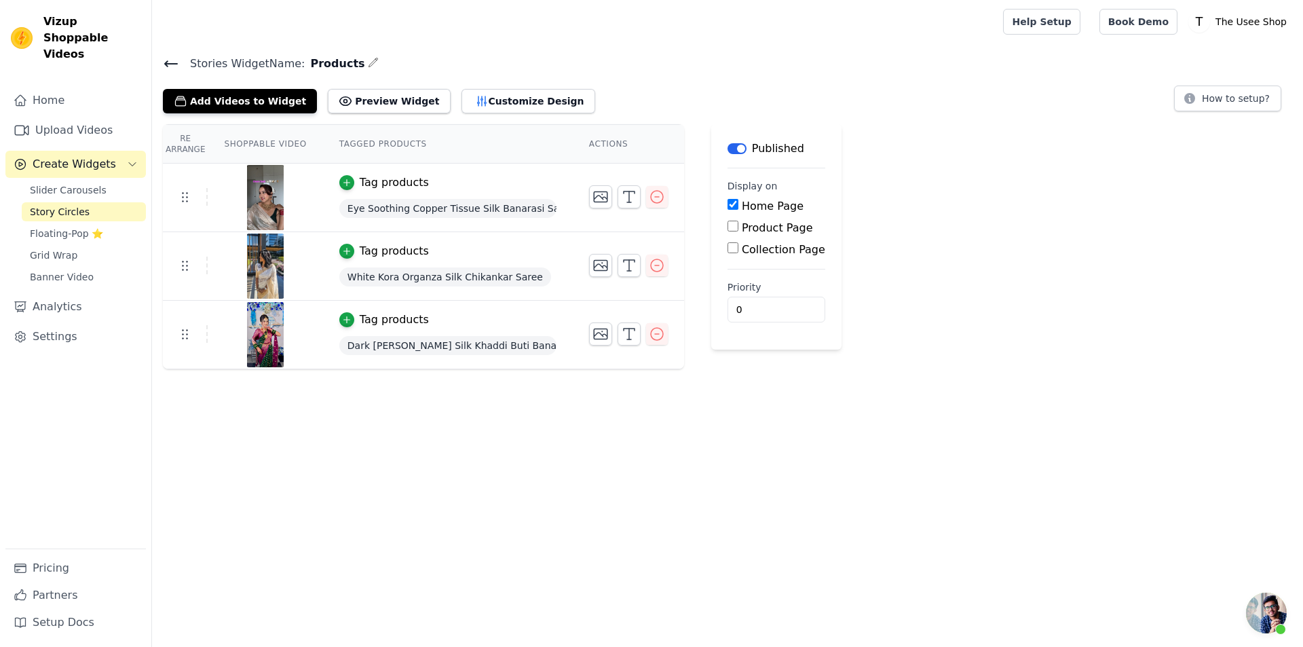
click at [470, 117] on div "Stories Widget Name: Products Add Videos to Widget Preview Widget Customize Des…" at bounding box center [727, 211] width 1151 height 315
click at [471, 86] on div "Add Videos to Widget Preview Widget Customize Design" at bounding box center [384, 98] width 443 height 30
click at [474, 92] on button "Customize Design" at bounding box center [529, 101] width 134 height 24
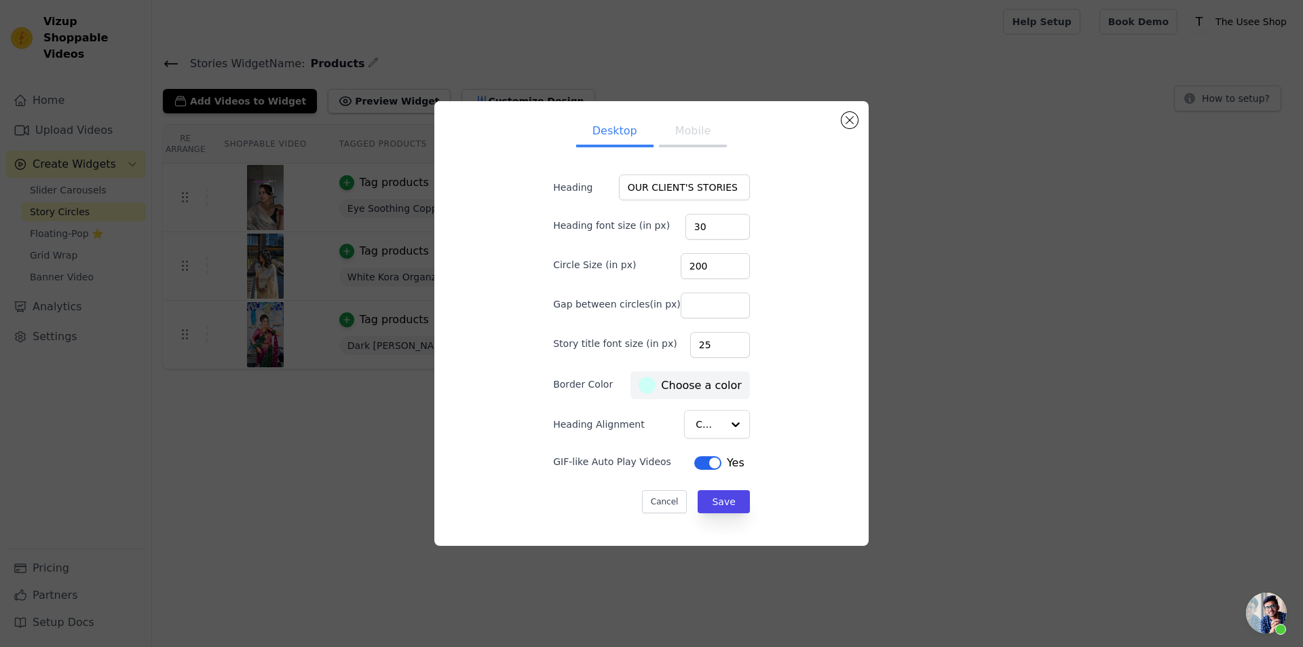
click at [696, 145] on button "Mobile" at bounding box center [693, 132] width 68 height 30
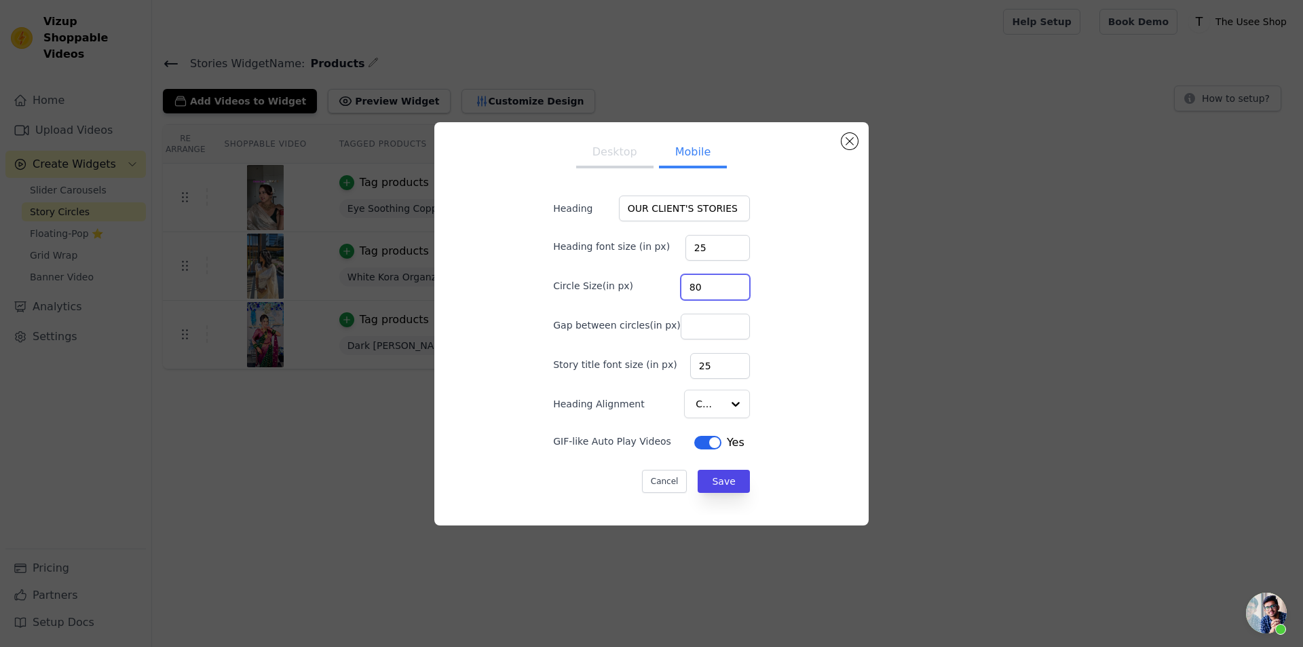
drag, startPoint x: 697, startPoint y: 276, endPoint x: 675, endPoint y: 276, distance: 21.7
click at [681, 276] on input "80" at bounding box center [715, 287] width 69 height 26
type input "100"
click at [725, 479] on button "Save" at bounding box center [724, 481] width 52 height 23
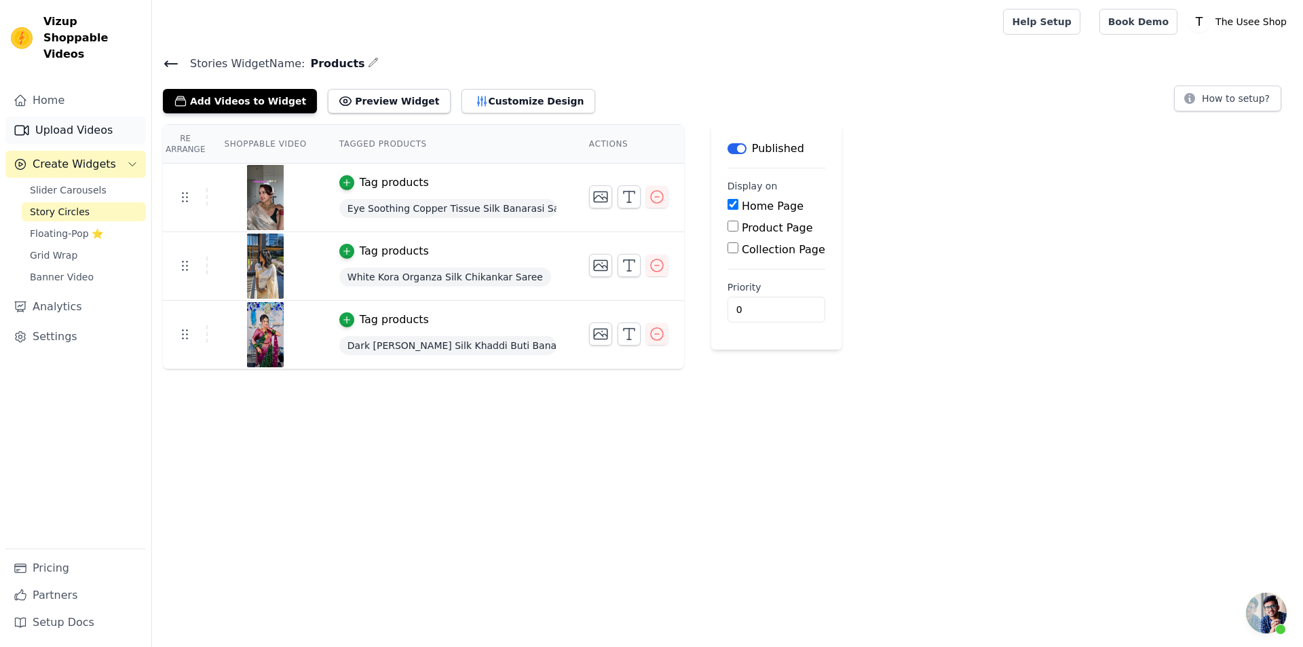
click at [29, 126] on icon "Sidebar" at bounding box center [22, 131] width 14 height 10
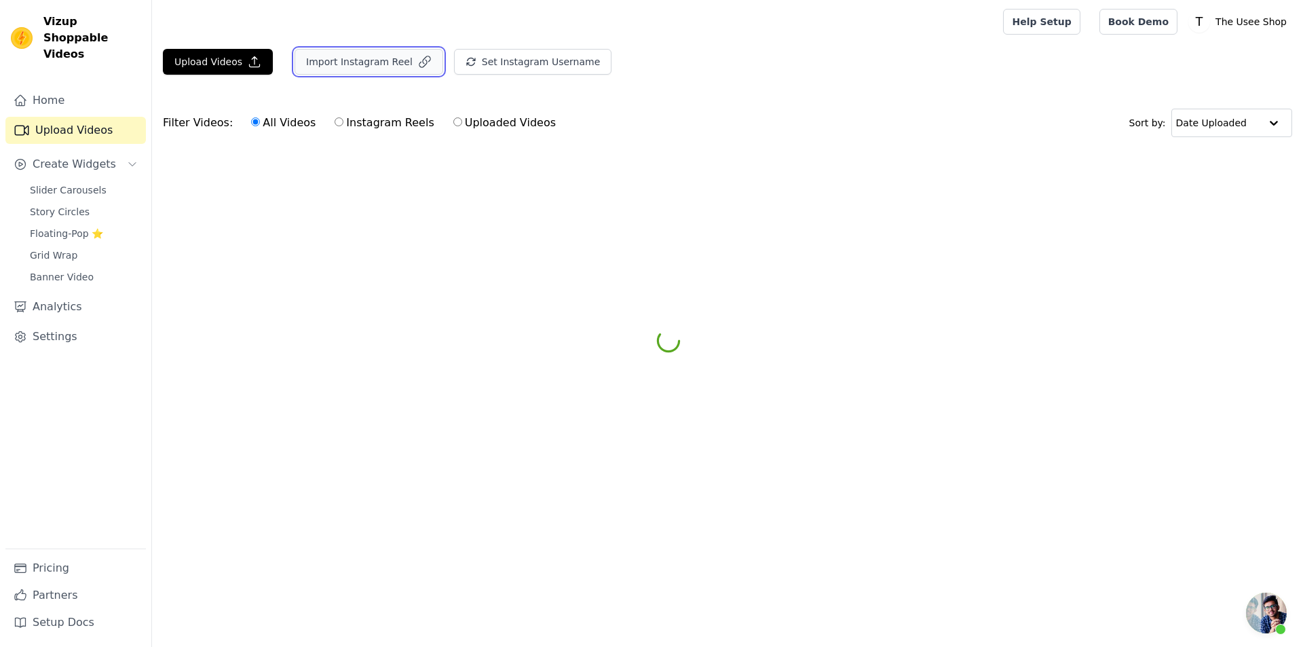
click at [394, 56] on button "Import Instagram Reel" at bounding box center [369, 62] width 149 height 26
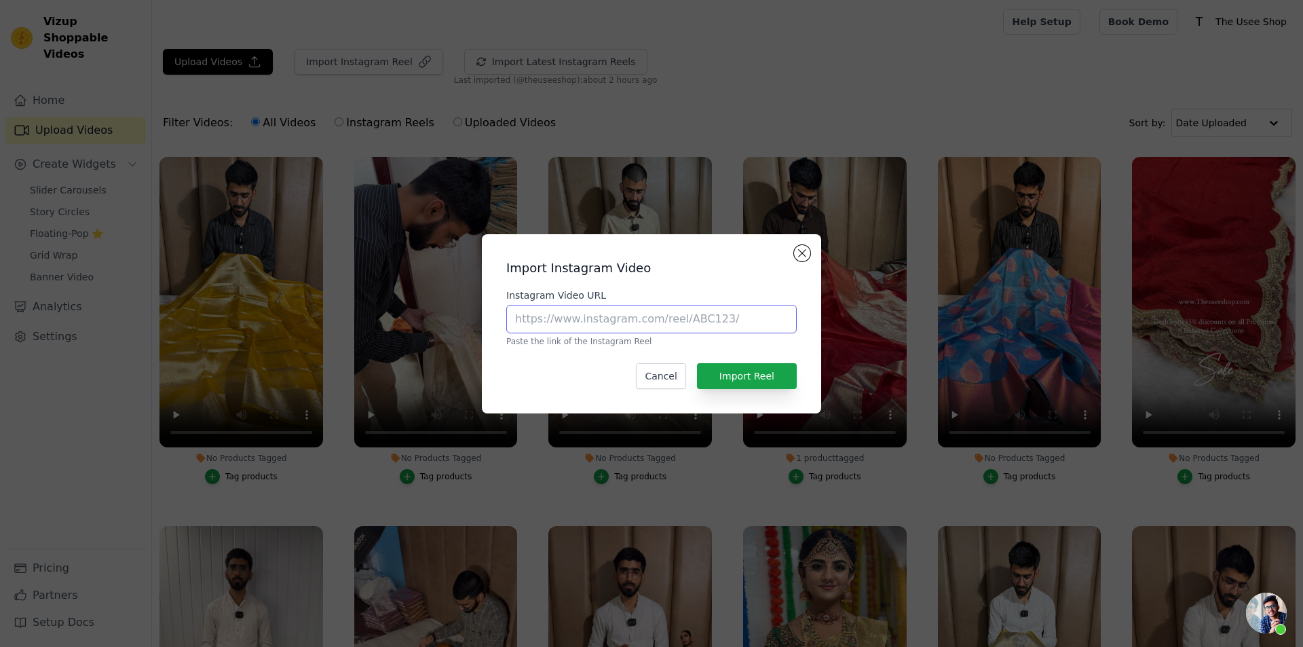
click at [582, 329] on input "Instagram Video URL" at bounding box center [651, 319] width 291 height 29
paste input "https://www.instagram.com/reel/DNGD_9kJB4j/?utm_source=ig_web_copy_link&igsh=MX…"
type input "https://www.instagram.com/reel/DNGD_9kJB4j/?utm_source=ig_web_copy_link&igsh=MX…"
click at [758, 371] on button "Import Reel" at bounding box center [747, 376] width 100 height 26
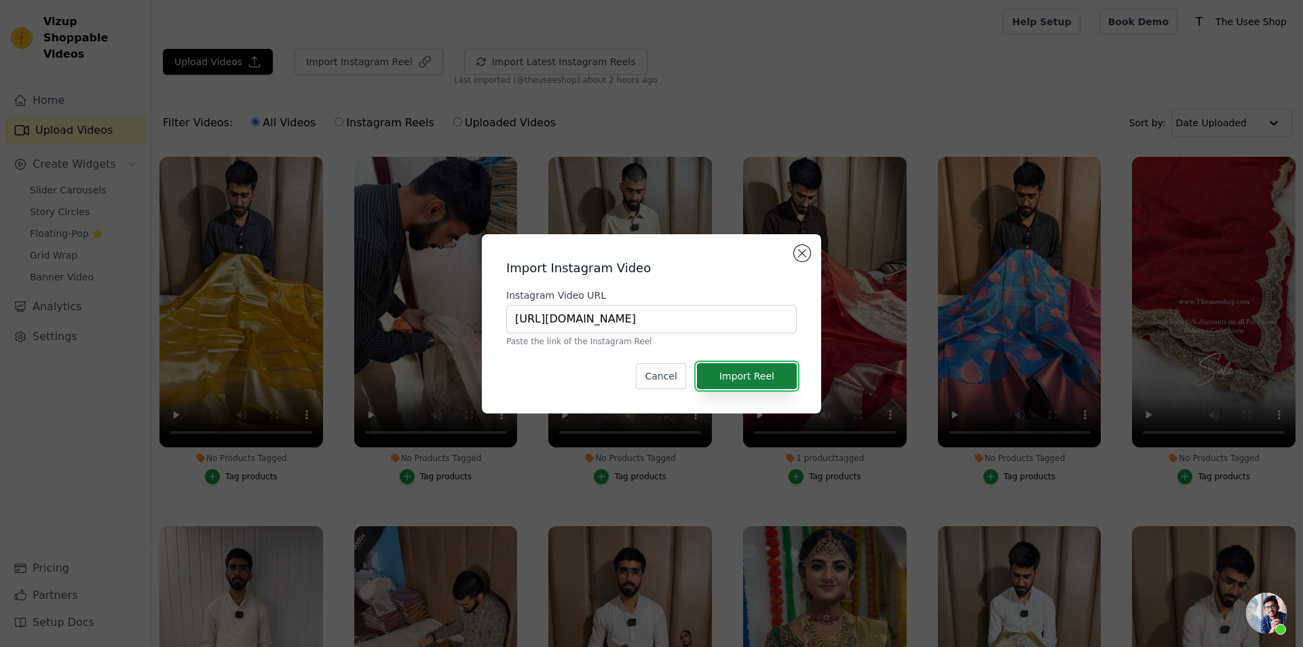
scroll to position [0, 0]
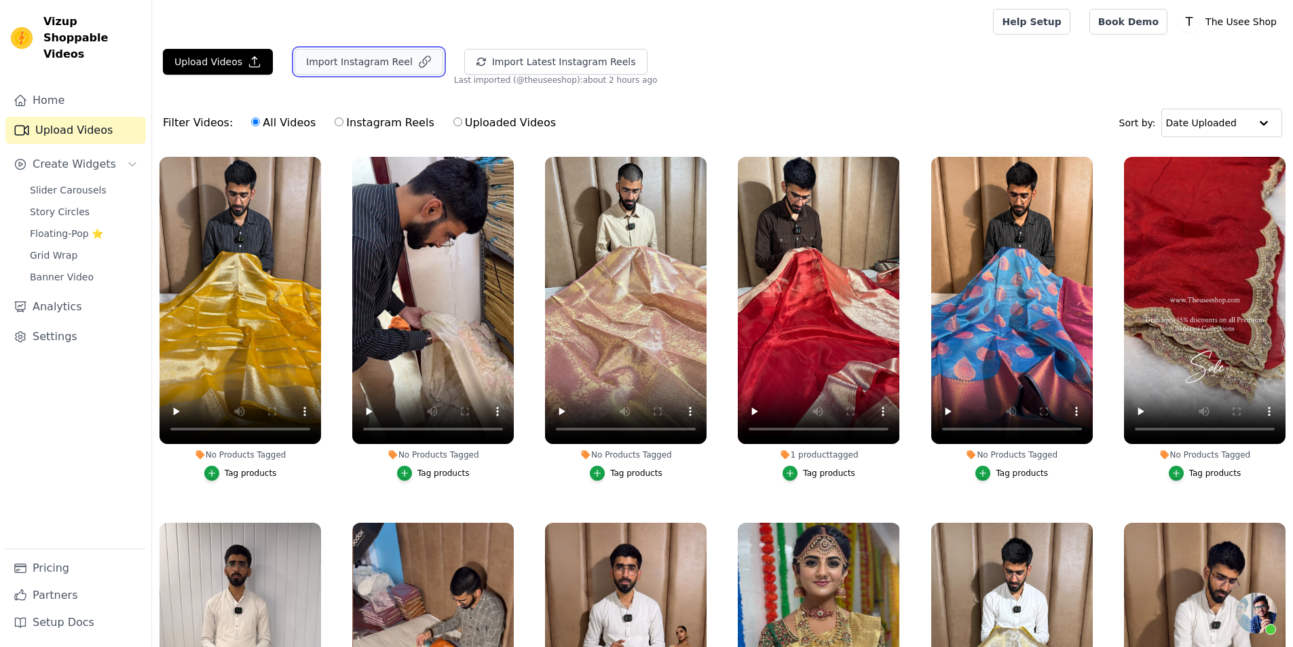
click at [392, 69] on button "Import Instagram Reel" at bounding box center [369, 62] width 149 height 26
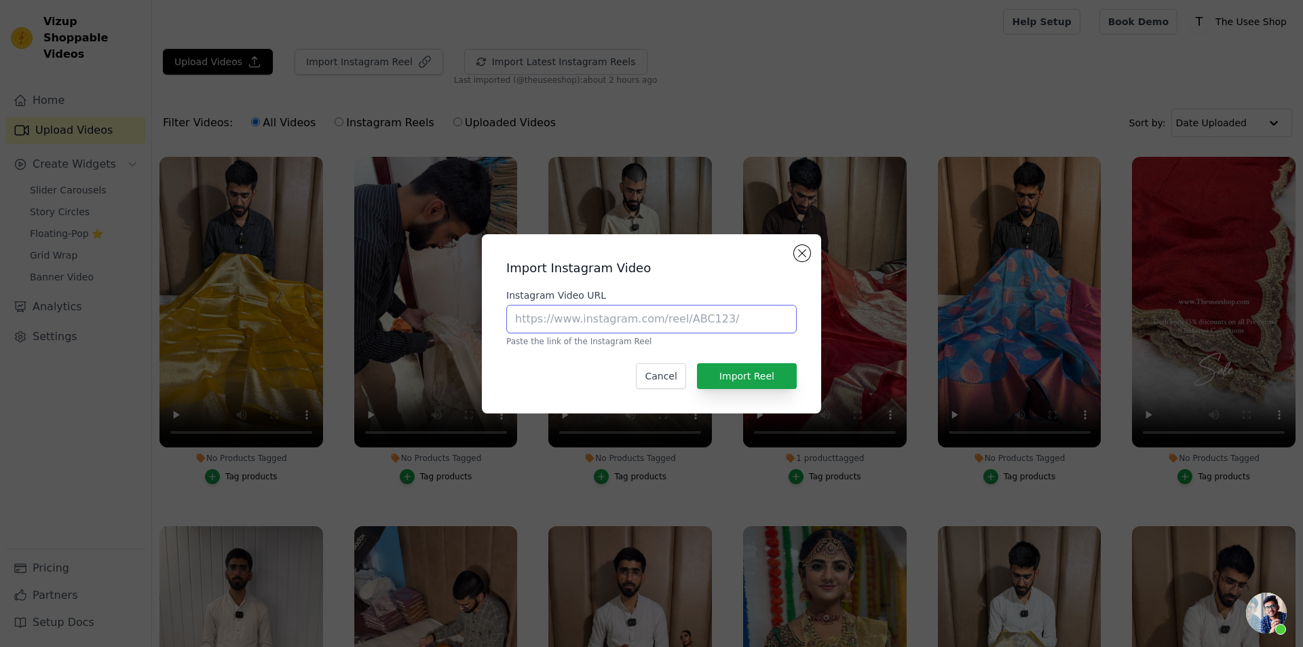
click at [564, 313] on input "Instagram Video URL" at bounding box center [651, 319] width 291 height 29
paste input "https://www.instagram.com/reel/DLvCegTyDsn/?utm_source=ig_web_copy_link&igsh=MX…"
type input "https://www.instagram.com/reel/DLvCegTyDsn/?utm_source=ig_web_copy_link&igsh=MX…"
click at [772, 379] on button "Import Reel" at bounding box center [747, 376] width 100 height 26
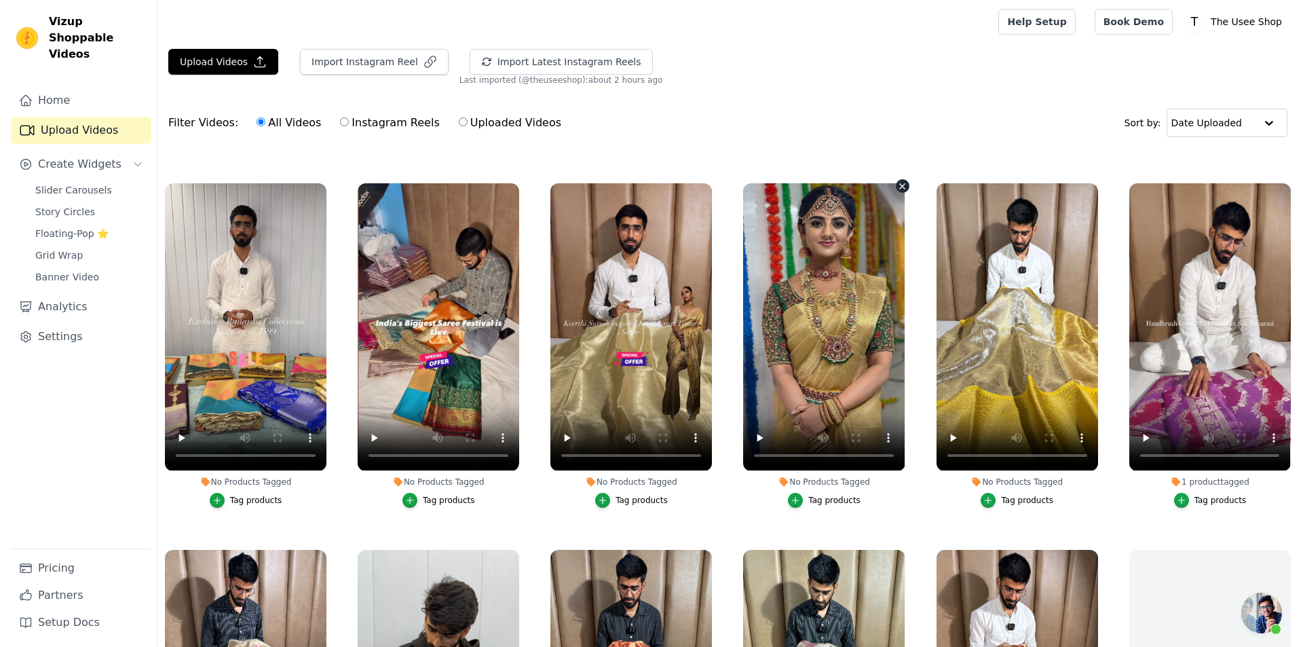
scroll to position [679, 0]
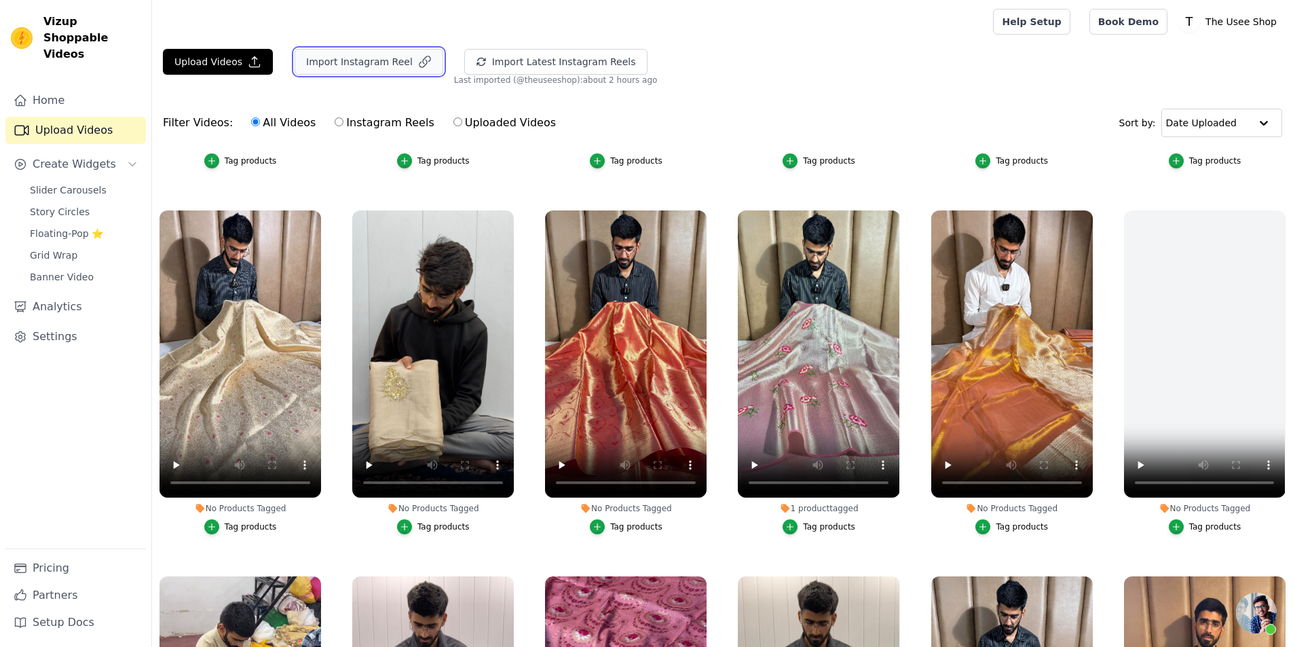
click at [354, 68] on button "Import Instagram Reel" at bounding box center [369, 62] width 149 height 26
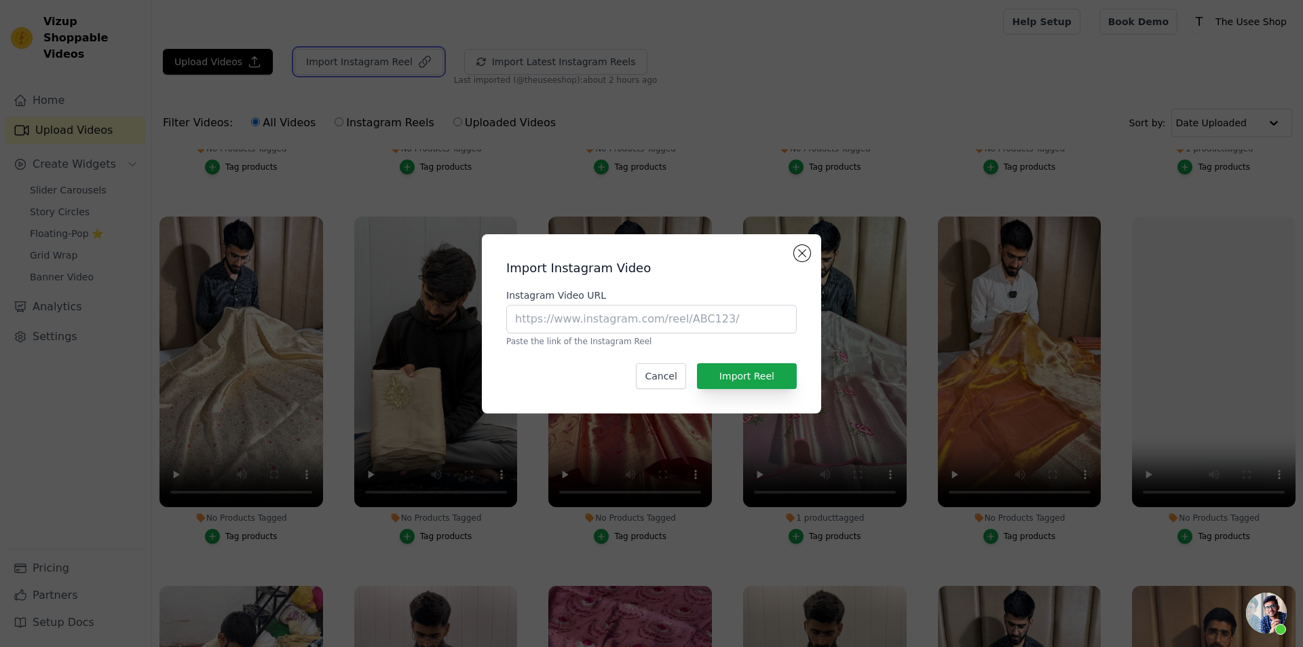
scroll to position [685, 0]
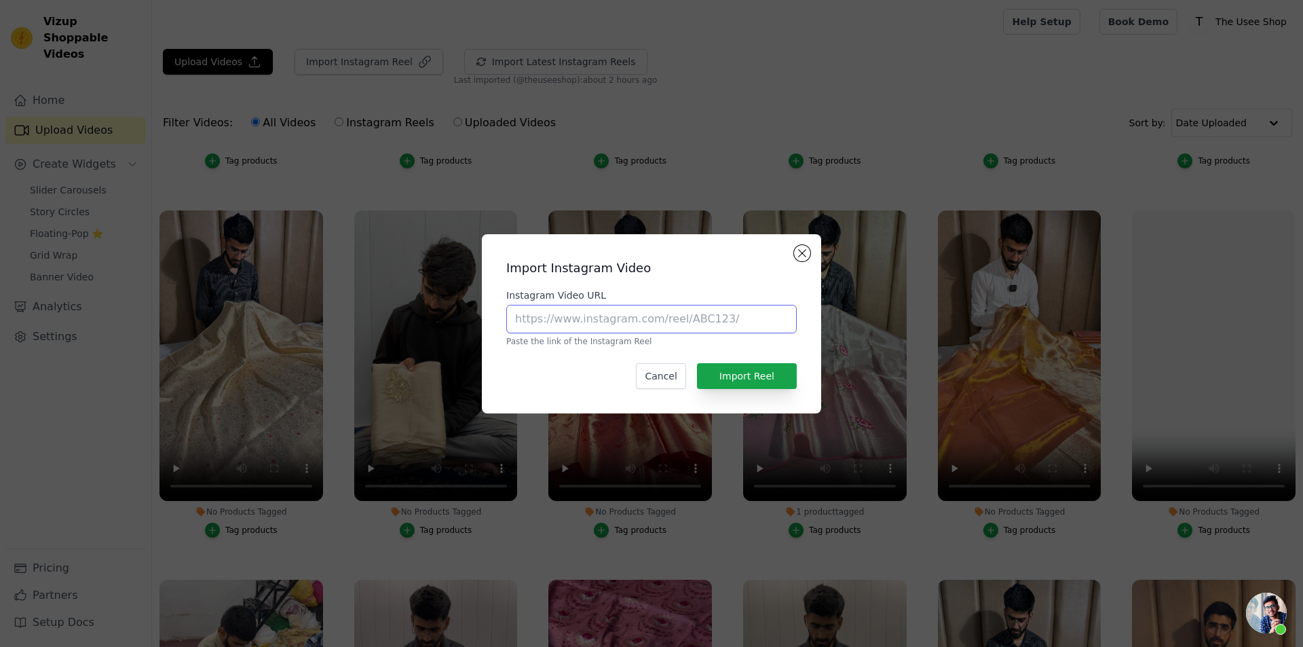
click at [625, 319] on input "Instagram Video URL" at bounding box center [651, 319] width 291 height 29
paste input "https://www.instagram.com/reel/DLkVLktRQCb/?utm_source=ig_web_copy_link&igsh=OX…"
type input "https://www.instagram.com/reel/DLkVLktRQCb/?utm_source=ig_web_copy_link&igsh=OX…"
click at [757, 382] on button "Import Reel" at bounding box center [747, 376] width 100 height 26
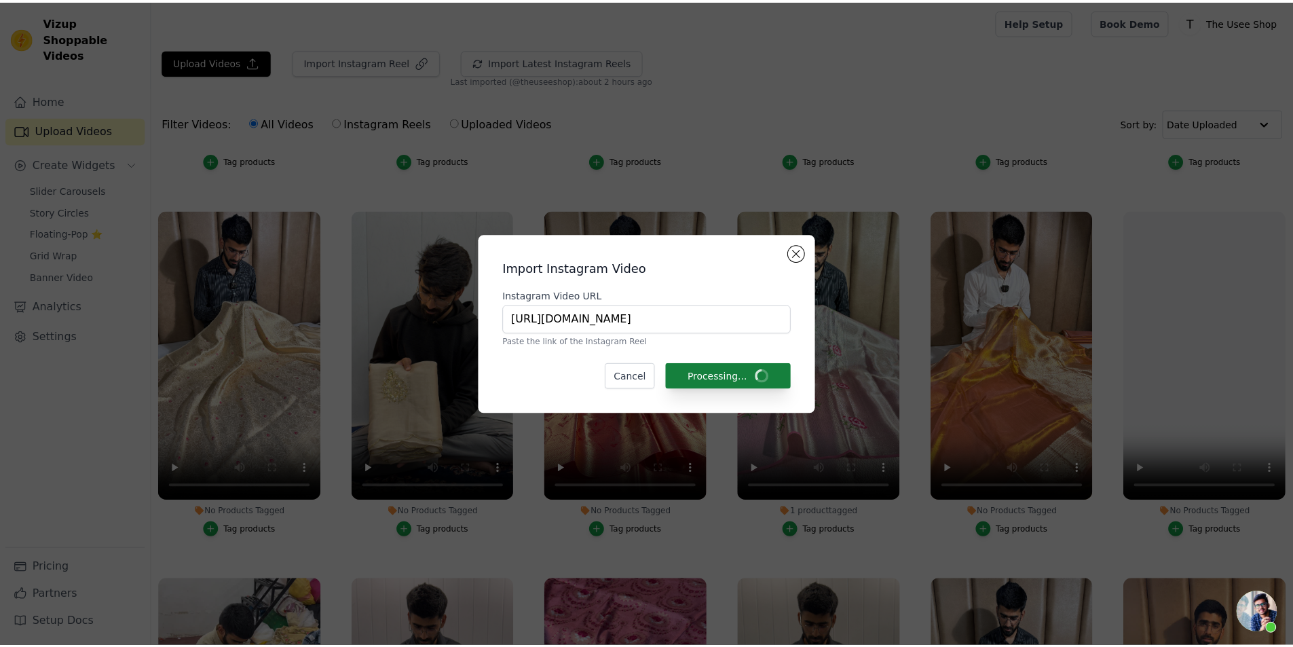
scroll to position [679, 0]
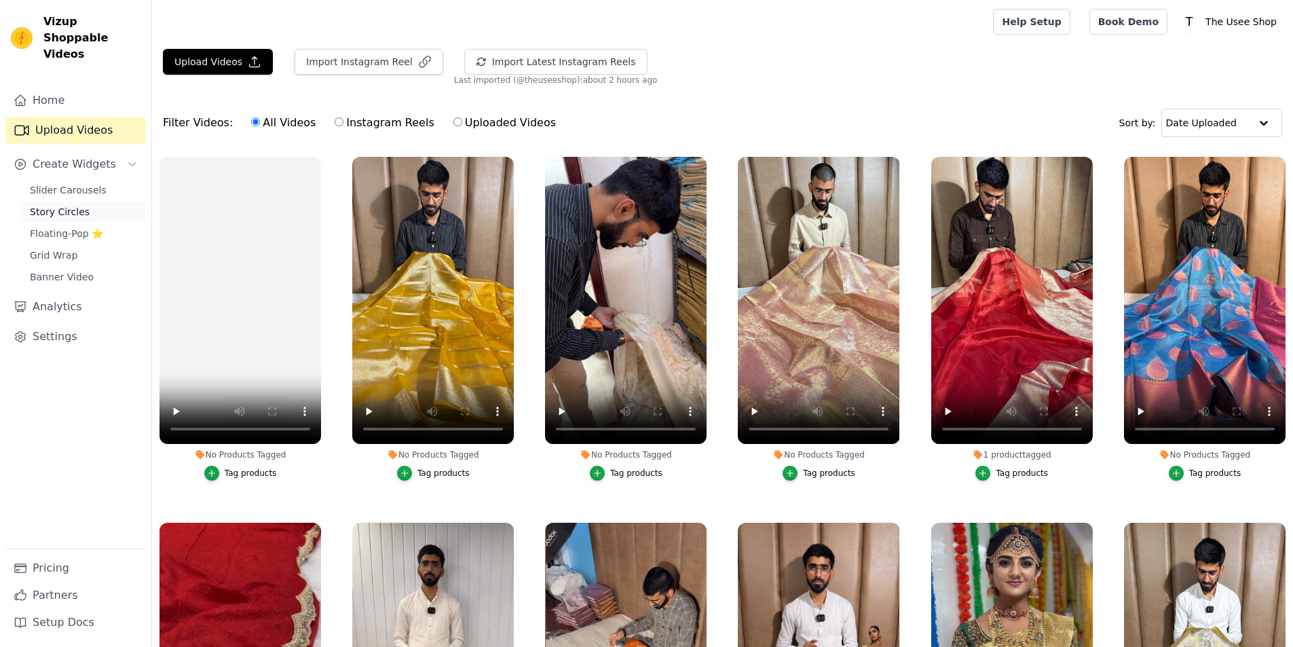
click at [93, 202] on link "Story Circles" at bounding box center [84, 211] width 124 height 19
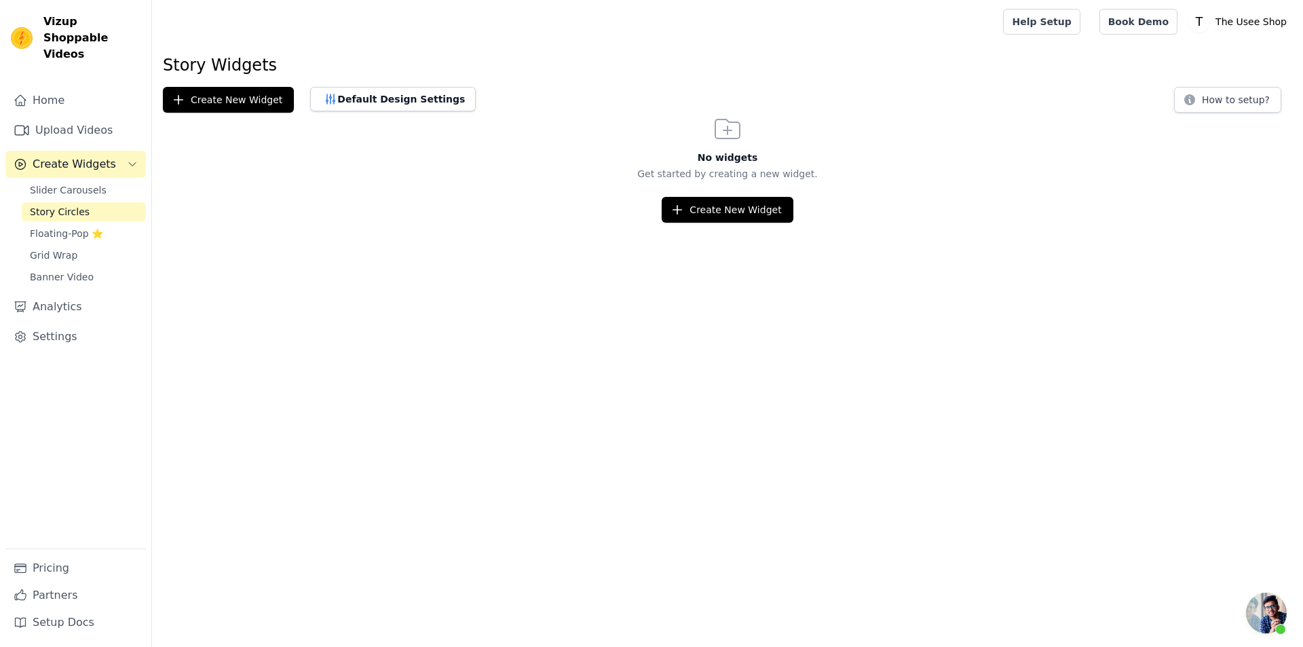
click at [90, 202] on link "Story Circles" at bounding box center [84, 211] width 124 height 19
click at [831, 234] on html "Vizup Shoppable Videos Home Upload Videos Create Widgets Slider Carousels Story…" at bounding box center [651, 117] width 1303 height 234
